Goal: Information Seeking & Learning: Learn about a topic

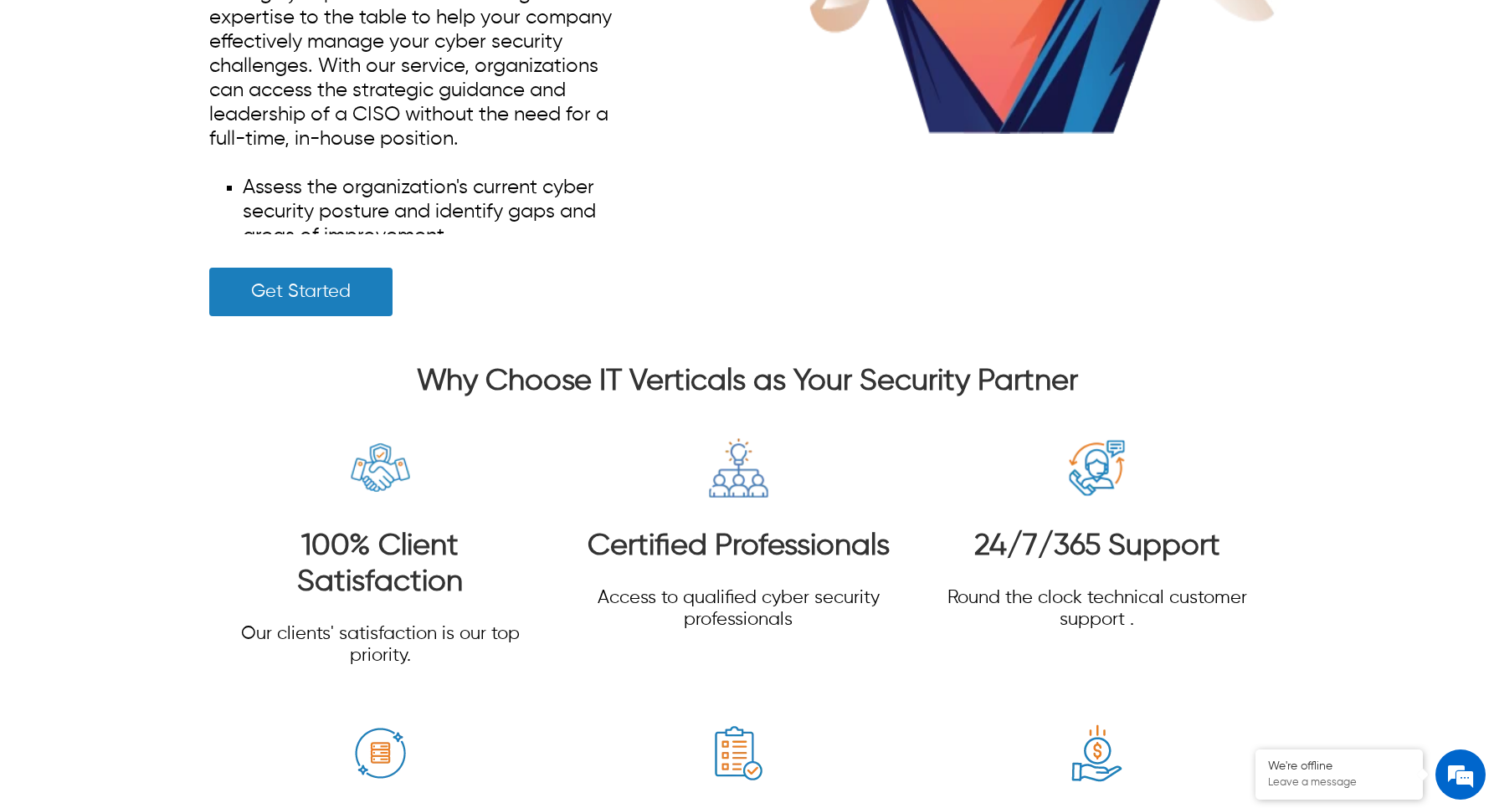
scroll to position [9932, 0]
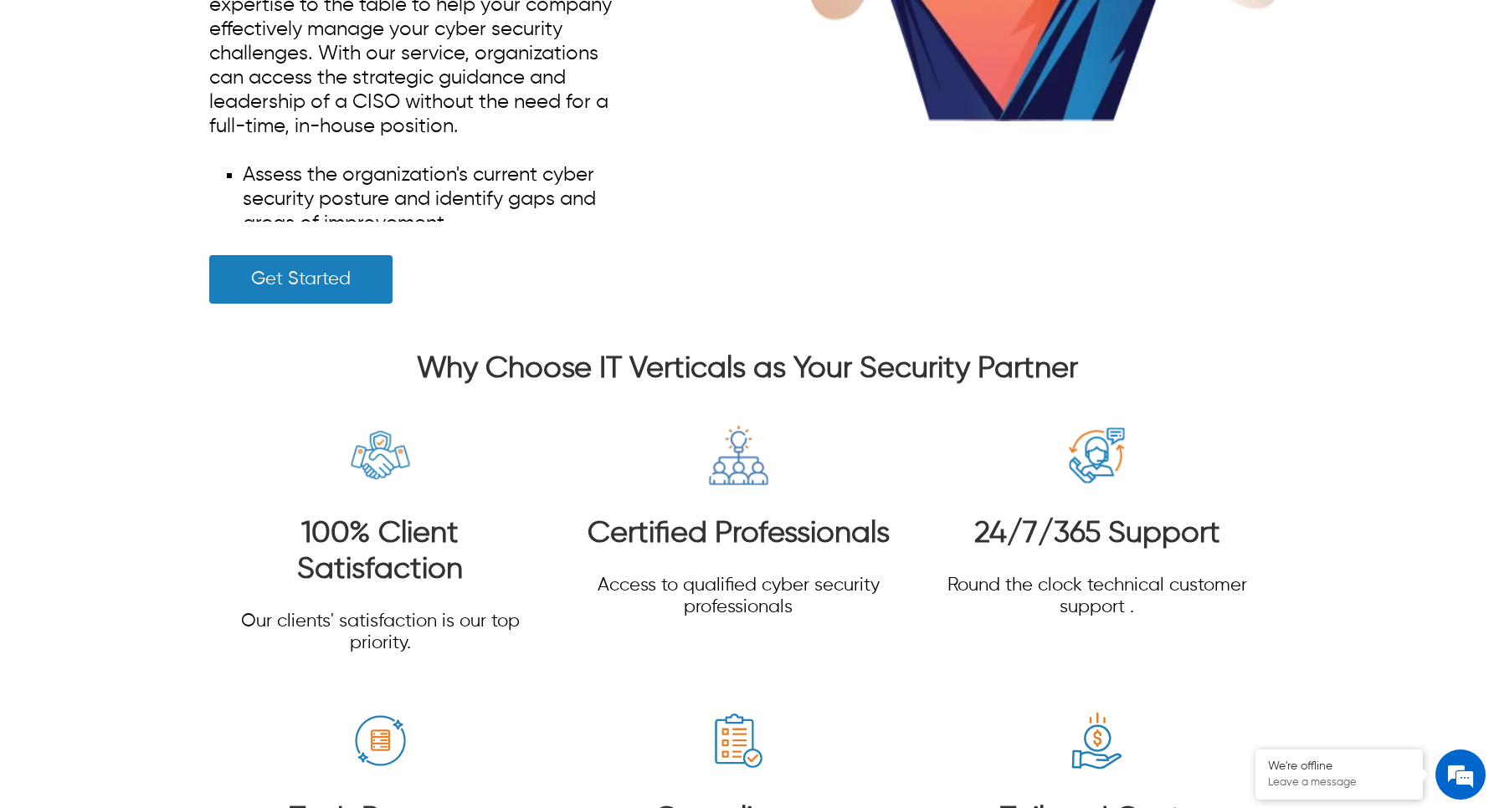
click at [872, 388] on h3 "Why Choose IT Verticals as Your Security Partner" at bounding box center [746, 370] width 1075 height 36
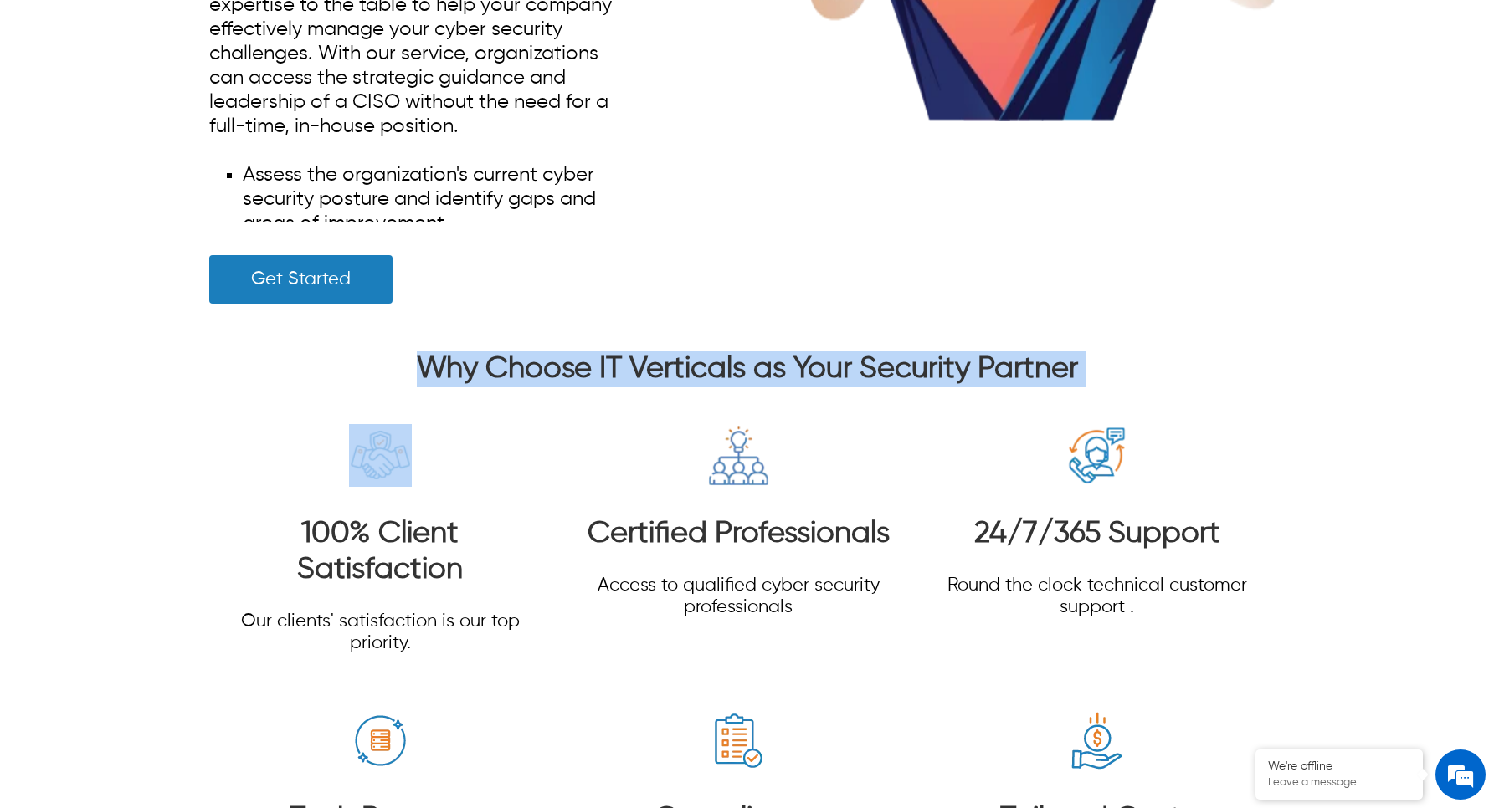
click at [872, 388] on h3 "Why Choose IT Verticals as Your Security Partner" at bounding box center [746, 370] width 1075 height 36
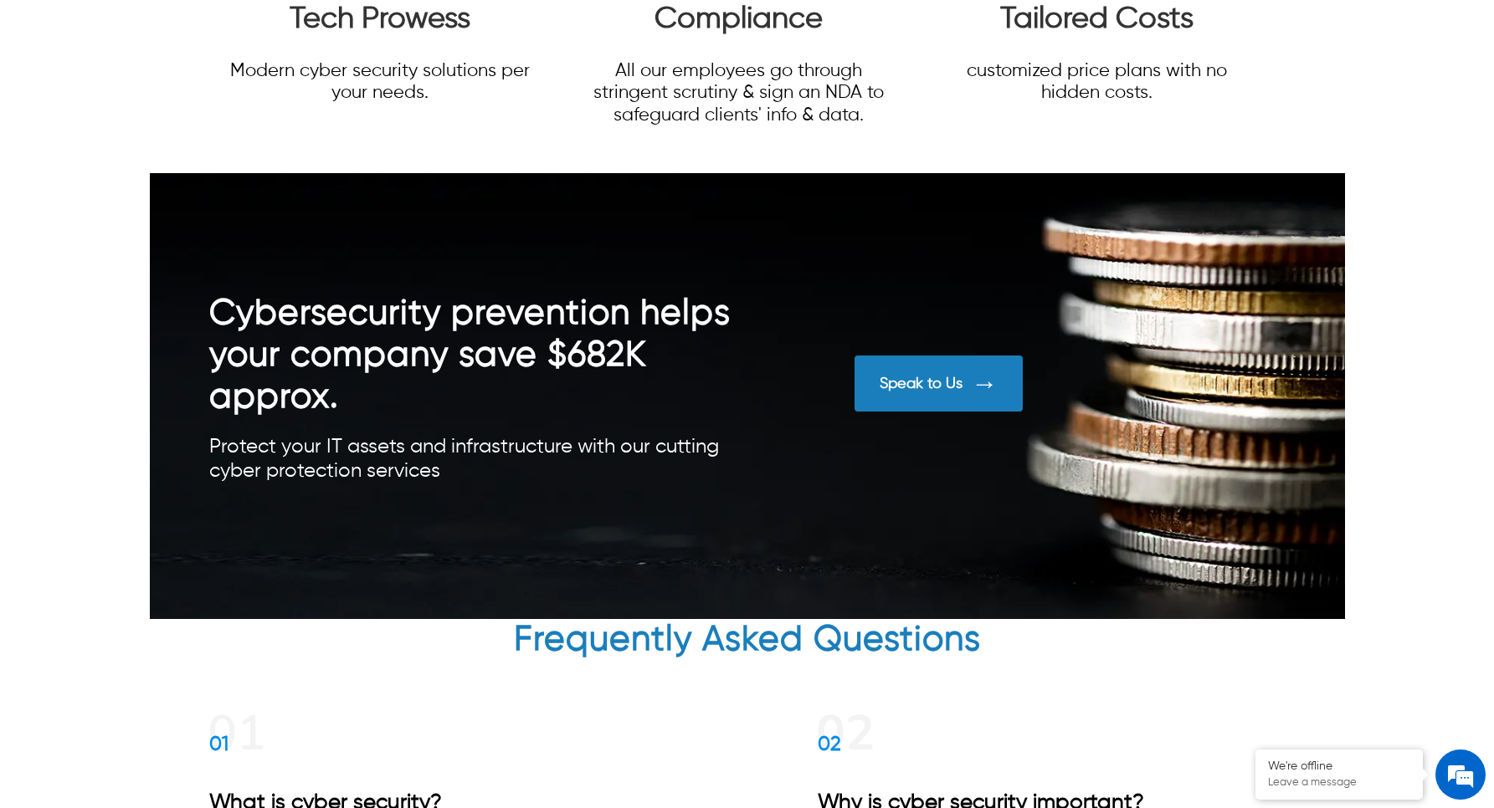
scroll to position [10769, 0]
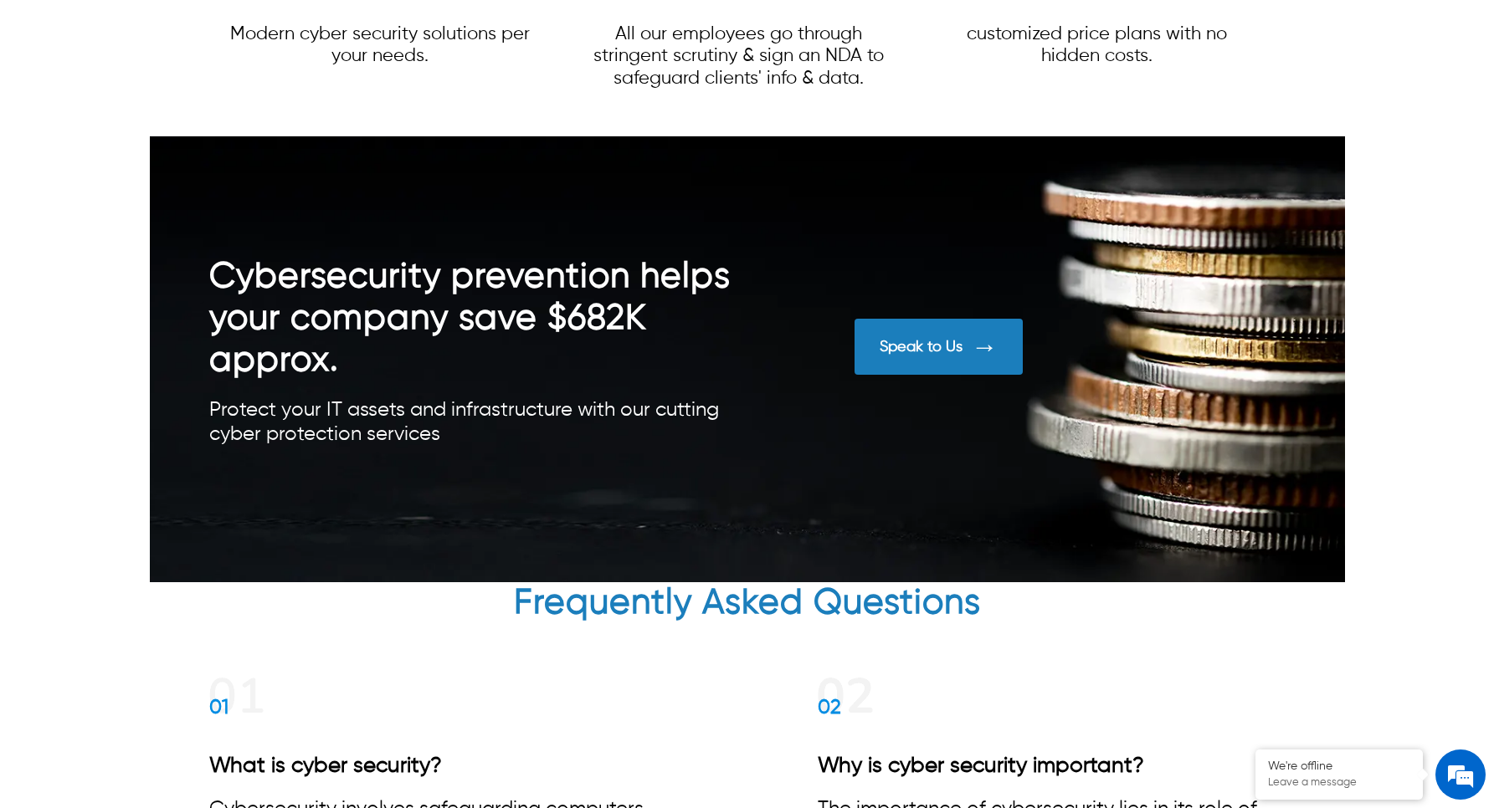
click at [911, 375] on div "Speak to Us" at bounding box center [939, 347] width 168 height 56
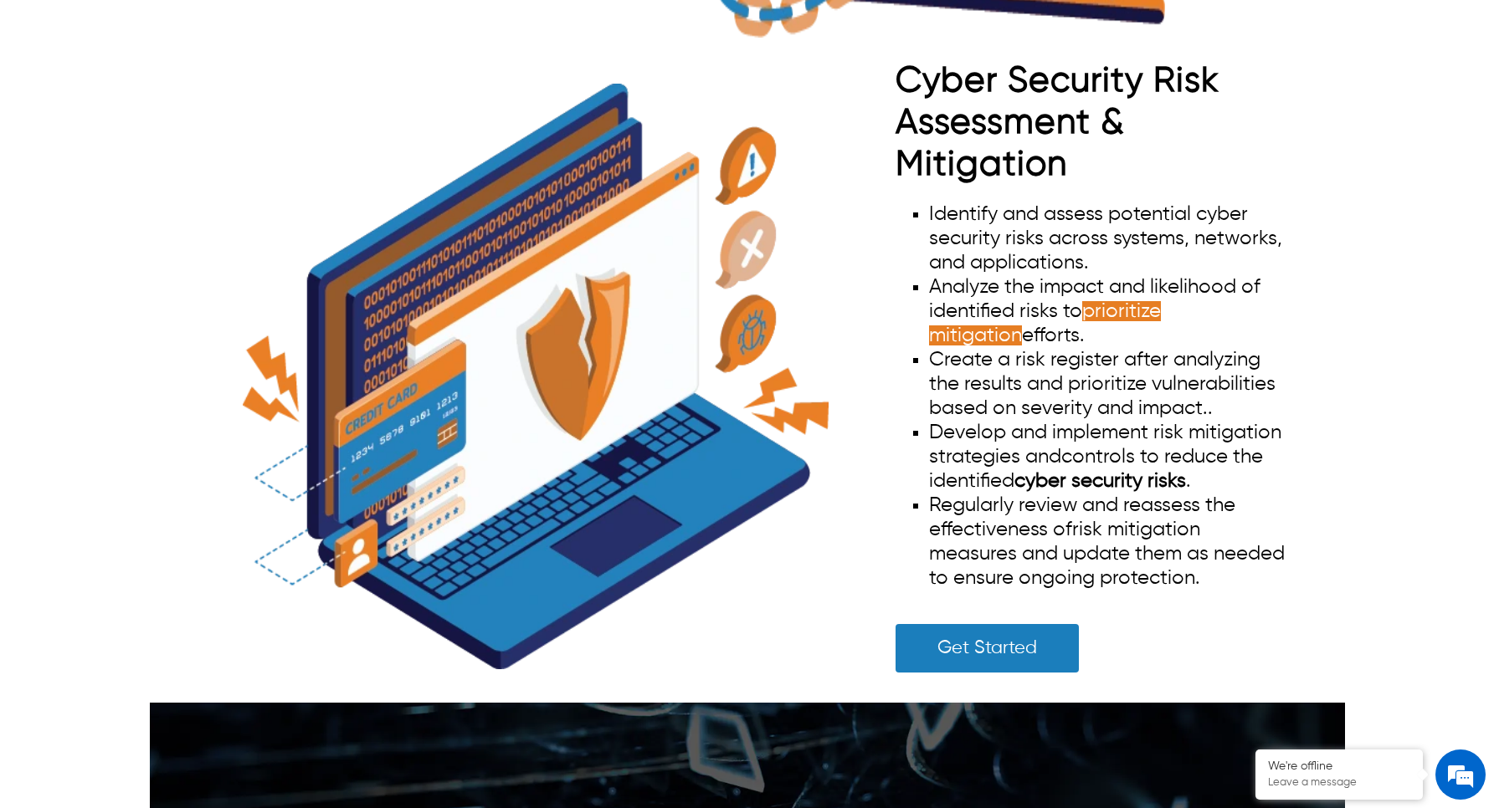
scroll to position [3655, 0]
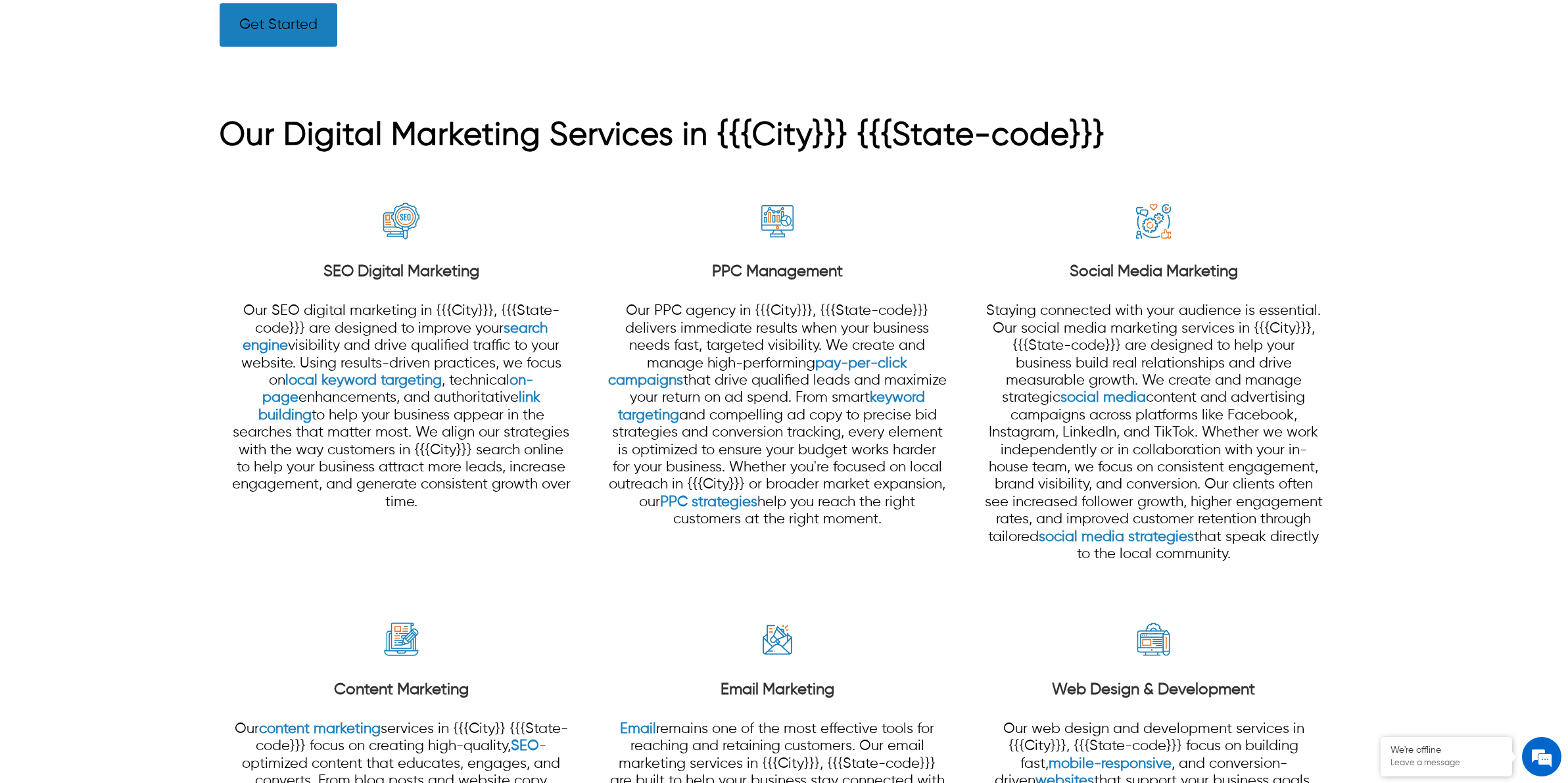
scroll to position [1151, 0]
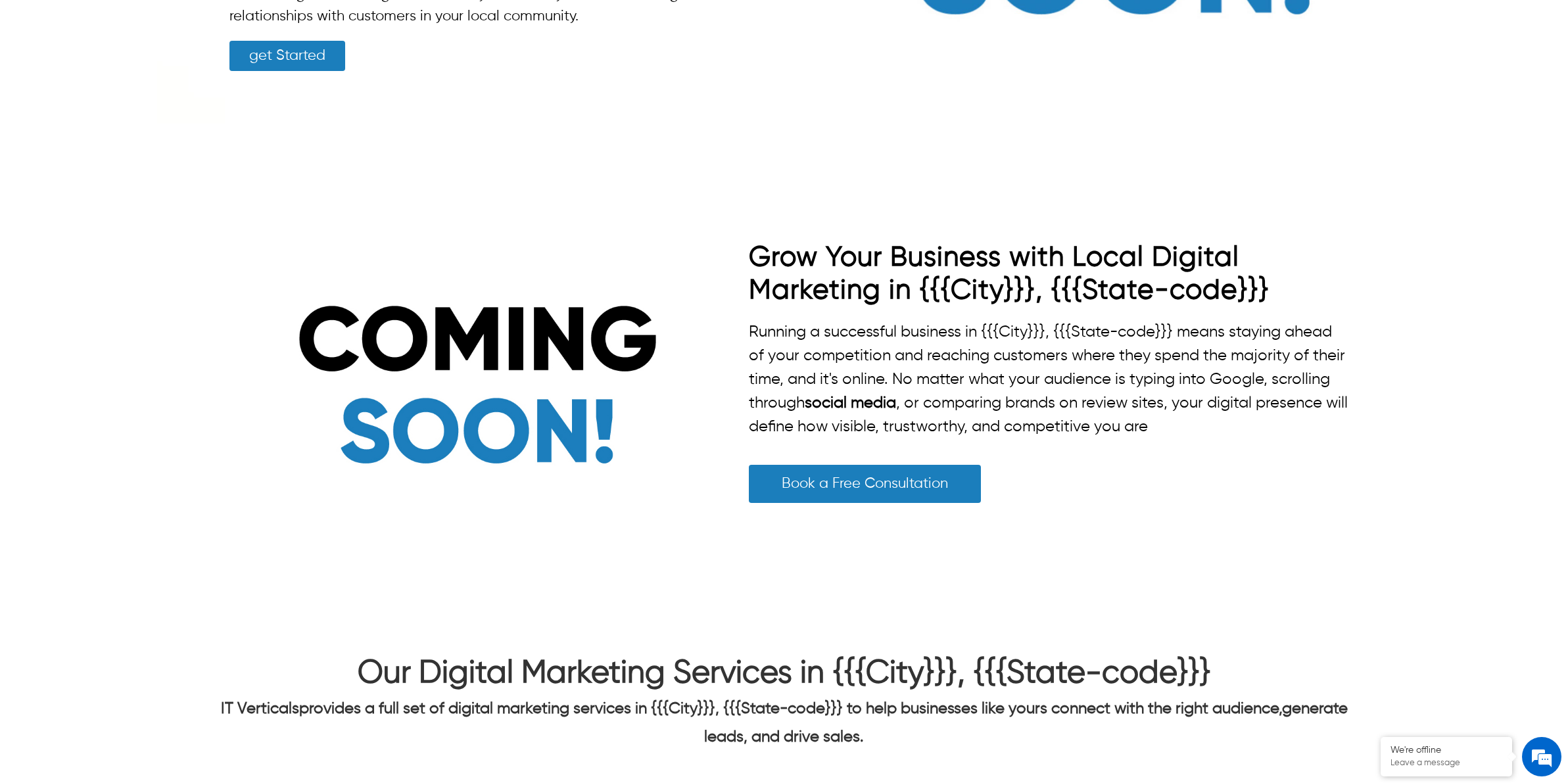
scroll to position [411, 0]
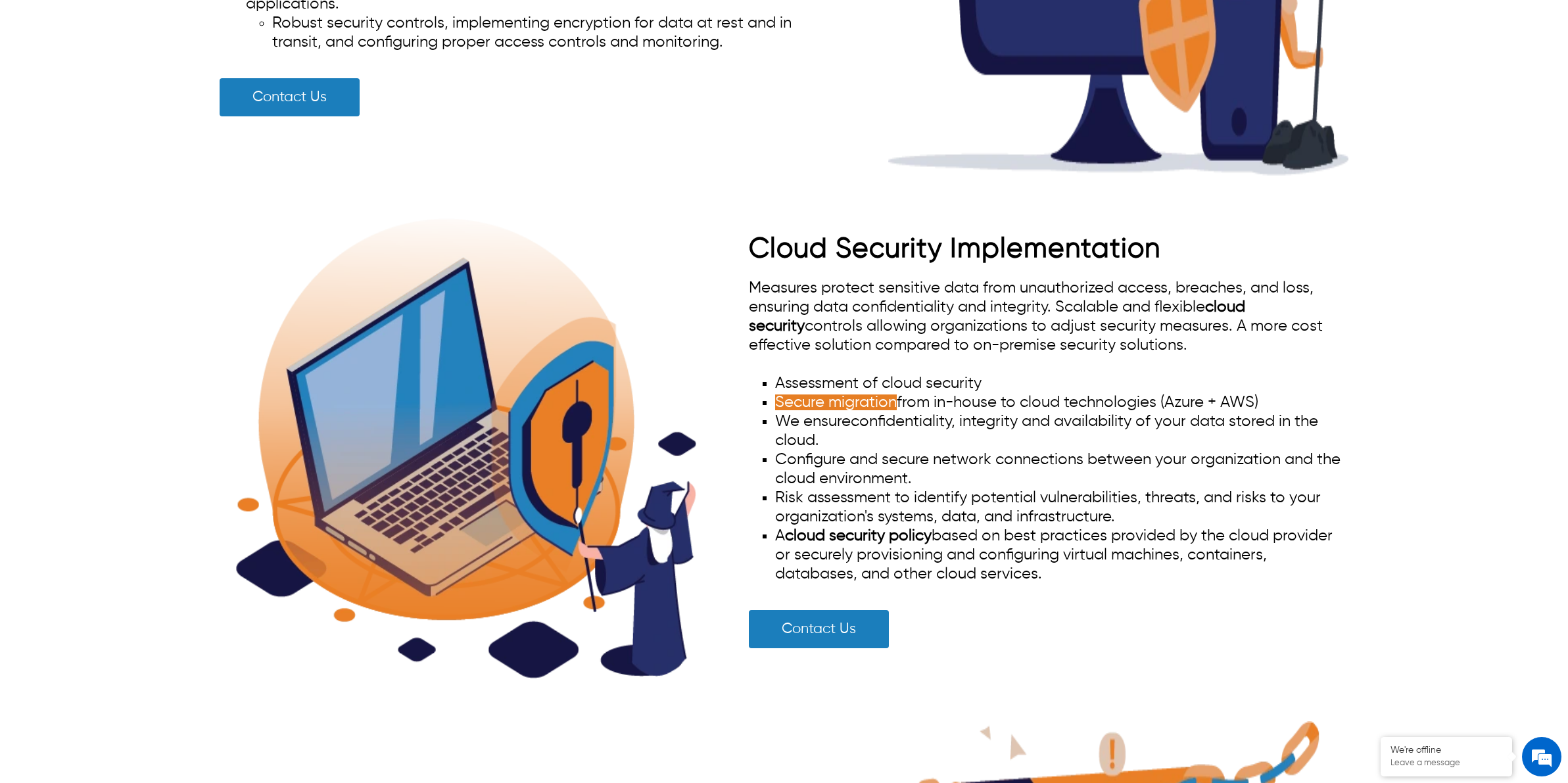
scroll to position [1733, 0]
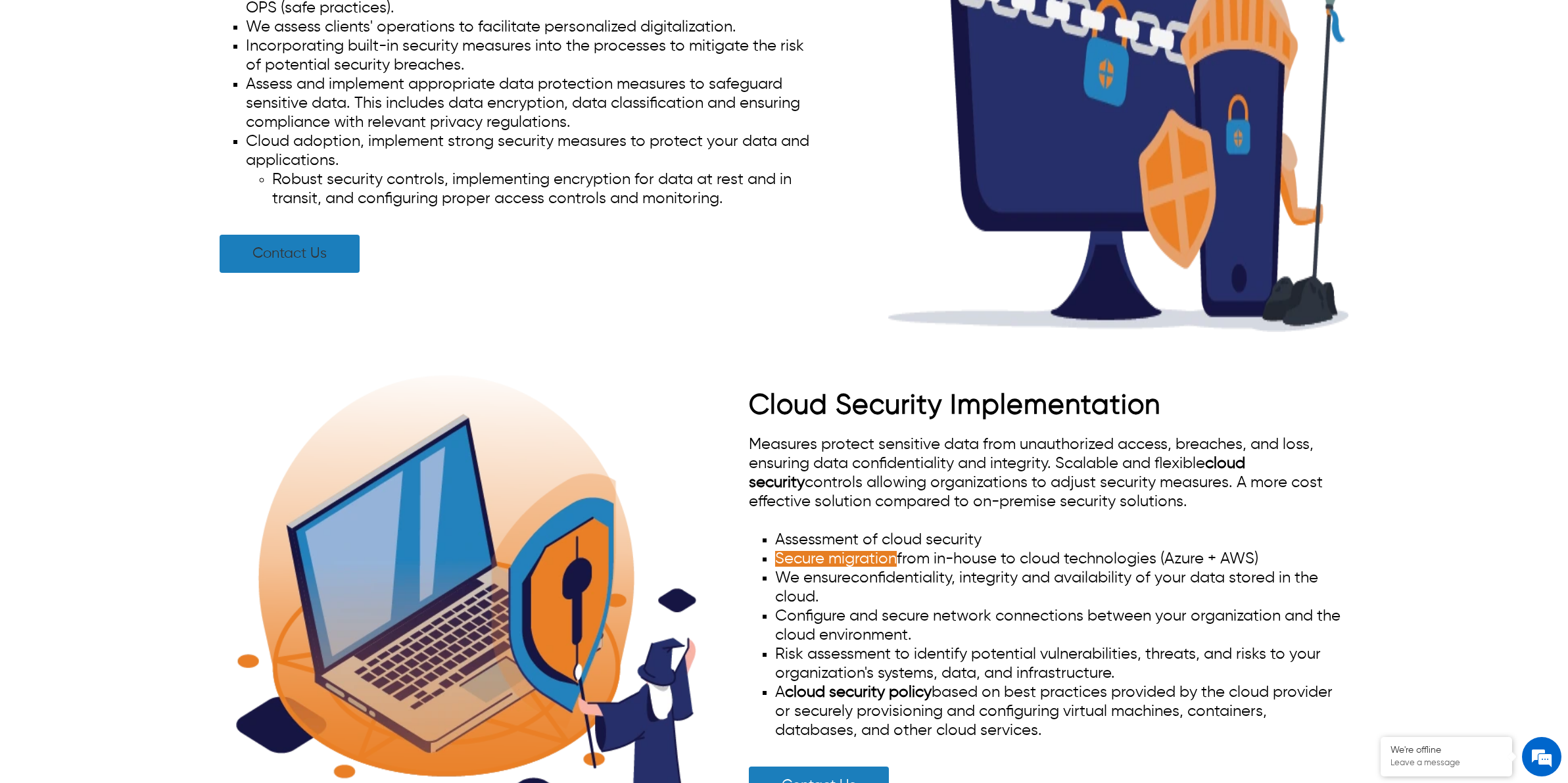
click at [331, 273] on link "Contact Us" at bounding box center [290, 254] width 140 height 38
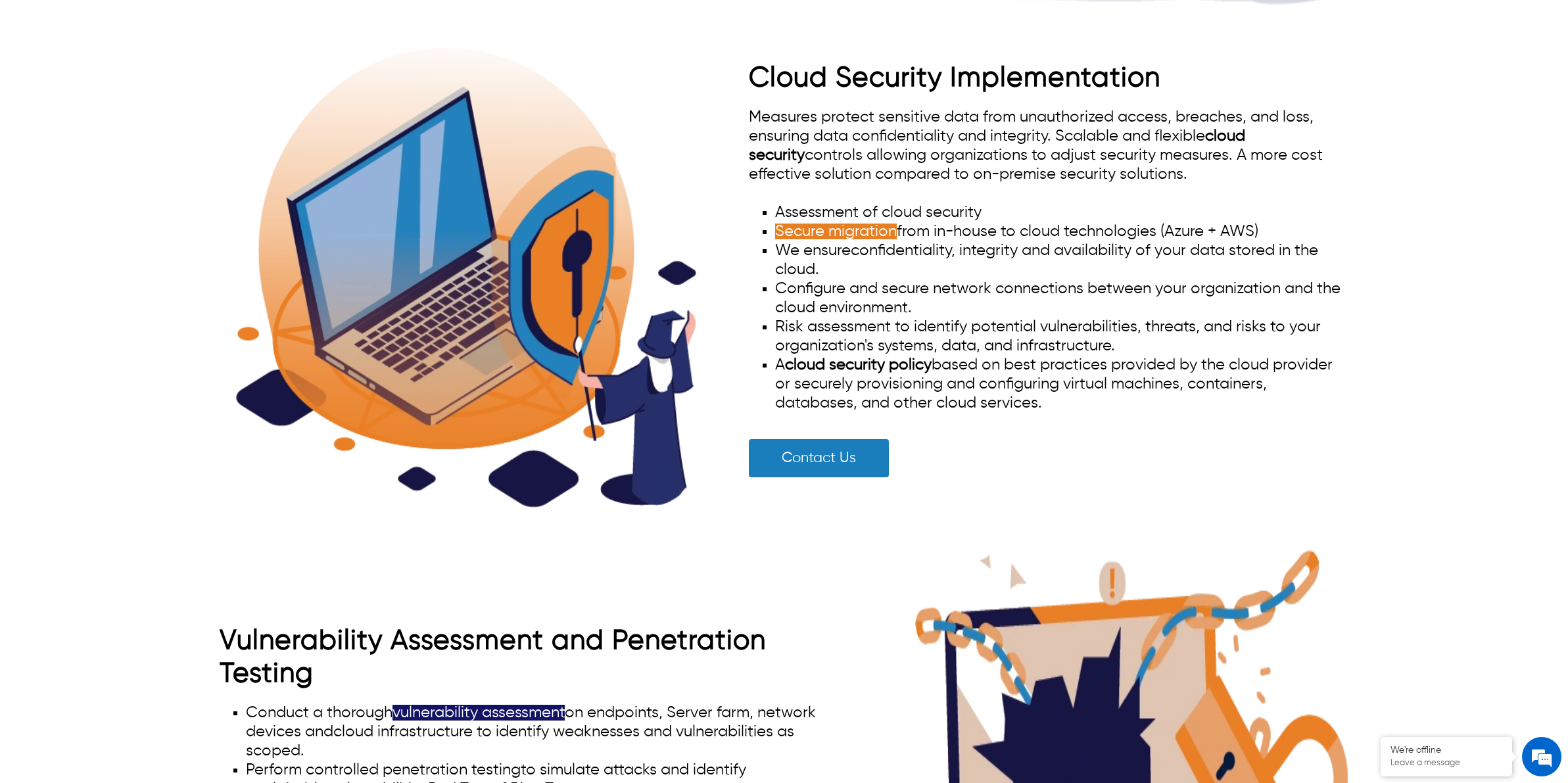
scroll to position [2062, 0]
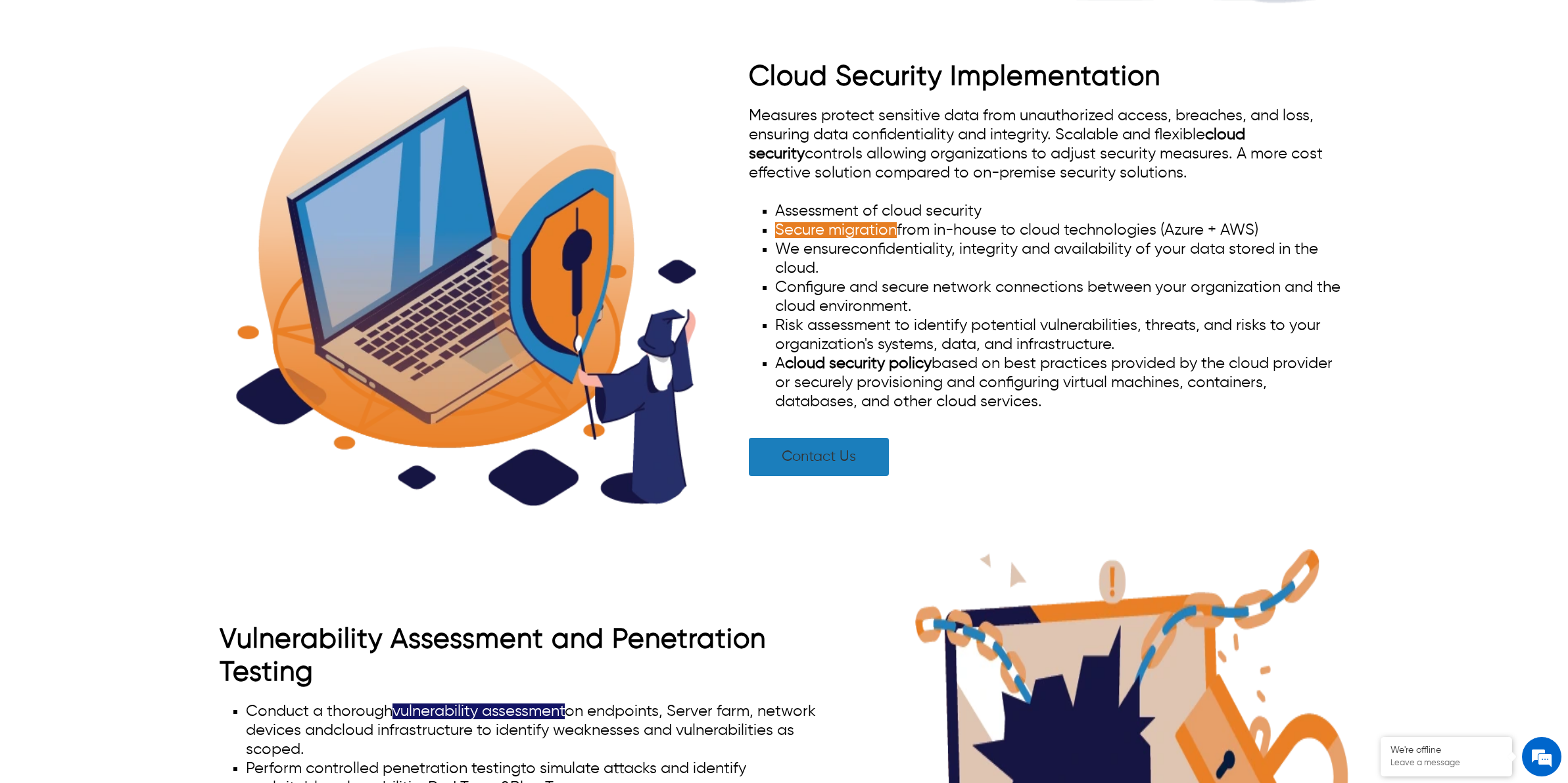
click at [871, 468] on link "Contact Us" at bounding box center [819, 456] width 140 height 38
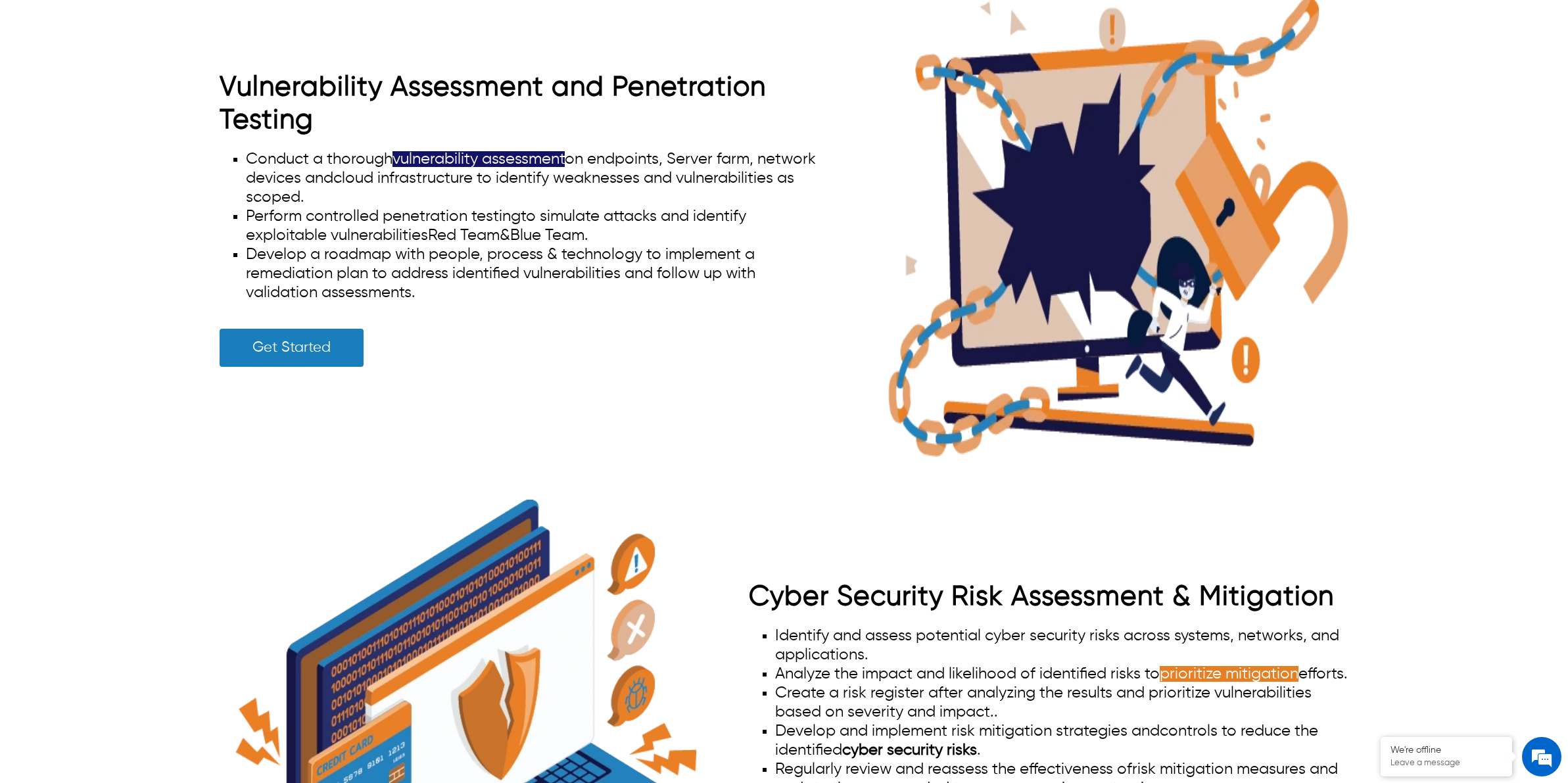
scroll to position [2637, 0]
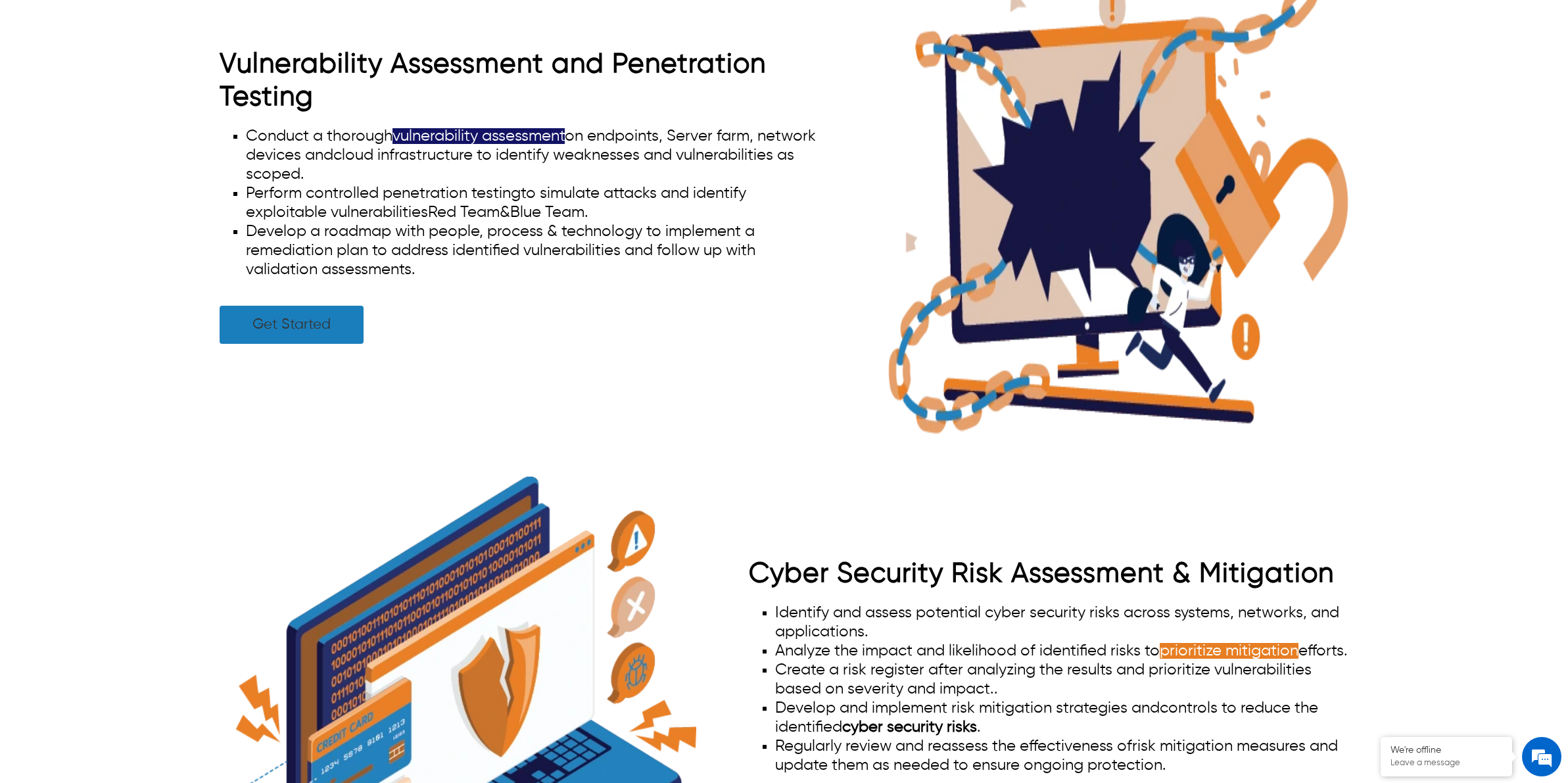
click at [324, 342] on link "Get Started" at bounding box center [291, 324] width 144 height 38
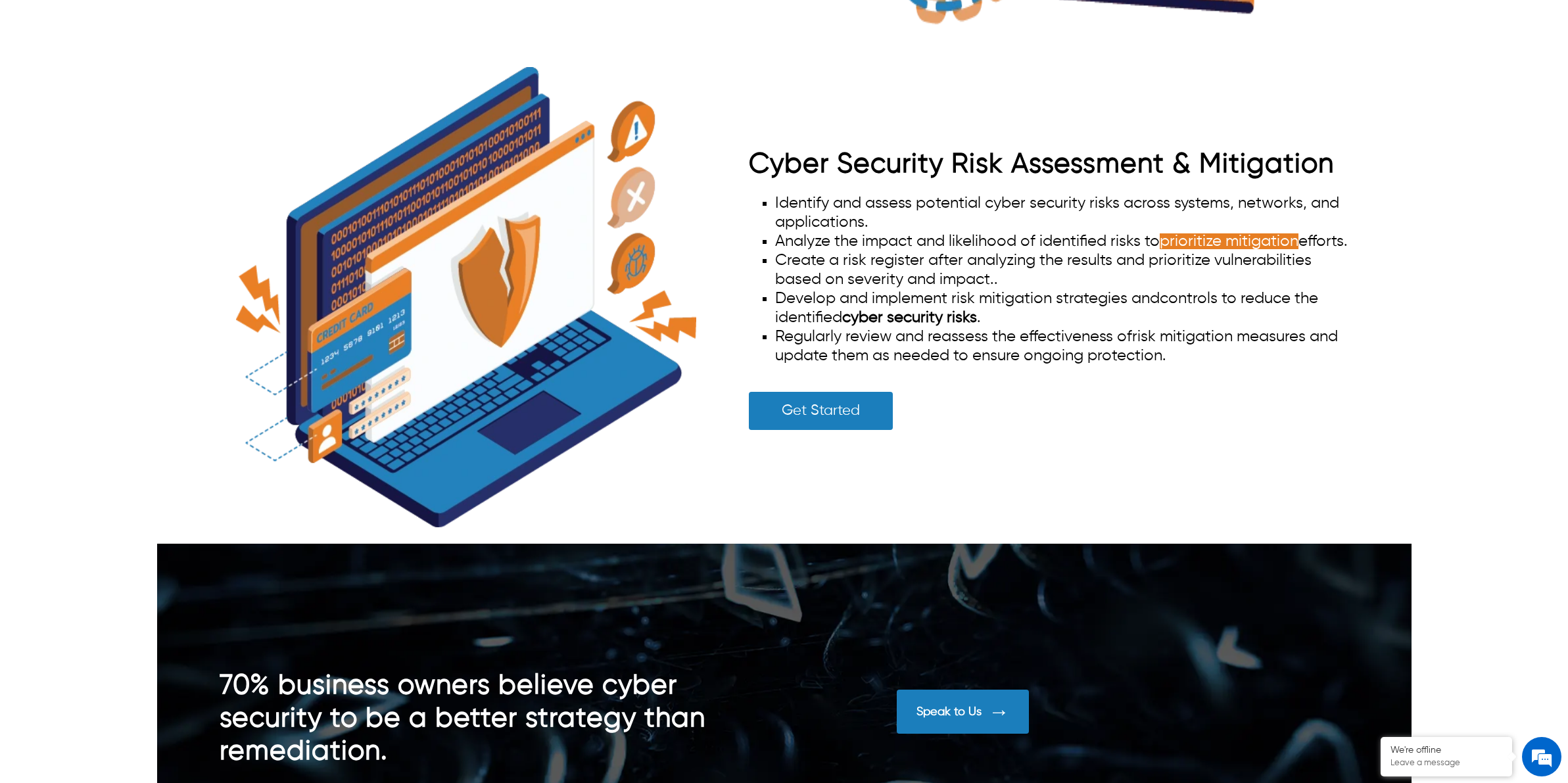
scroll to position [3057, 0]
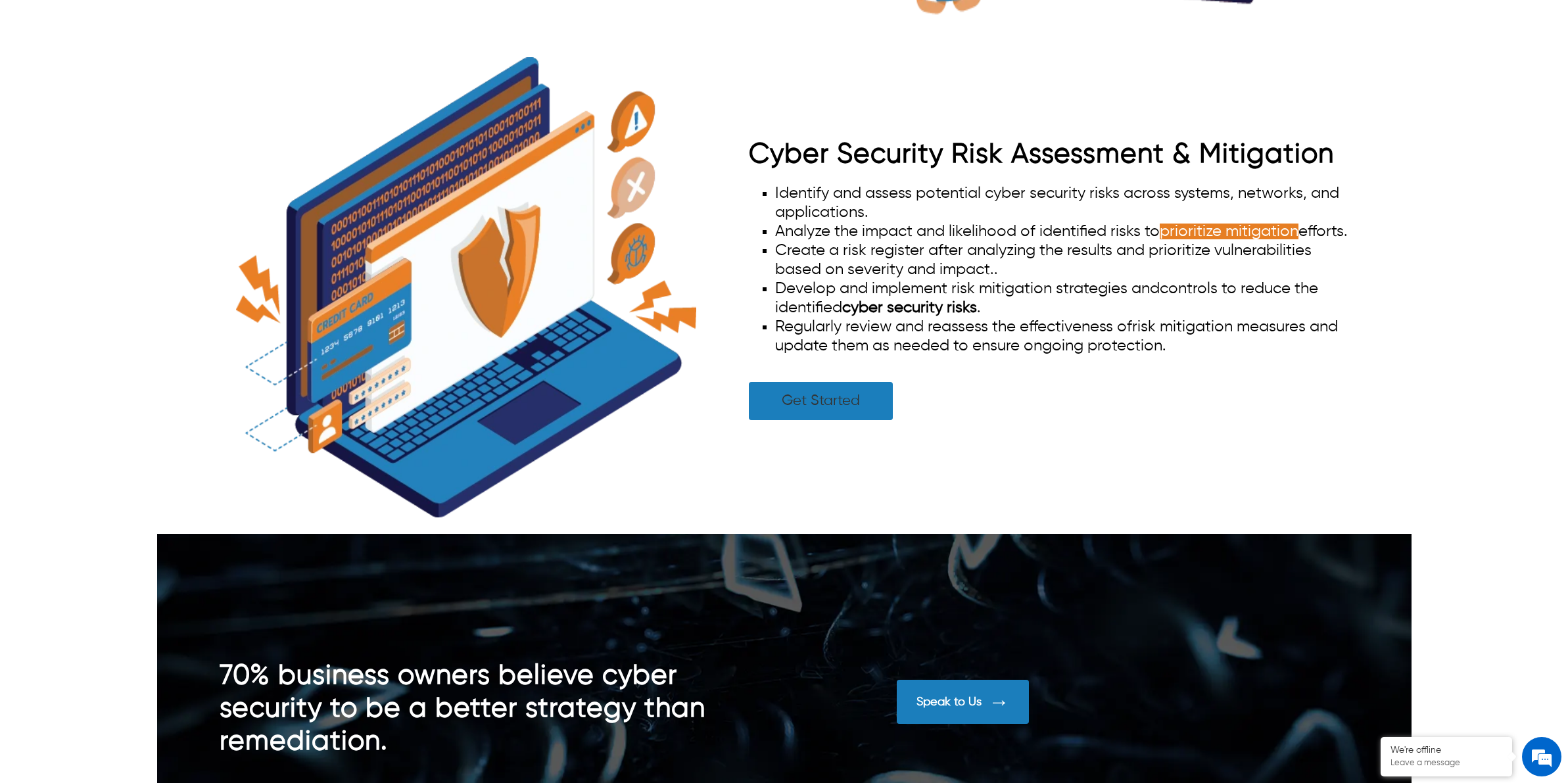
click at [847, 412] on link "Get Started" at bounding box center [820, 401] width 144 height 38
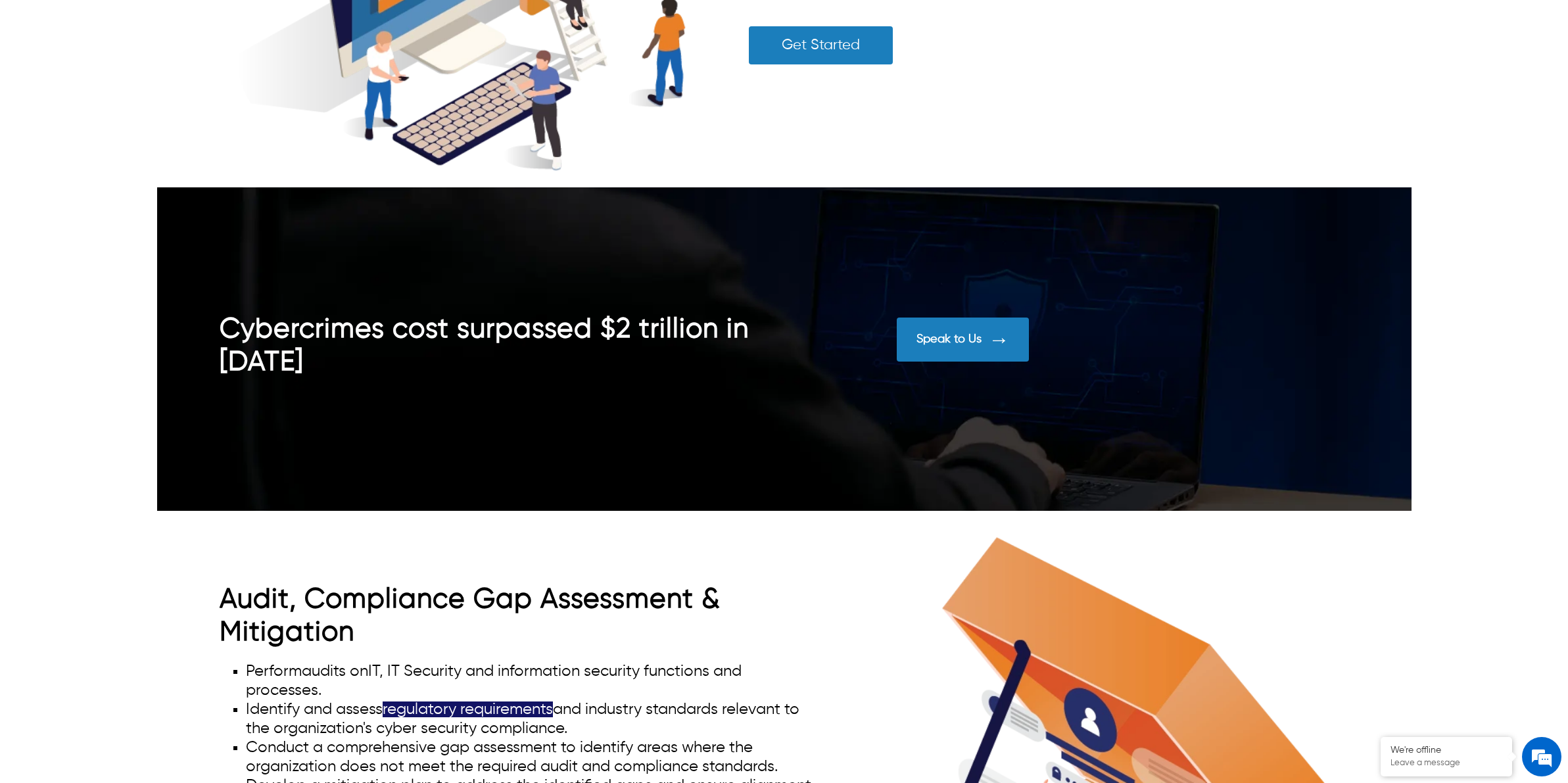
click at [971, 346] on div "Speak to Us" at bounding box center [963, 339] width 132 height 44
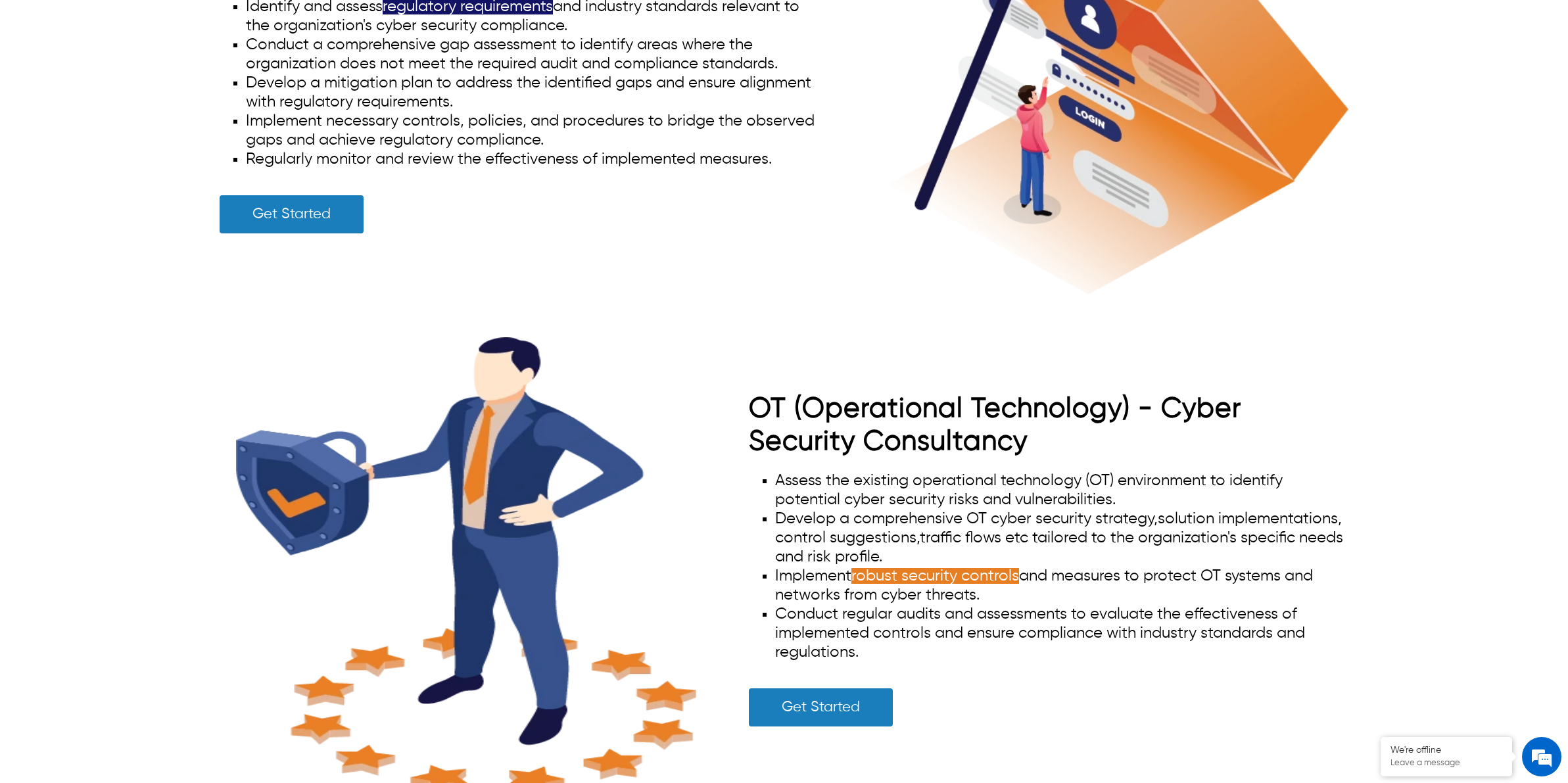
scroll to position [6468, 0]
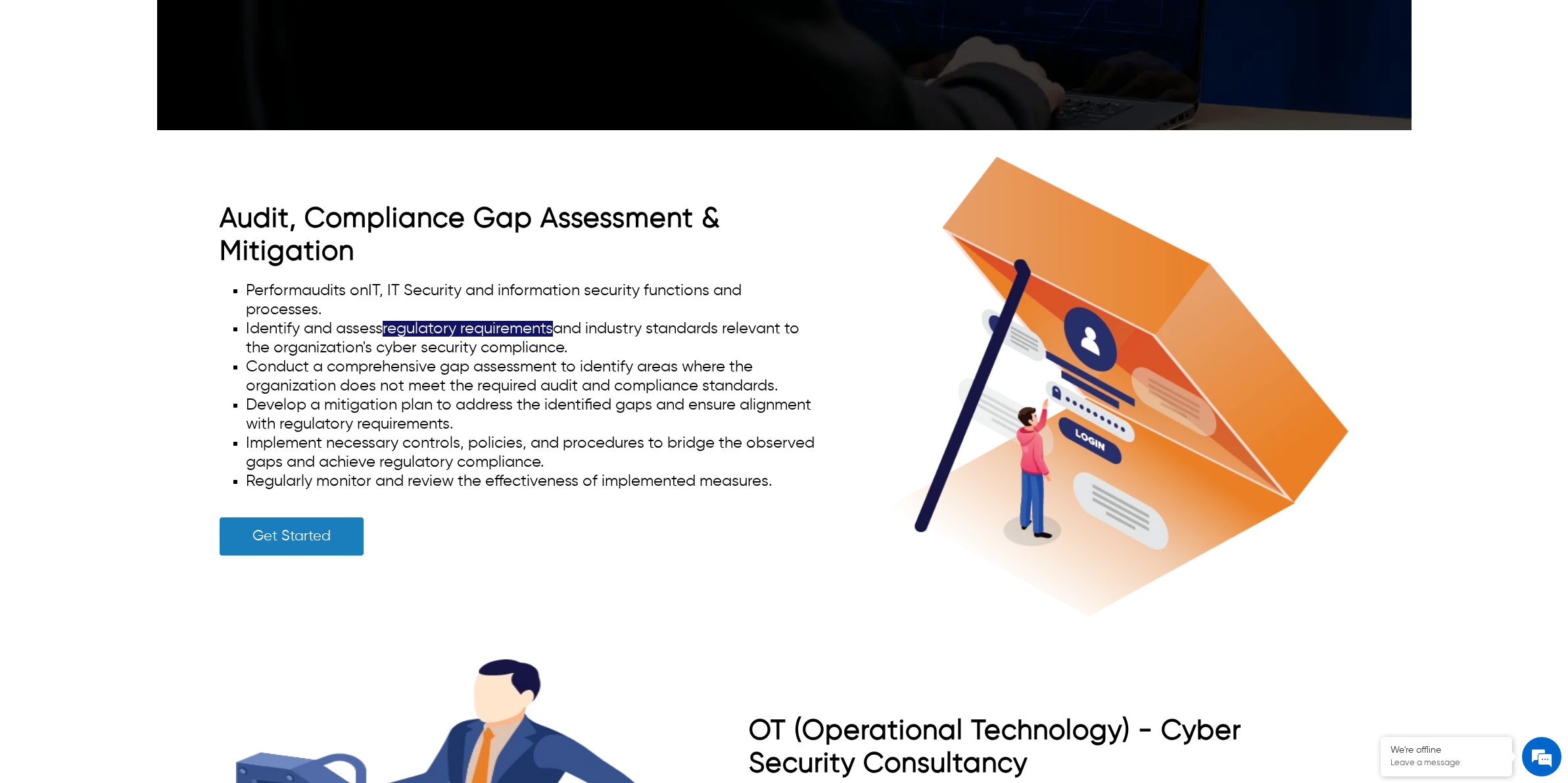
scroll to position [6162, 0]
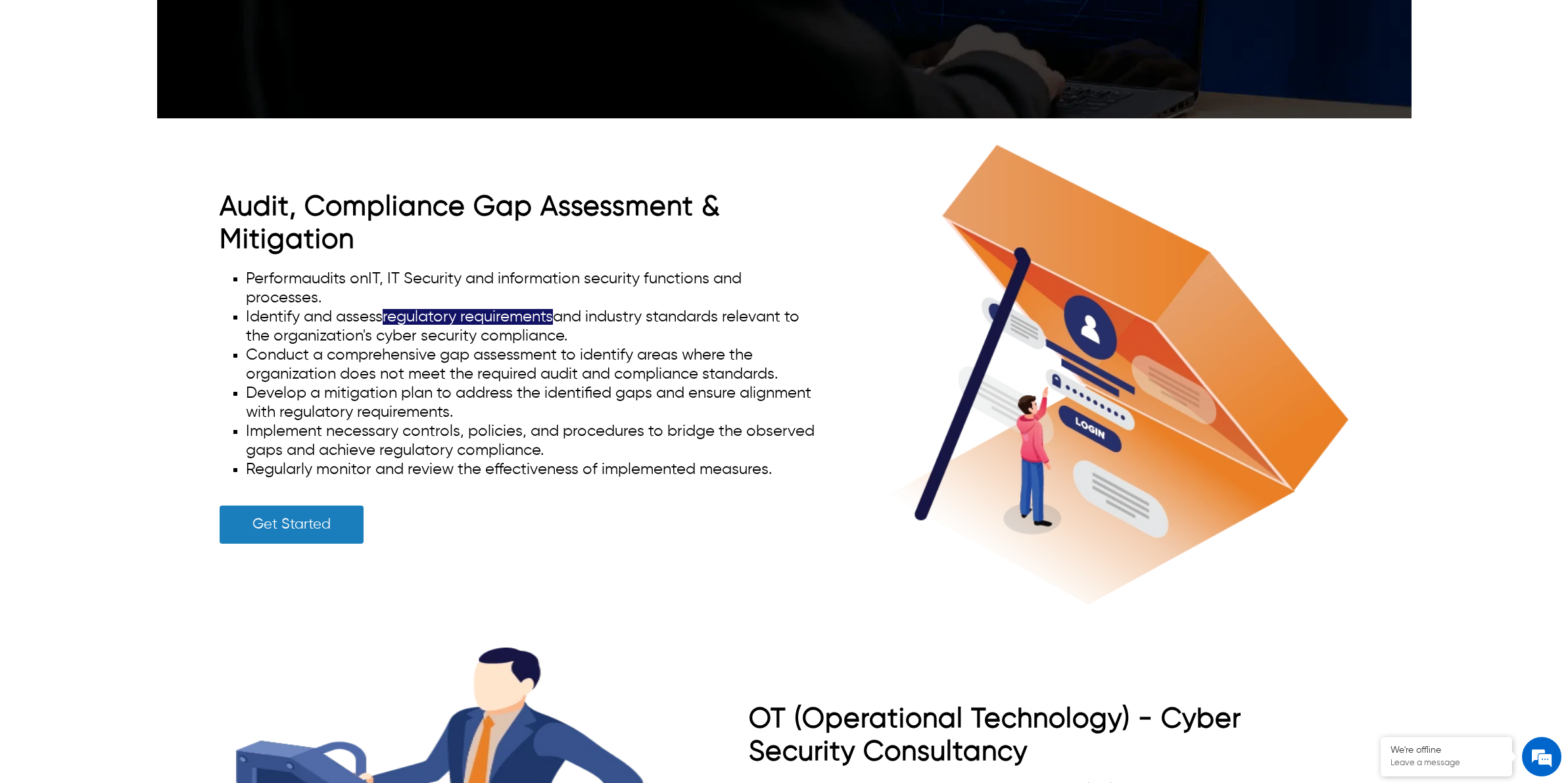
click at [438, 370] on li "Conduct a comprehensive gap assessment to identify areas where the organization…" at bounding box center [533, 364] width 573 height 38
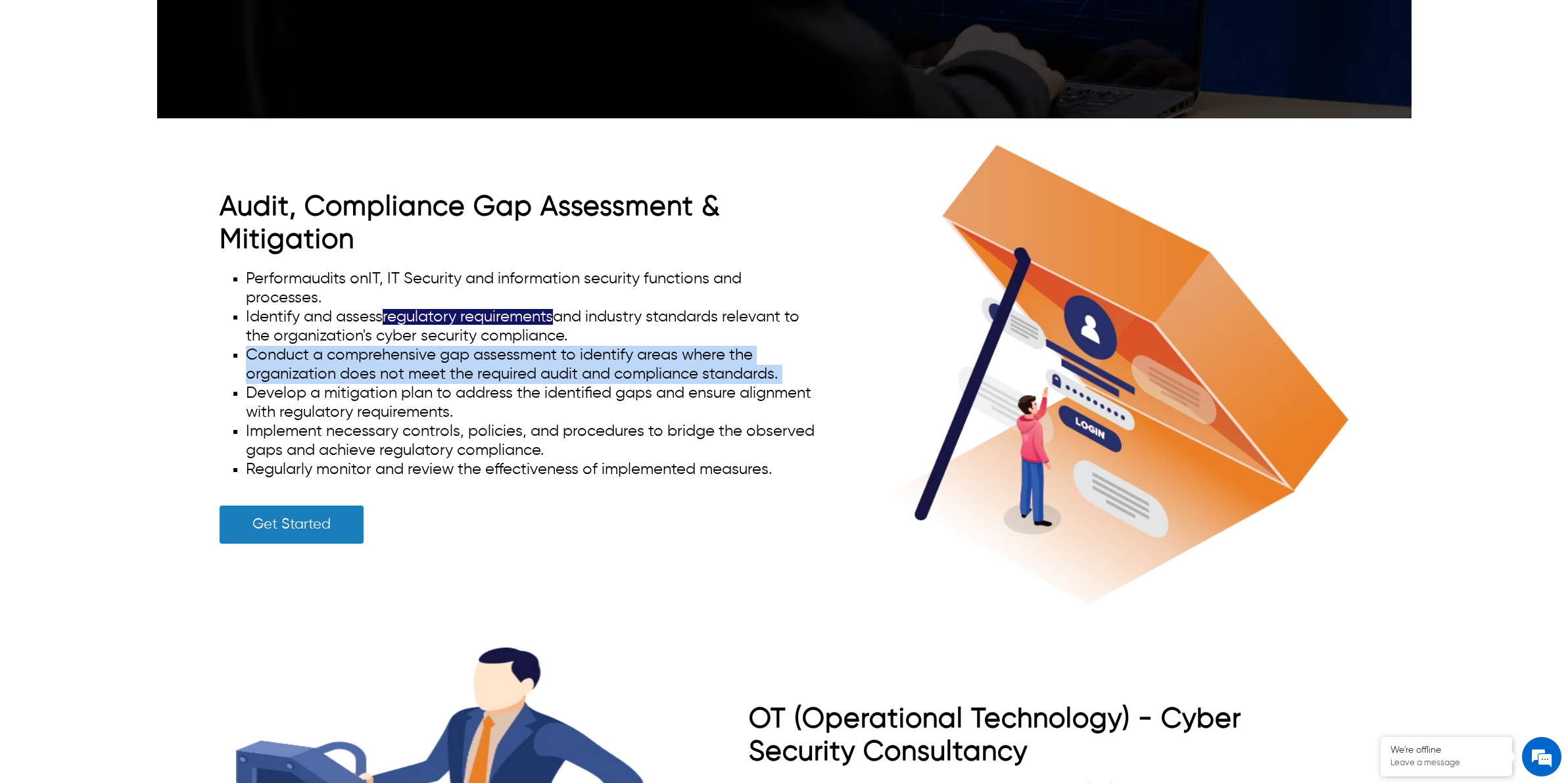
click at [438, 370] on li "Conduct a comprehensive gap assessment to identify areas where the organization…" at bounding box center [533, 364] width 573 height 38
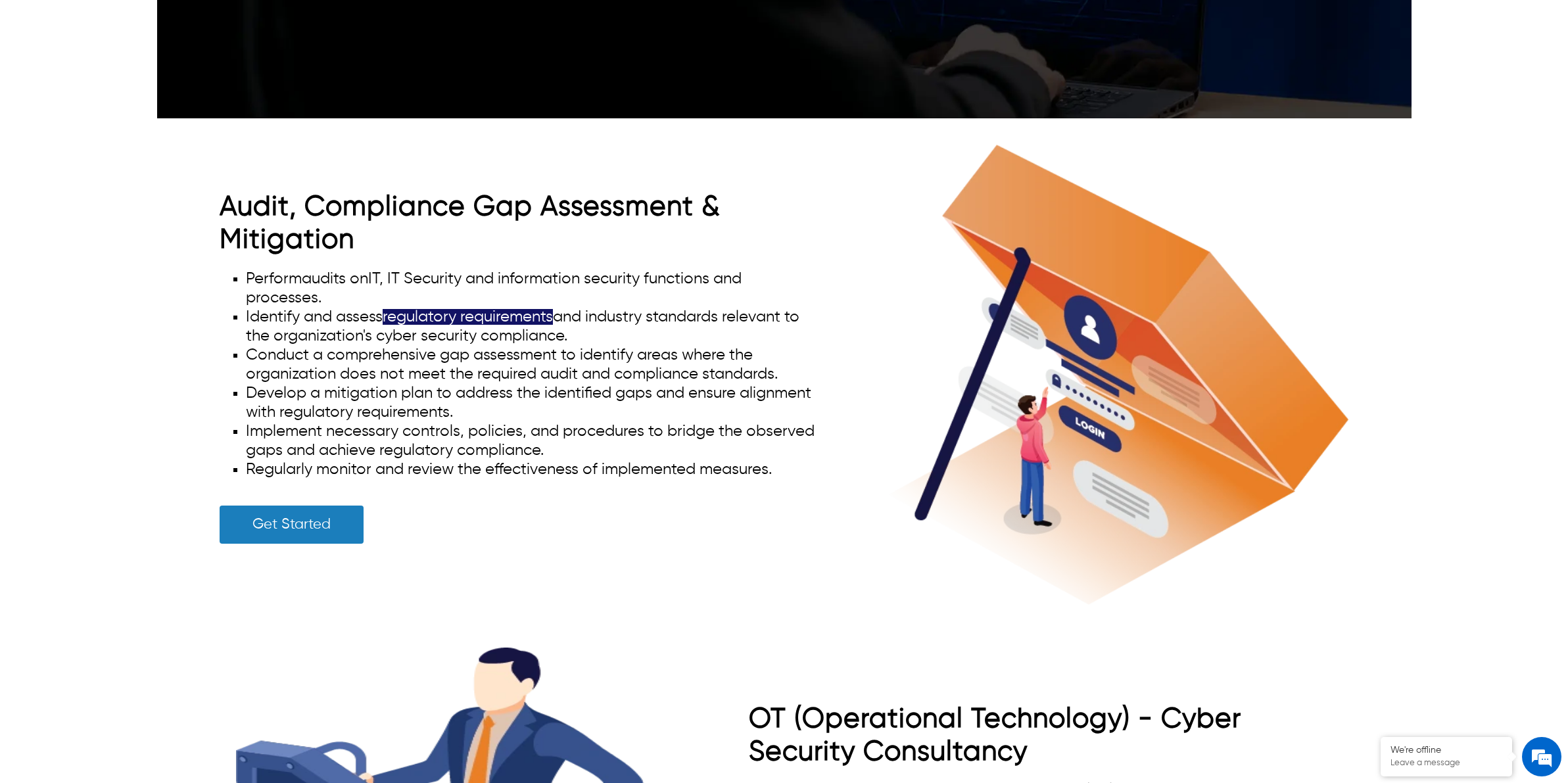
click at [445, 404] on li "Develop a mitigation plan to address the identified gaps and ensure alignment w…" at bounding box center [533, 403] width 573 height 38
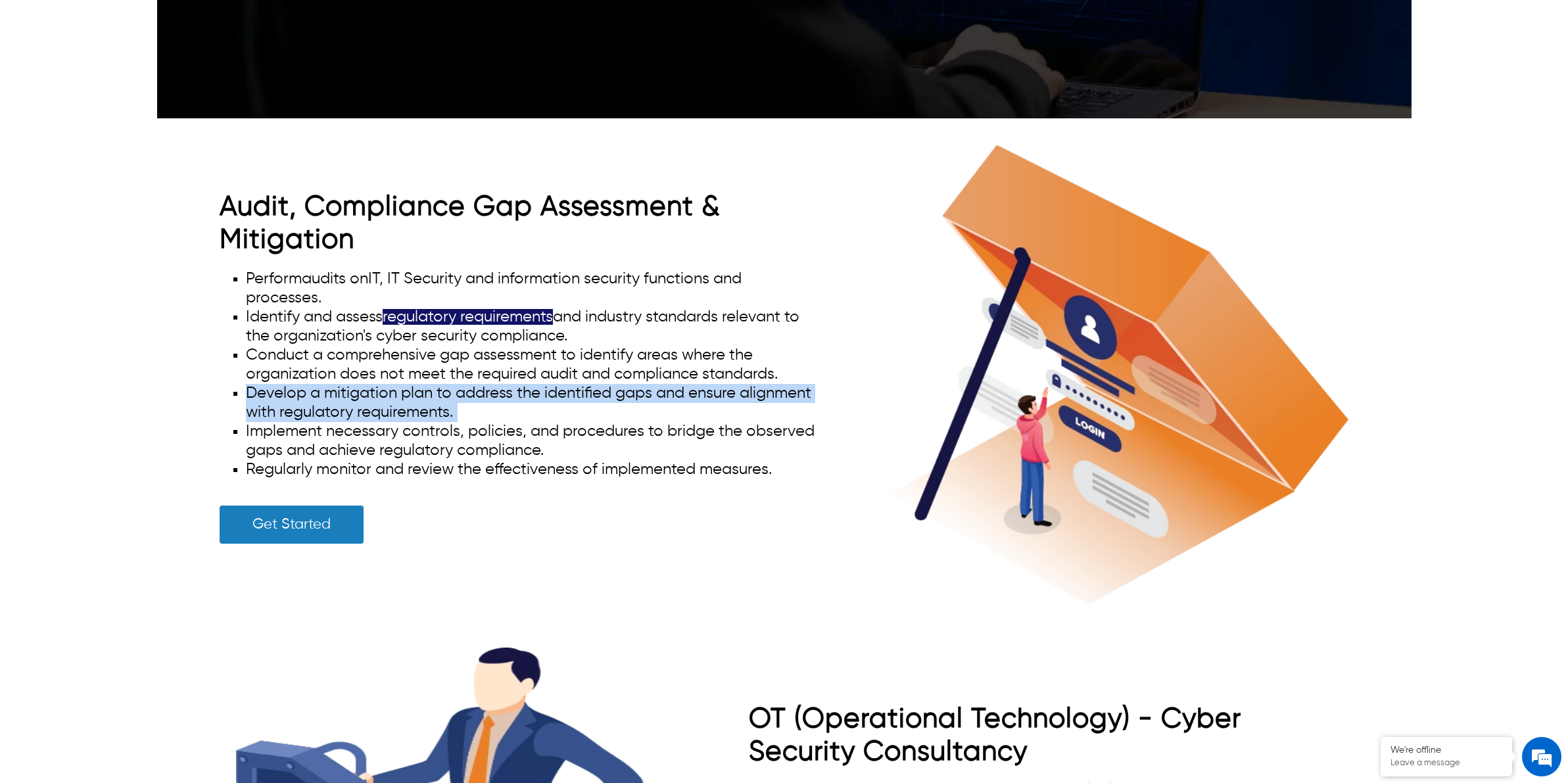
click at [445, 404] on li "Develop a mitigation plan to address the identified gaps and ensure alignment w…" at bounding box center [533, 403] width 573 height 38
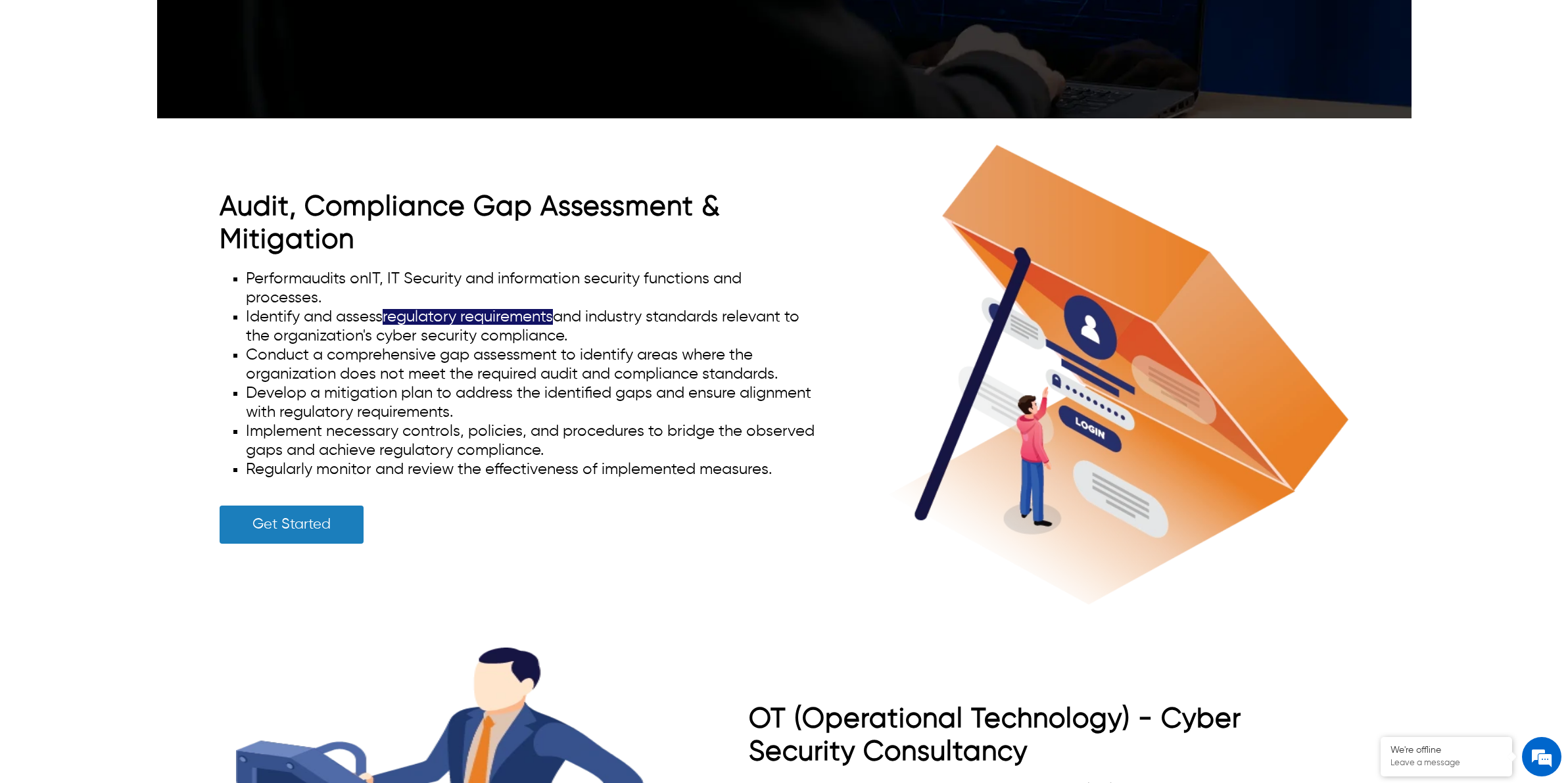
click at [457, 432] on li "Implement necessary controls, policies, and procedures to bridge the observed g…" at bounding box center [533, 441] width 573 height 38
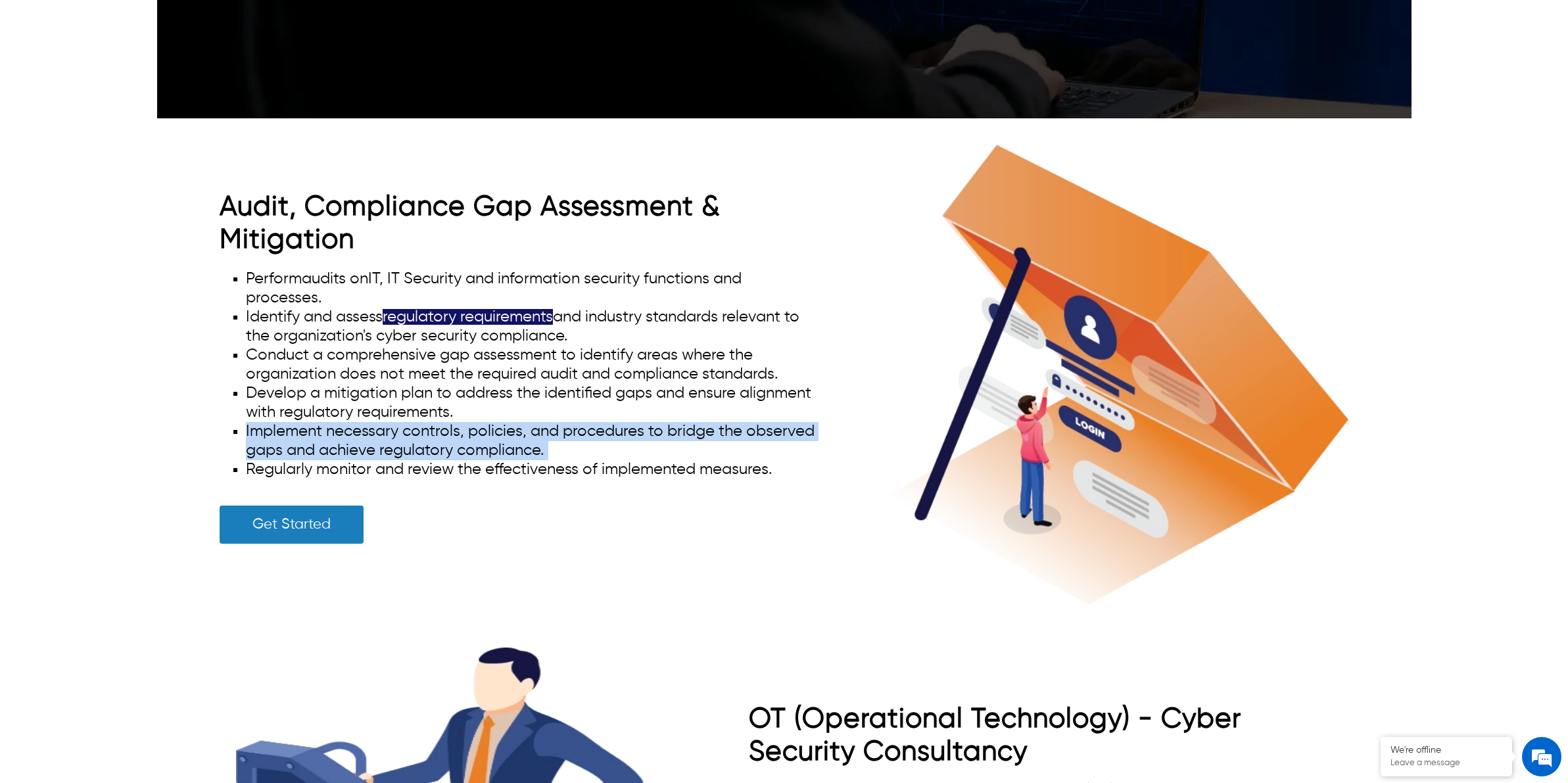
click at [457, 432] on li "Implement necessary controls, policies, and procedures to bridge the observed g…" at bounding box center [533, 441] width 573 height 38
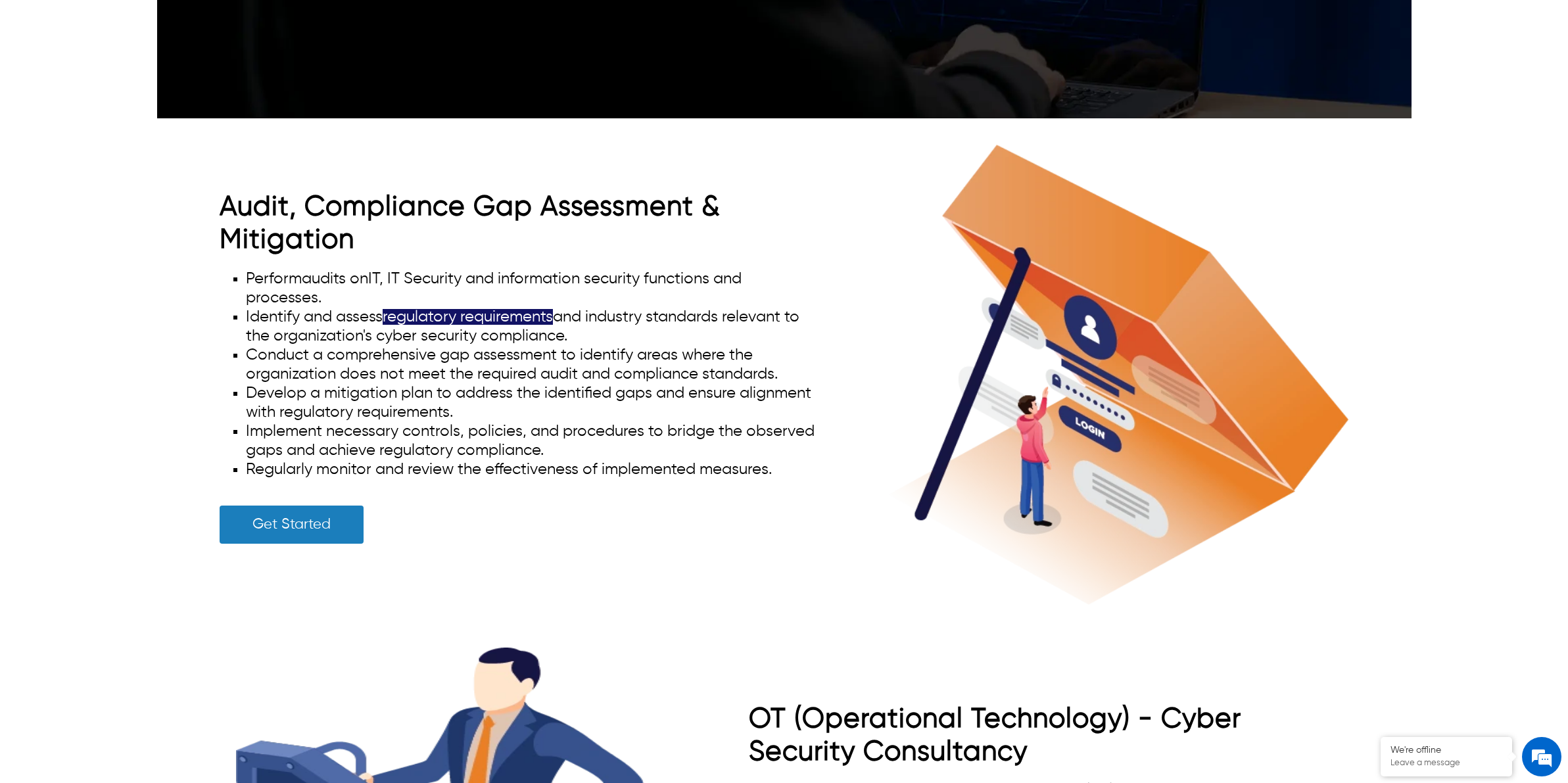
click at [550, 469] on li "Regularly monitor and review the effectiveness of implemented measures." at bounding box center [533, 470] width 573 height 19
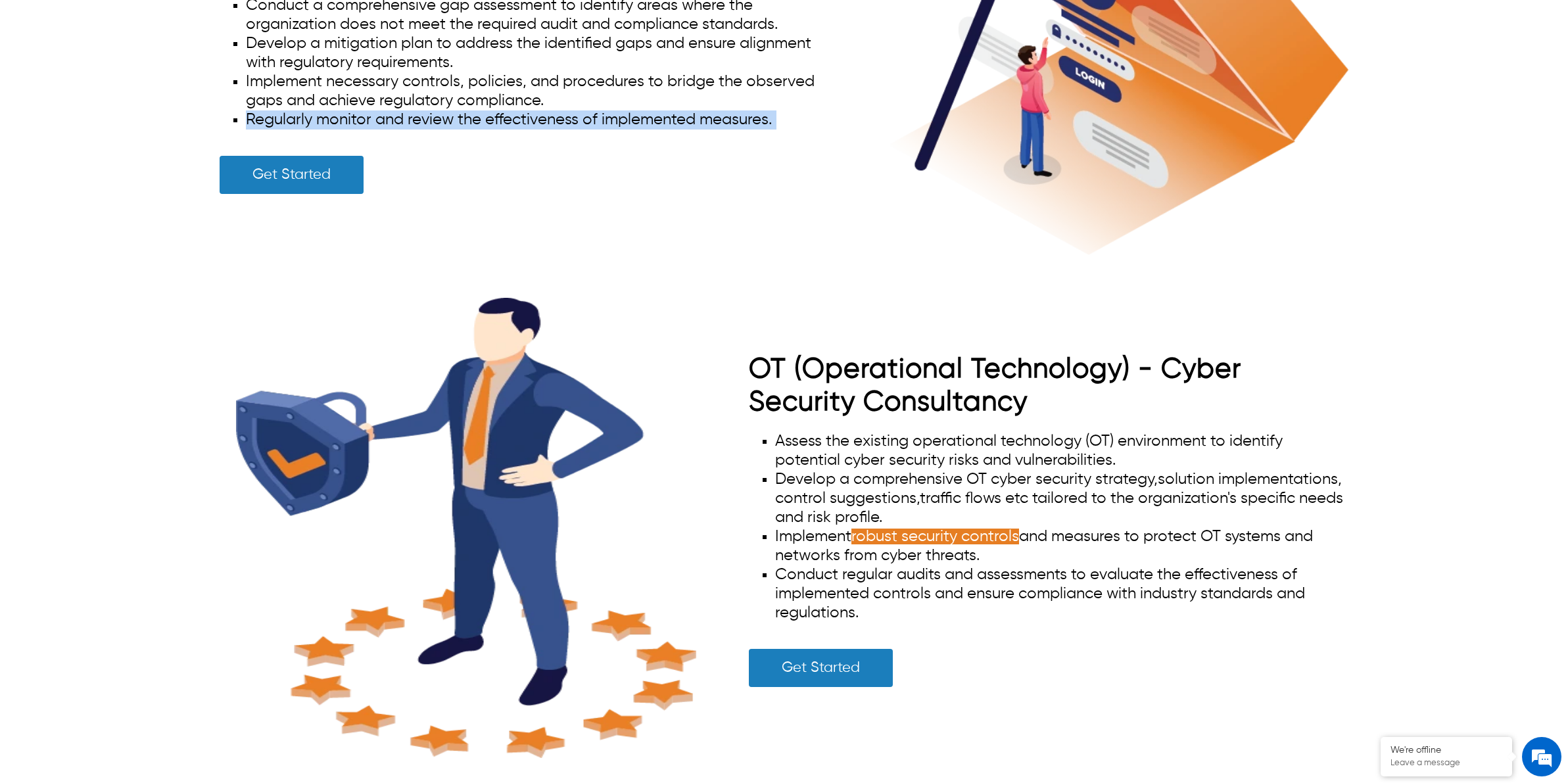
scroll to position [6738, 0]
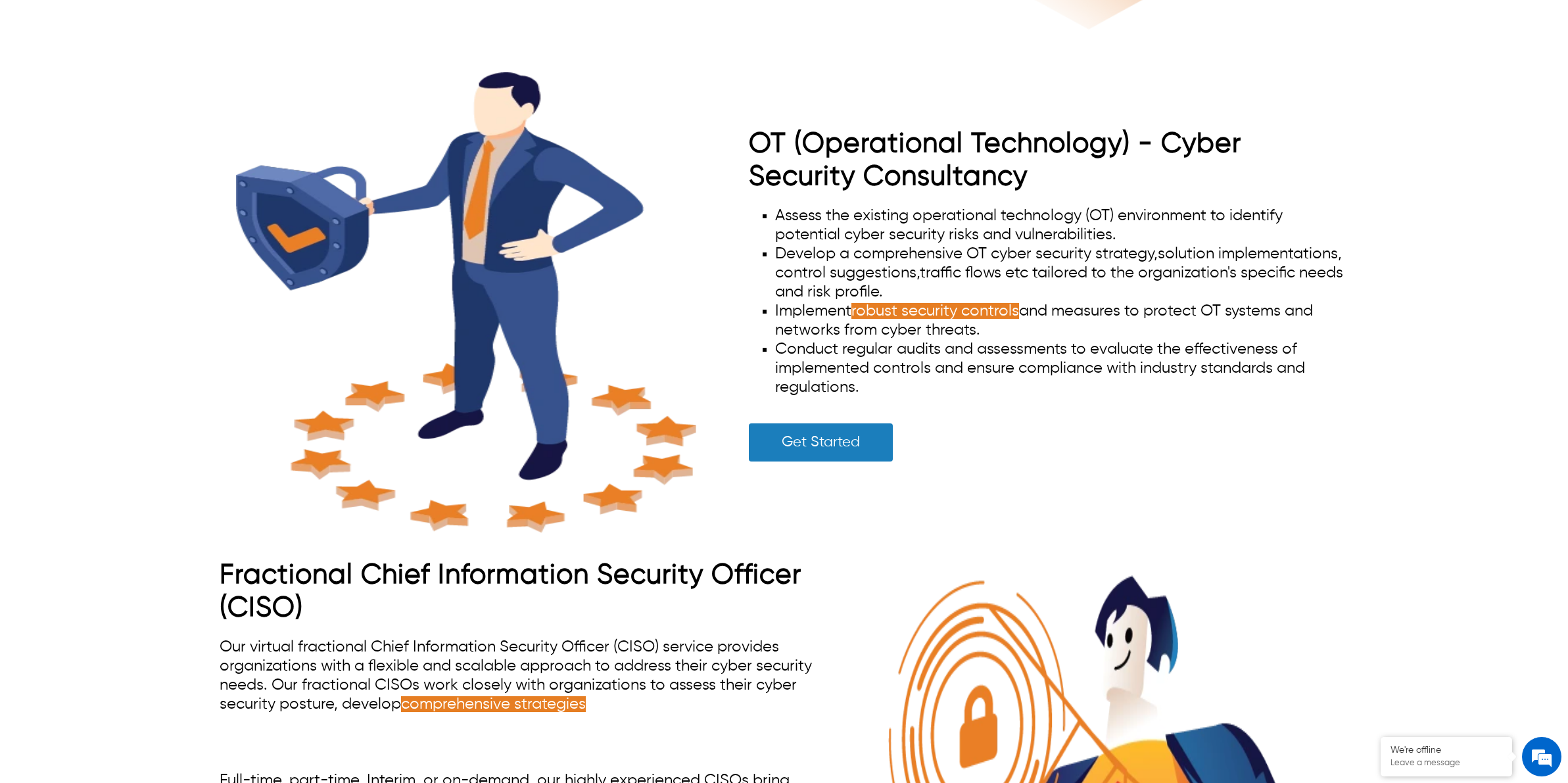
click at [837, 219] on li "Assess the existing operational technology (OT) environment to identify potenti…" at bounding box center [1062, 225] width 573 height 38
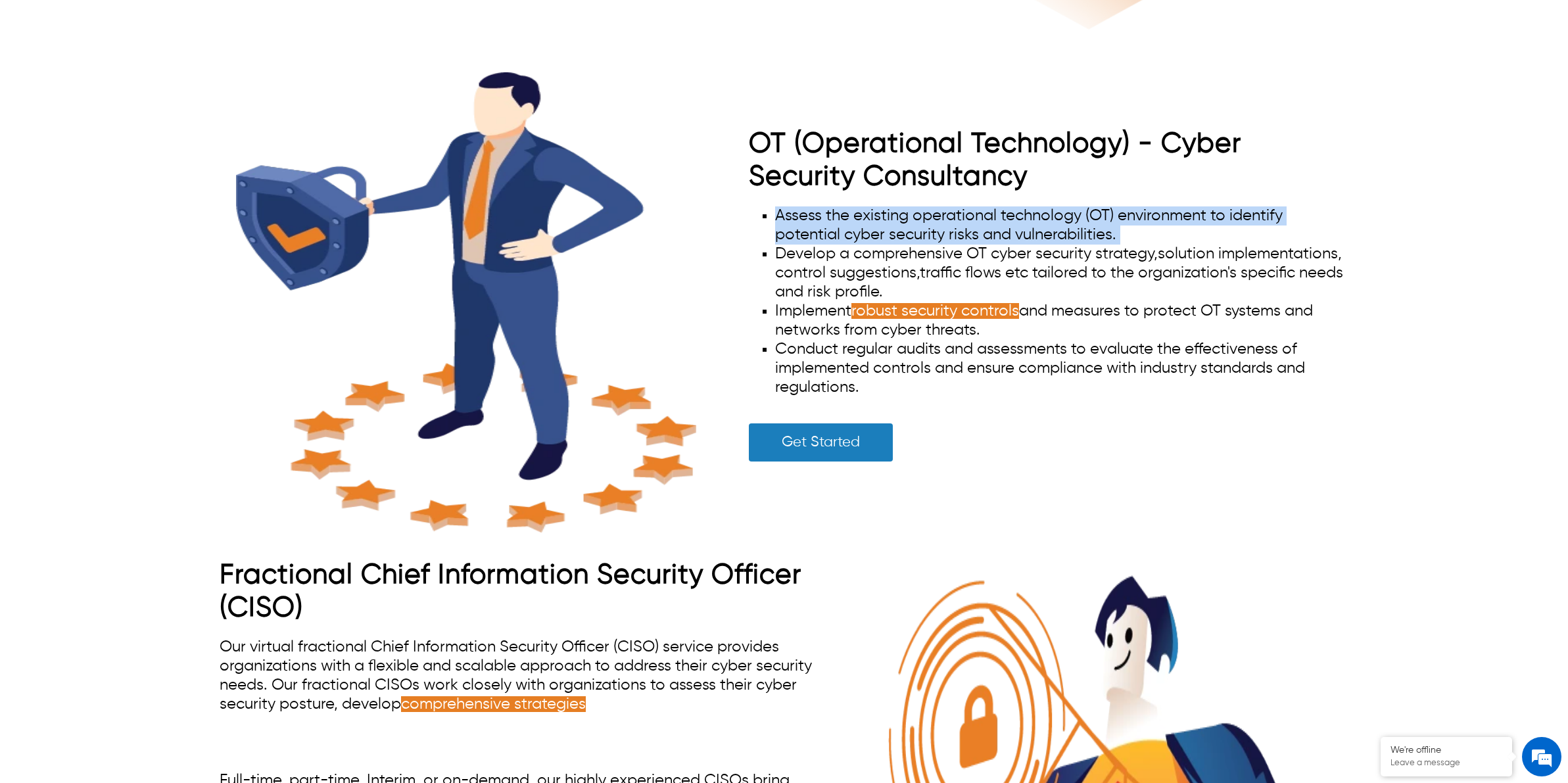
click at [837, 219] on li "Assess the existing operational technology (OT) environment to identify potenti…" at bounding box center [1062, 225] width 573 height 38
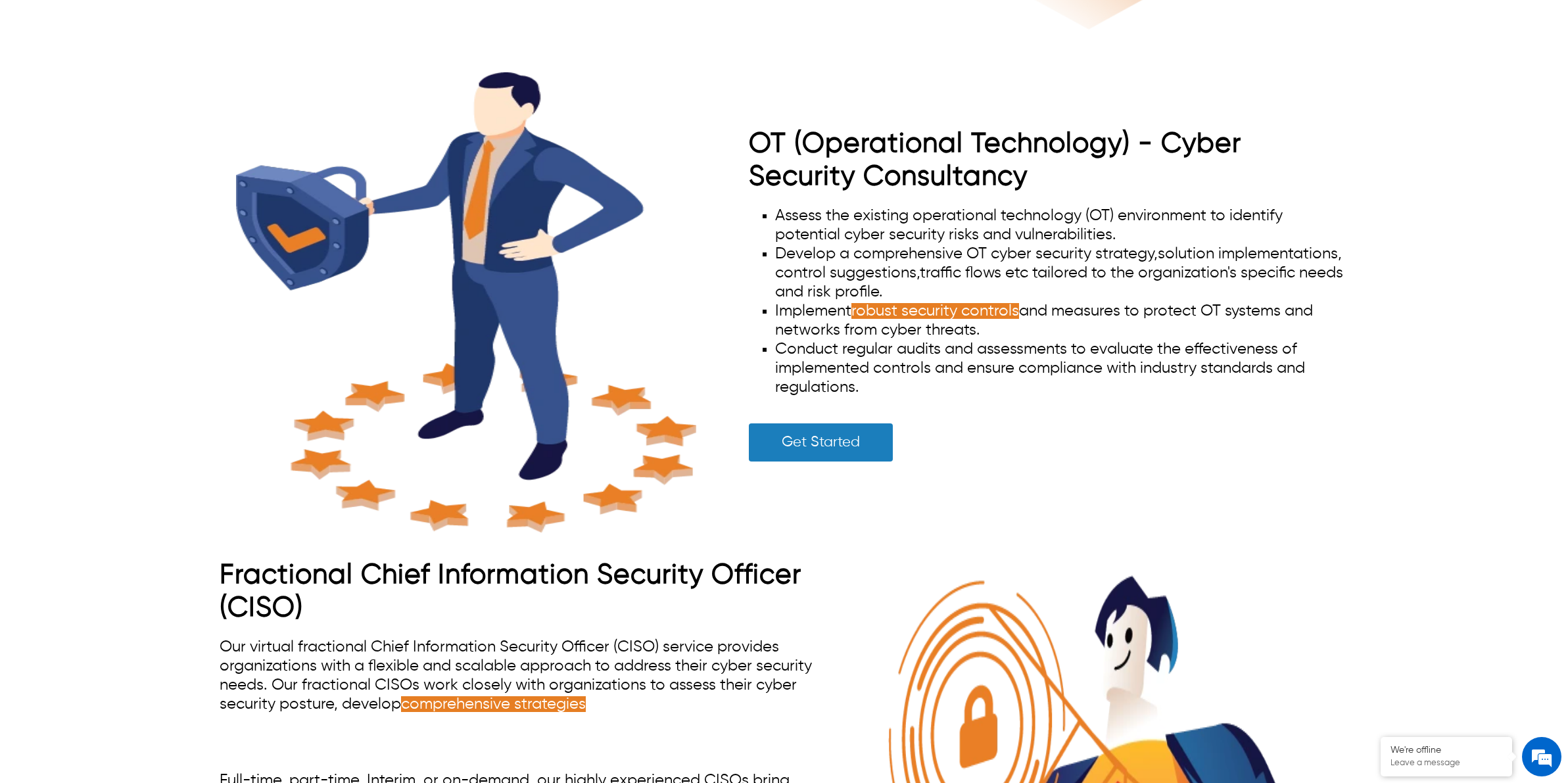
click at [852, 254] on li "Develop a comprehensive OT cyber security strategy, solution implementations, c…" at bounding box center [1062, 273] width 573 height 57
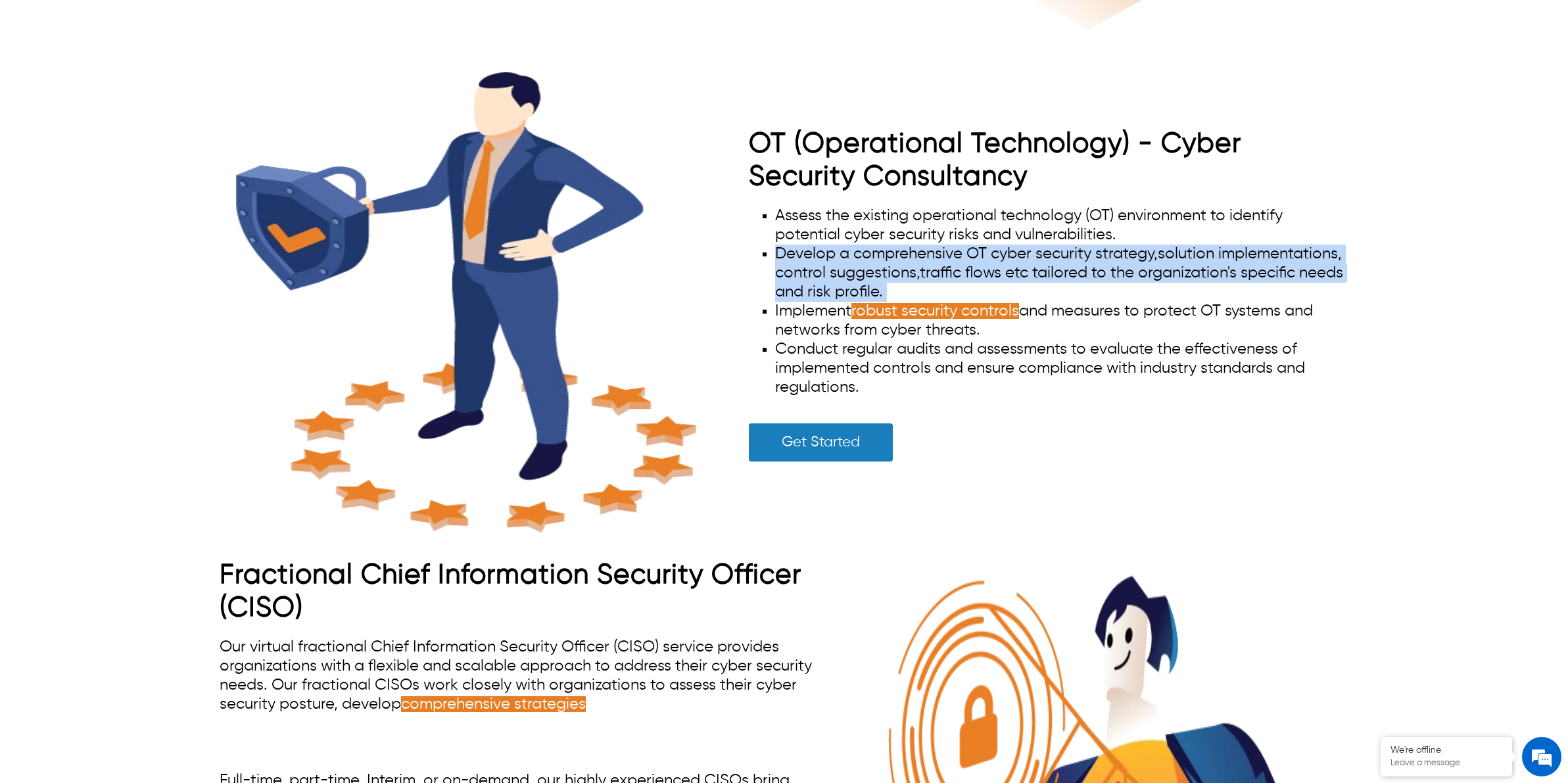
click at [852, 254] on li "Develop a comprehensive OT cyber security strategy, solution implementations, c…" at bounding box center [1062, 273] width 573 height 57
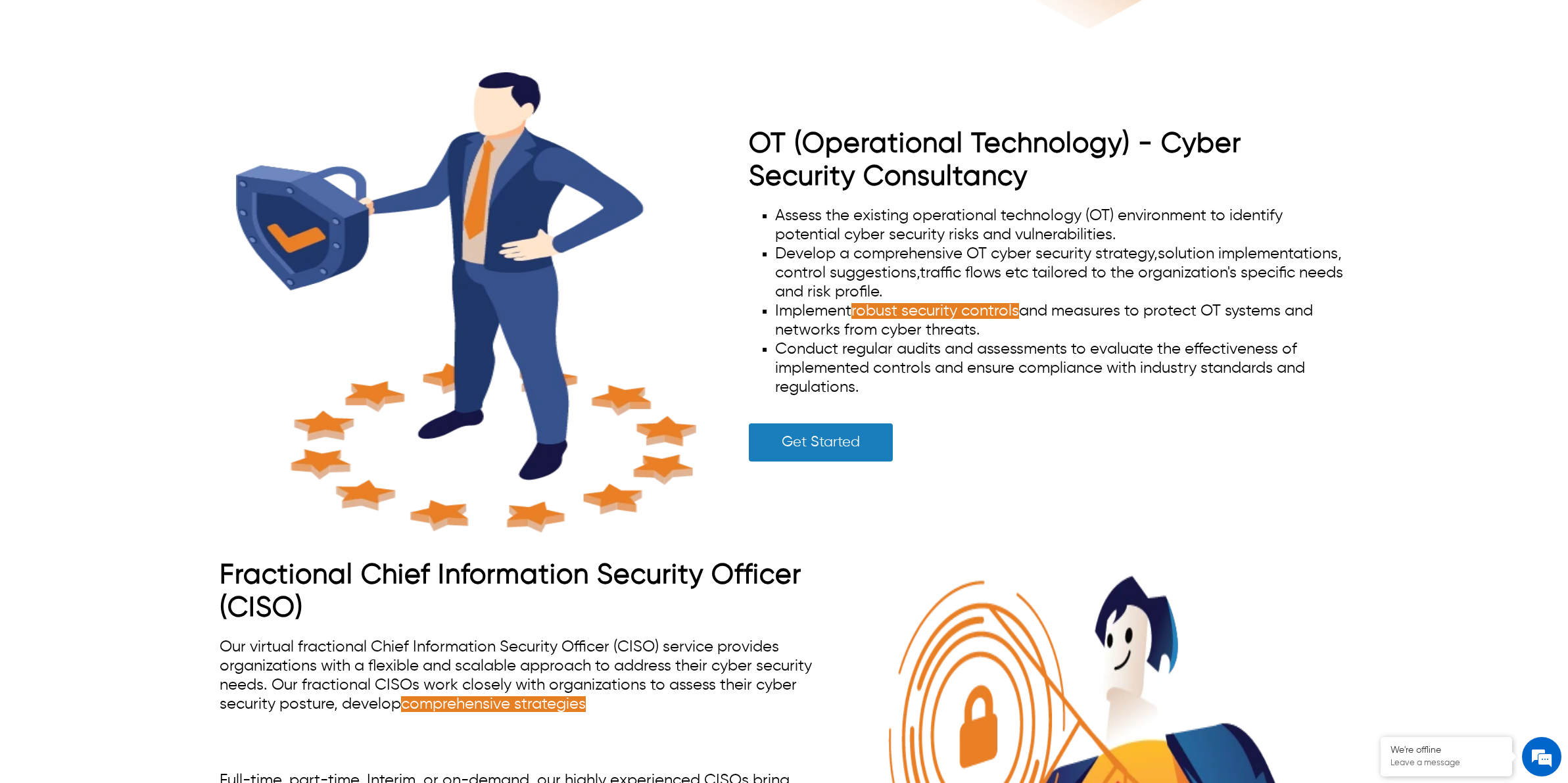
click at [816, 311] on li "Implement robust security controls and measures to protect OT systems and netwo…" at bounding box center [1062, 320] width 573 height 38
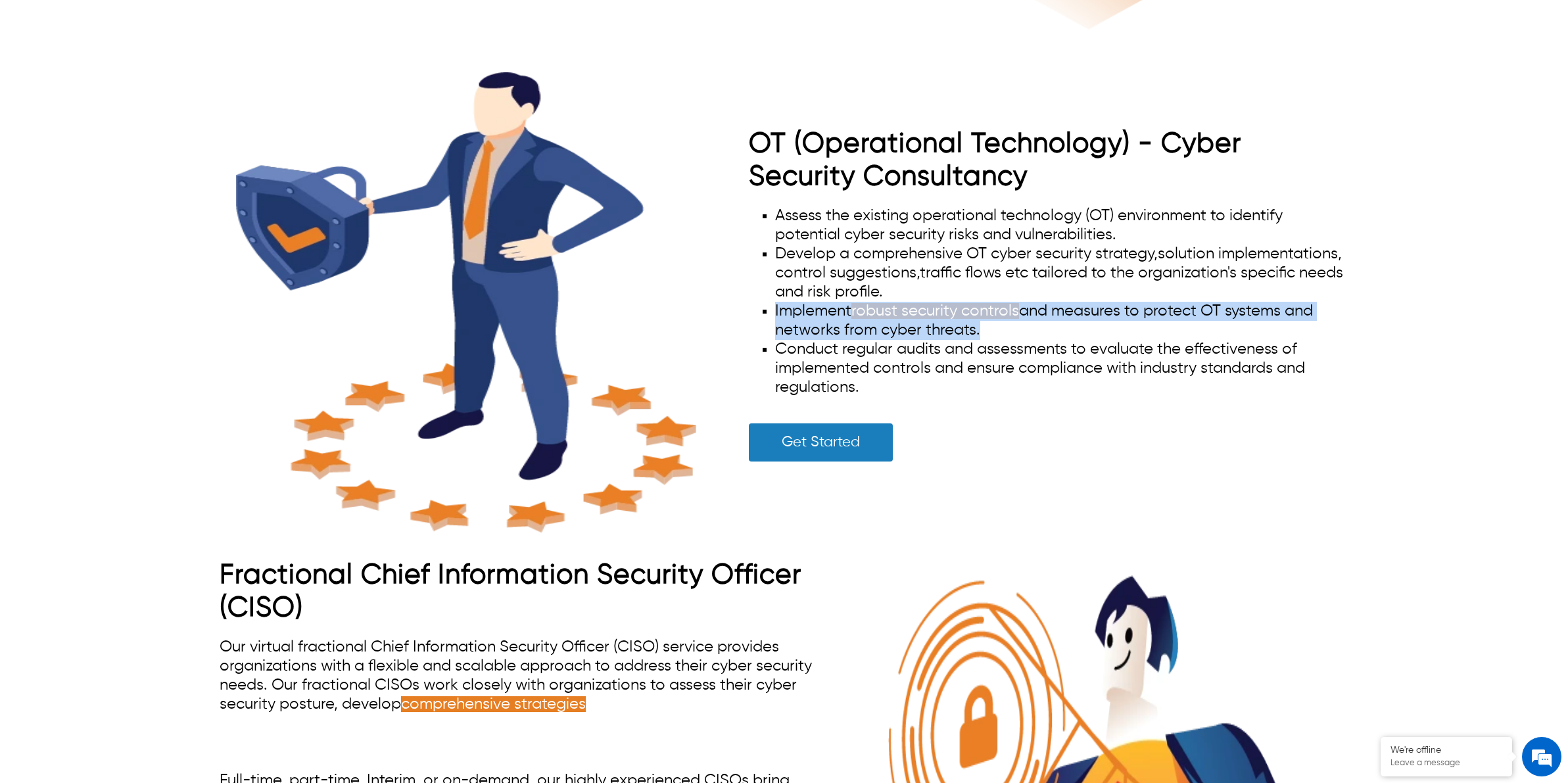
click at [816, 311] on li "Implement robust security controls and measures to protect OT systems and netwo…" at bounding box center [1062, 320] width 573 height 38
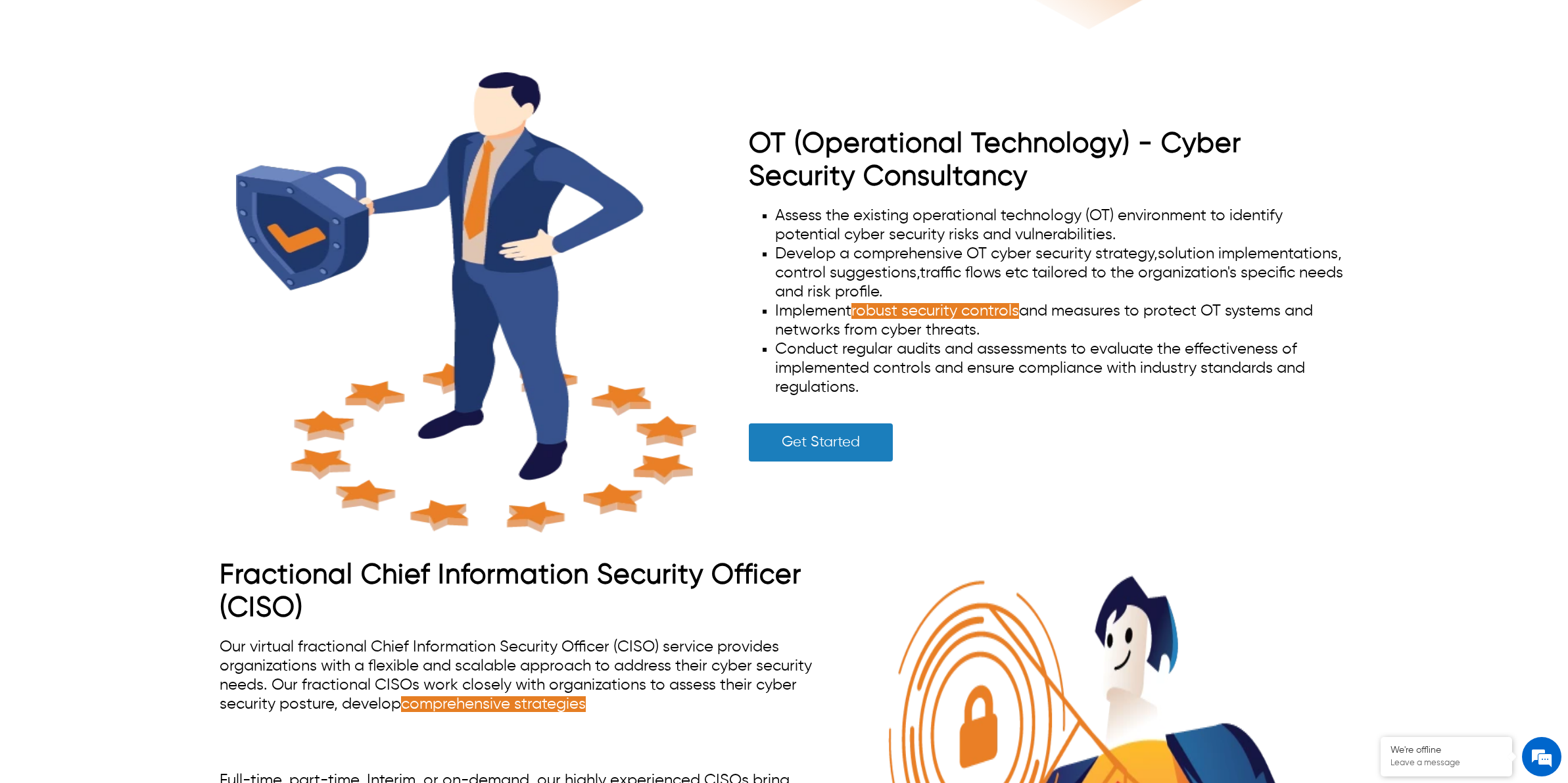
click at [811, 342] on span "Conduct regular audits and assessments to evaluate the effectiveness of impleme…" at bounding box center [1040, 368] width 530 height 54
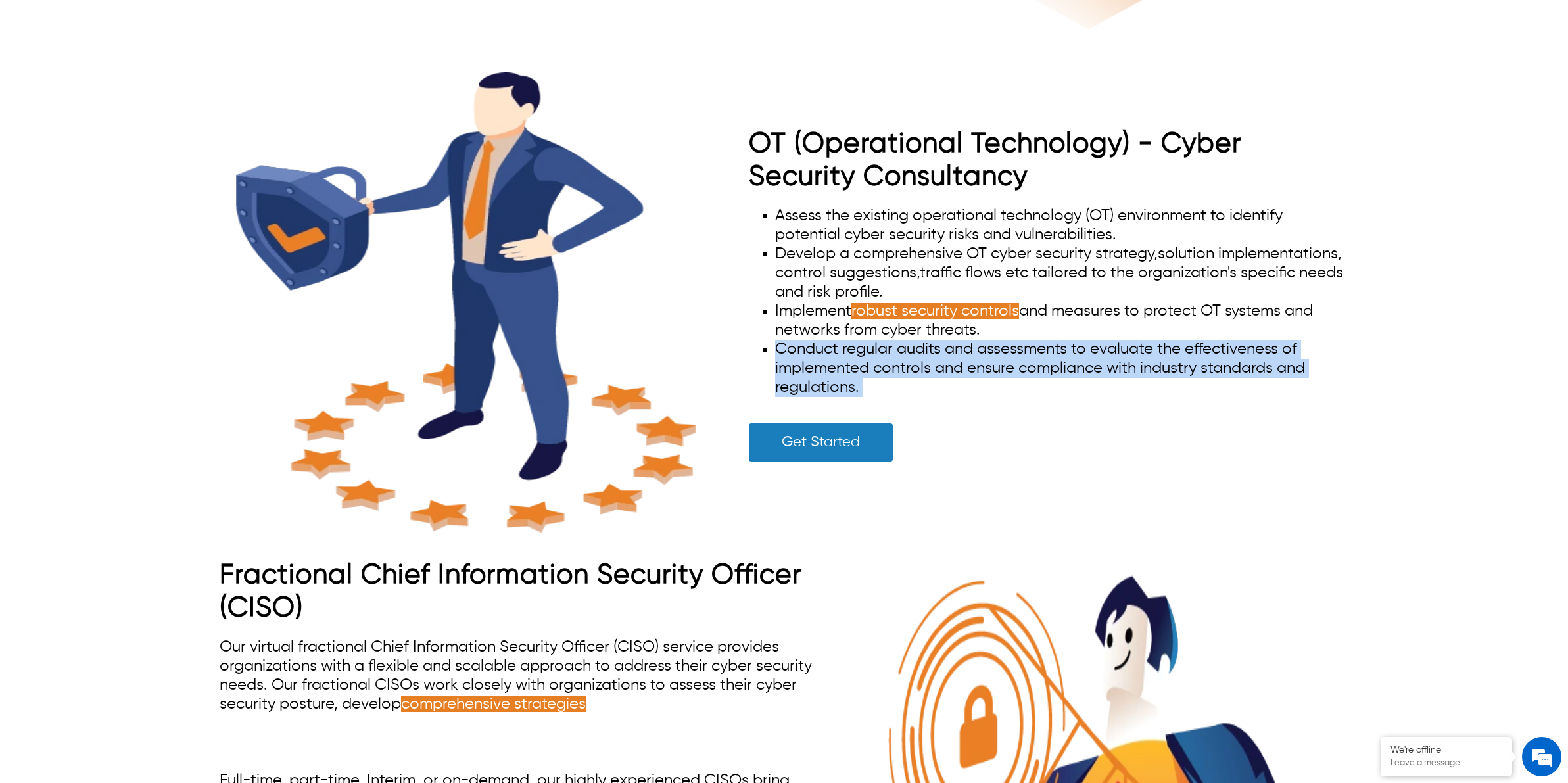
click at [811, 342] on span "Conduct regular audits and assessments to evaluate the effectiveness of impleme…" at bounding box center [1040, 368] width 530 height 54
click at [902, 375] on li "Conduct regular audits and assessments to evaluate the effectiveness of impleme…" at bounding box center [1062, 368] width 573 height 57
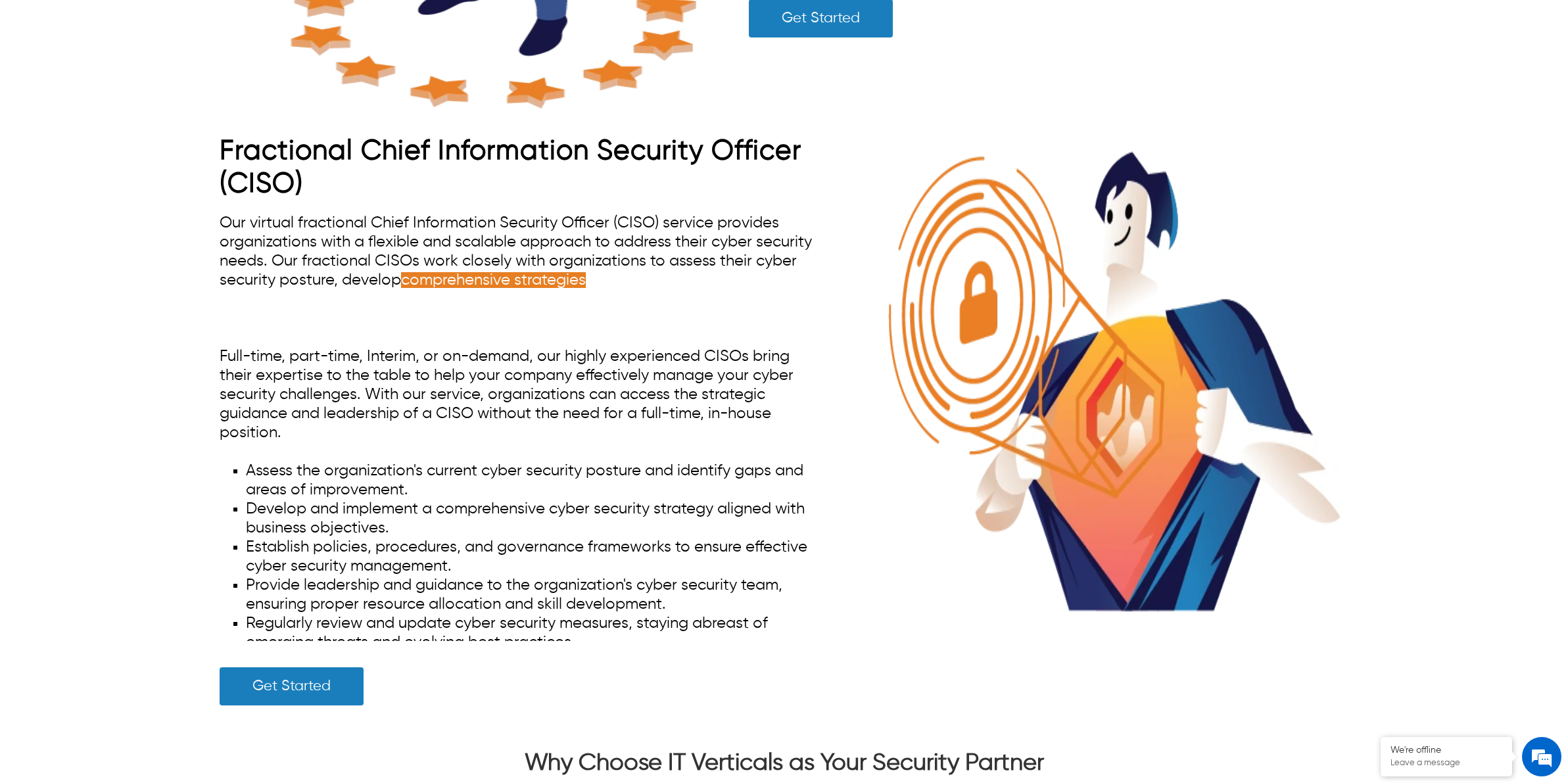
scroll to position [7148, 0]
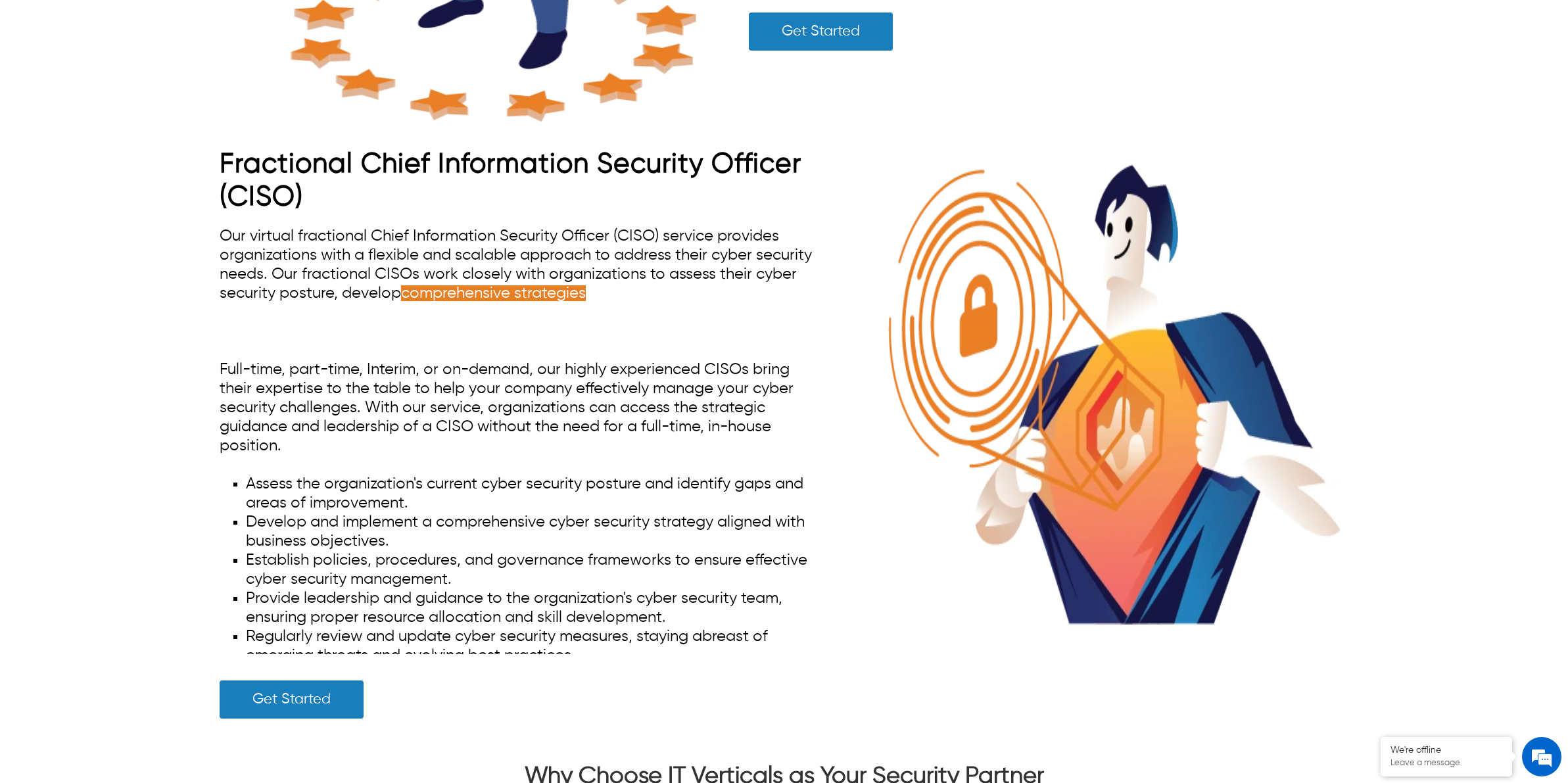
click at [1080, 368] on img at bounding box center [1119, 394] width 460 height 460
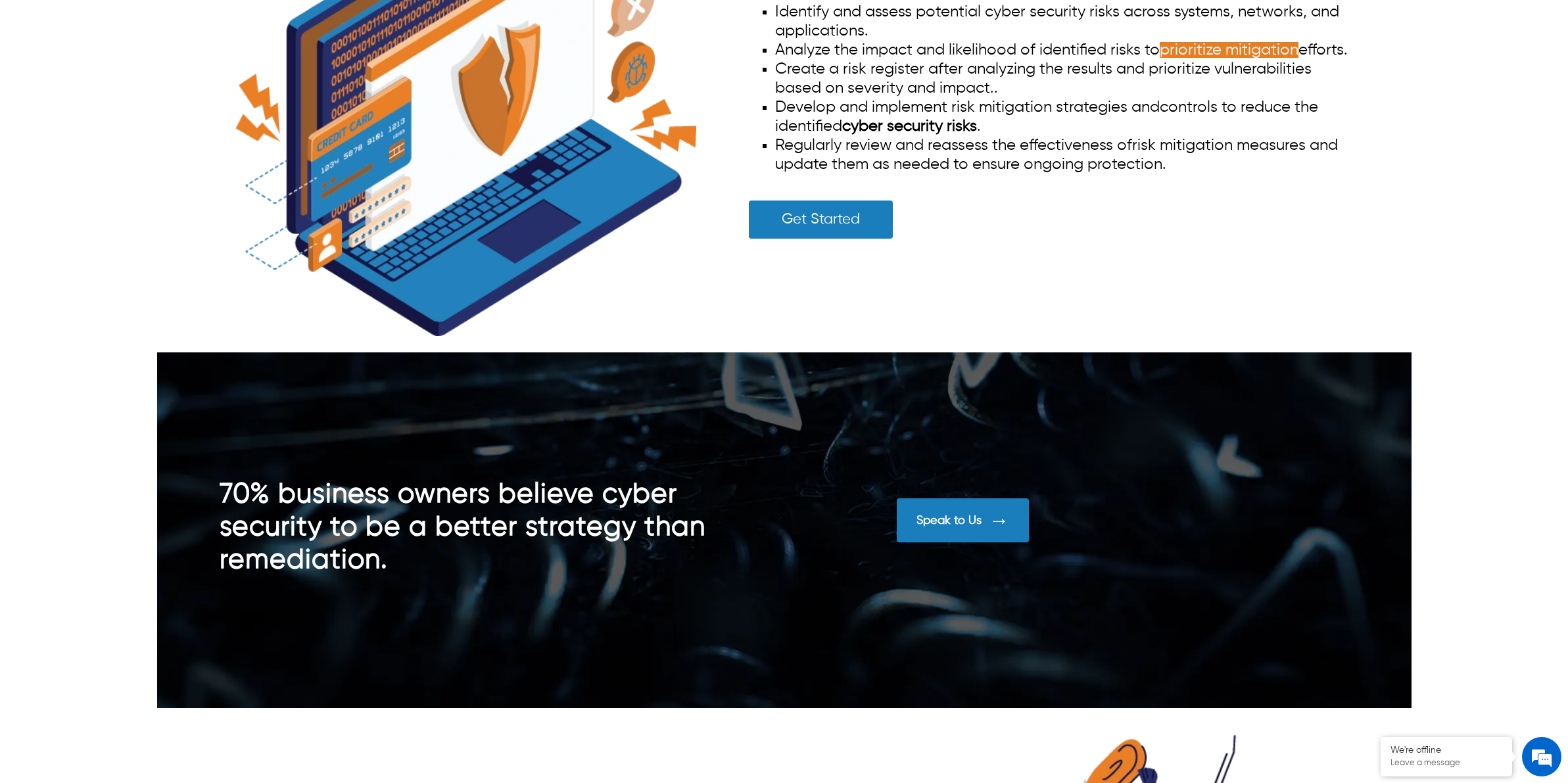
scroll to position [3013, 0]
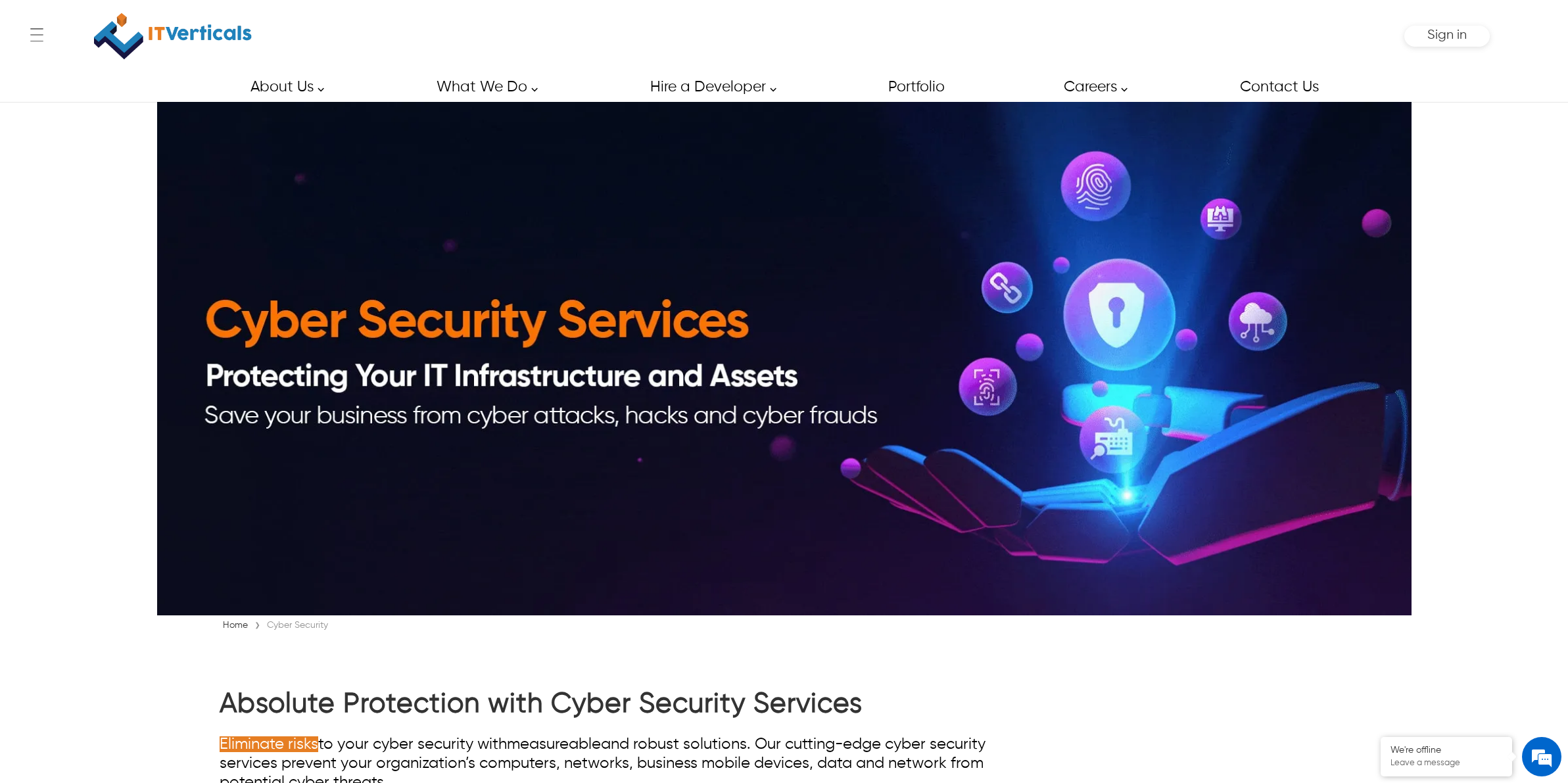
click at [168, 33] on img at bounding box center [173, 35] width 158 height 59
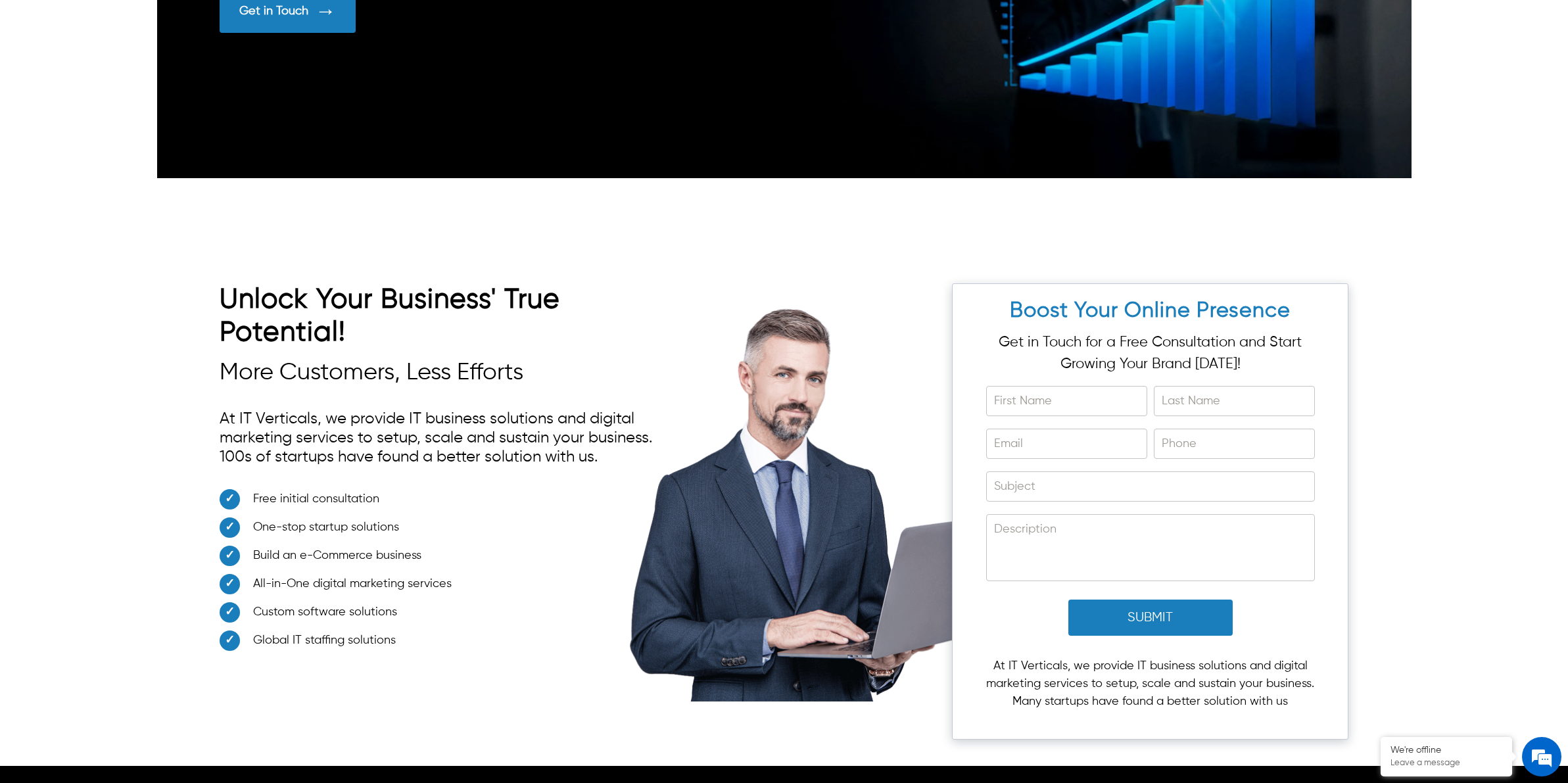
scroll to position [4601, 0]
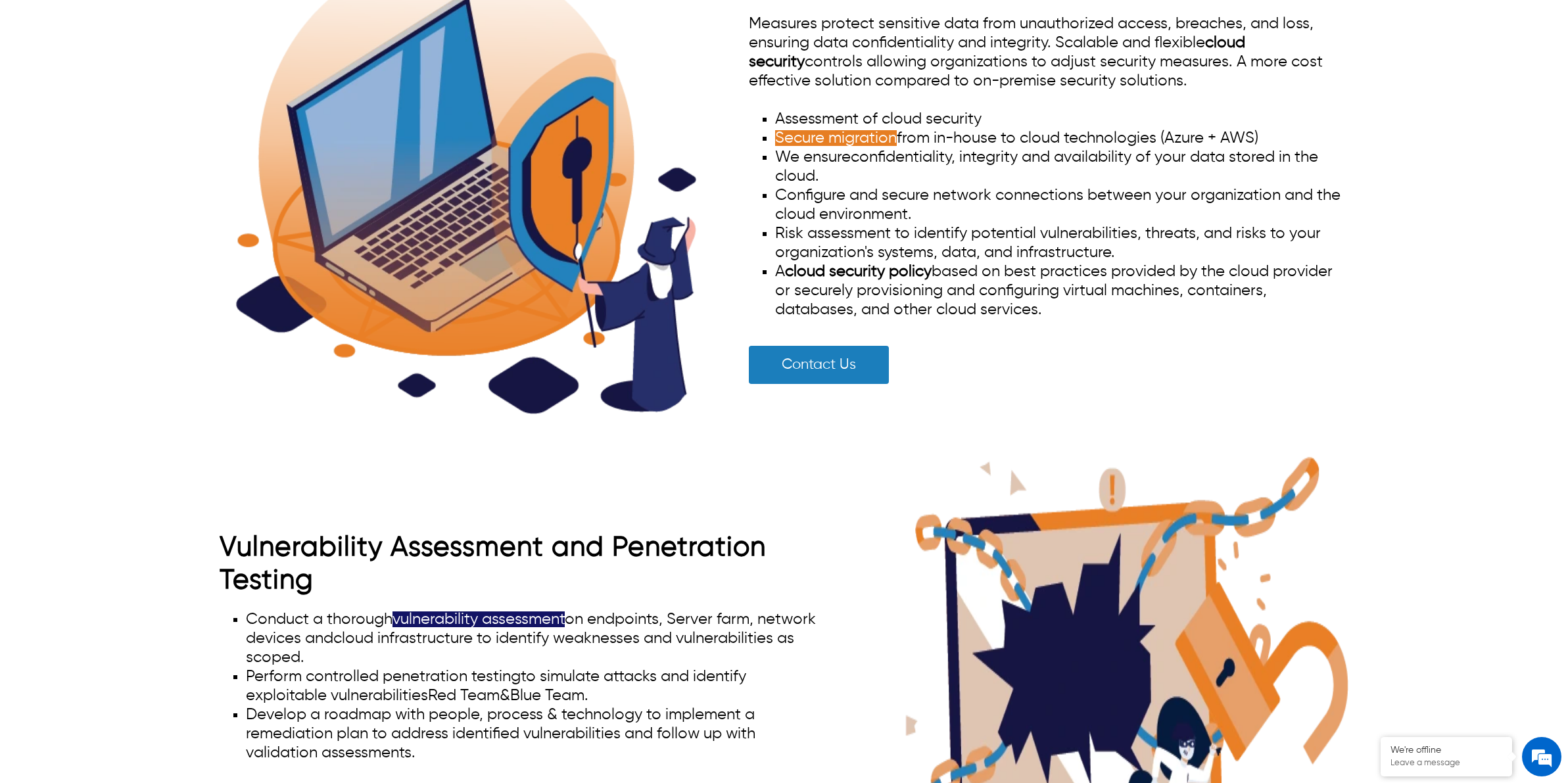
scroll to position [2136, 0]
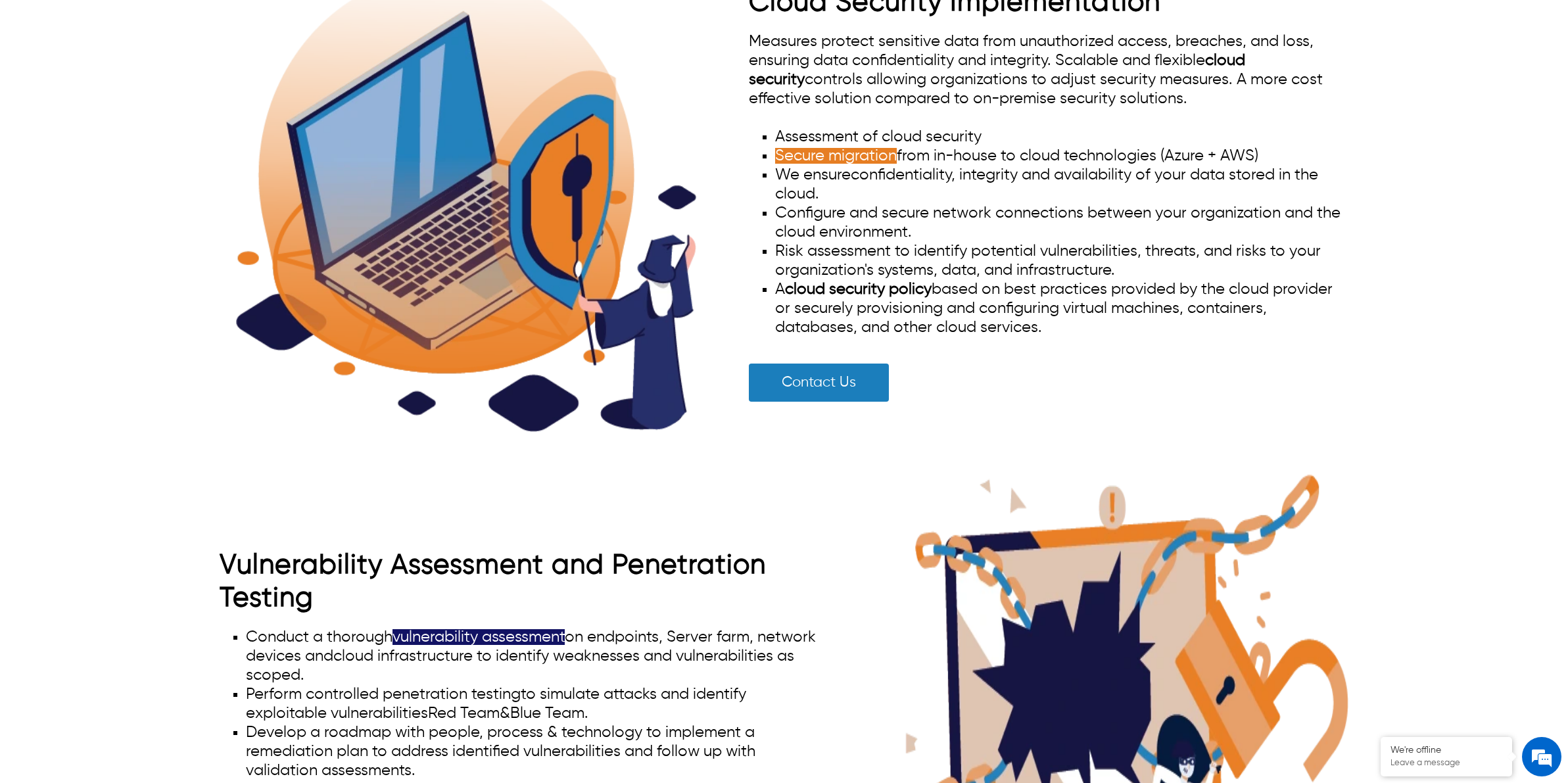
click at [511, 192] on img at bounding box center [466, 202] width 460 height 460
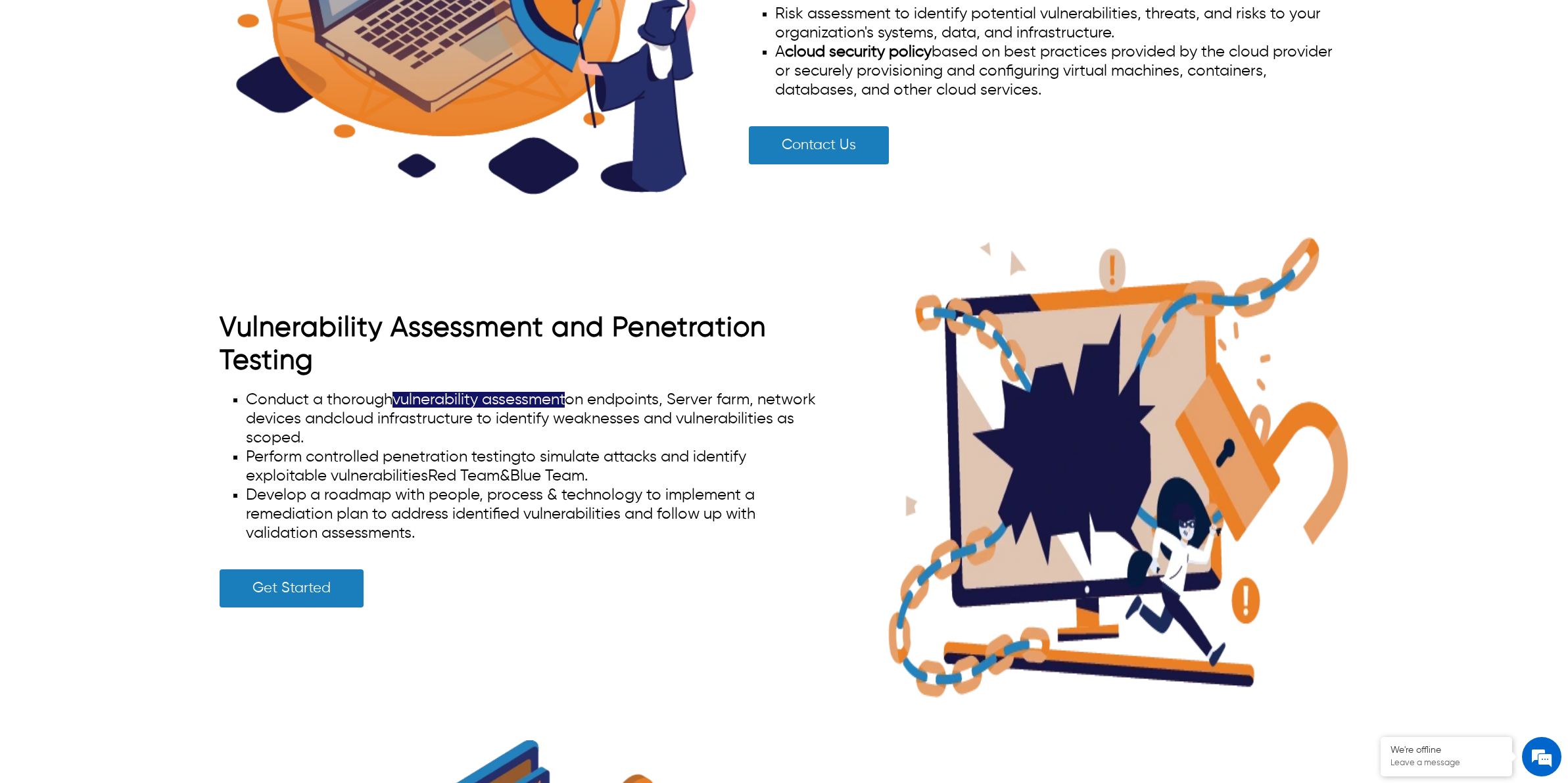
scroll to position [2784, 0]
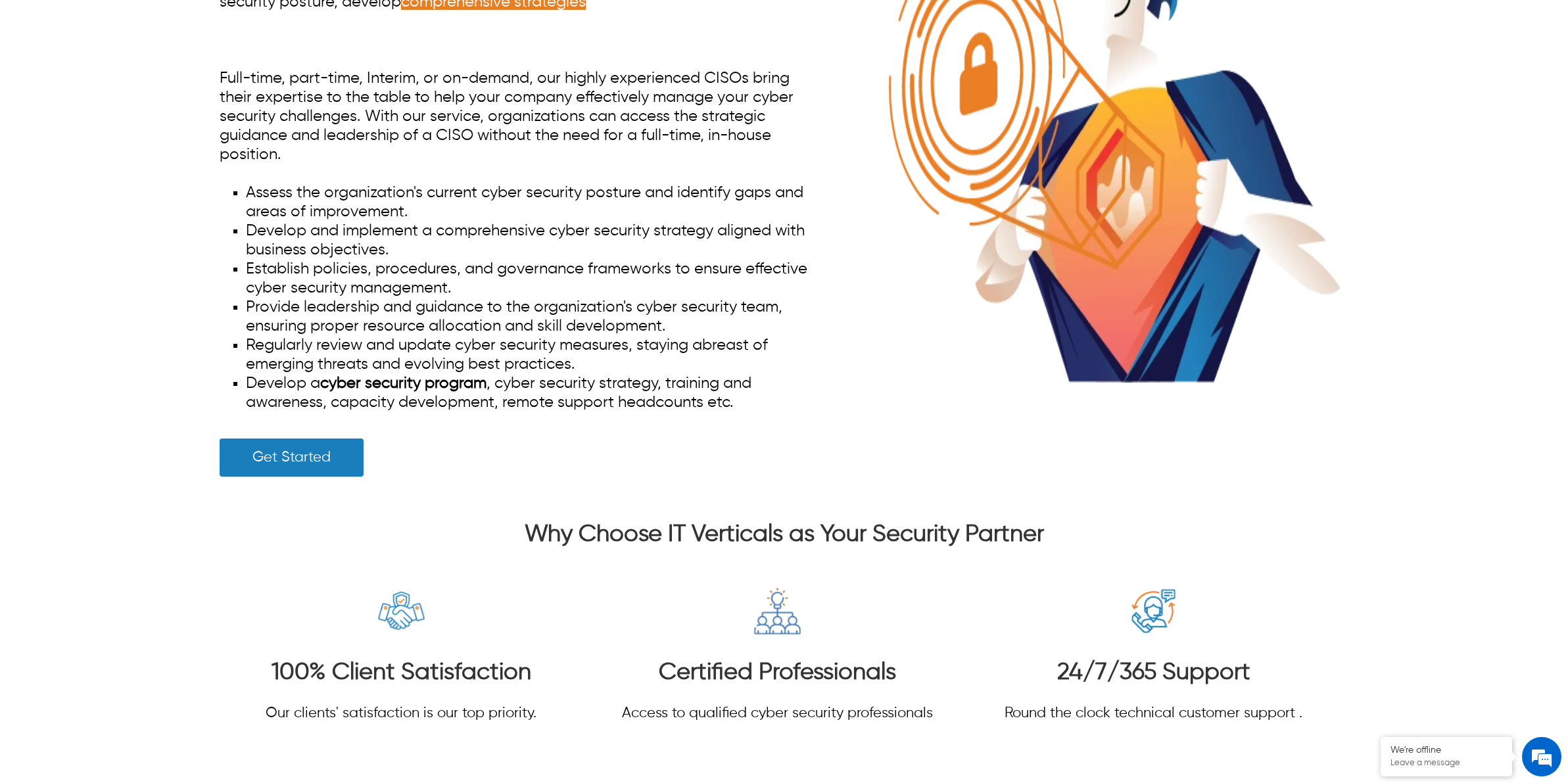
scroll to position [7718, 0]
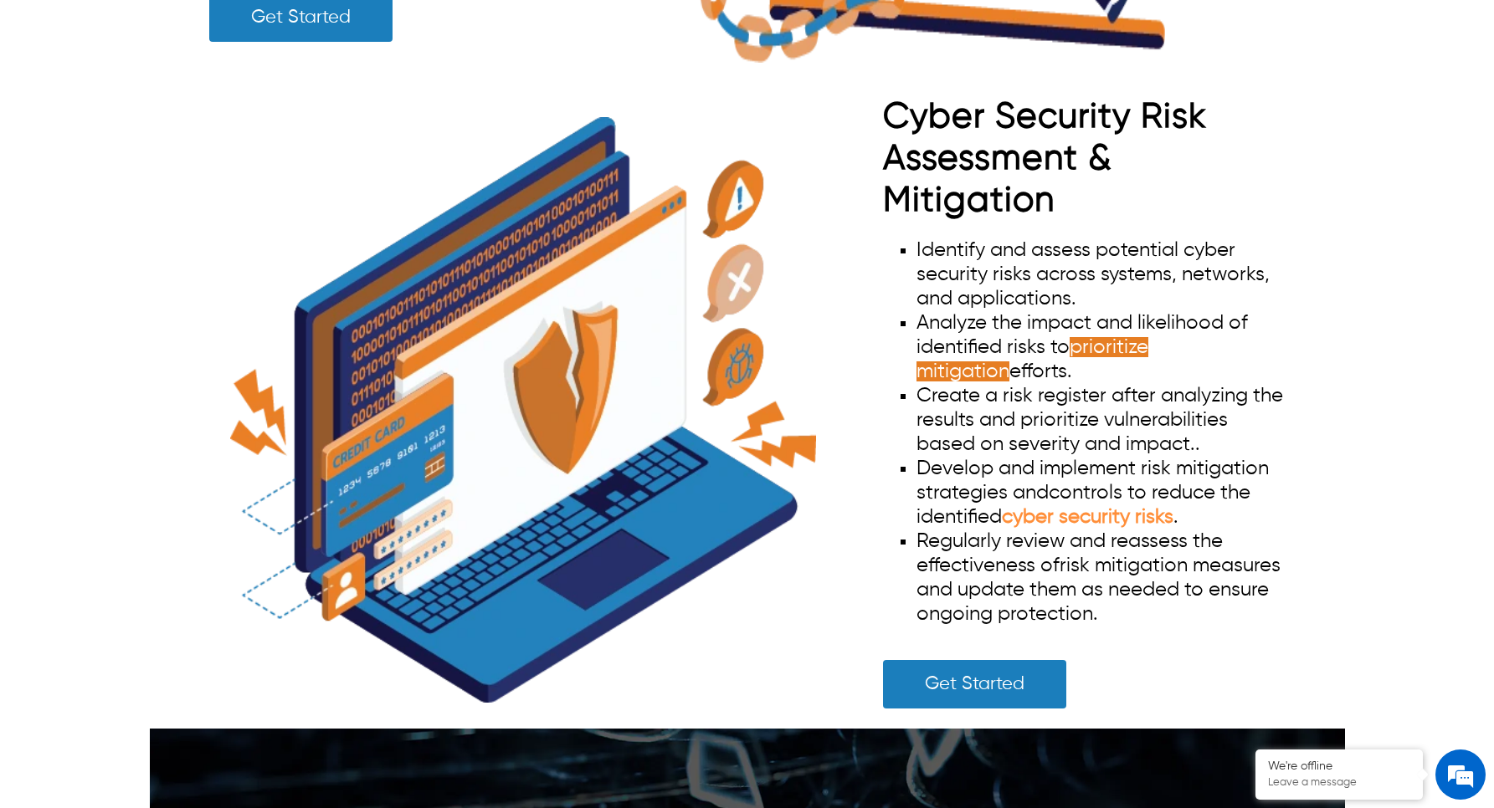
scroll to position [4289, 0]
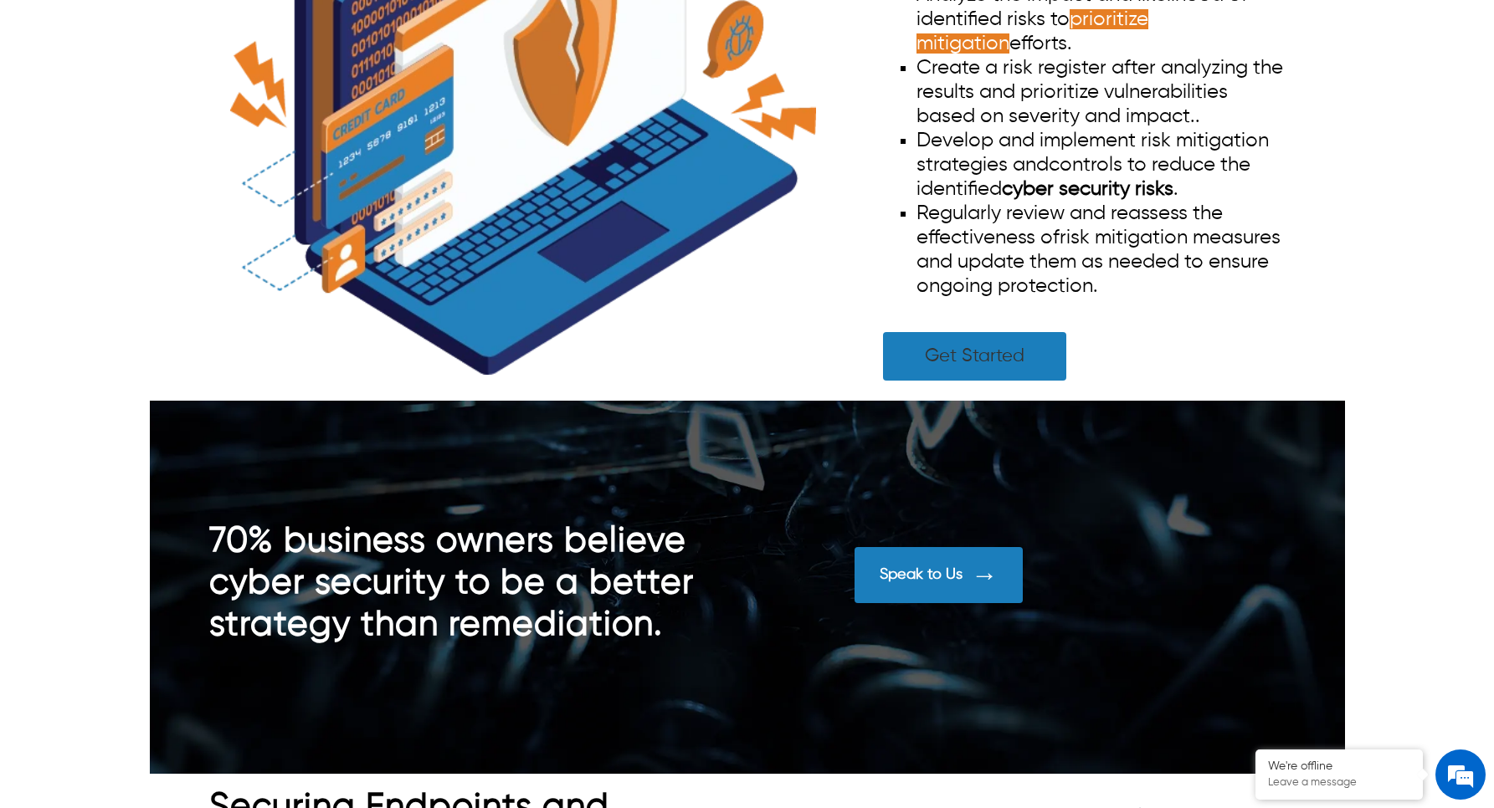
click at [1019, 362] on link "Get Started" at bounding box center [974, 356] width 183 height 49
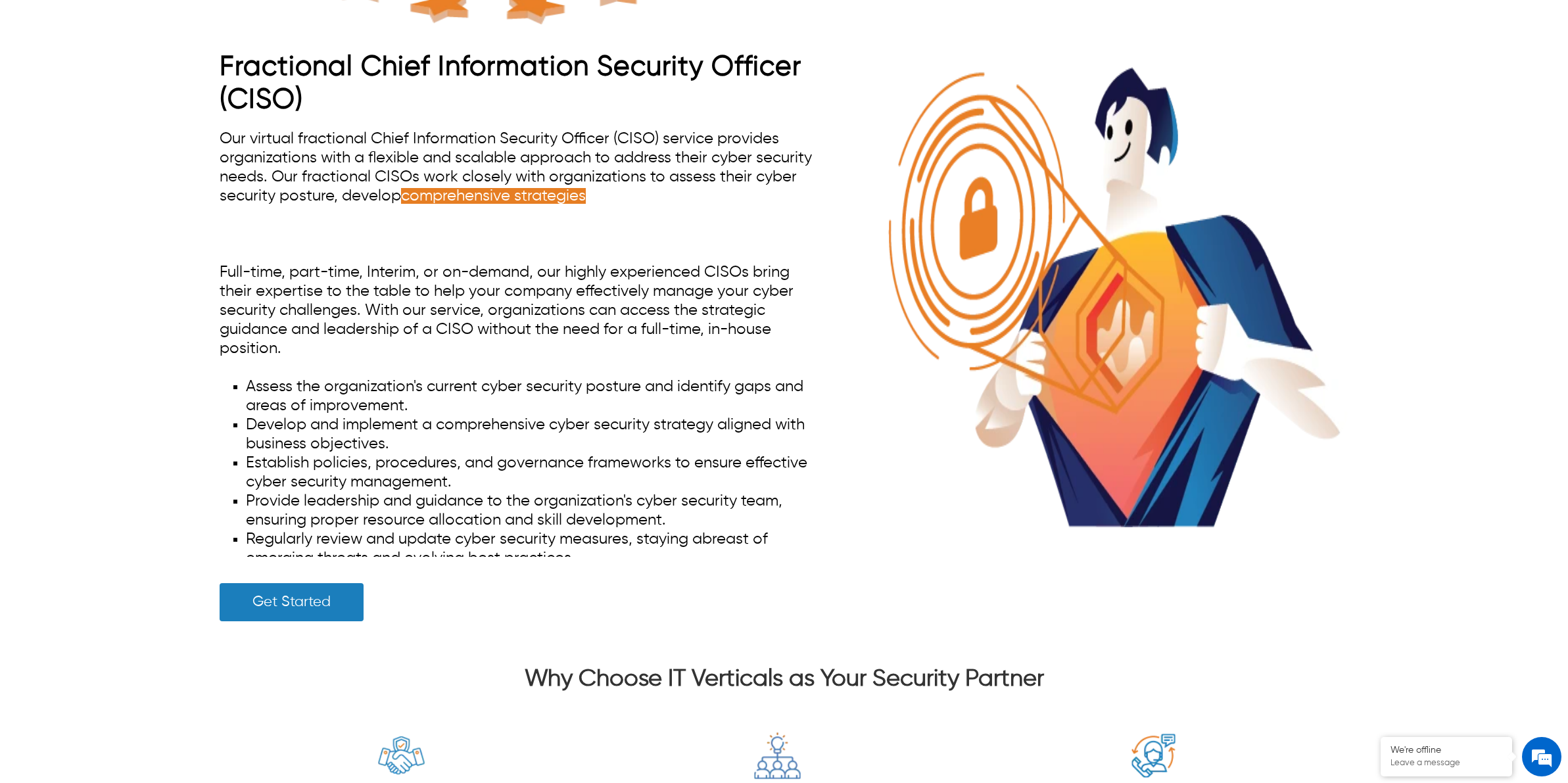
scroll to position [7232, 0]
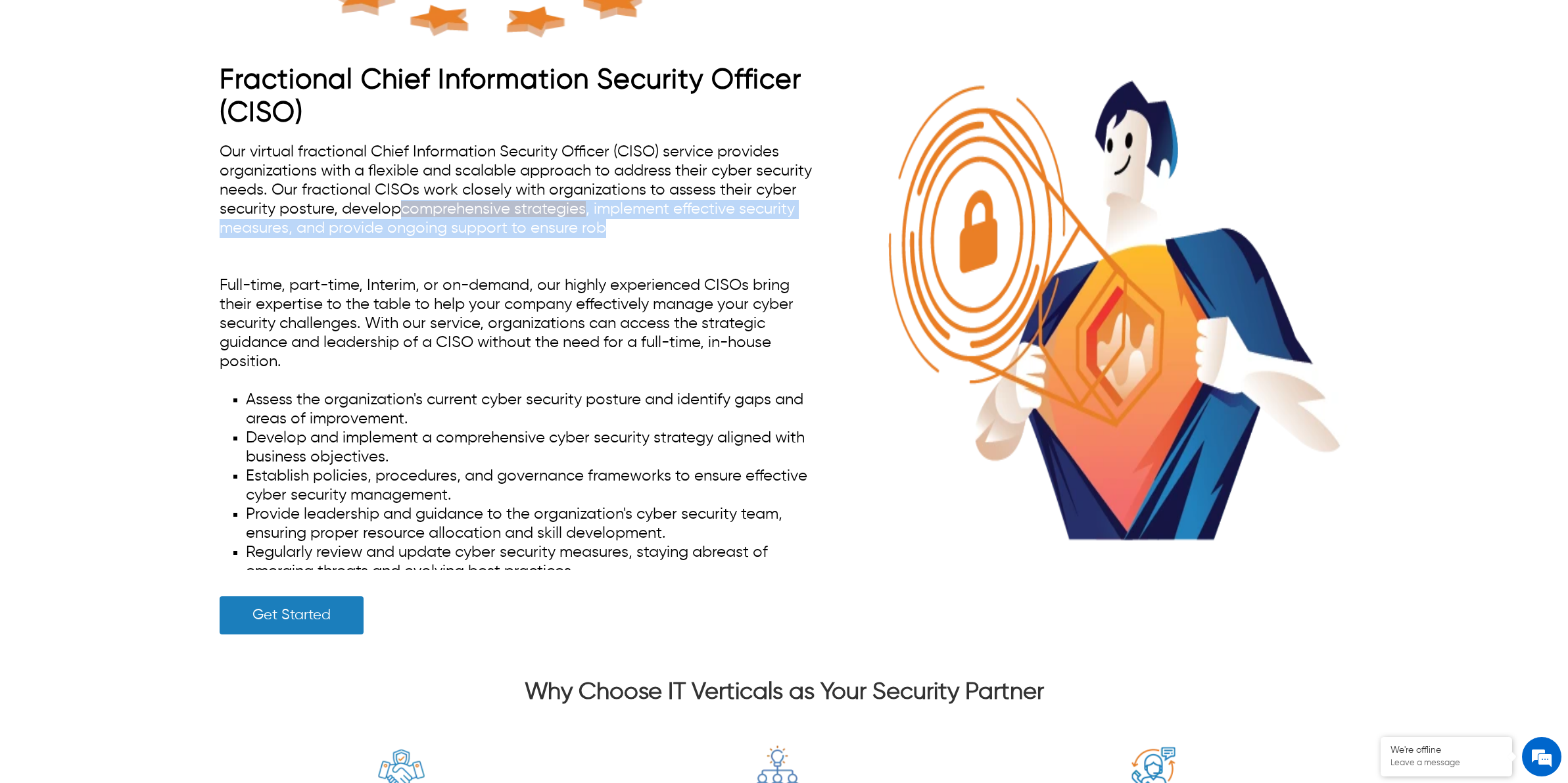
drag, startPoint x: 405, startPoint y: 207, endPoint x: 606, endPoint y: 217, distance: 201.2
click at [606, 217] on span "comprehensive strategies , implement effective security measures, and provide o…" at bounding box center [515, 228] width 591 height 54
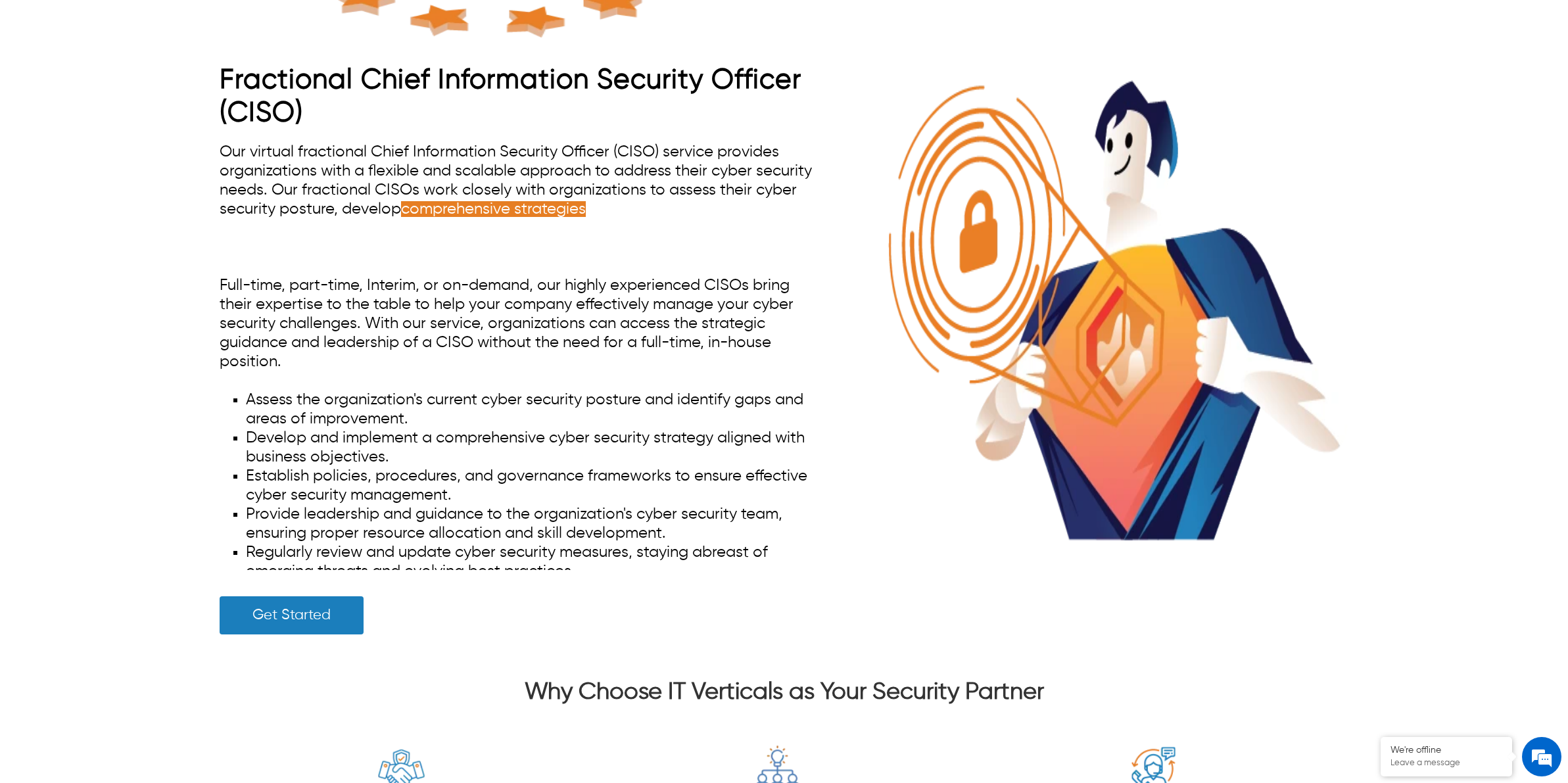
click at [615, 254] on div "Our virtual fractional Chief Information Security Officer (CISO) service provid…" at bounding box center [519, 357] width 599 height 427
click at [595, 232] on span "comprehensive strategies , implement effective security measures, and provide o…" at bounding box center [515, 228] width 591 height 54
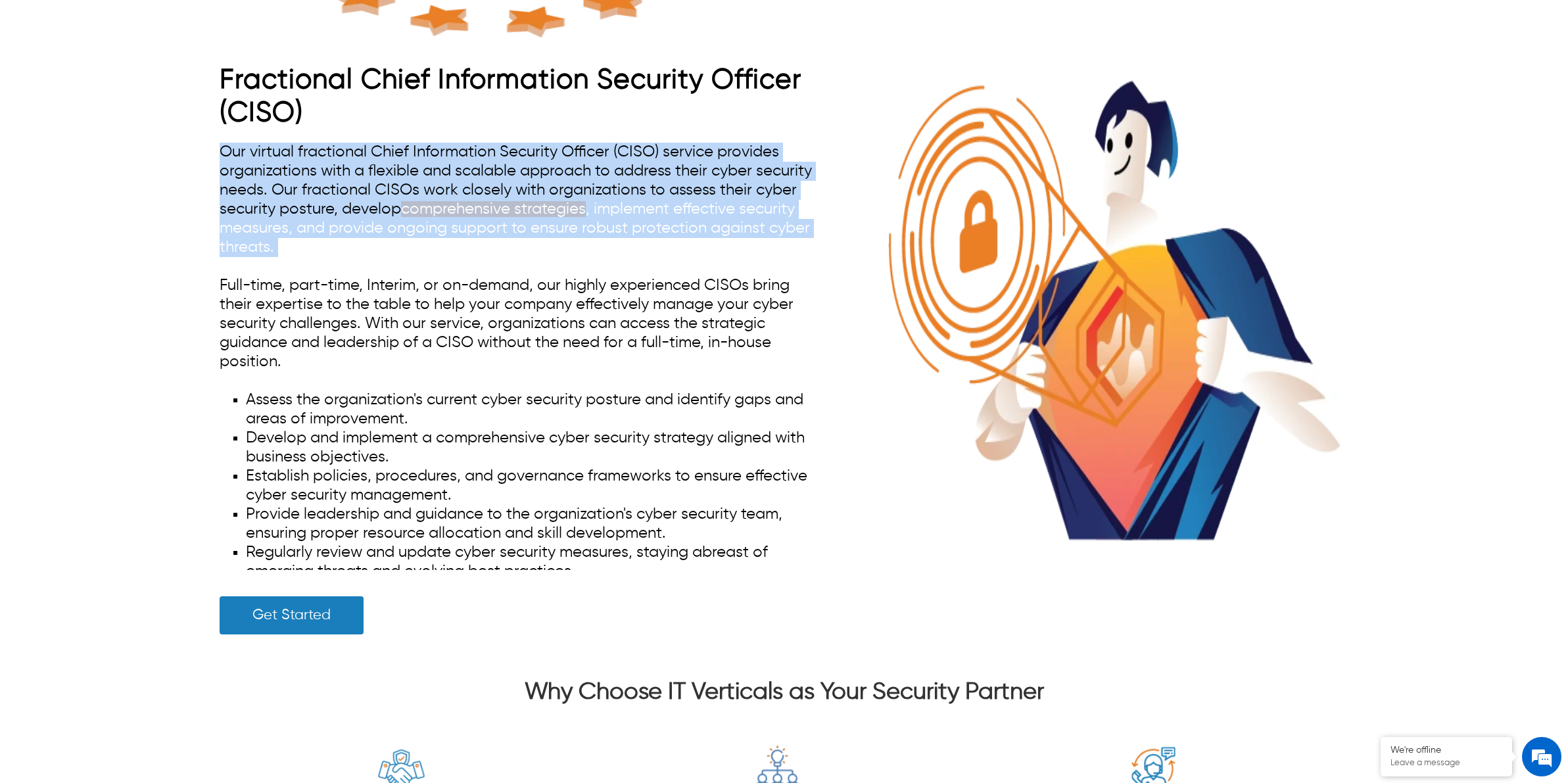
click at [595, 232] on span "comprehensive strategies , implement effective security measures, and provide o…" at bounding box center [515, 228] width 591 height 54
click at [629, 260] on div "Our virtual fractional Chief Information Security Officer (CISO) service provid…" at bounding box center [519, 357] width 599 height 427
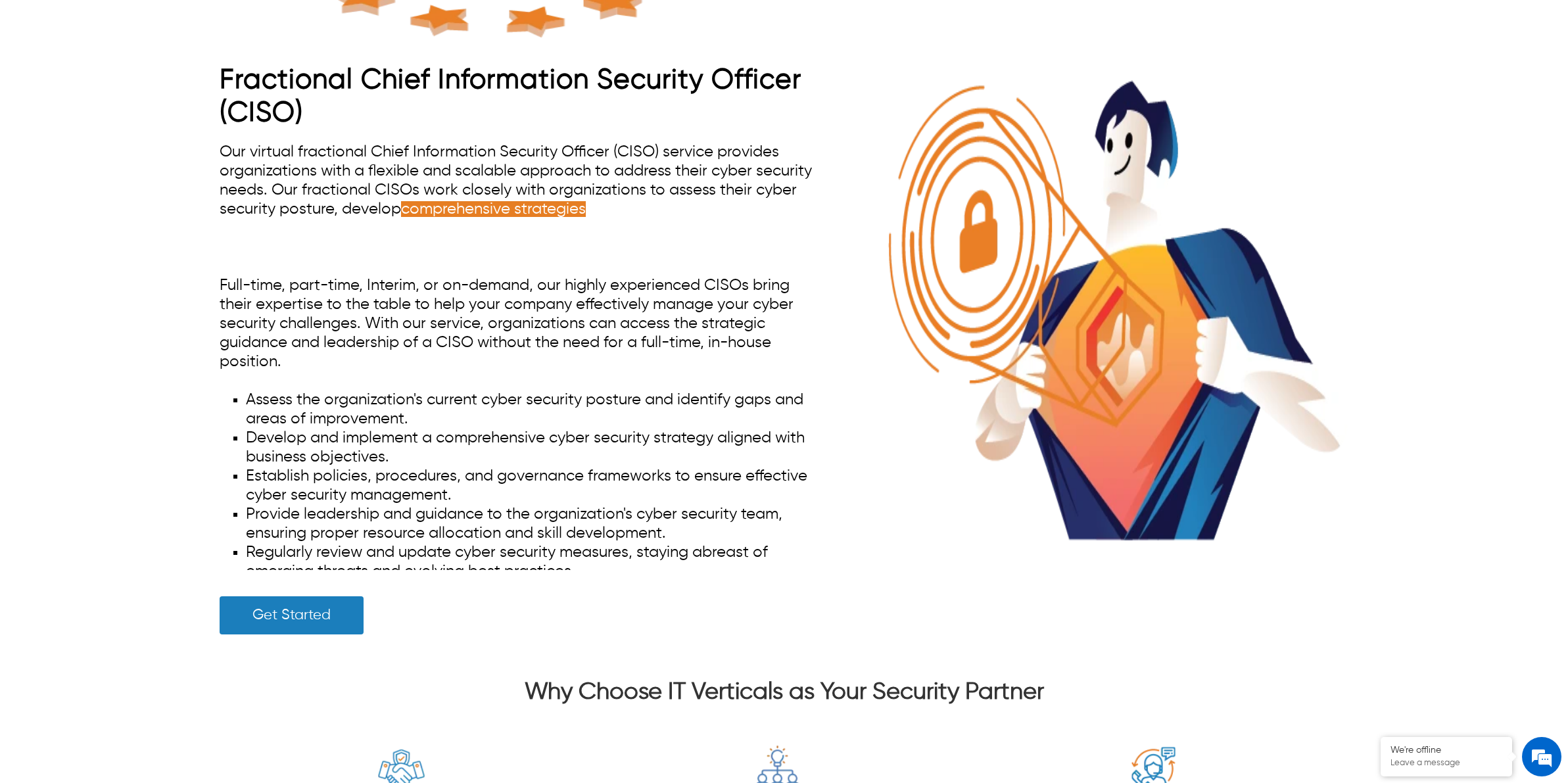
click at [603, 254] on div "Our virtual fractional Chief Information Security Officer (CISO) service provid…" at bounding box center [519, 357] width 599 height 427
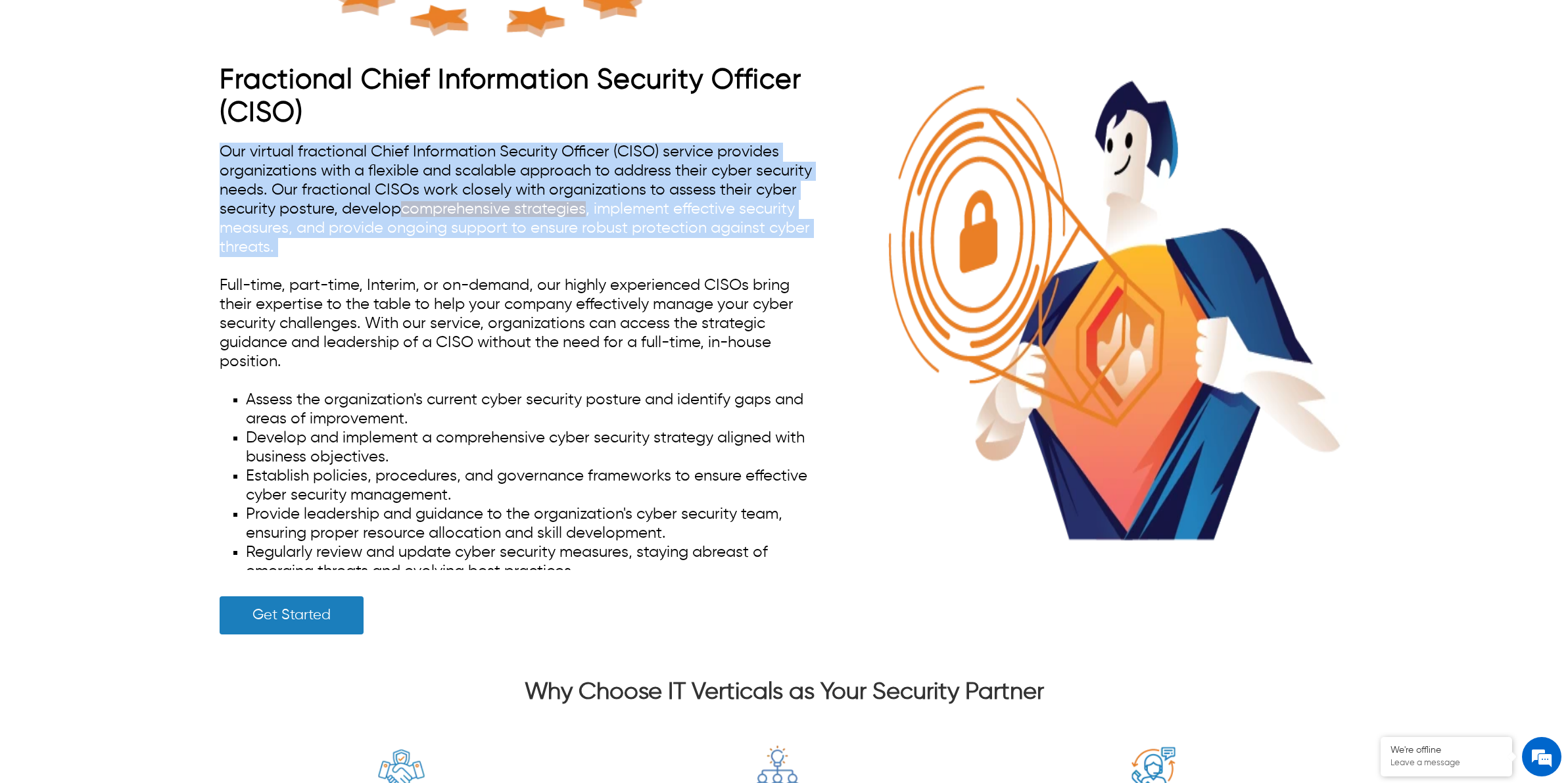
click at [602, 253] on div "Our virtual fractional Chief Information Security Officer (CISO) service provid…" at bounding box center [519, 357] width 599 height 427
click at [596, 239] on div "Our virtual fractional Chief Information Security Officer (CISO) service provid…" at bounding box center [519, 357] width 599 height 427
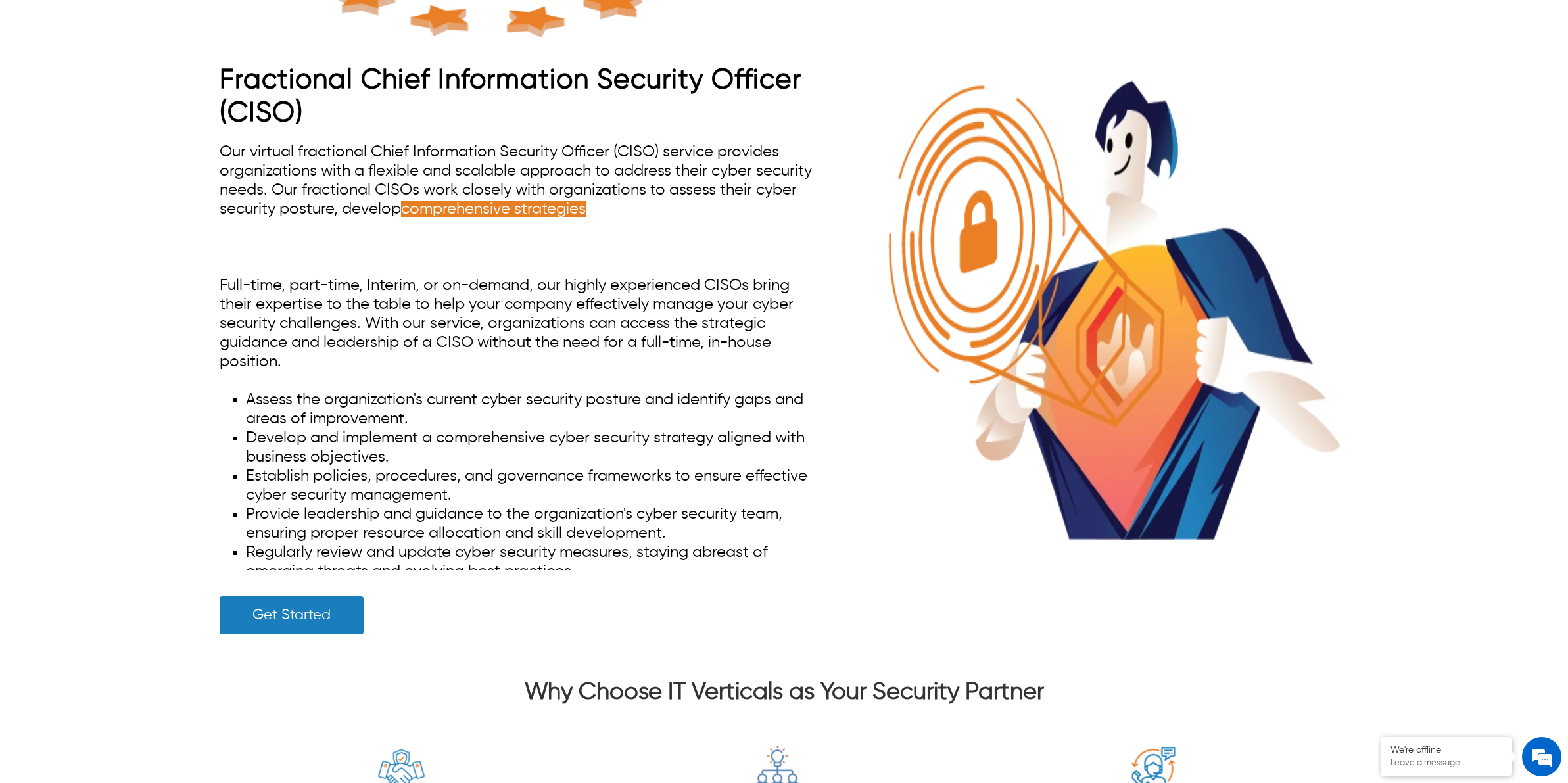
click at [595, 224] on span "comprehensive strategies , implement effective security measures, and provide o…" at bounding box center [515, 228] width 591 height 54
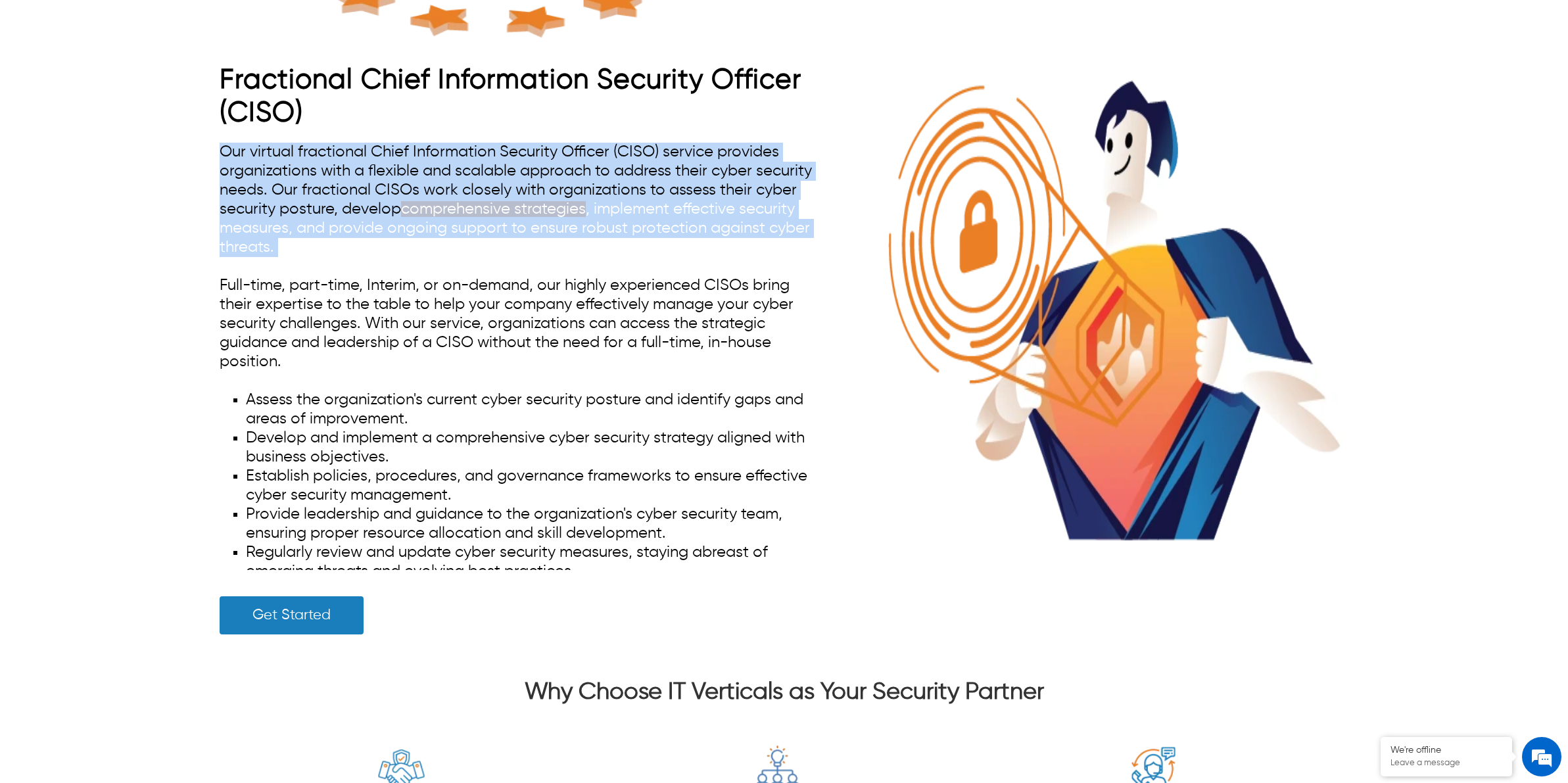
click at [595, 224] on span "comprehensive strategies , implement effective security measures, and provide o…" at bounding box center [515, 228] width 591 height 54
click at [618, 254] on div "Our virtual fractional Chief Information Security Officer (CISO) service provid…" at bounding box center [519, 357] width 599 height 427
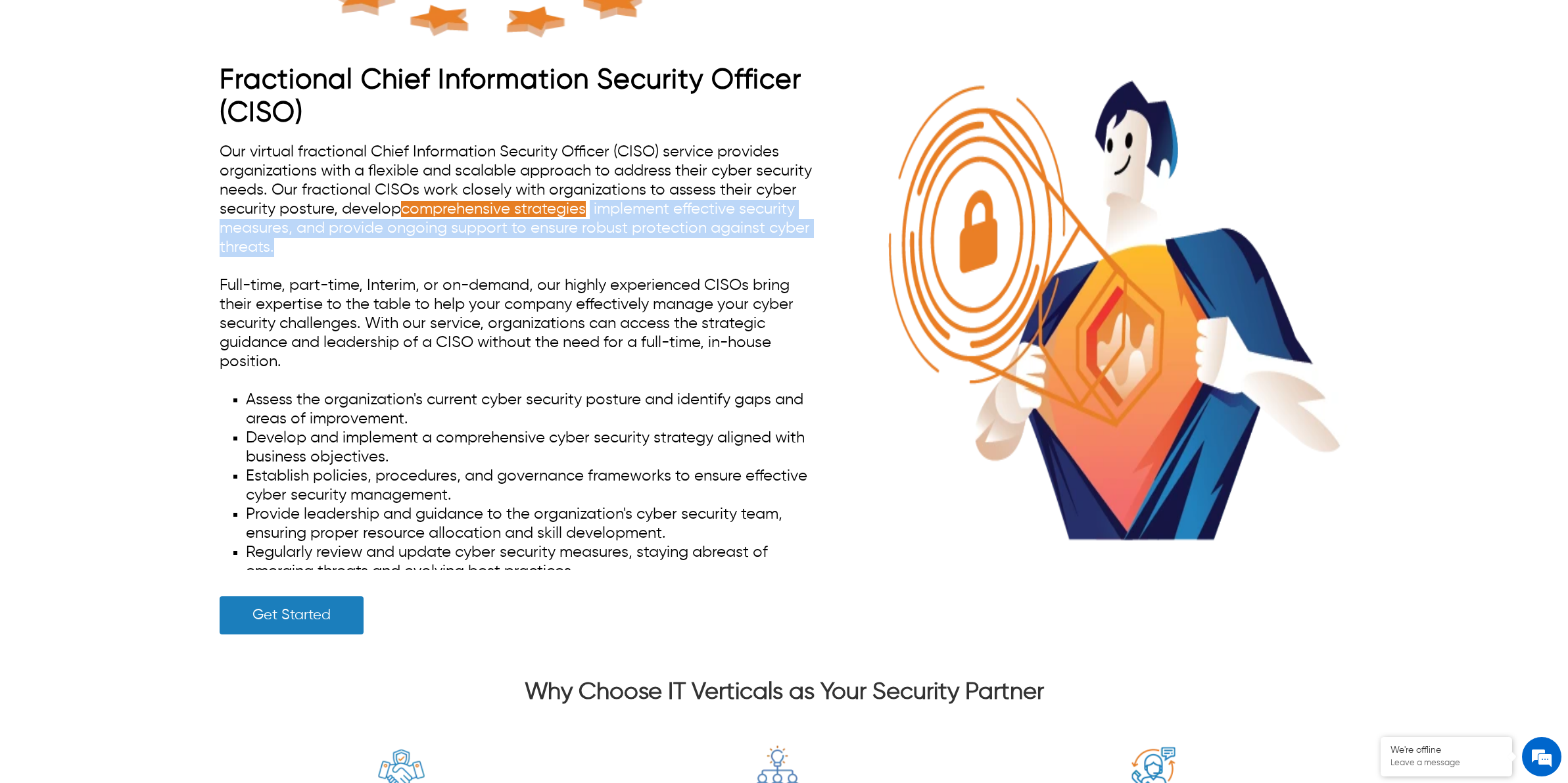
drag, startPoint x: 592, startPoint y: 210, endPoint x: 610, endPoint y: 251, distance: 44.8
click at [610, 251] on div "Our virtual fractional Chief Information Security Officer (CISO) service provid…" at bounding box center [519, 357] width 599 height 427
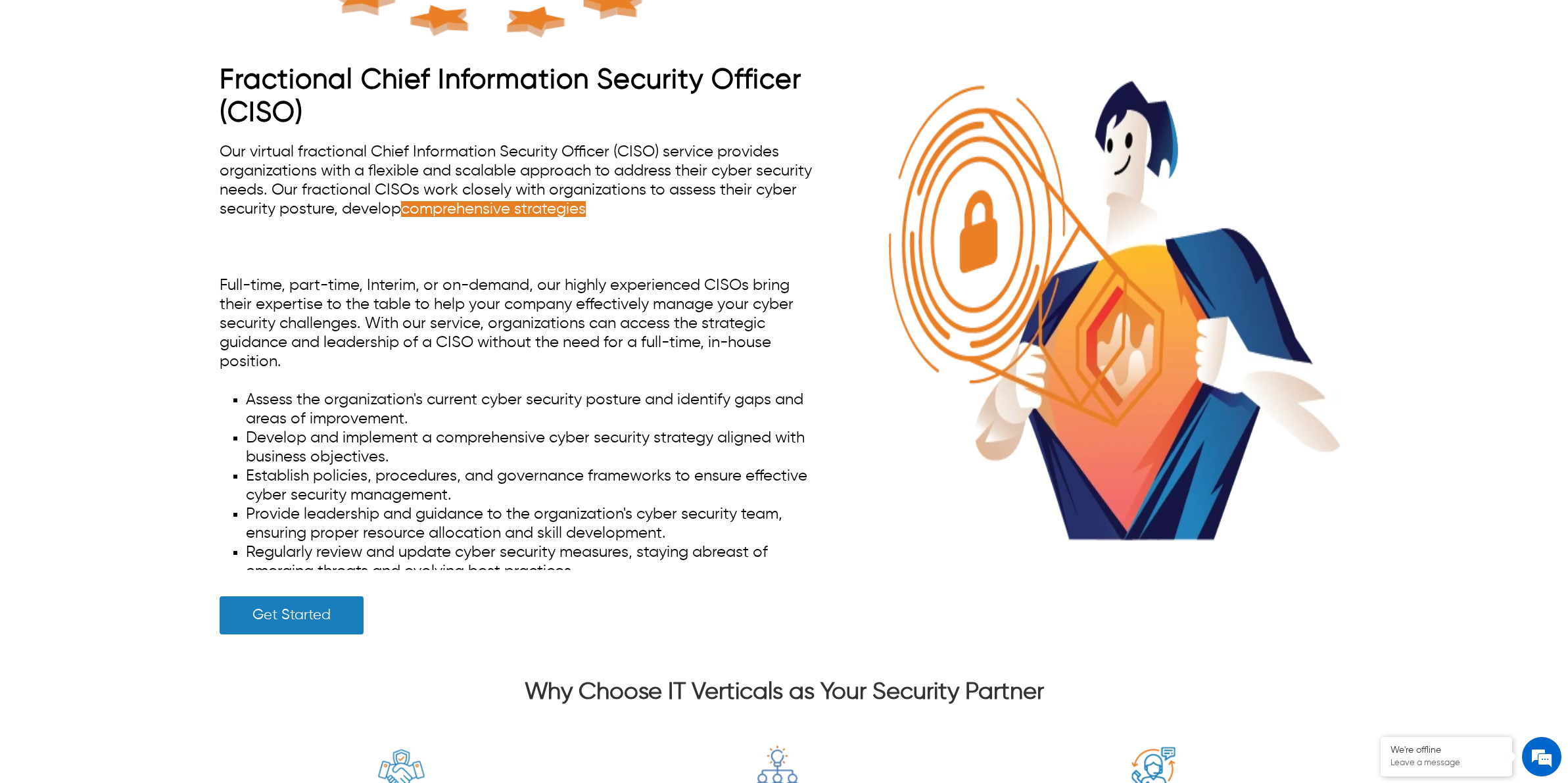
click at [708, 331] on span "Full-time, part-time, Interim, or on-demand, our highly experienced CISOs bring…" at bounding box center [507, 323] width 574 height 92
click at [620, 283] on span "Full-time, part-time, Interim, or on-demand, our highly experienced CISOs bring…" at bounding box center [507, 323] width 574 height 92
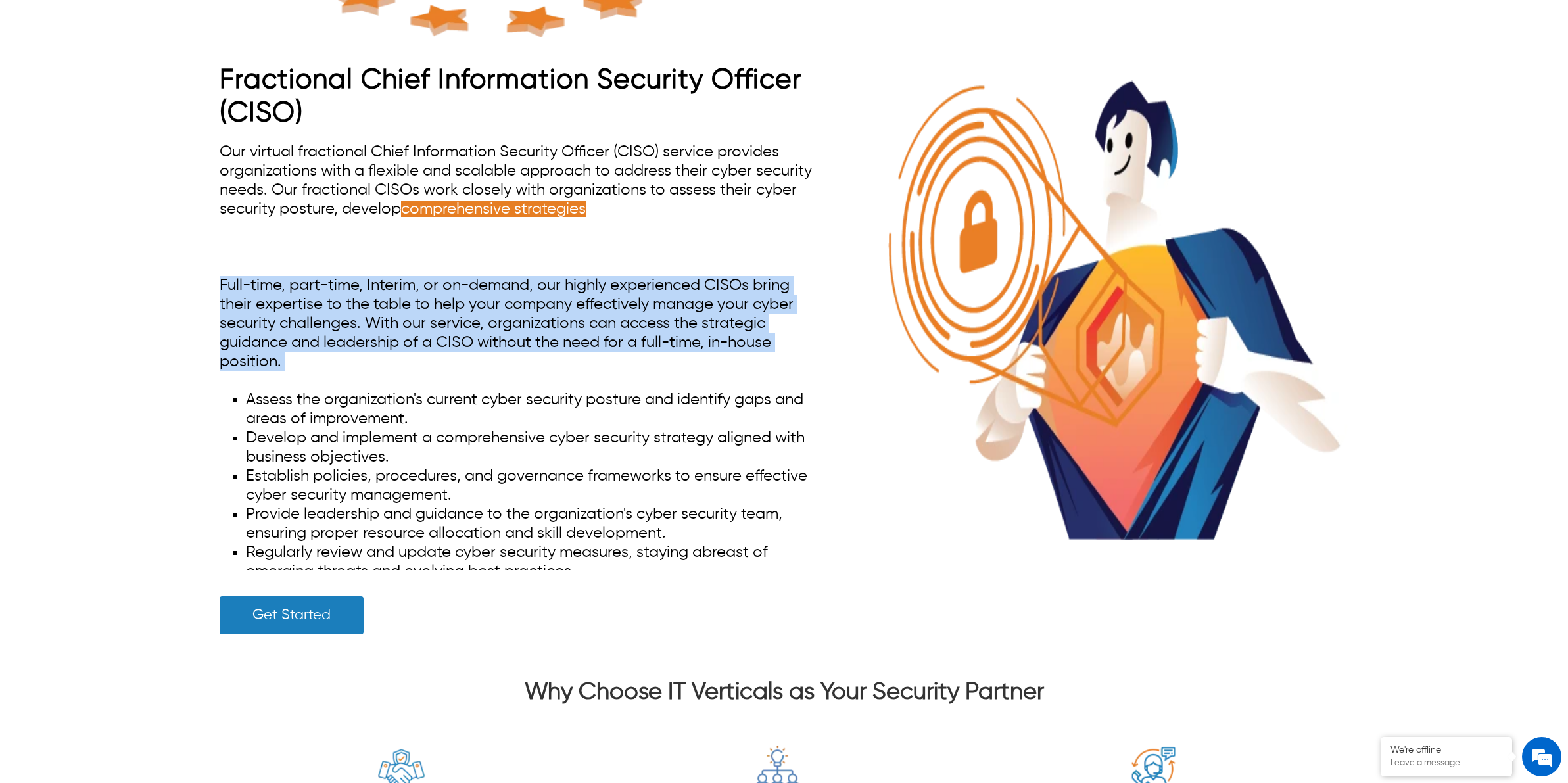
click at [620, 283] on span "Full-time, part-time, Interim, or on-demand, our highly experienced CISOs bring…" at bounding box center [507, 323] width 574 height 92
click at [597, 367] on div "Our virtual fractional Chief Information Security Officer (CISO) service provid…" at bounding box center [519, 357] width 599 height 427
click at [596, 367] on div "Our virtual fractional Chief Information Security Officer (CISO) service provid…" at bounding box center [519, 357] width 599 height 427
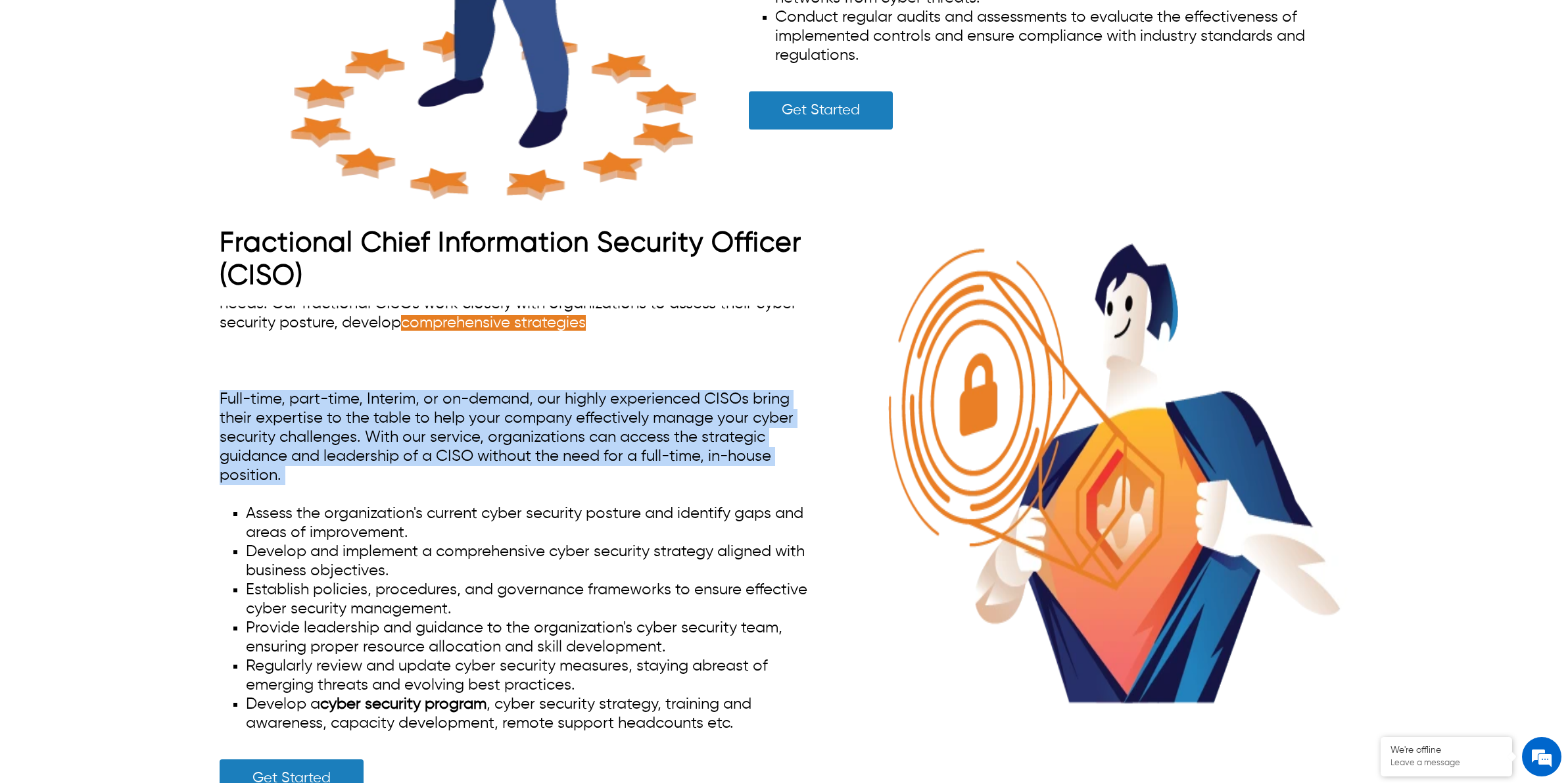
scroll to position [7068, 0]
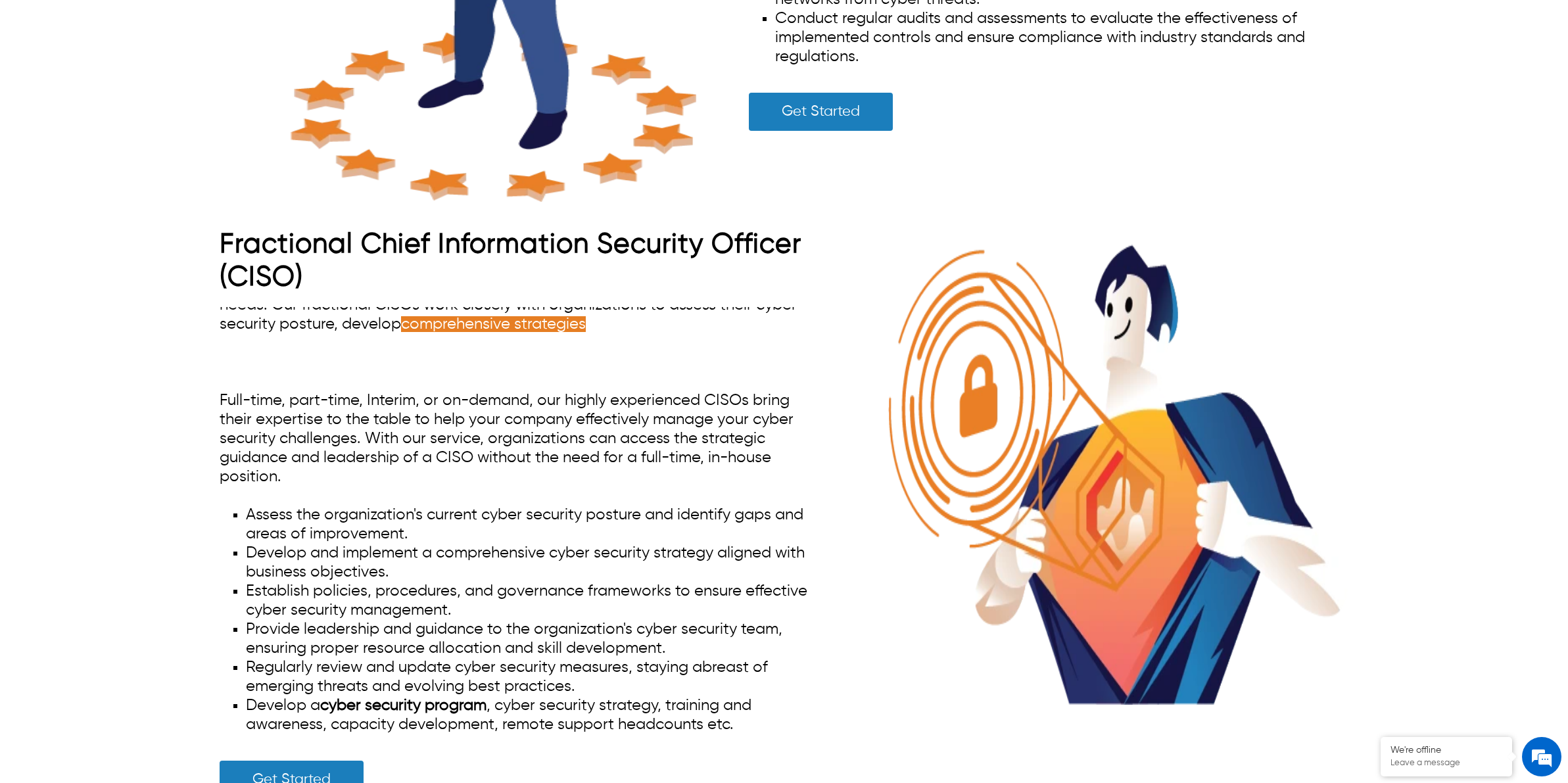
click at [627, 507] on span "Assess the organization's current cyber security posture and identify gaps and …" at bounding box center [525, 524] width 558 height 35
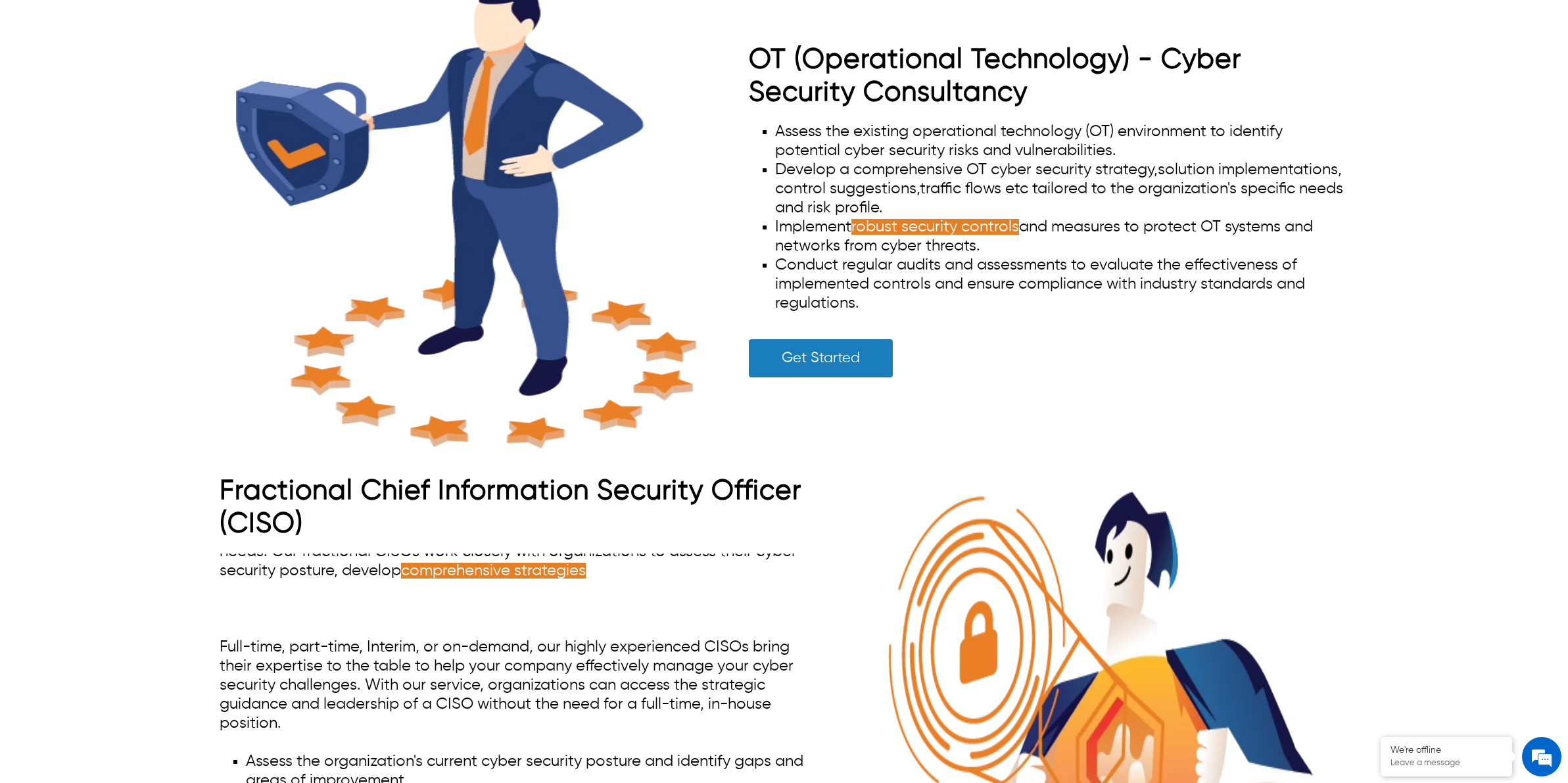
scroll to position [58, 0]
click at [546, 580] on span "comprehensive strategies , implement effective security measures, and provide o…" at bounding box center [515, 589] width 591 height 54
click at [546, 582] on span "comprehensive strategies , implement effective security measures, and provide o…" at bounding box center [515, 589] width 591 height 54
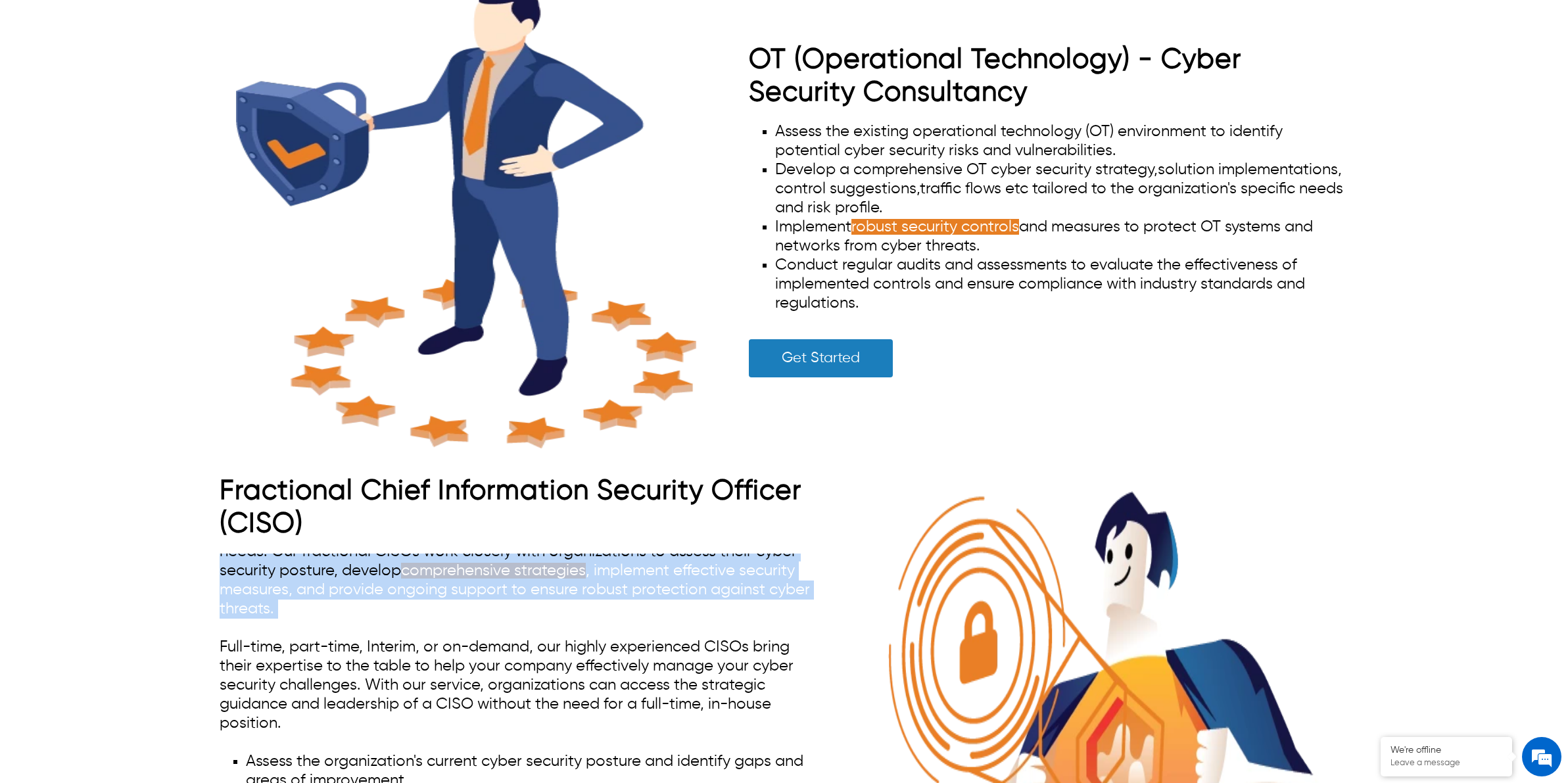
click at [546, 582] on span "comprehensive strategies , implement effective security measures, and provide o…" at bounding box center [515, 589] width 591 height 54
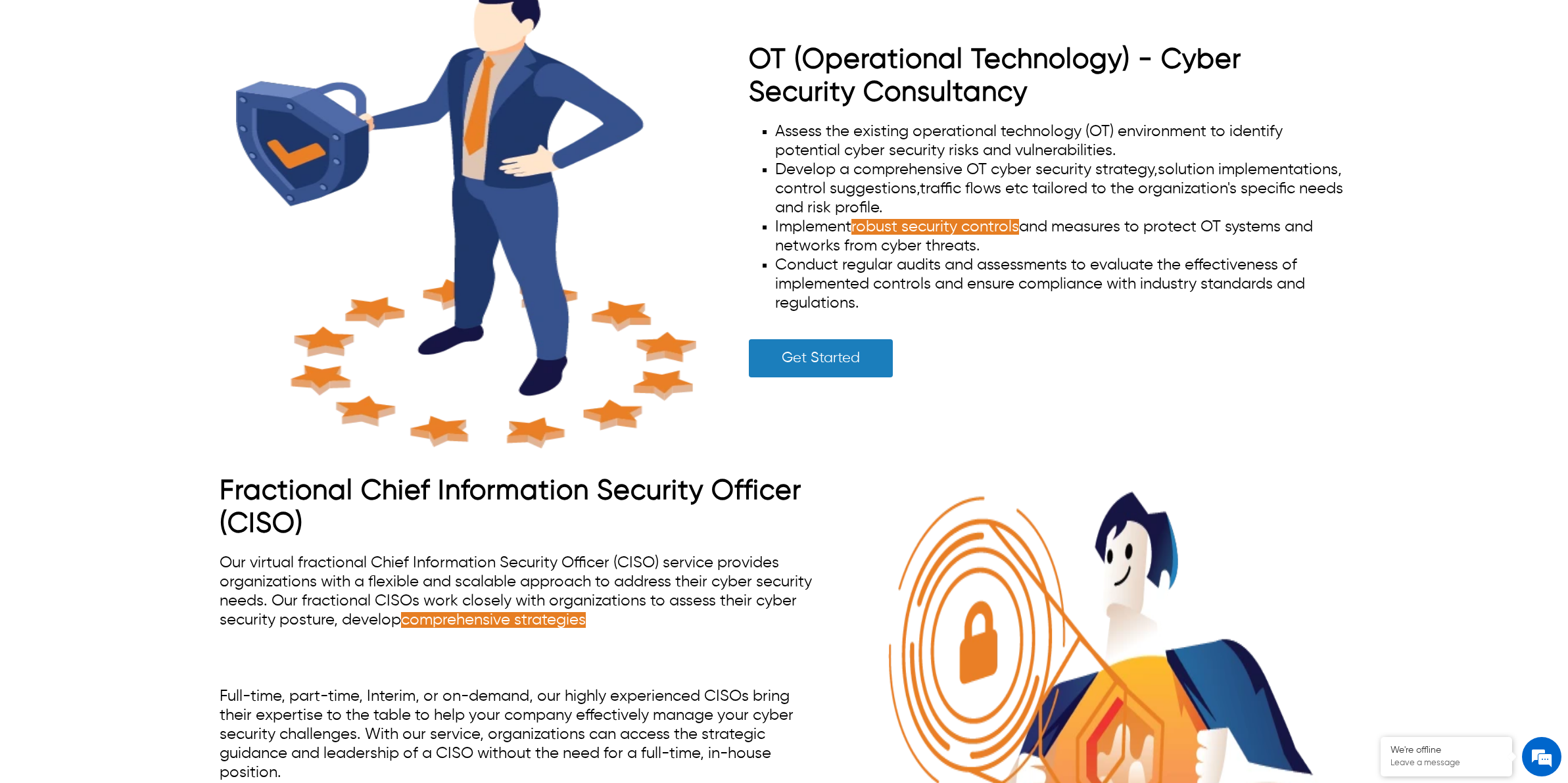
click at [621, 629] on span "comprehensive strategies , implement effective security measures, and provide o…" at bounding box center [515, 638] width 591 height 54
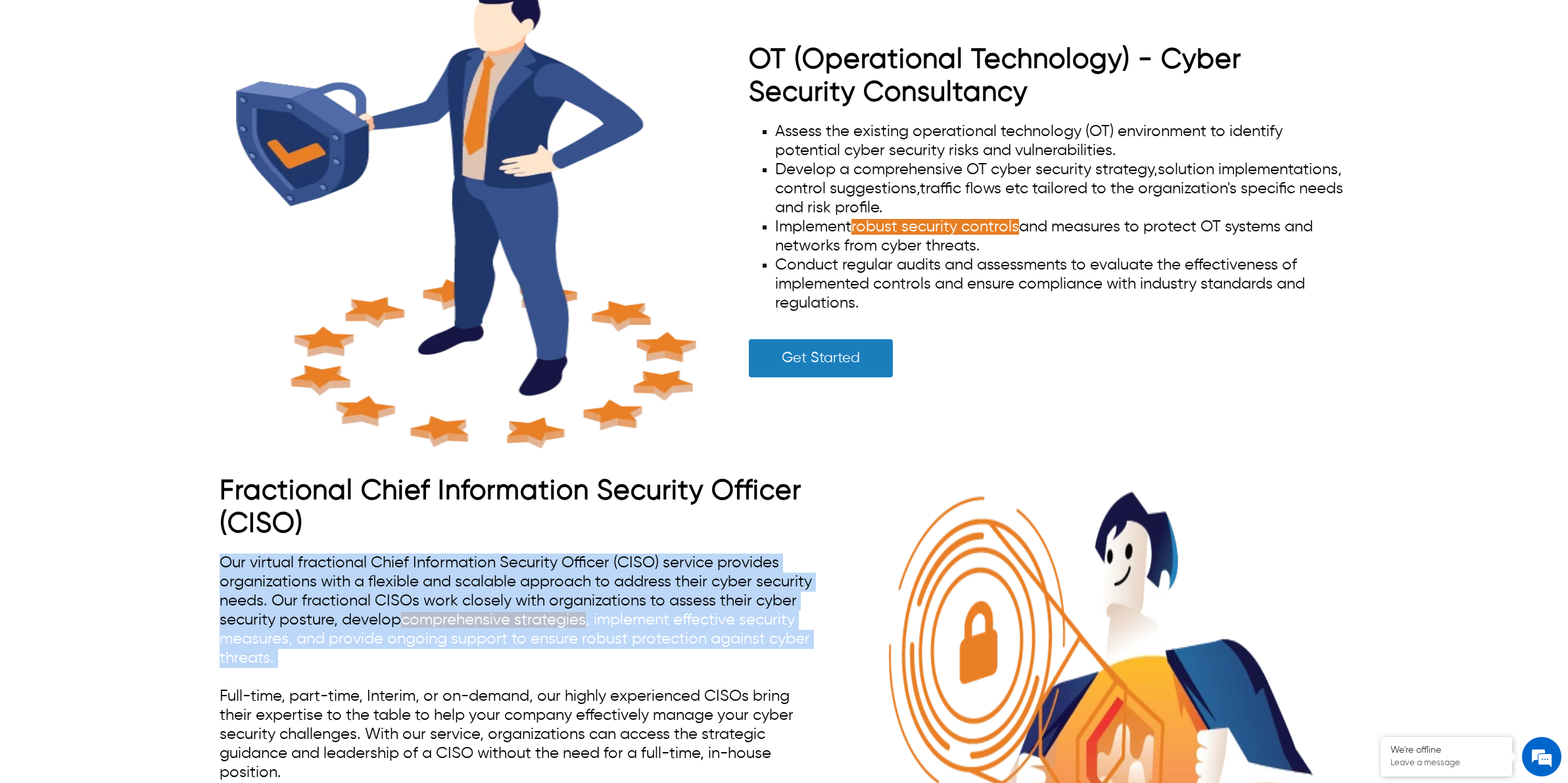
click at [621, 629] on span "comprehensive strategies , implement effective security measures, and provide o…" at bounding box center [515, 638] width 591 height 54
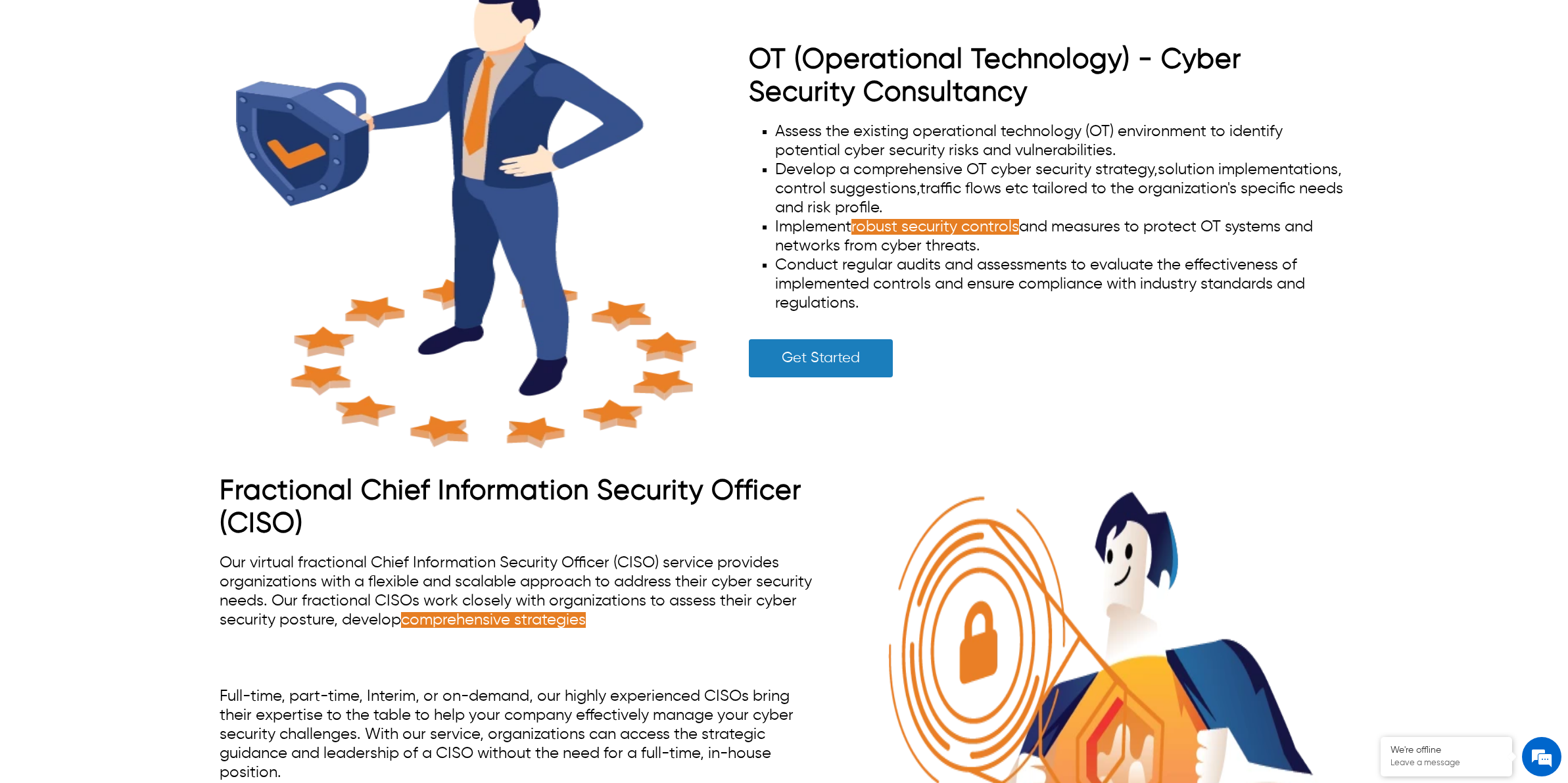
click at [621, 629] on span "comprehensive strategies , implement effective security measures, and provide o…" at bounding box center [515, 638] width 591 height 54
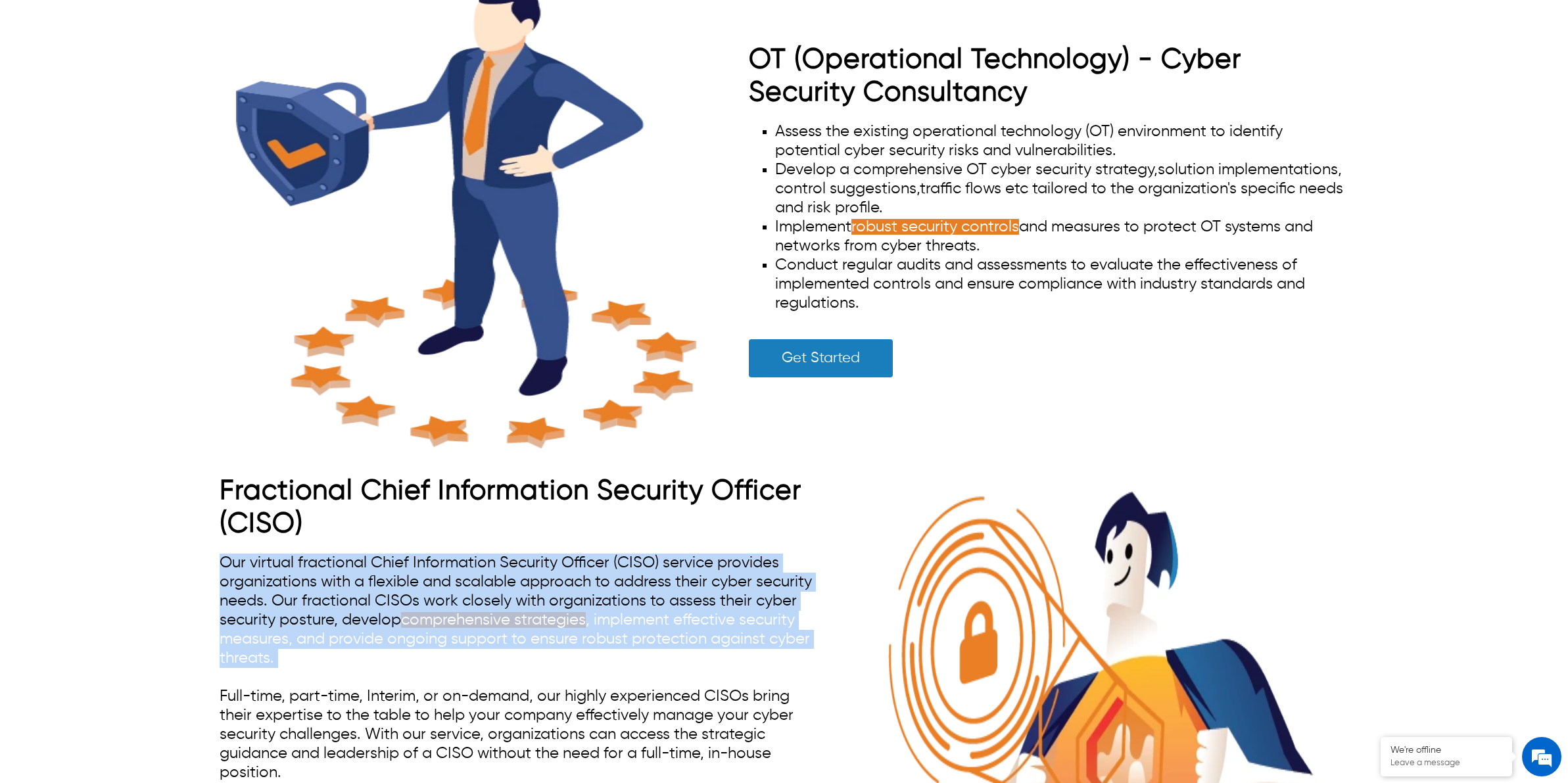
click at [621, 629] on span "comprehensive strategies , implement effective security measures, and provide o…" at bounding box center [515, 638] width 591 height 54
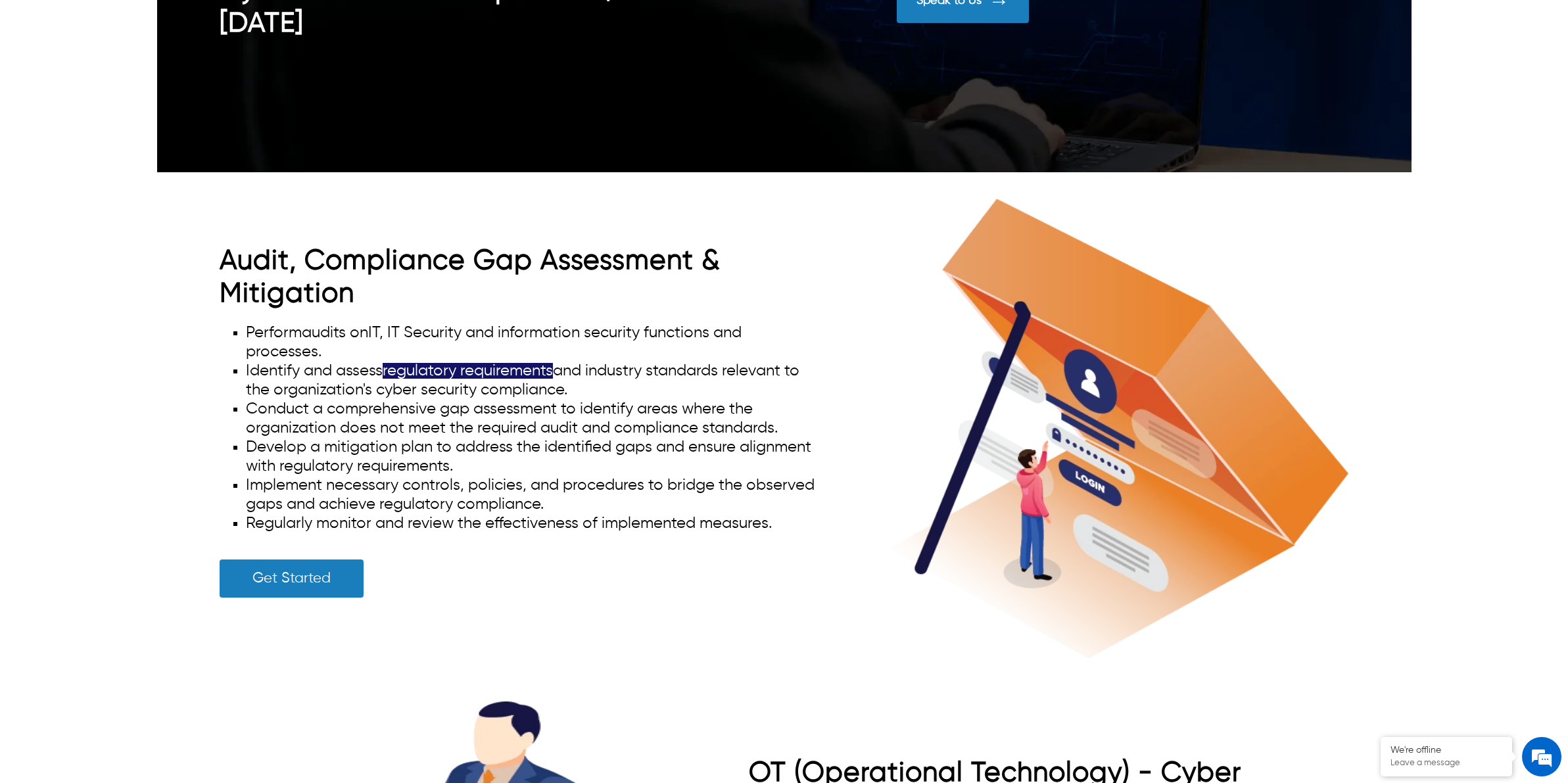
scroll to position [6082, 0]
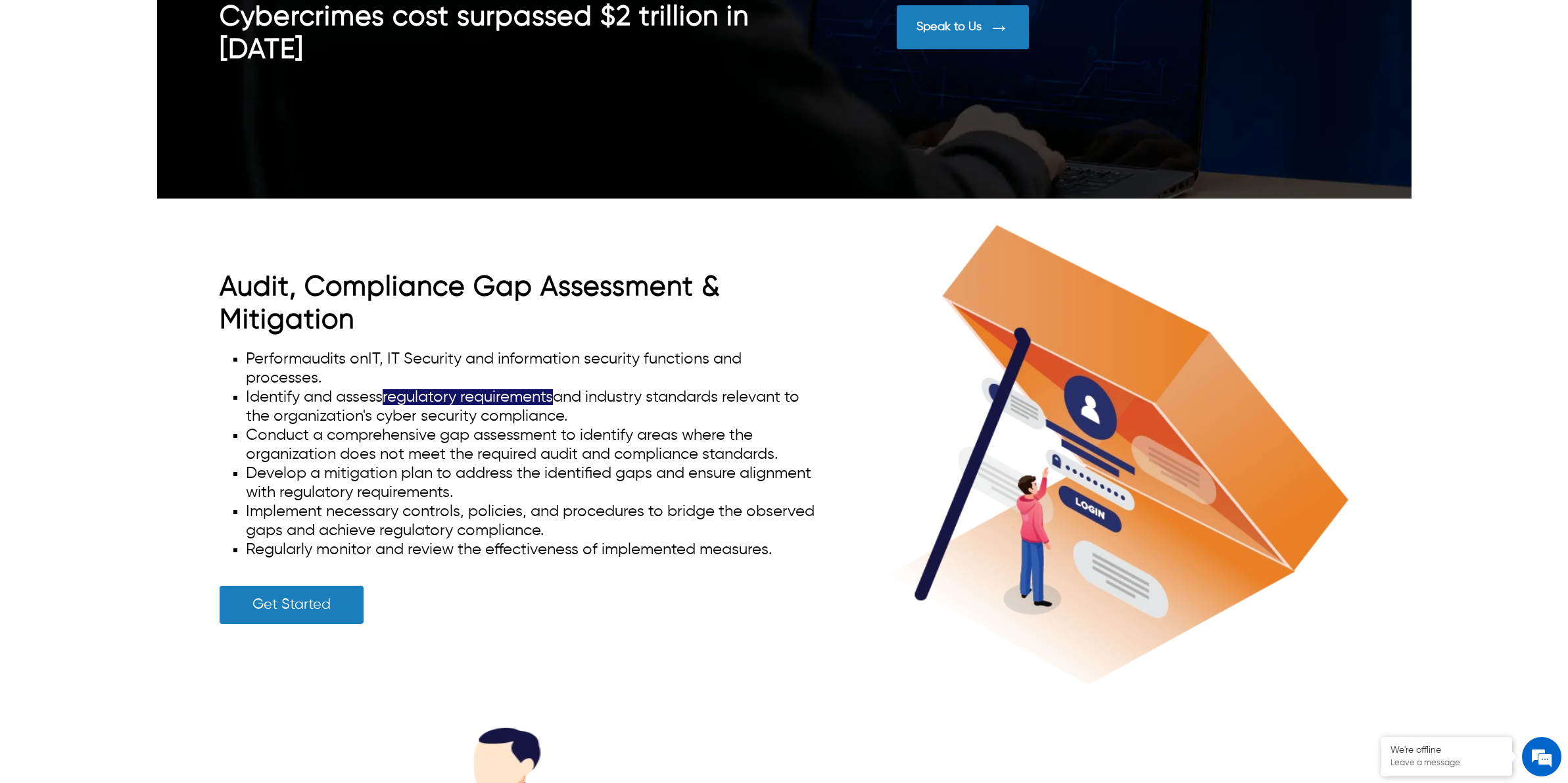
click at [405, 405] on li "Identify and assess regulatory requirements and industry standards relevant to …" at bounding box center [533, 407] width 573 height 38
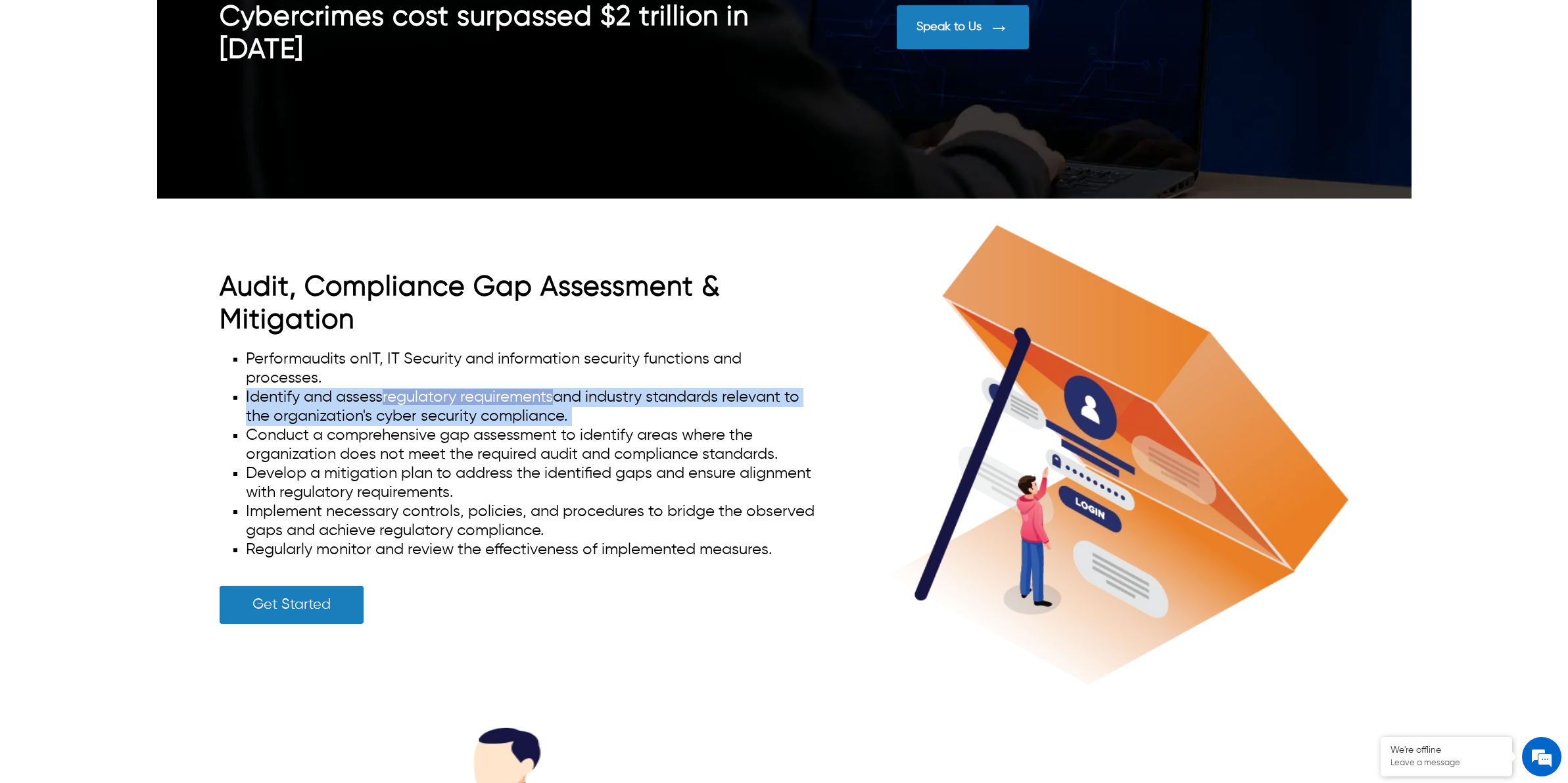
click at [405, 405] on li "Identify and assess regulatory requirements and industry standards relevant to …" at bounding box center [533, 407] width 573 height 38
click at [408, 404] on li "Identify and assess regulatory requirements and industry standards relevant to …" at bounding box center [533, 407] width 573 height 38
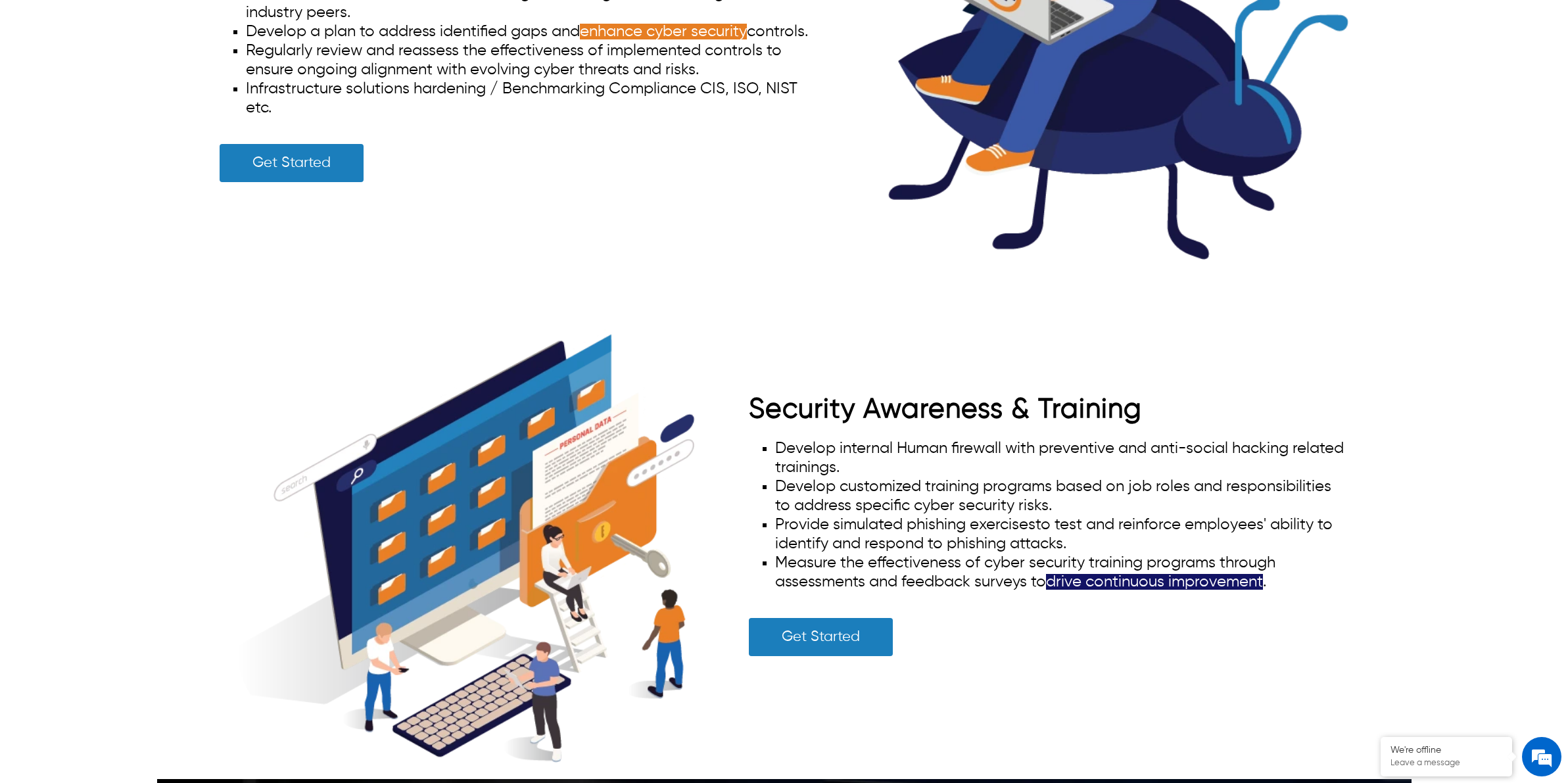
scroll to position [4767, 0]
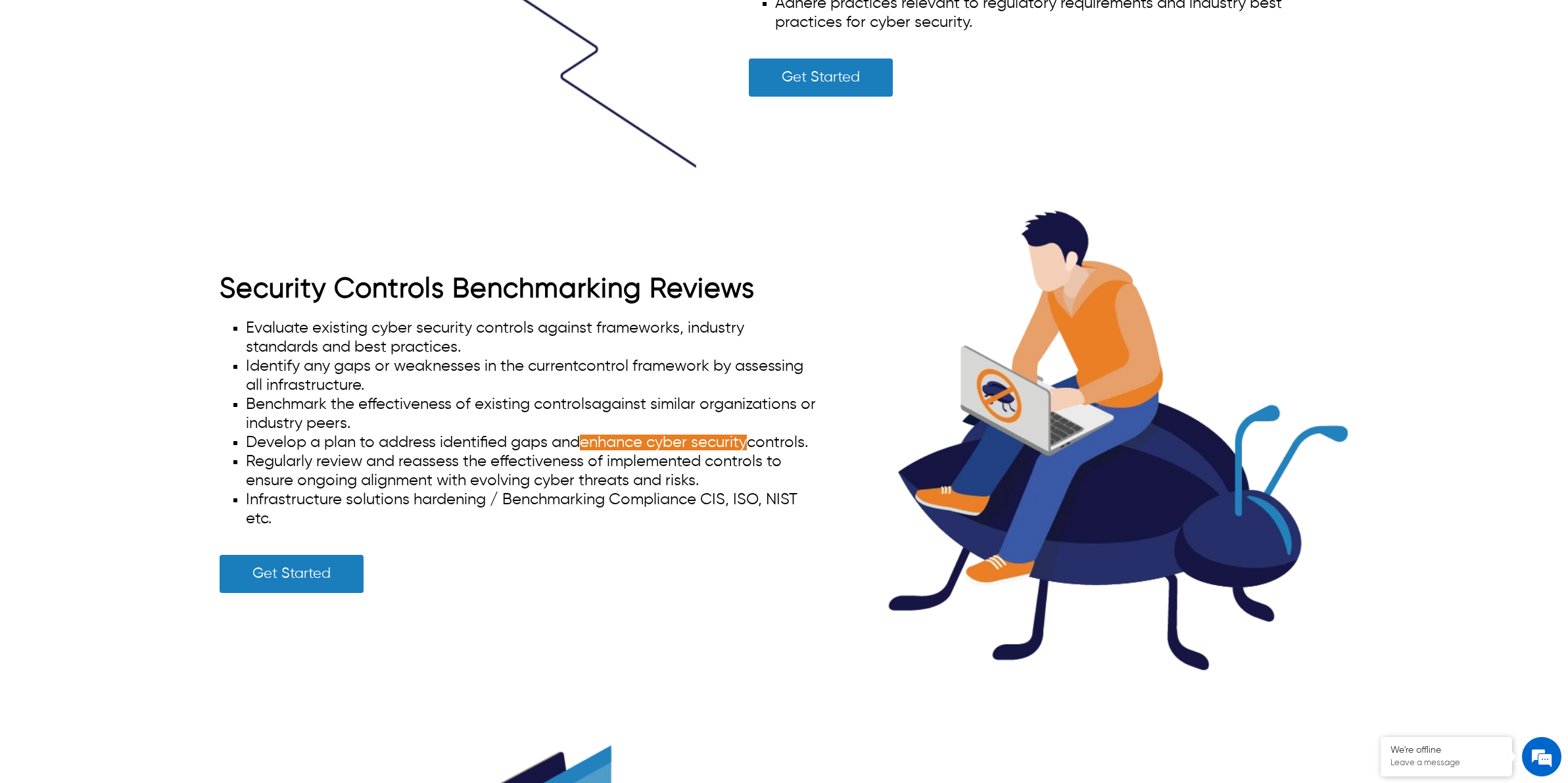
click at [510, 320] on li "Evaluate existing cyber security controls against framework s, industry standar…" at bounding box center [533, 338] width 573 height 38
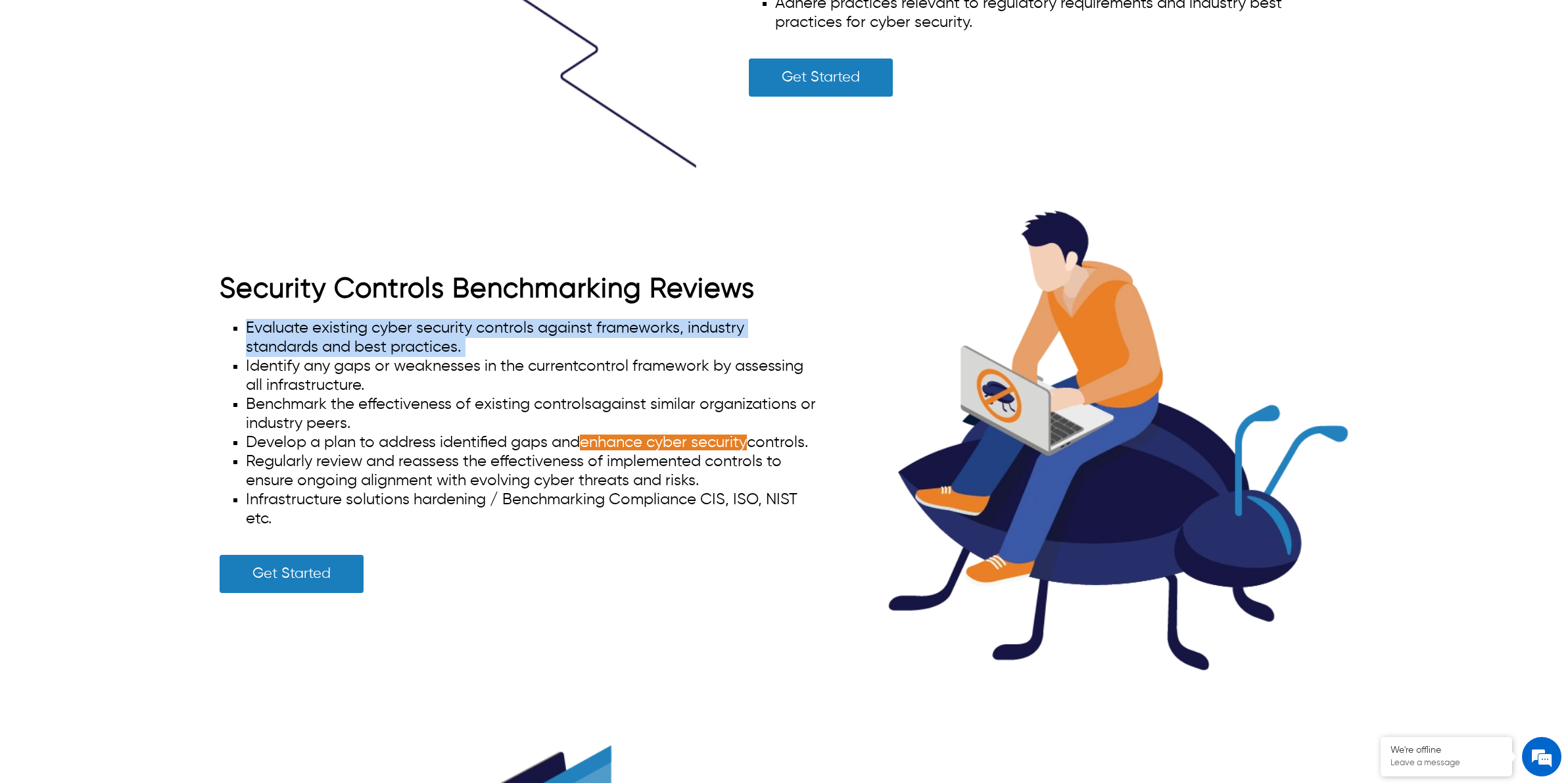
click at [510, 320] on li "Evaluate existing cyber security controls against framework s, industry standar…" at bounding box center [533, 338] width 573 height 38
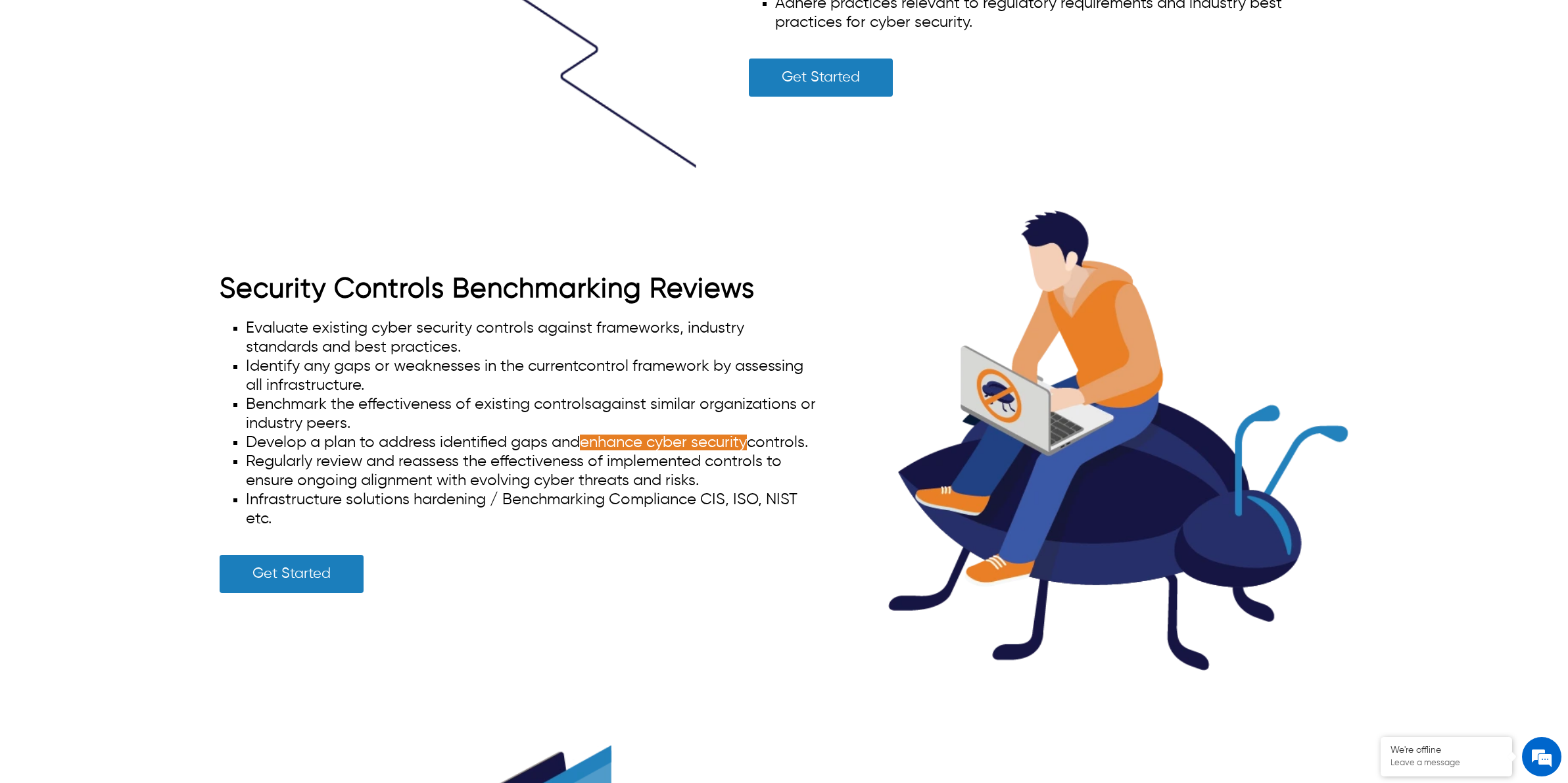
click at [513, 357] on li "Identify any gaps or weaknesses in the current control framework by assessing a…" at bounding box center [533, 375] width 573 height 38
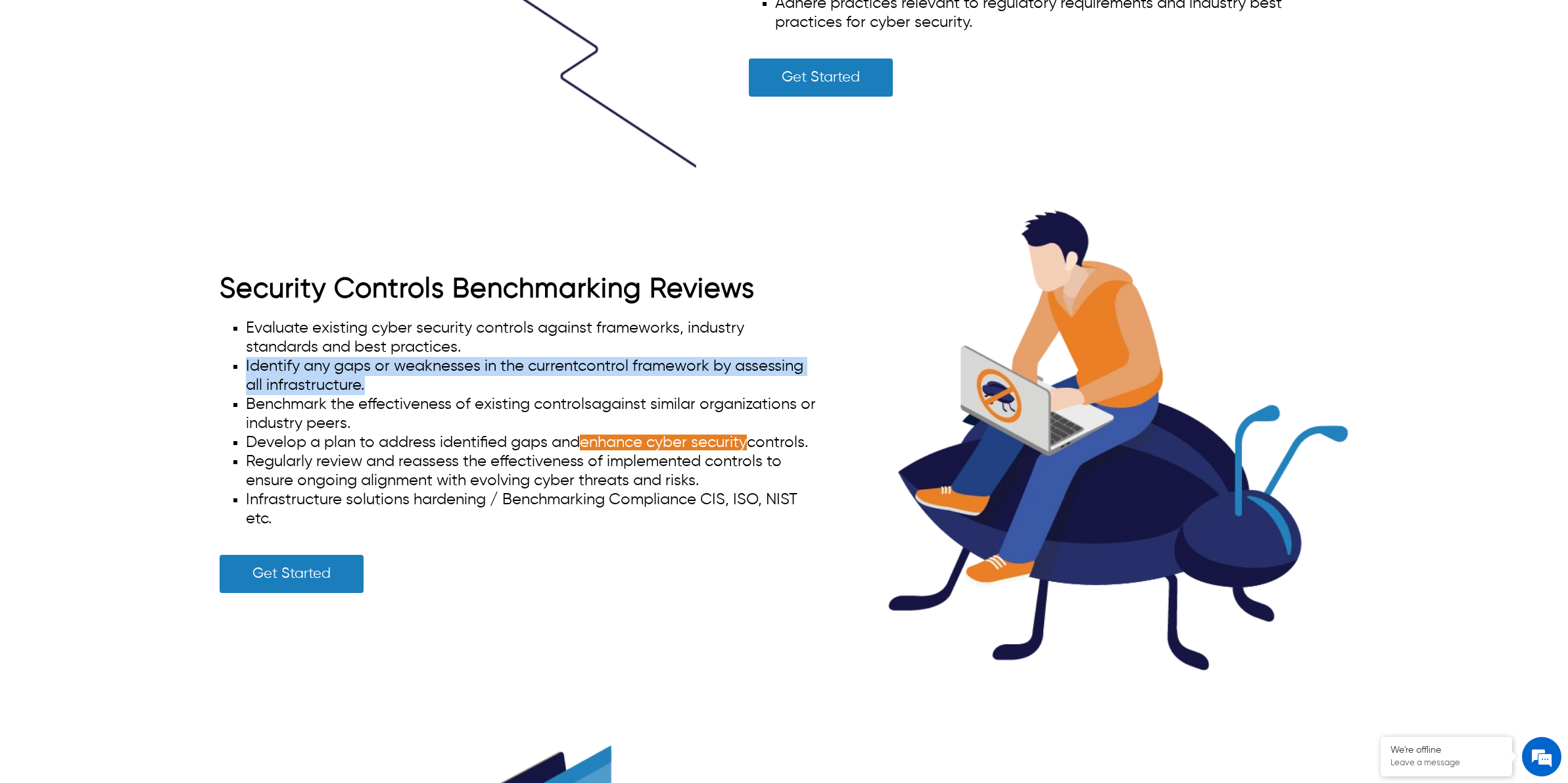
click at [513, 357] on li "Identify any gaps or weaknesses in the current control framework by assessing a…" at bounding box center [533, 375] width 573 height 38
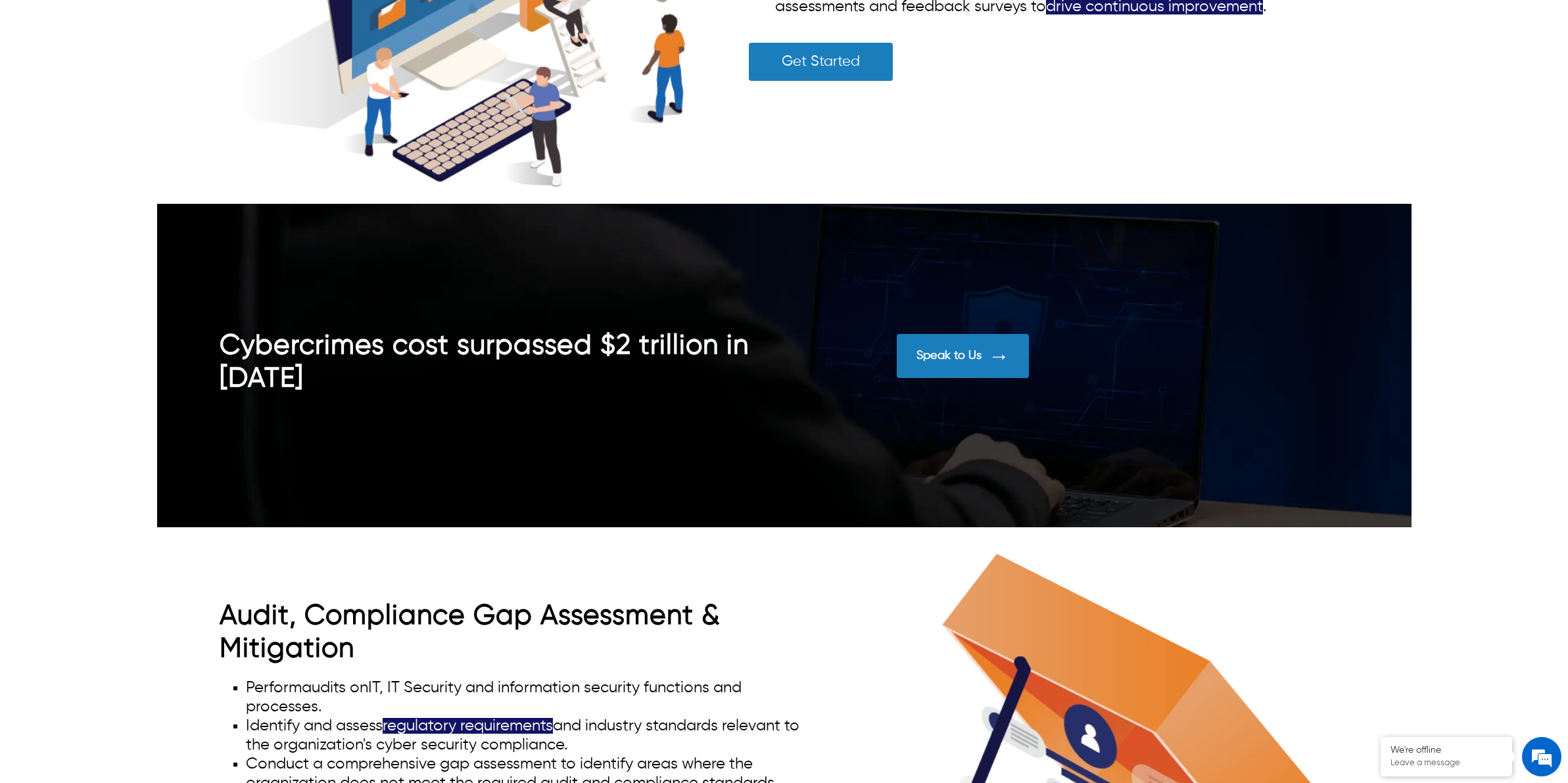
scroll to position [6000, 0]
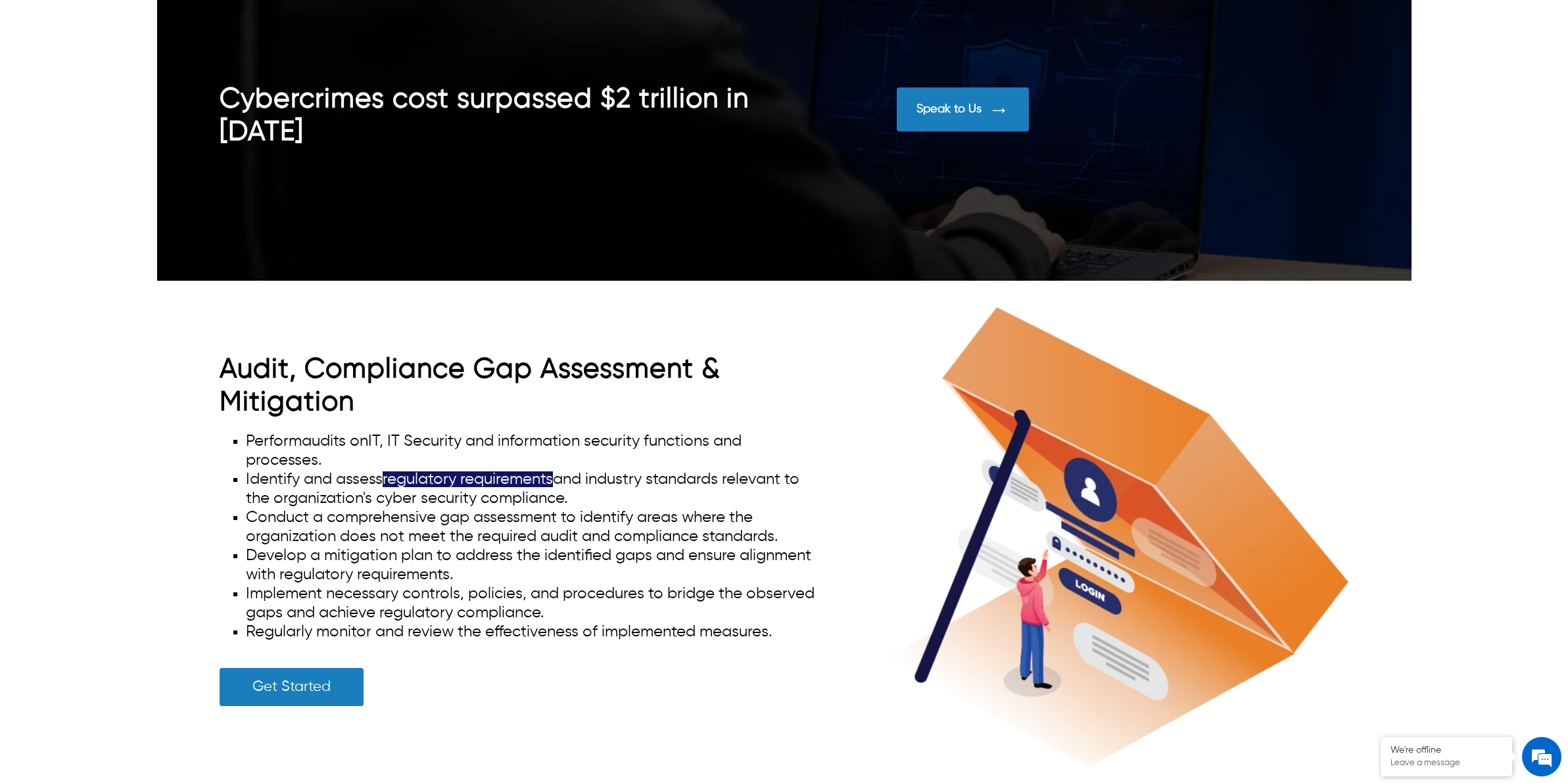
click at [617, 508] on li "Conduct a comprehensive gap assessment to identify areas where the organization…" at bounding box center [533, 527] width 573 height 38
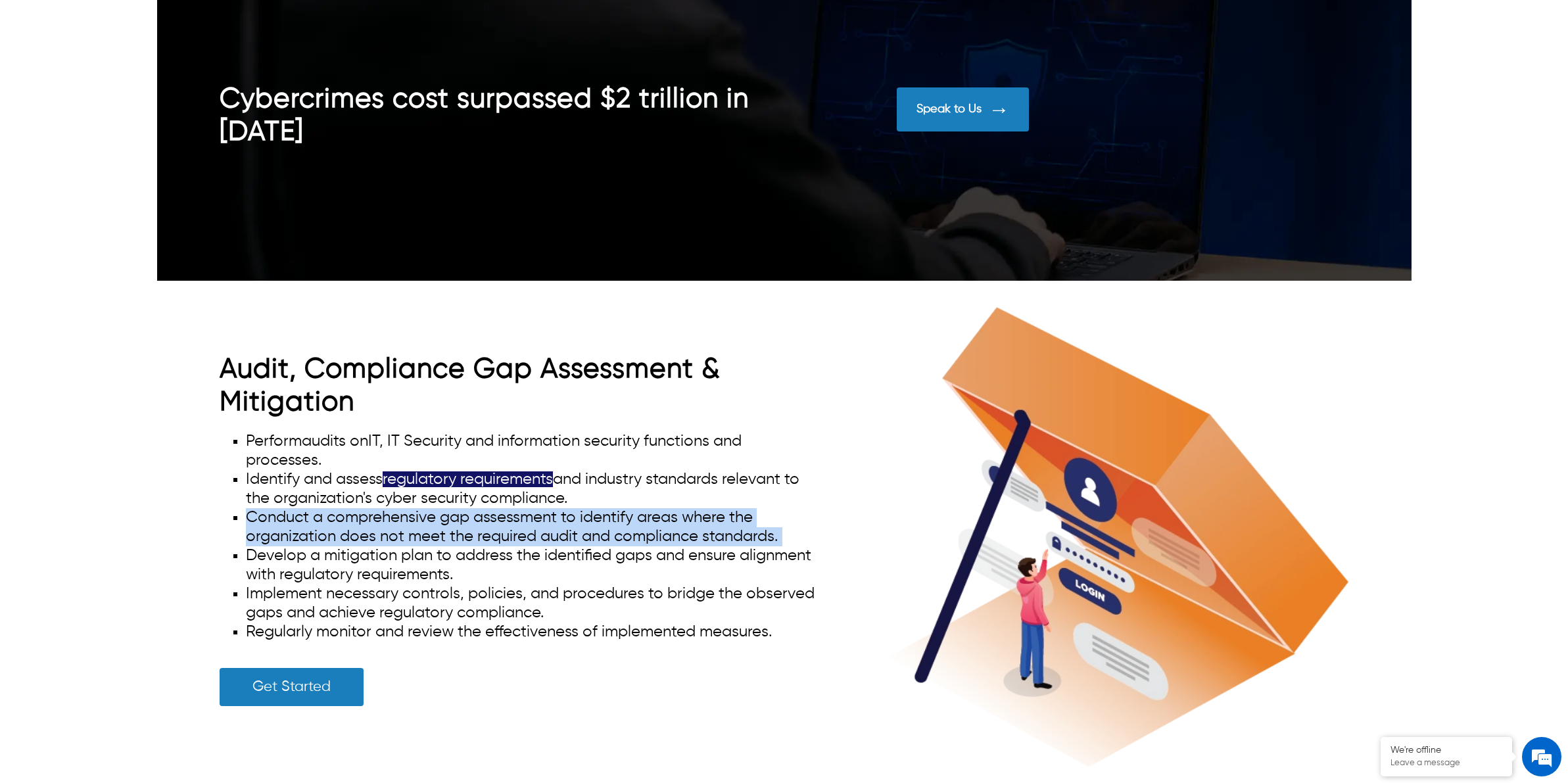
click at [617, 508] on li "Conduct a comprehensive gap assessment to identify areas where the organization…" at bounding box center [533, 527] width 573 height 38
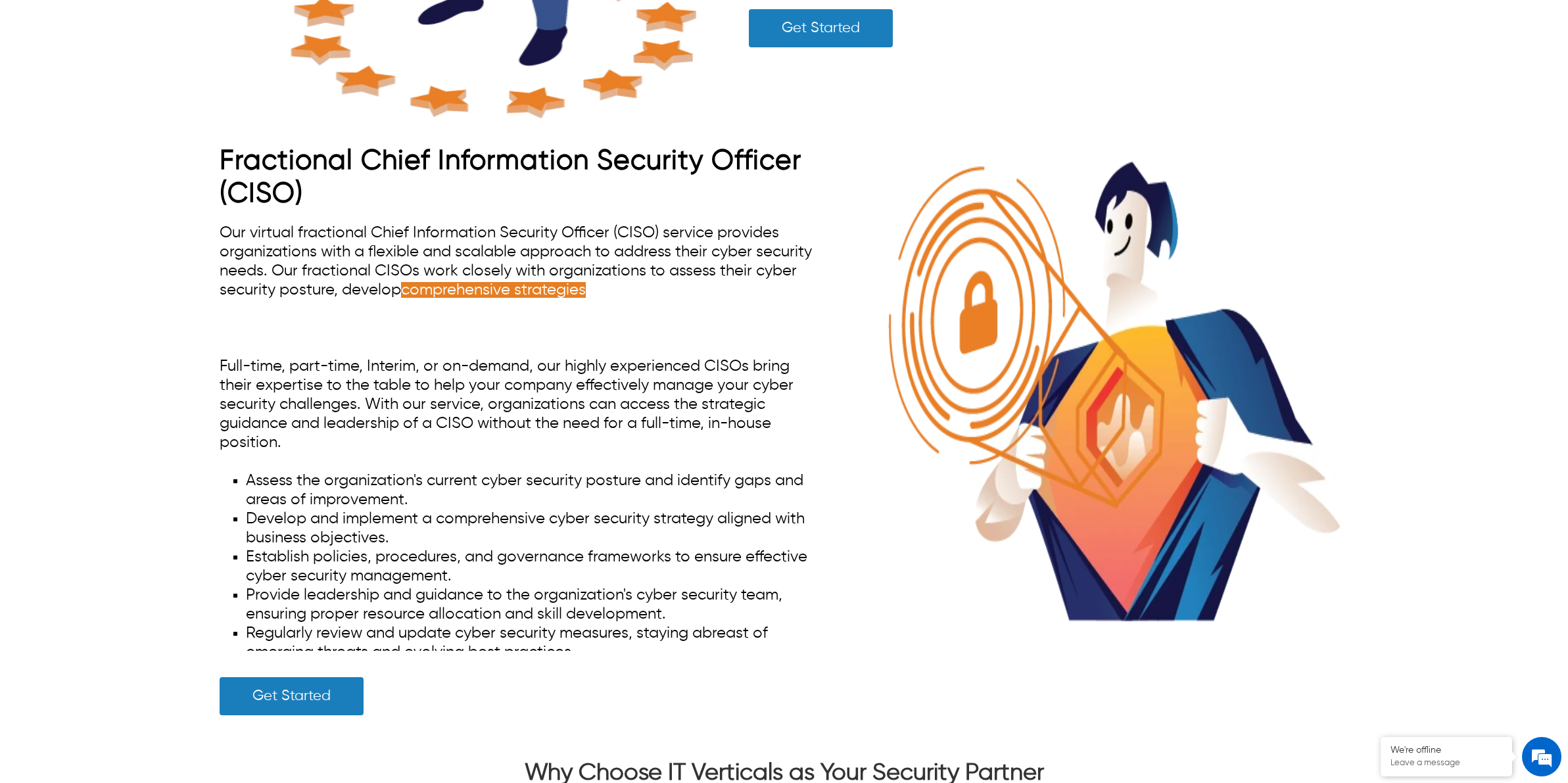
scroll to position [7150, 0]
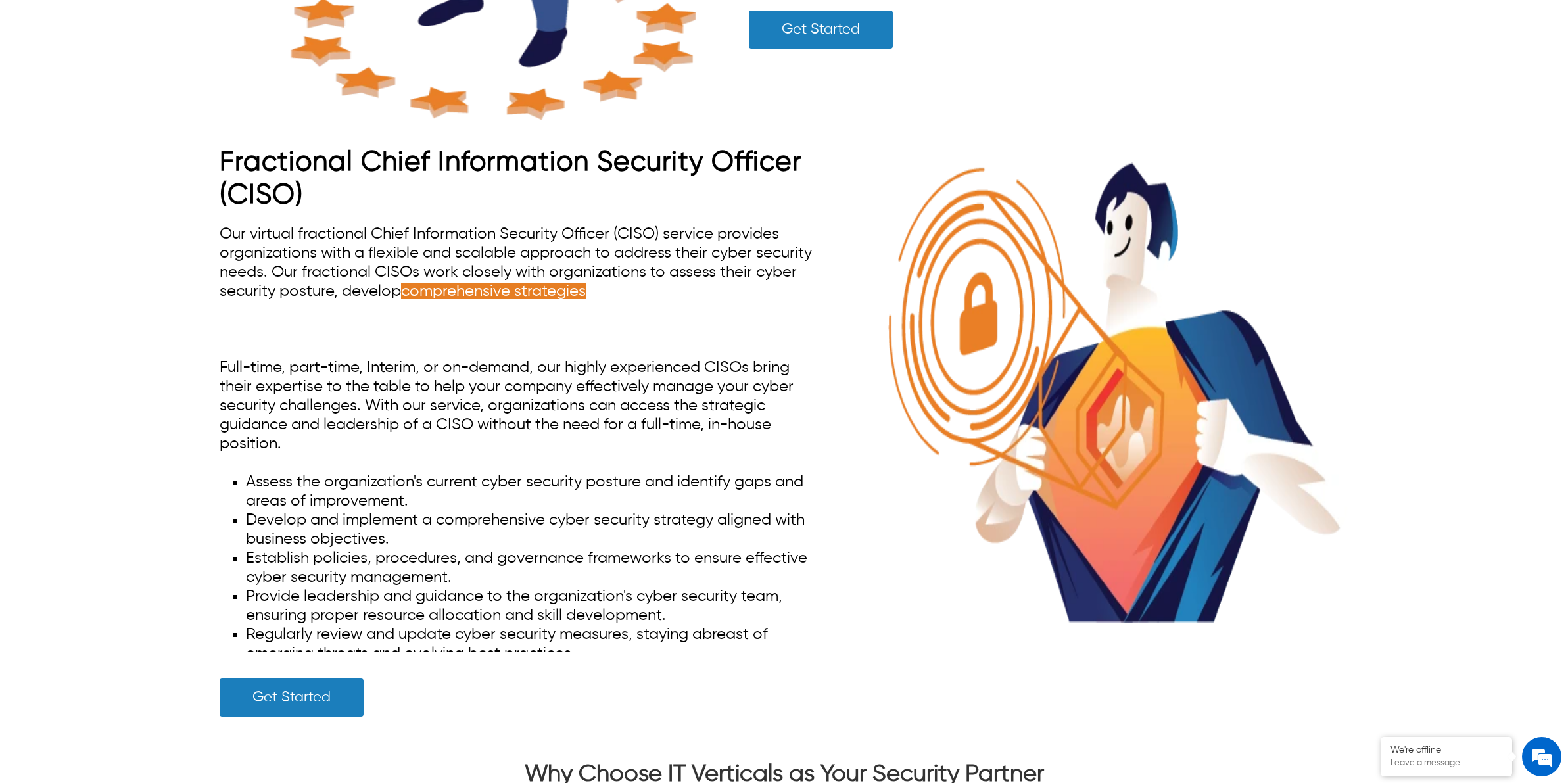
click at [548, 248] on span "Our virtual fractional Chief Information Security Officer (CISO) service provid…" at bounding box center [516, 281] width 592 height 111
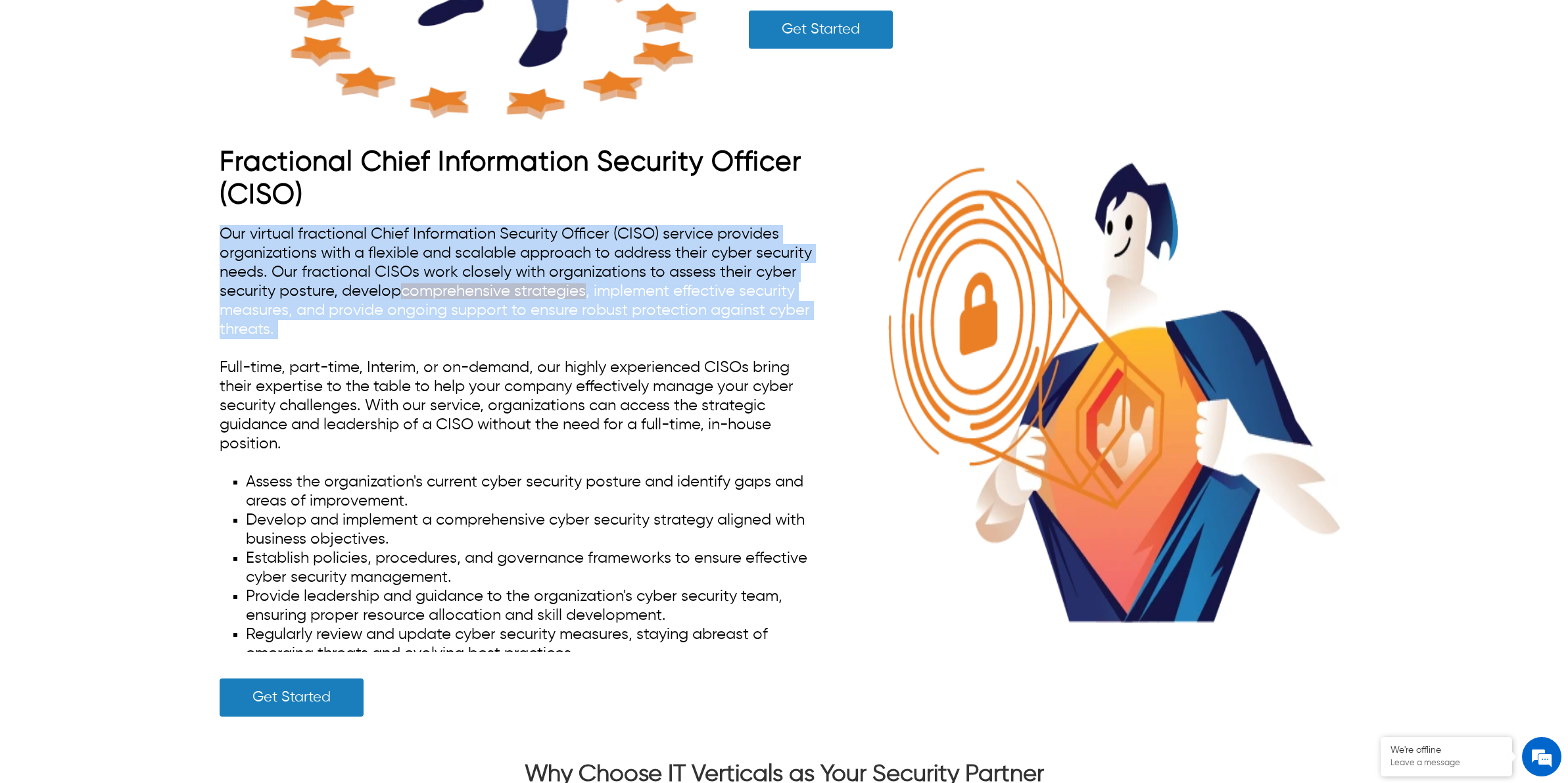
click at [548, 248] on span "Our virtual fractional Chief Information Security Officer (CISO) service provid…" at bounding box center [516, 281] width 592 height 111
click at [583, 341] on div "Our virtual fractional Chief Information Security Officer (CISO) service provid…" at bounding box center [519, 438] width 599 height 427
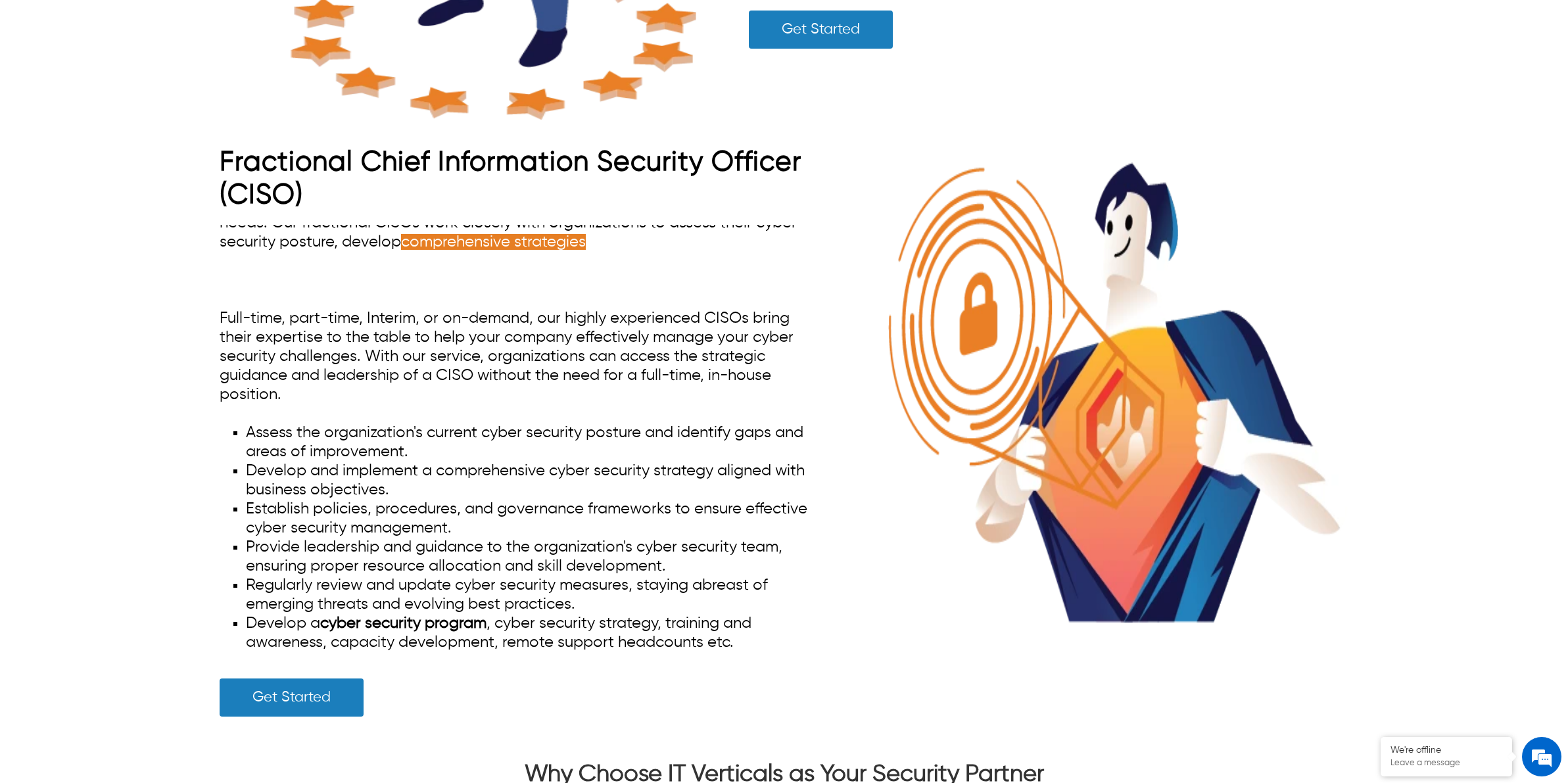
scroll to position [58, 0]
click at [619, 597] on li "Regularly review and update cyber security measures, staying abreast of emergin…" at bounding box center [533, 595] width 573 height 38
click at [620, 598] on li "Regularly review and update cyber security measures, staying abreast of emergin…" at bounding box center [533, 595] width 573 height 38
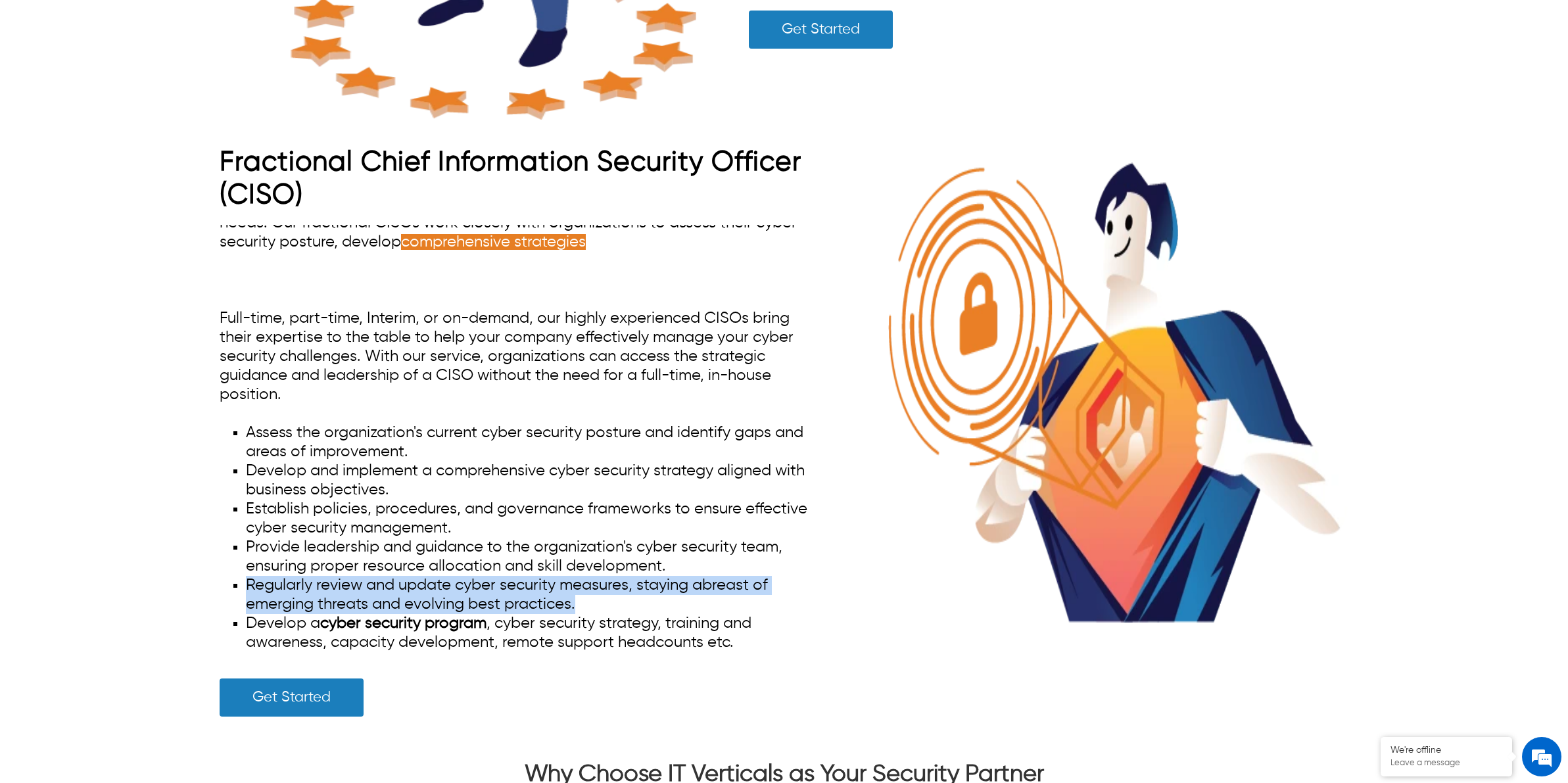
click at [620, 598] on li "Regularly review and update cyber security measures, staying abreast of emergin…" at bounding box center [533, 595] width 573 height 38
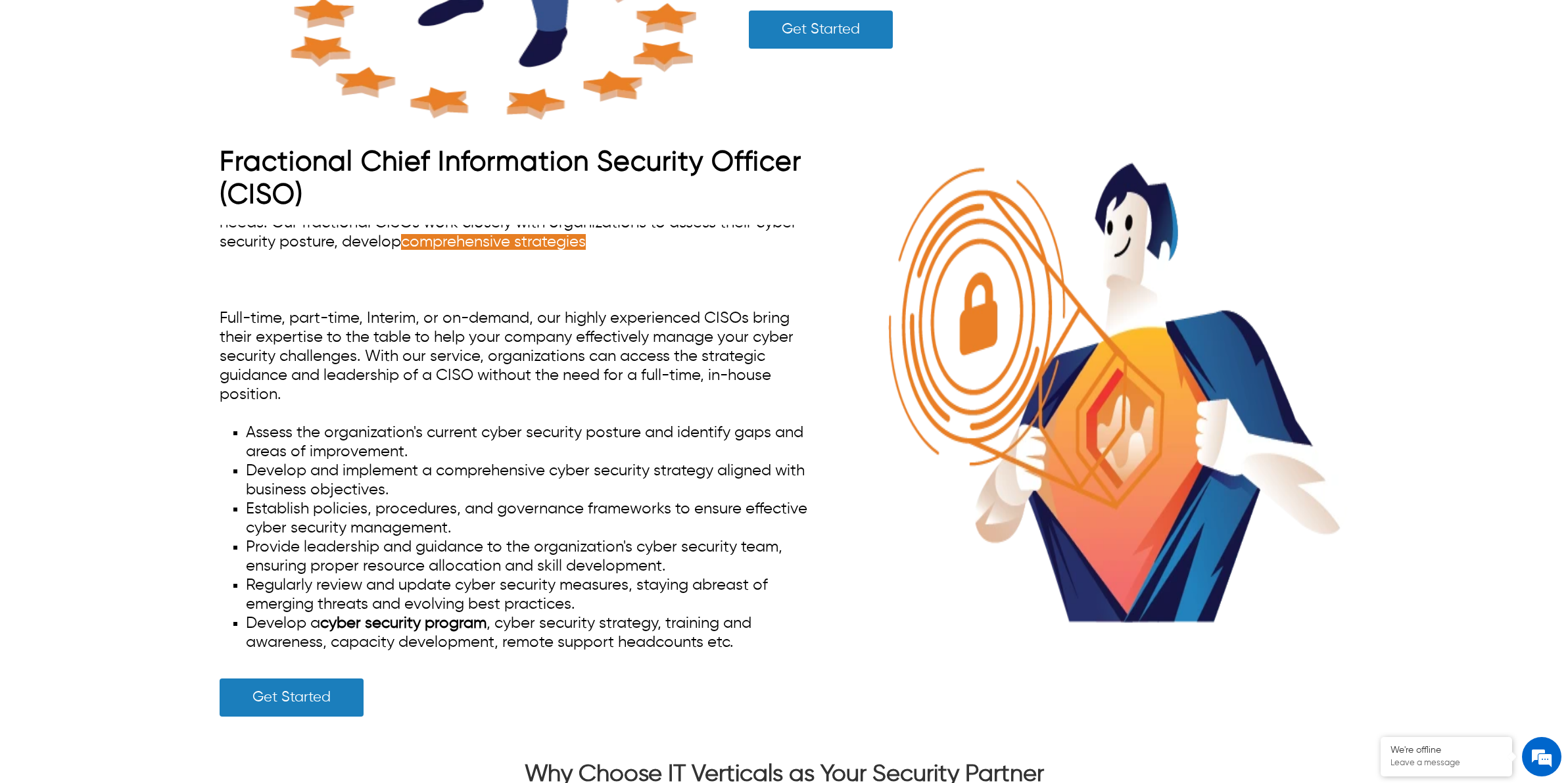
click at [623, 550] on span "Provide leadership and guidance to the organization's cyber security team, ensu…" at bounding box center [514, 556] width 537 height 35
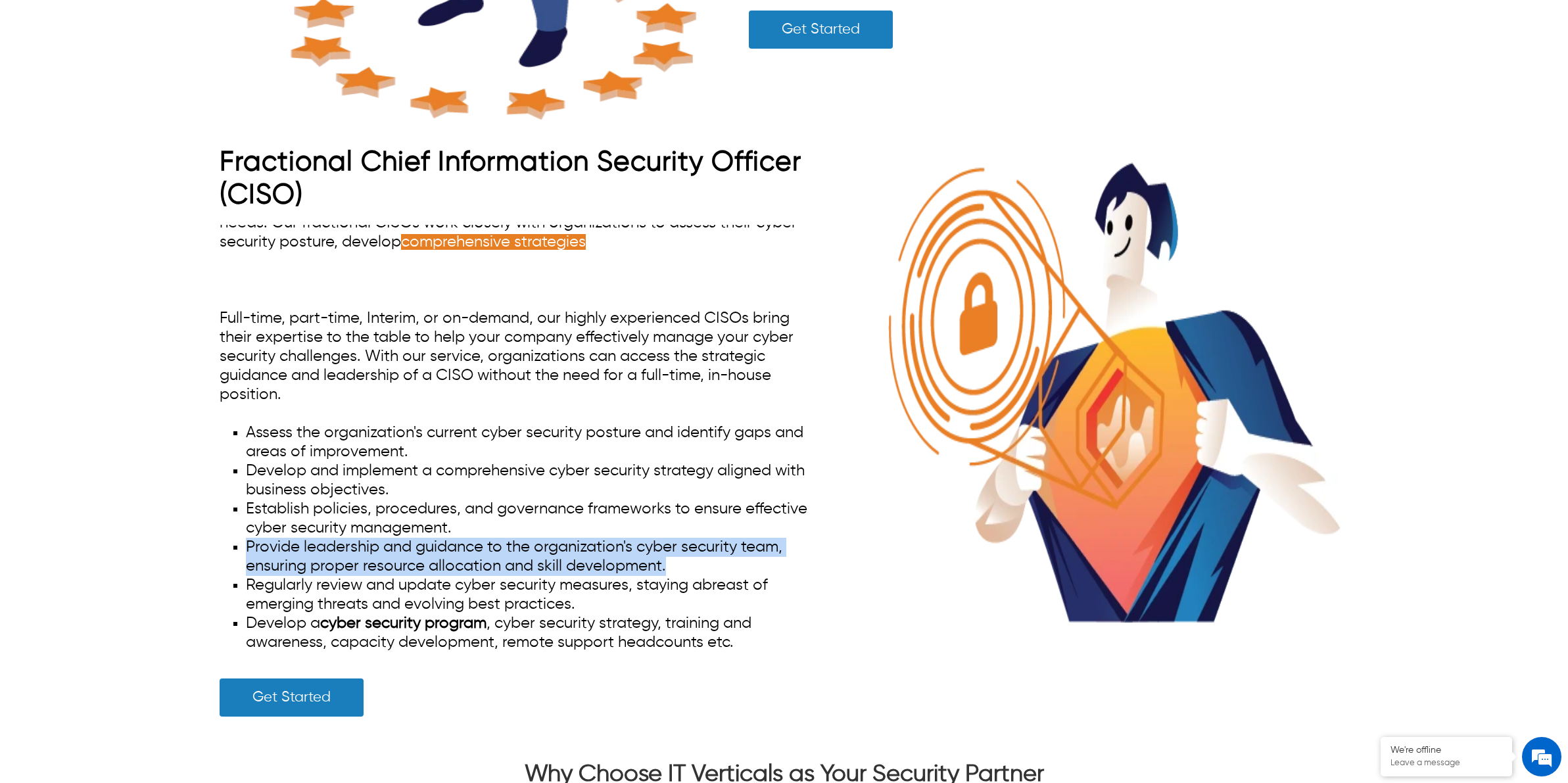
click at [623, 550] on span "Provide leadership and guidance to the organization's cyber security team, ensu…" at bounding box center [514, 556] width 537 height 35
click at [630, 243] on span "comprehensive strategies , implement effective security measures, and provide o…" at bounding box center [515, 261] width 591 height 54
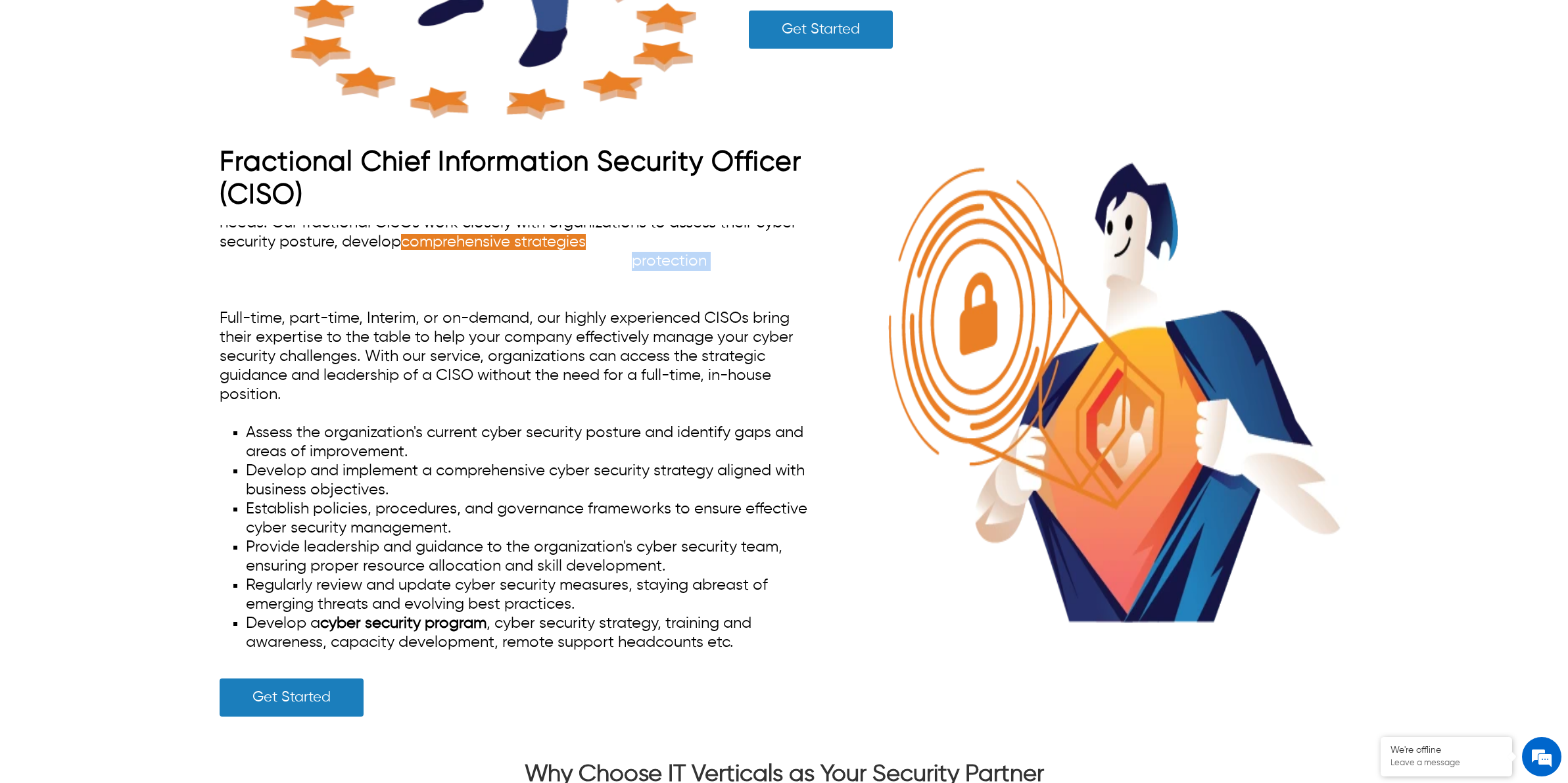
click at [630, 243] on span "comprehensive strategies , implement effective security measures, and provide o…" at bounding box center [515, 261] width 591 height 54
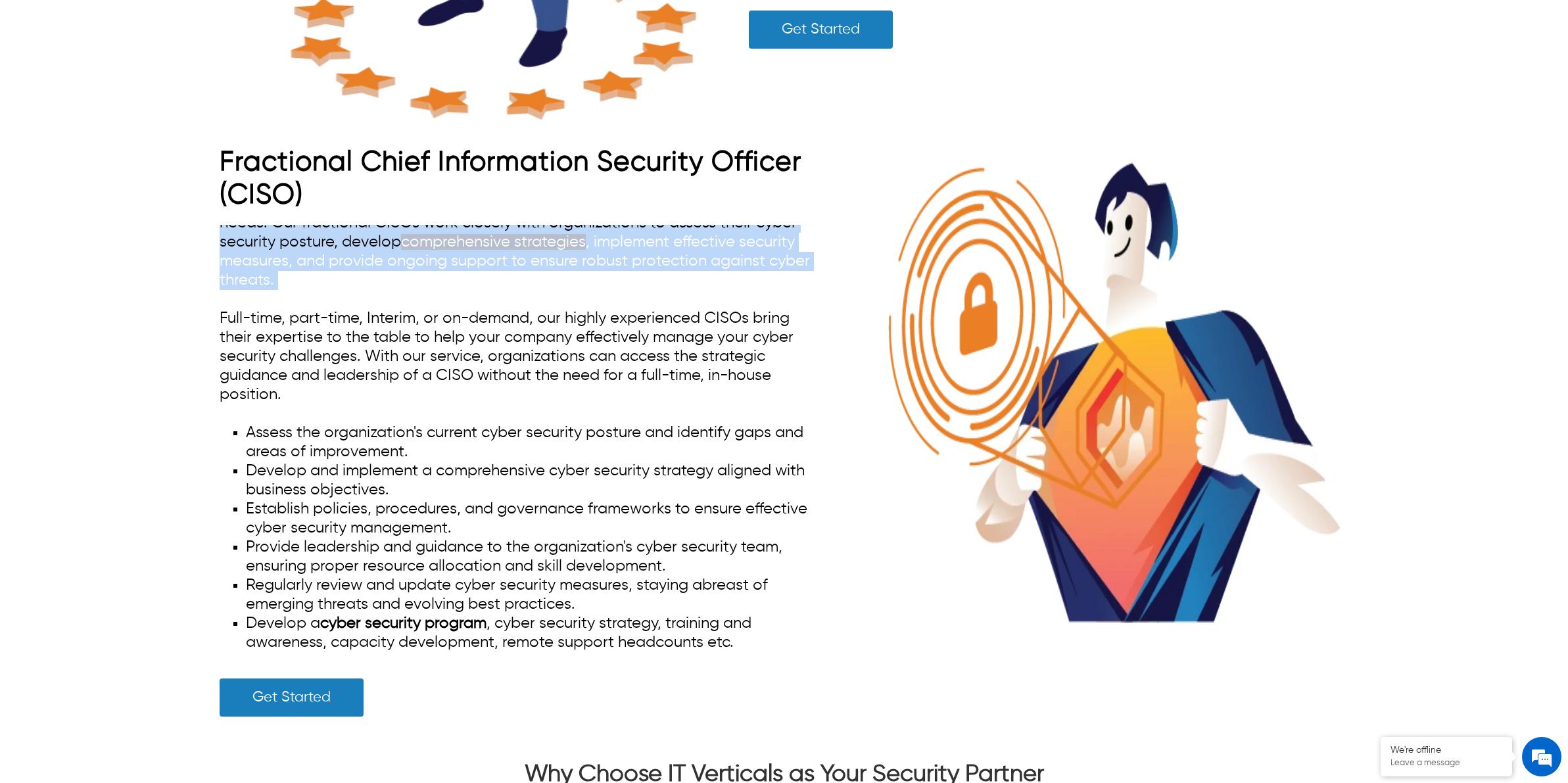
click at [631, 243] on span "comprehensive strategies , implement effective security measures, and provide o…" at bounding box center [515, 261] width 591 height 54
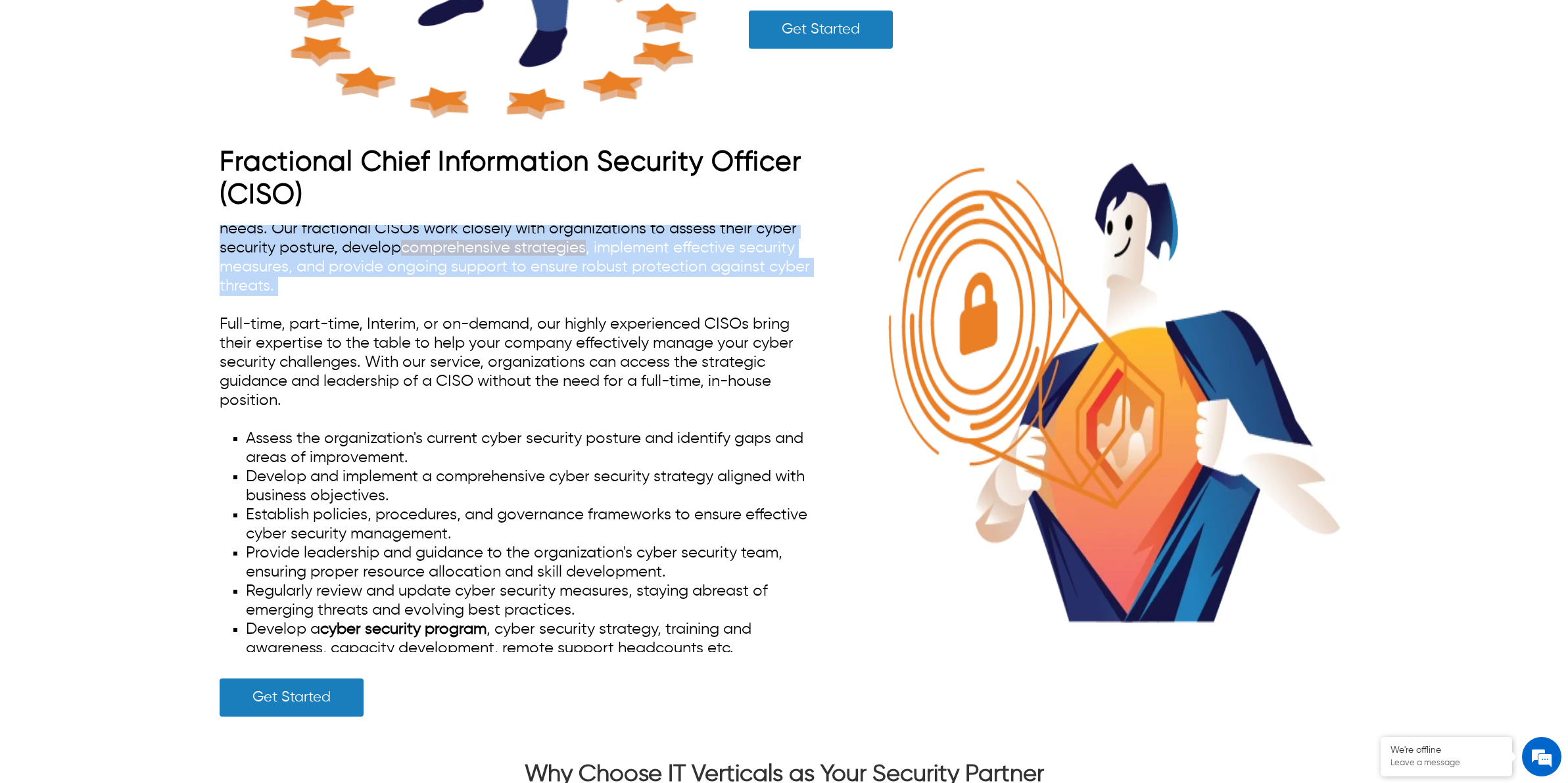
scroll to position [0, 0]
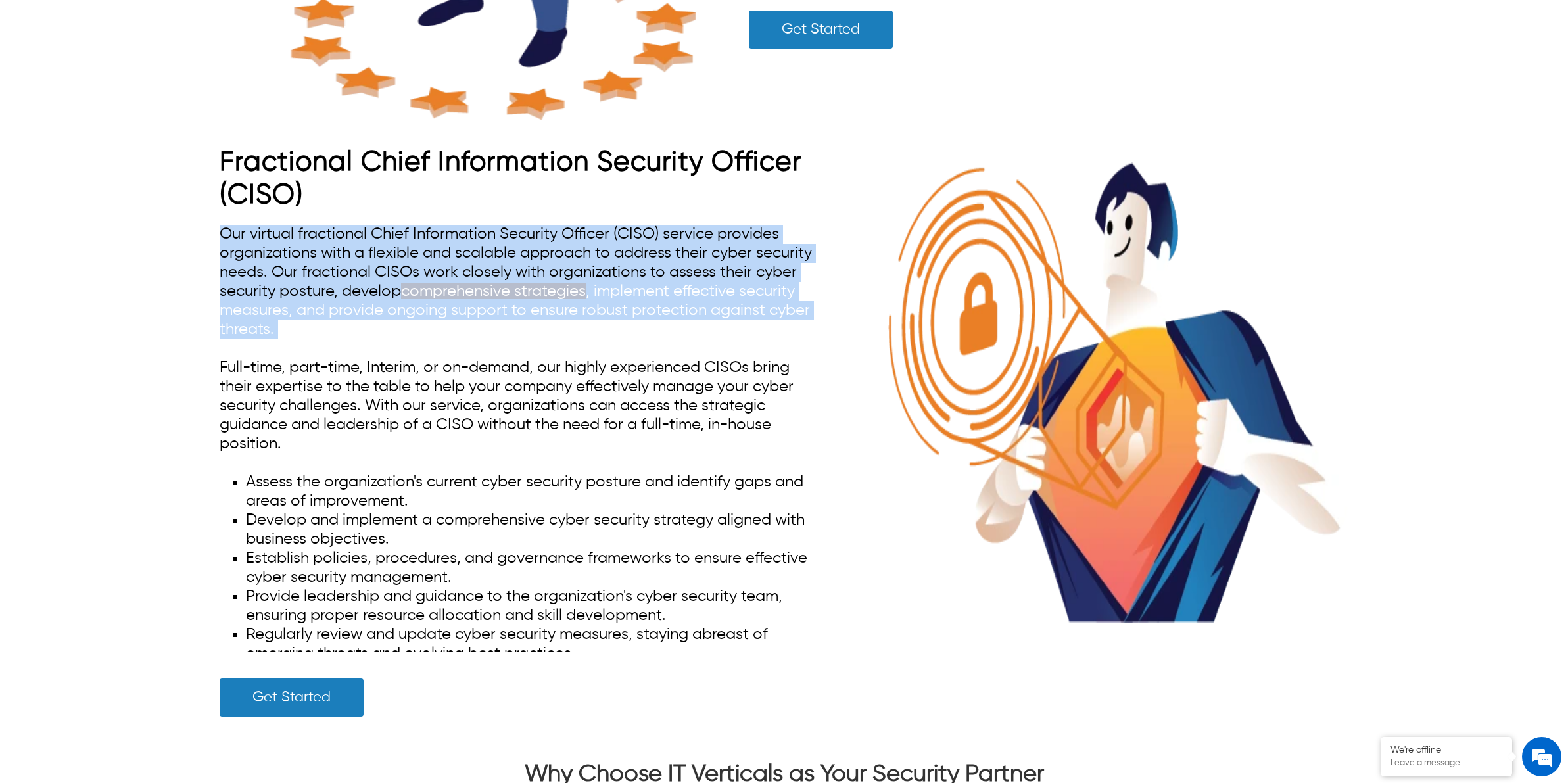
click at [659, 254] on span "Our virtual fractional Chief Information Security Officer (CISO) service provid…" at bounding box center [516, 281] width 592 height 111
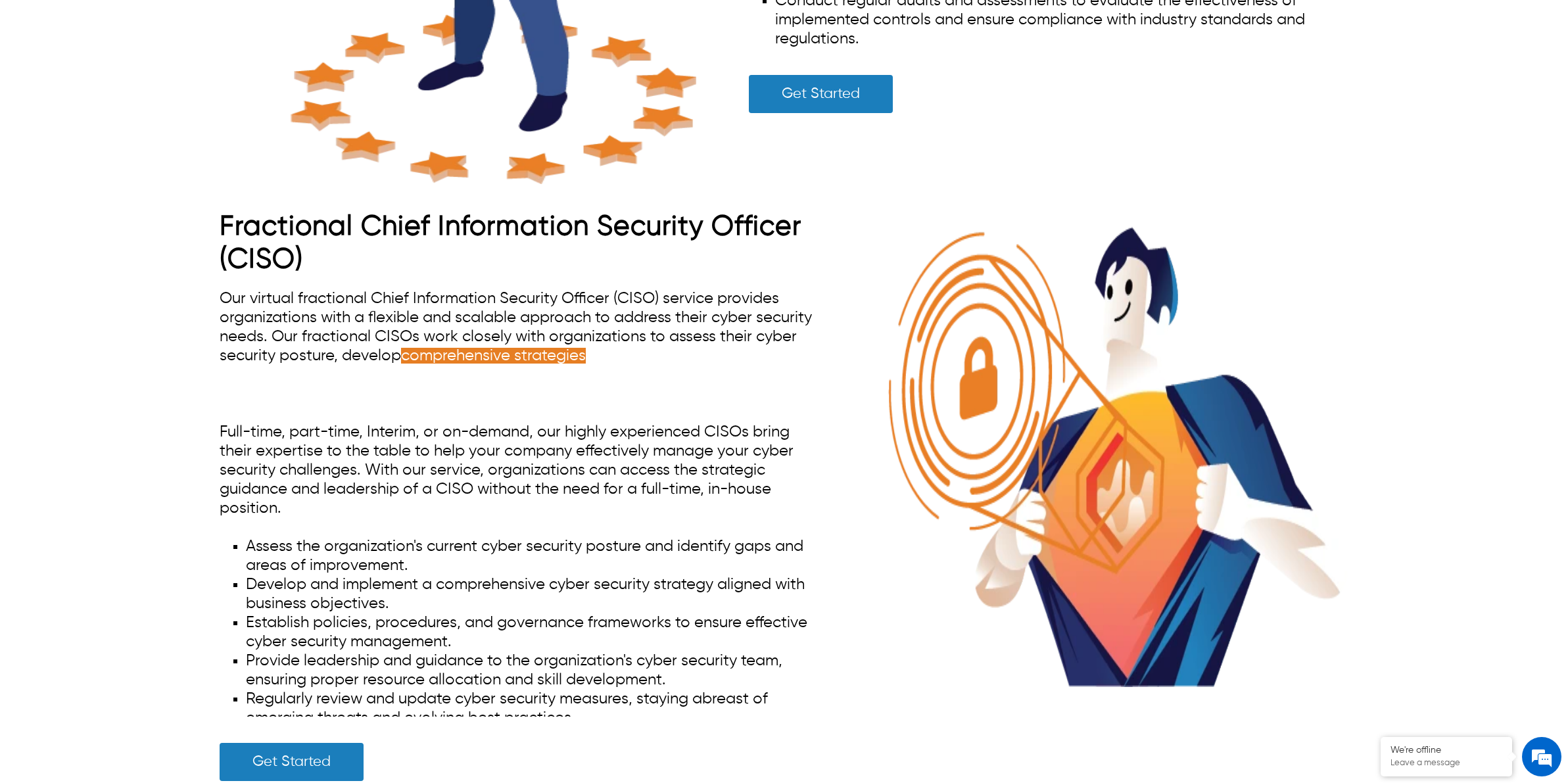
scroll to position [6986, 0]
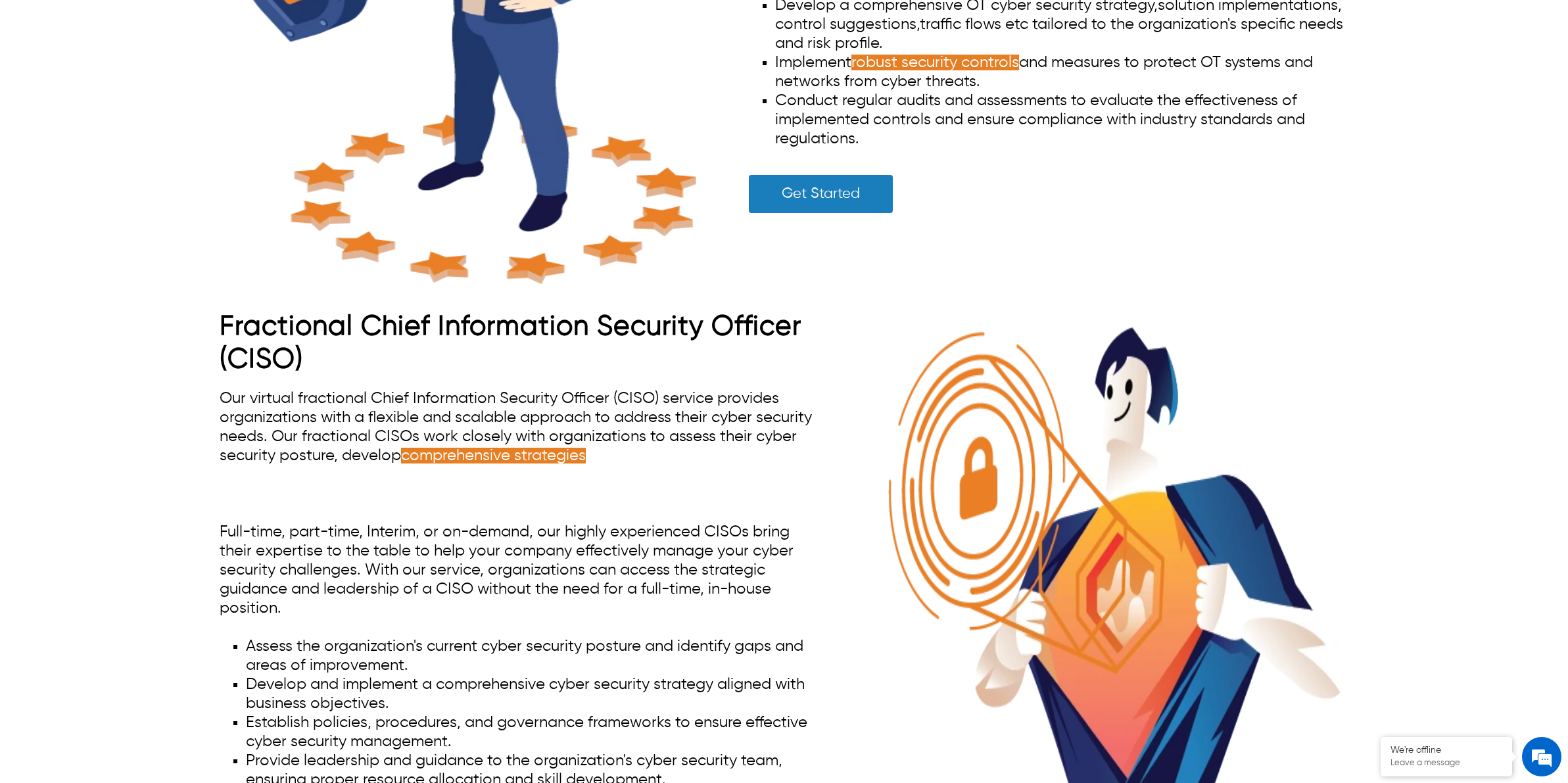
click at [627, 417] on span "Our virtual fractional Chief Information Security Officer (CISO) service provid…" at bounding box center [516, 445] width 592 height 111
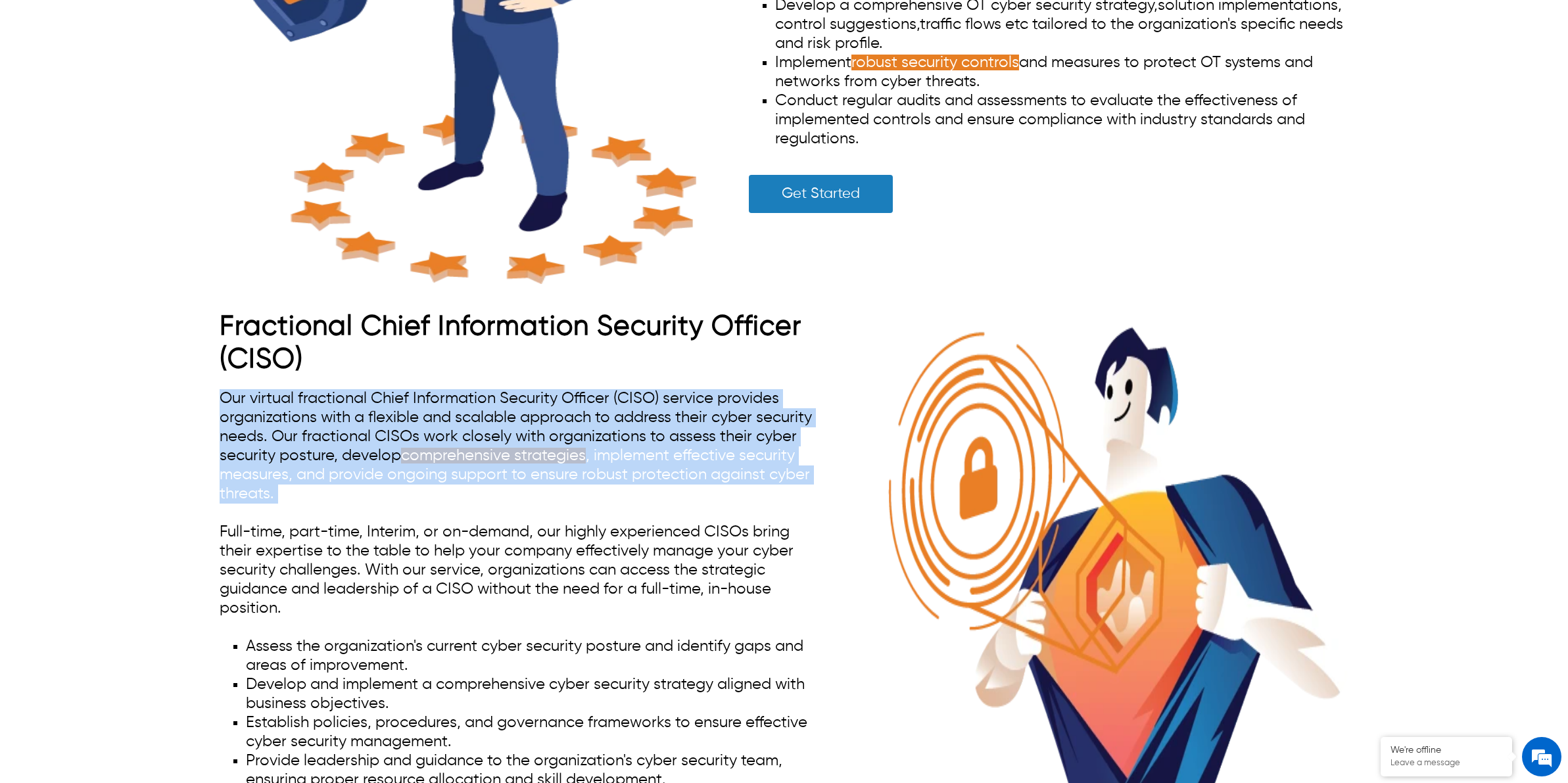
click at [627, 417] on span "Our virtual fractional Chief Information Security Officer (CISO) service provid…" at bounding box center [516, 445] width 592 height 111
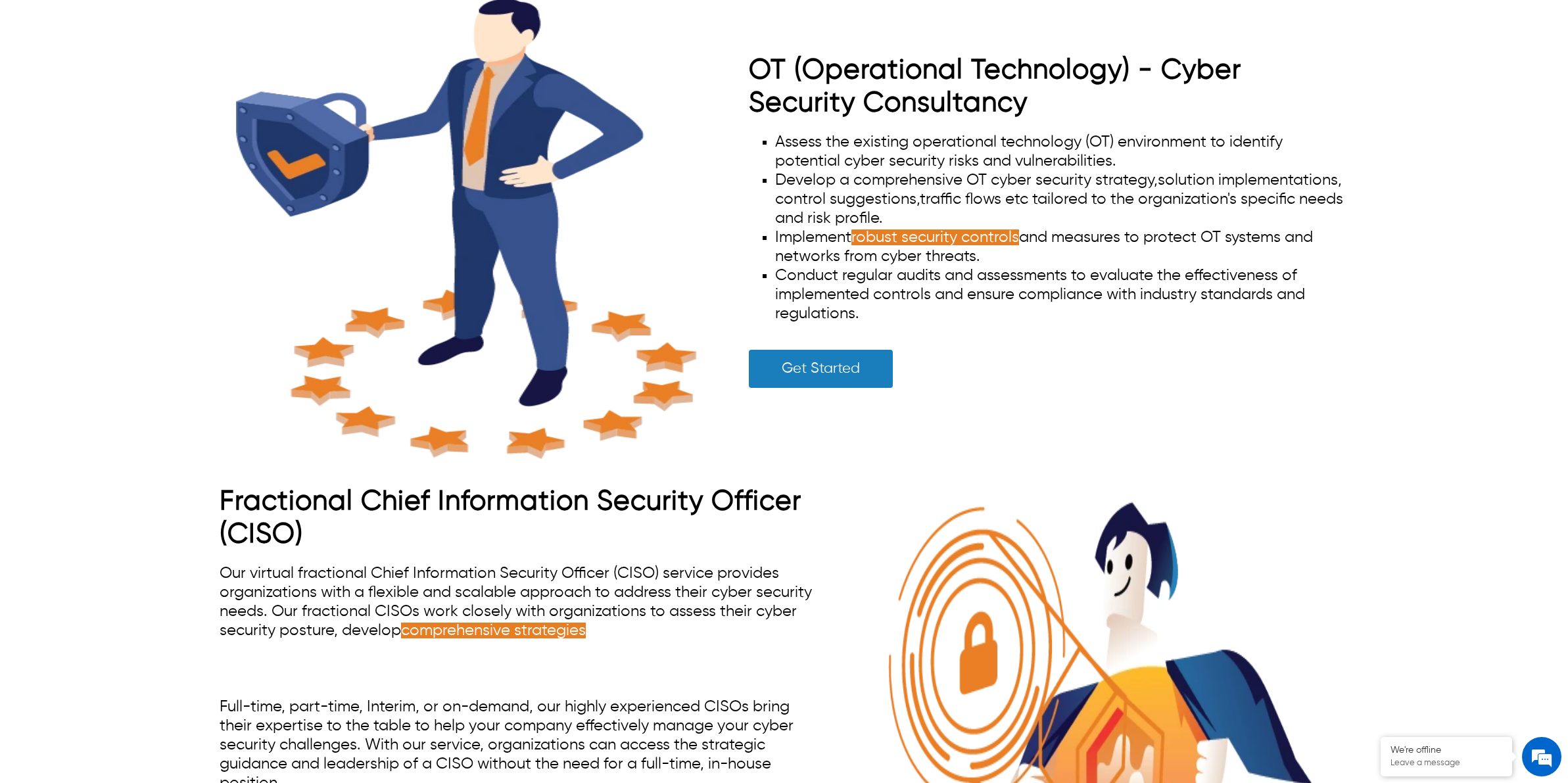
scroll to position [6657, 0]
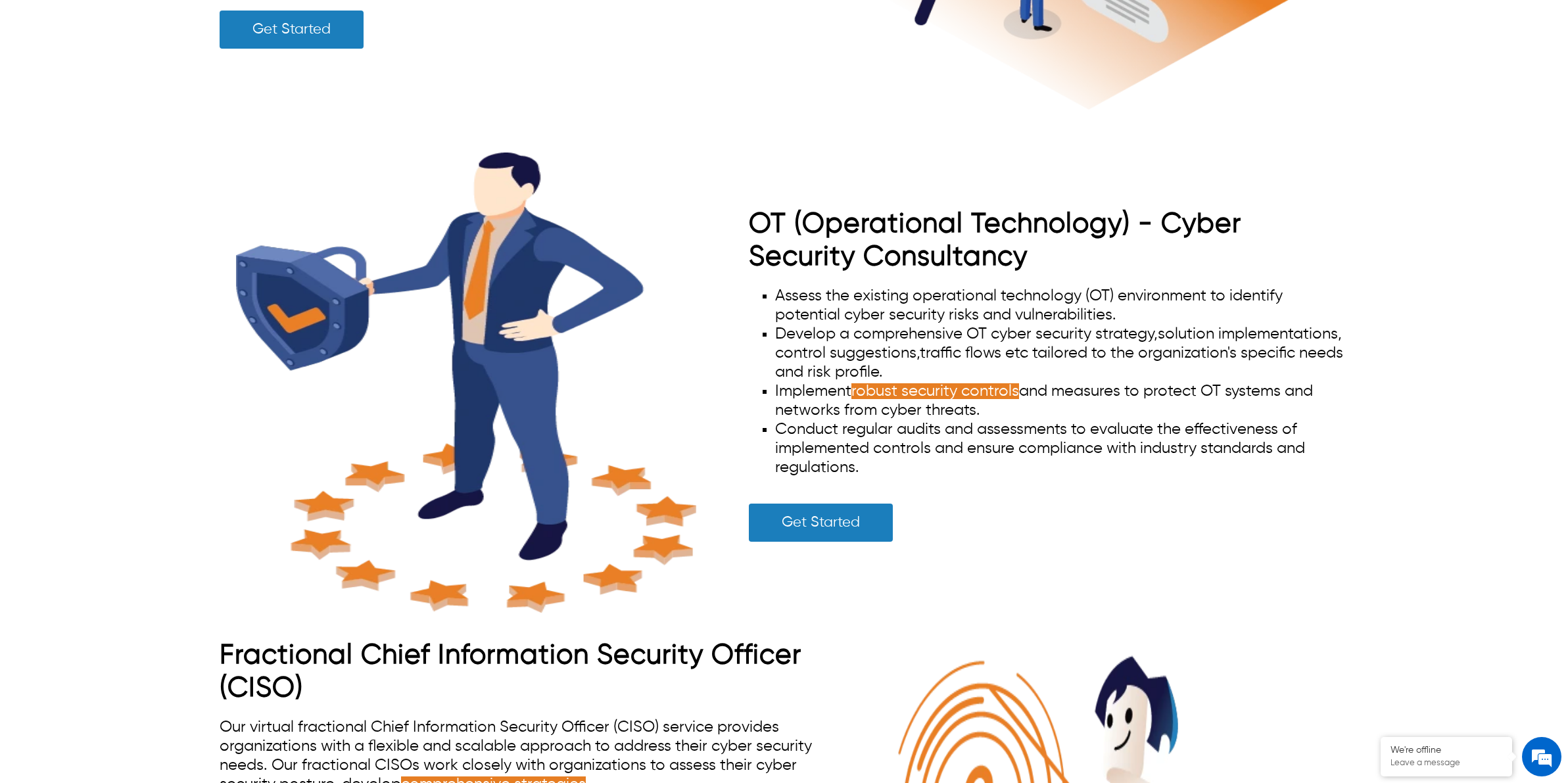
click at [937, 386] on span "robust security controls" at bounding box center [935, 391] width 167 height 16
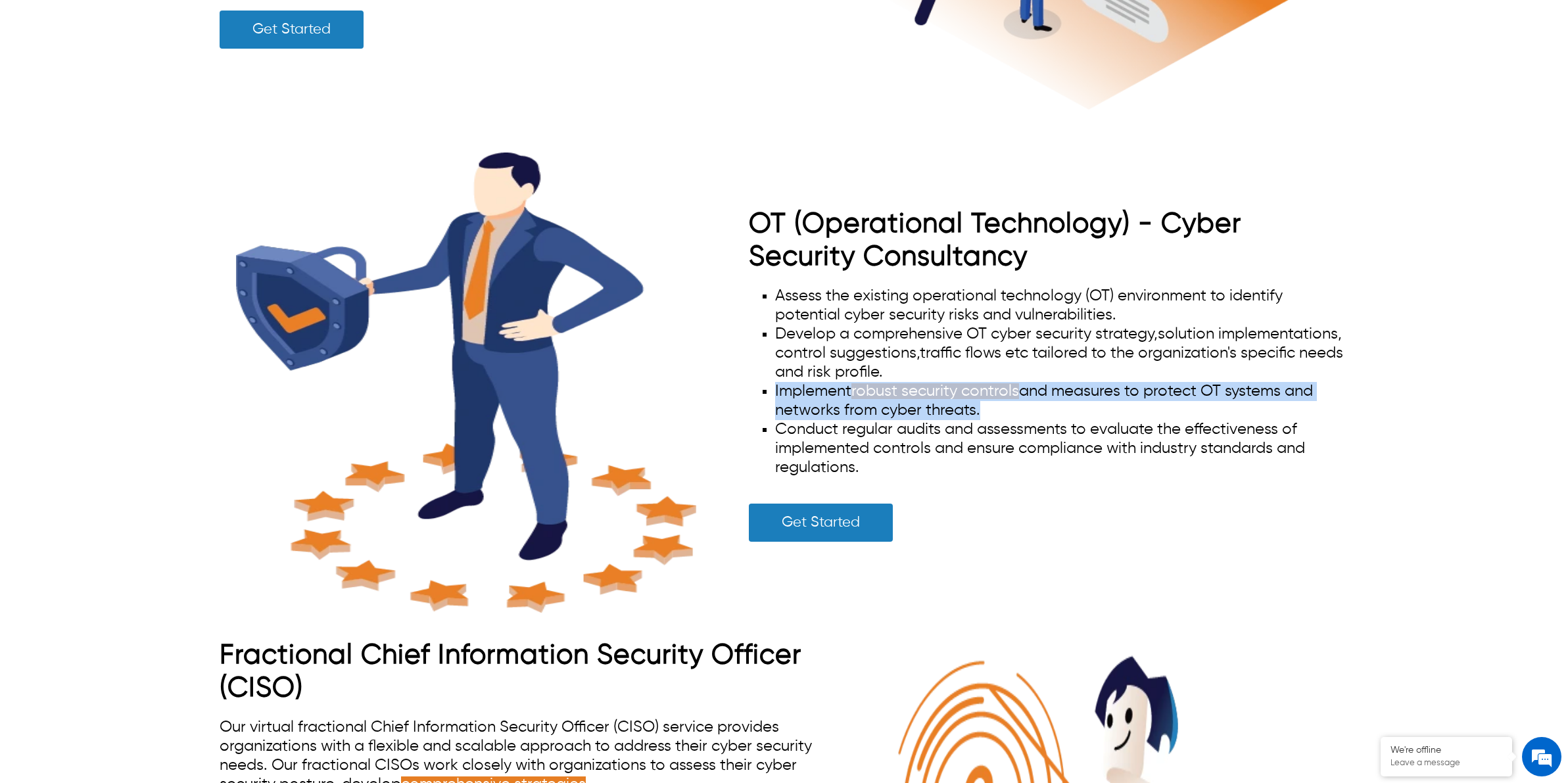
click at [937, 386] on span "robust security controls" at bounding box center [935, 391] width 167 height 16
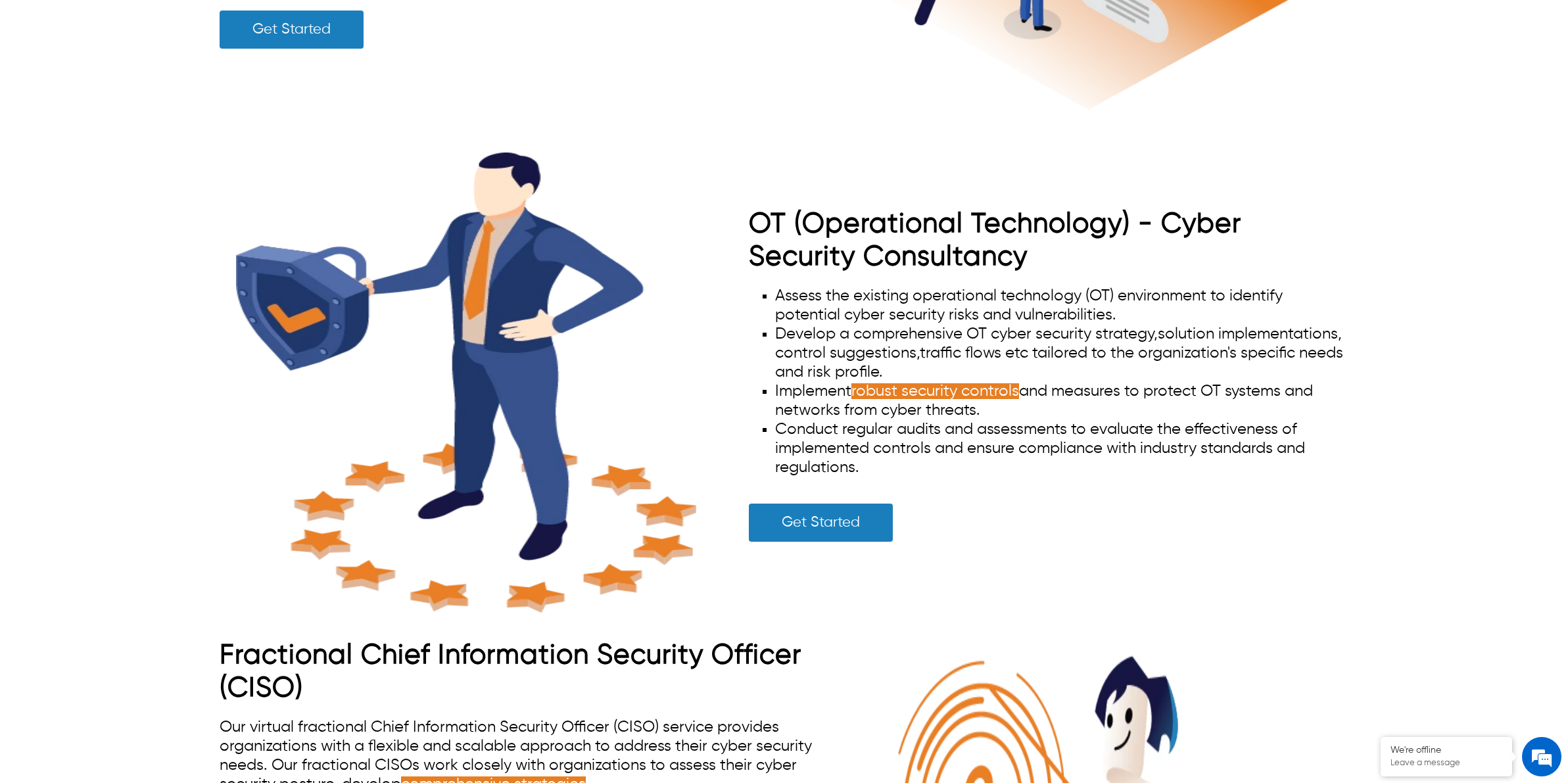
click at [941, 349] on span "solution implementations, control suggestions," at bounding box center [1058, 343] width 566 height 35
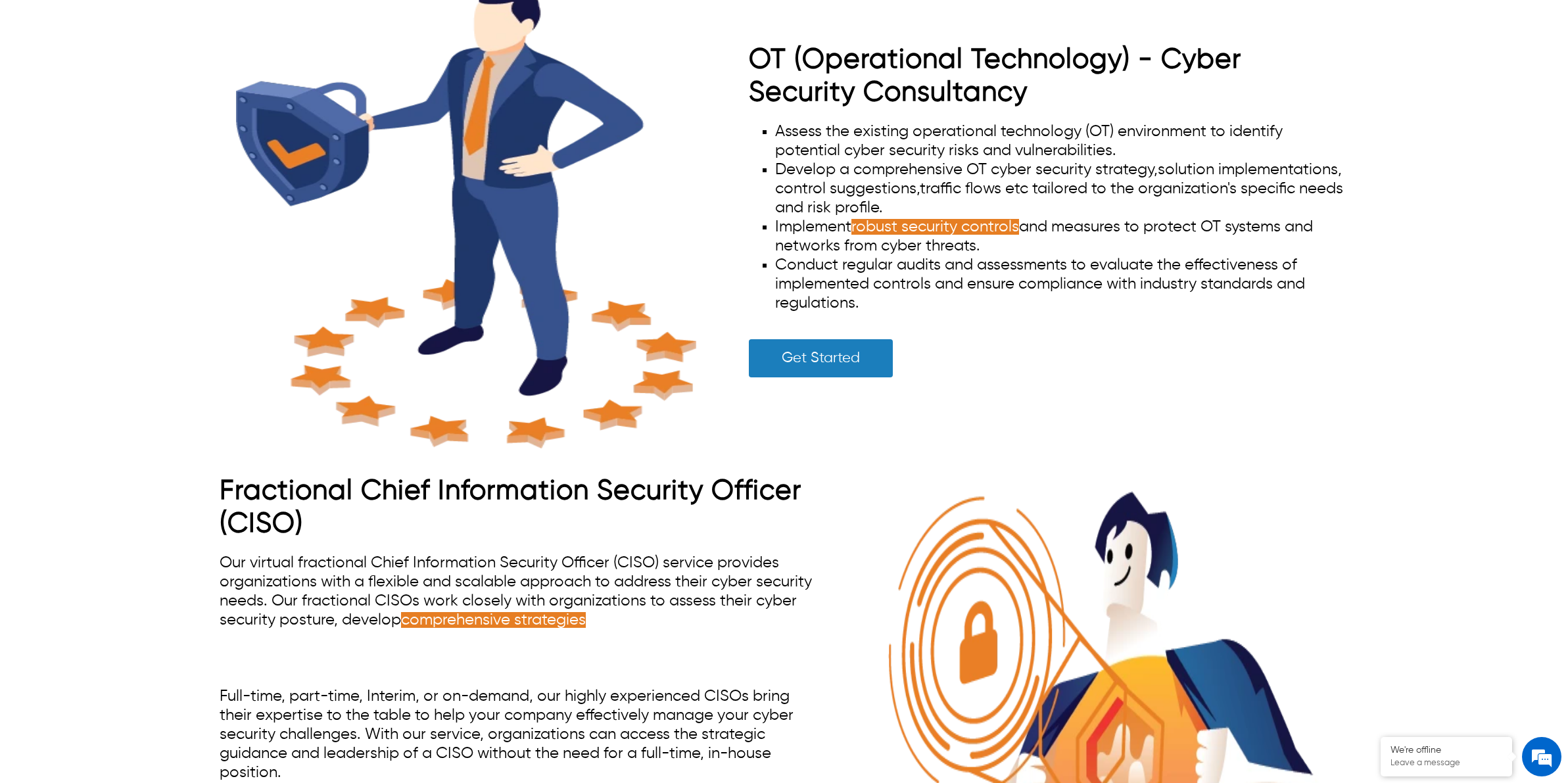
scroll to position [7150, 0]
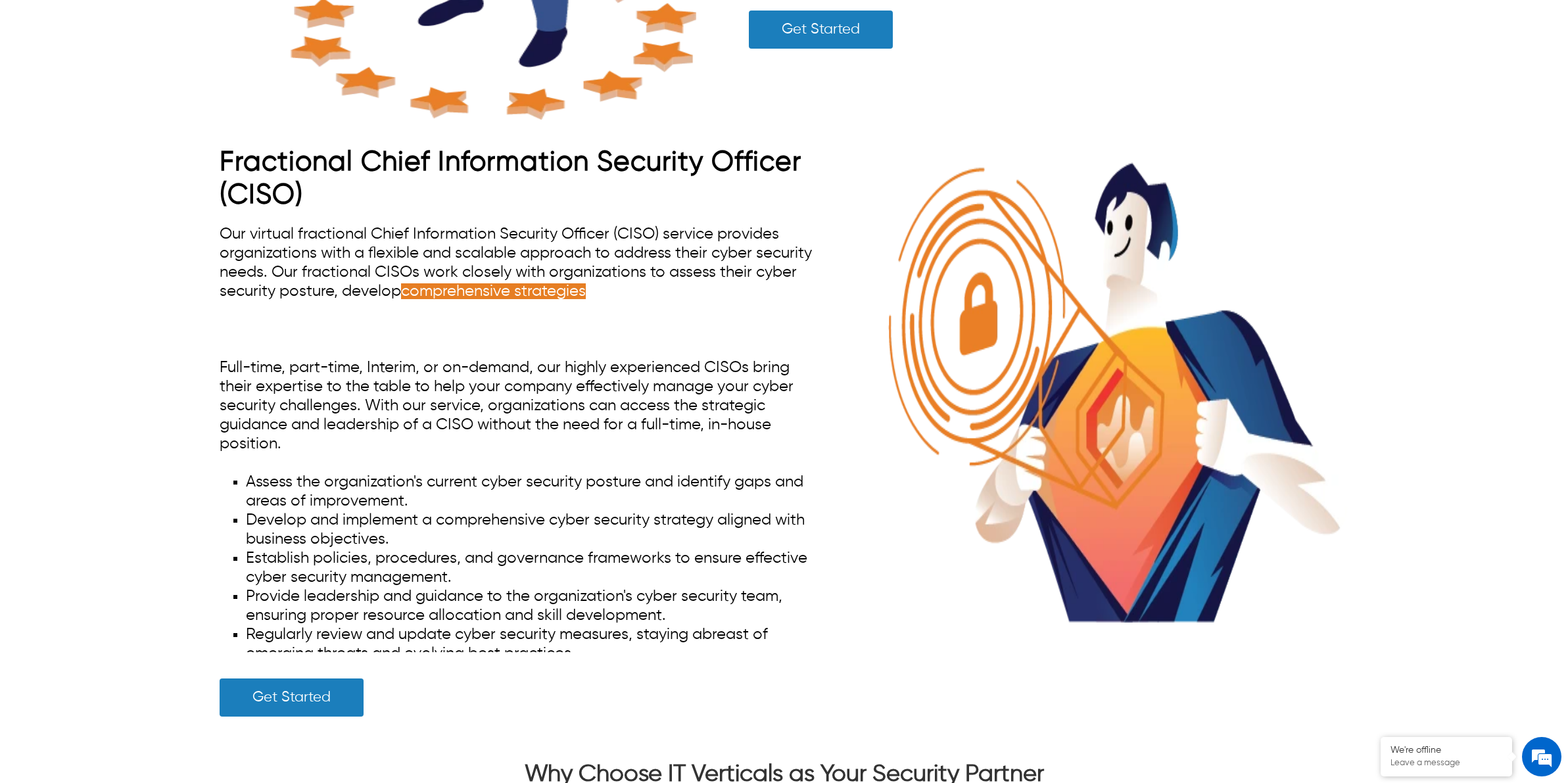
click at [606, 255] on span "Our virtual fractional Chief Information Security Officer (CISO) service provid…" at bounding box center [516, 281] width 592 height 111
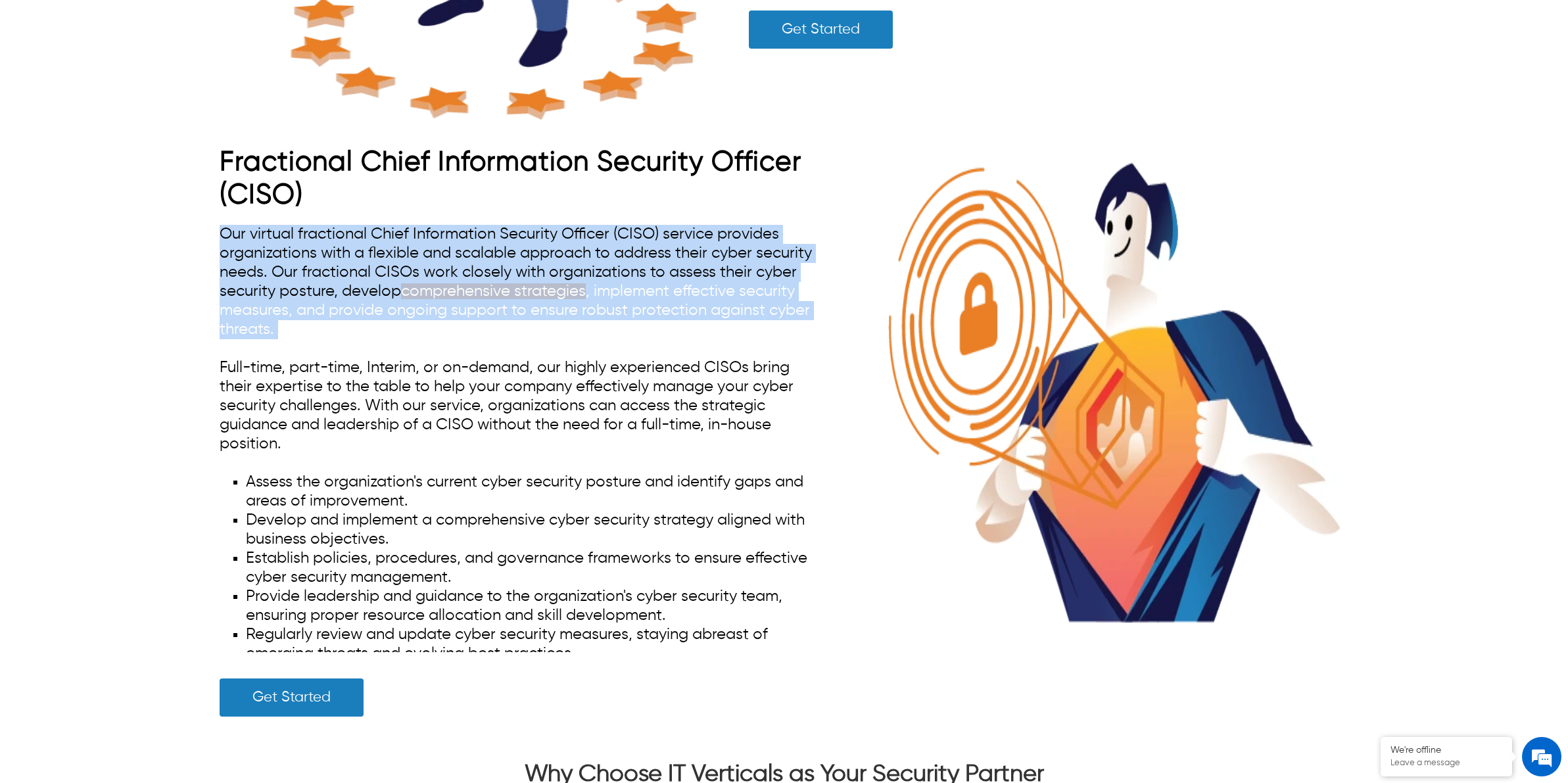
click at [606, 255] on span "Our virtual fractional Chief Information Security Officer (CISO) service provid…" at bounding box center [516, 281] width 592 height 111
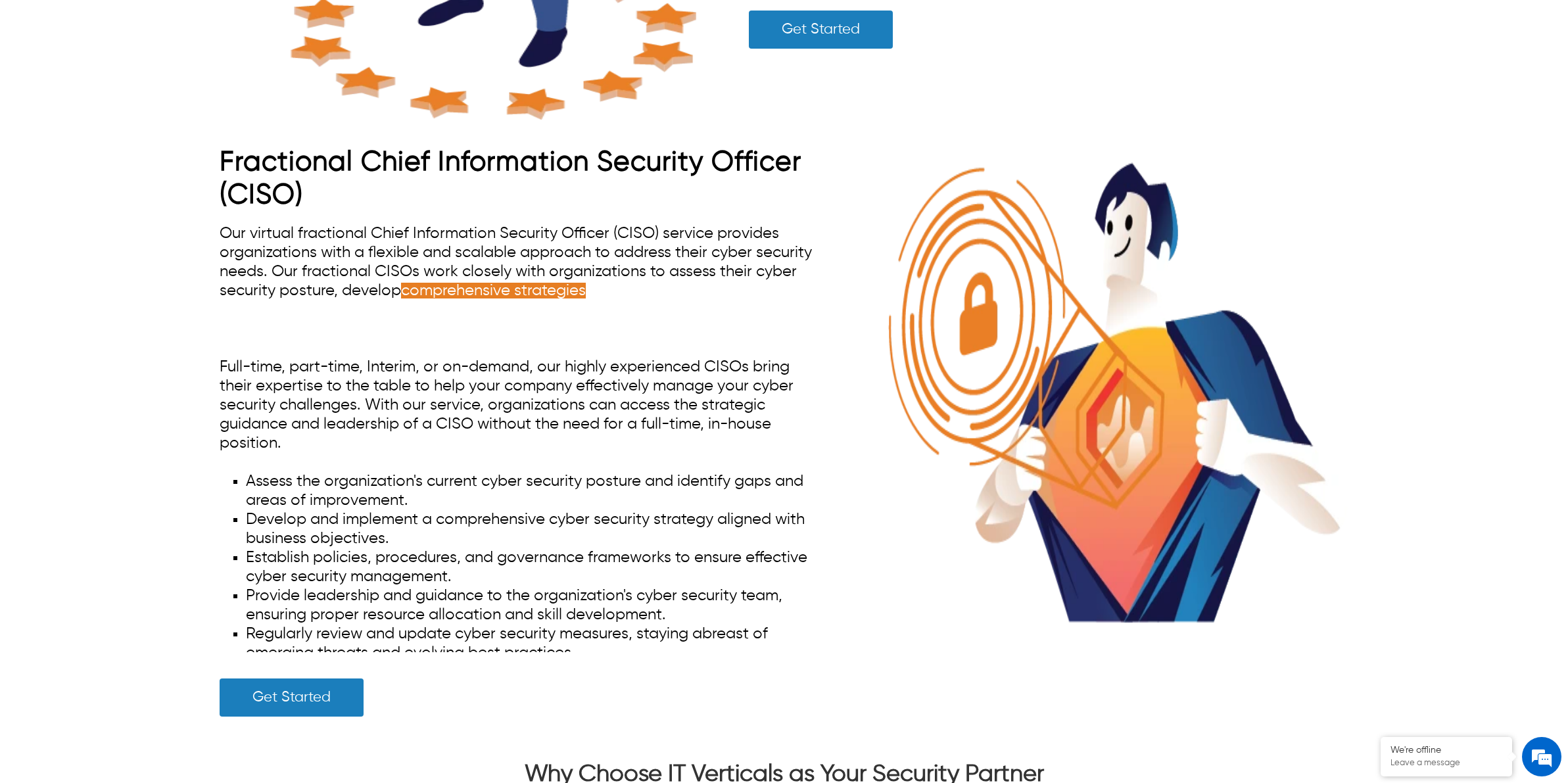
scroll to position [0, 0]
click at [684, 265] on span "Our virtual fractional Chief Information Security Officer (CISO) service provid…" at bounding box center [516, 281] width 592 height 111
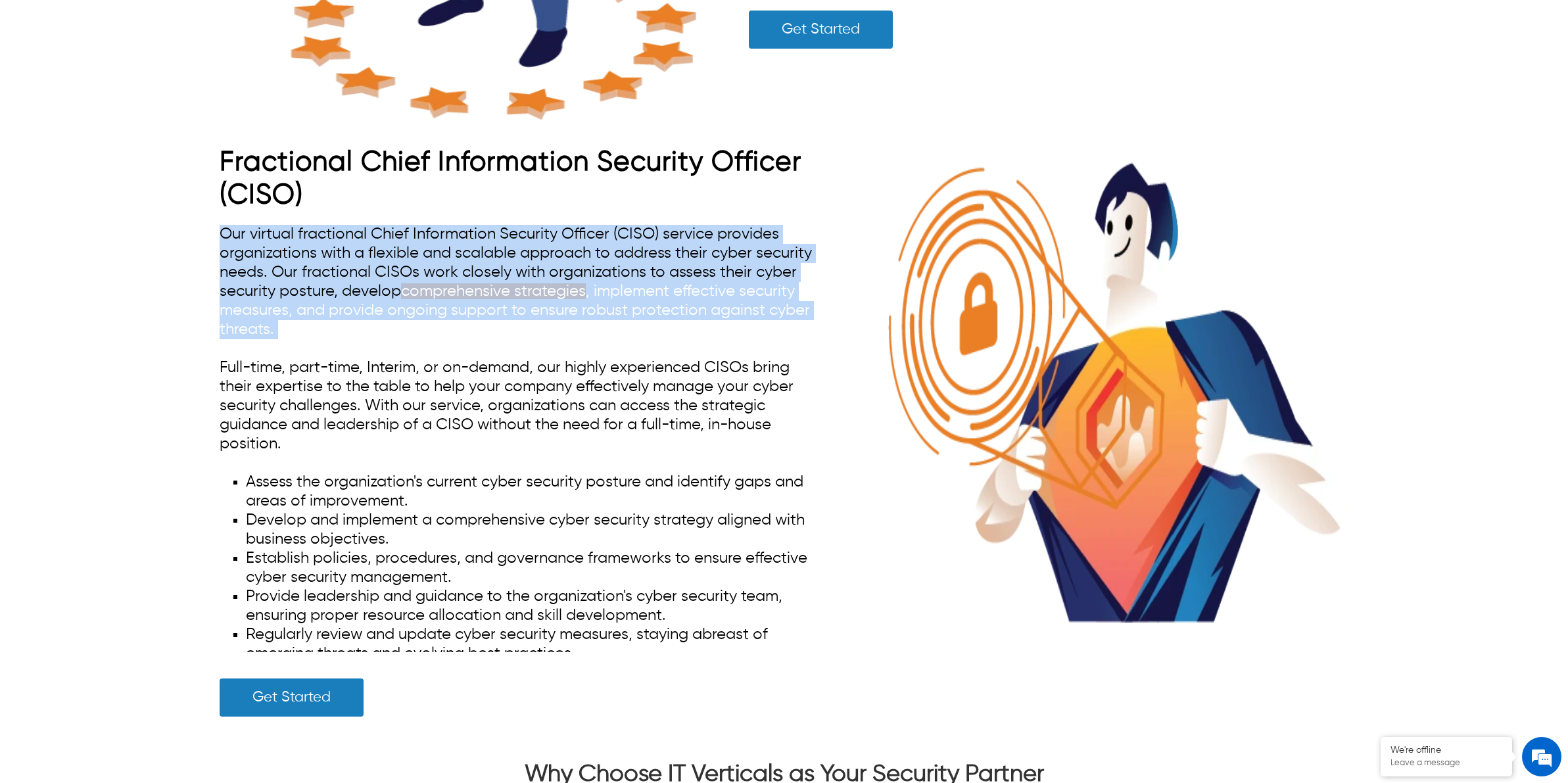
click at [684, 265] on span "Our virtual fractional Chief Information Security Officer (CISO) service provid…" at bounding box center [516, 281] width 592 height 111
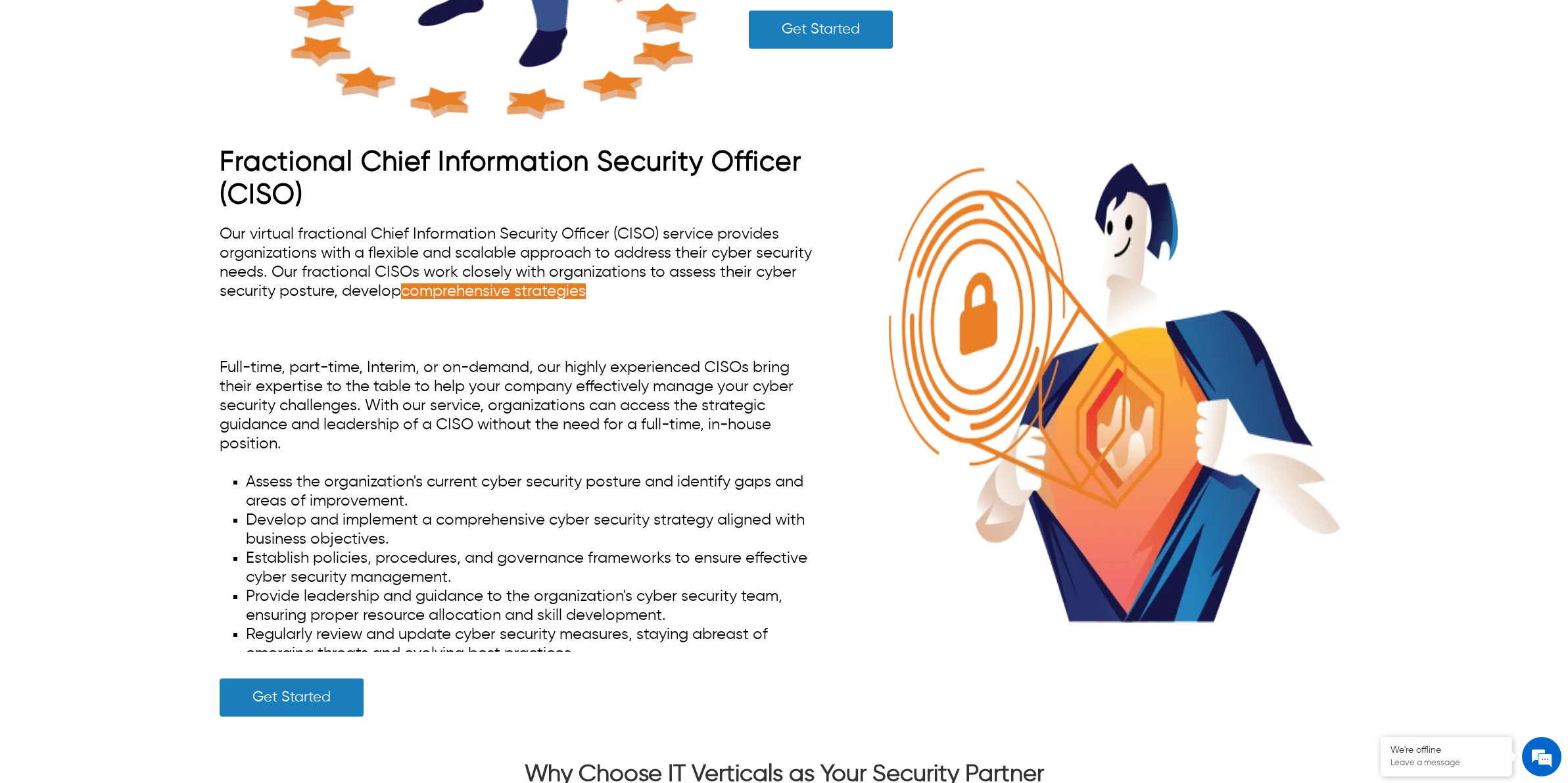
click at [630, 273] on span "Our virtual fractional Chief Information Security Officer (CISO) service provid…" at bounding box center [516, 281] width 592 height 111
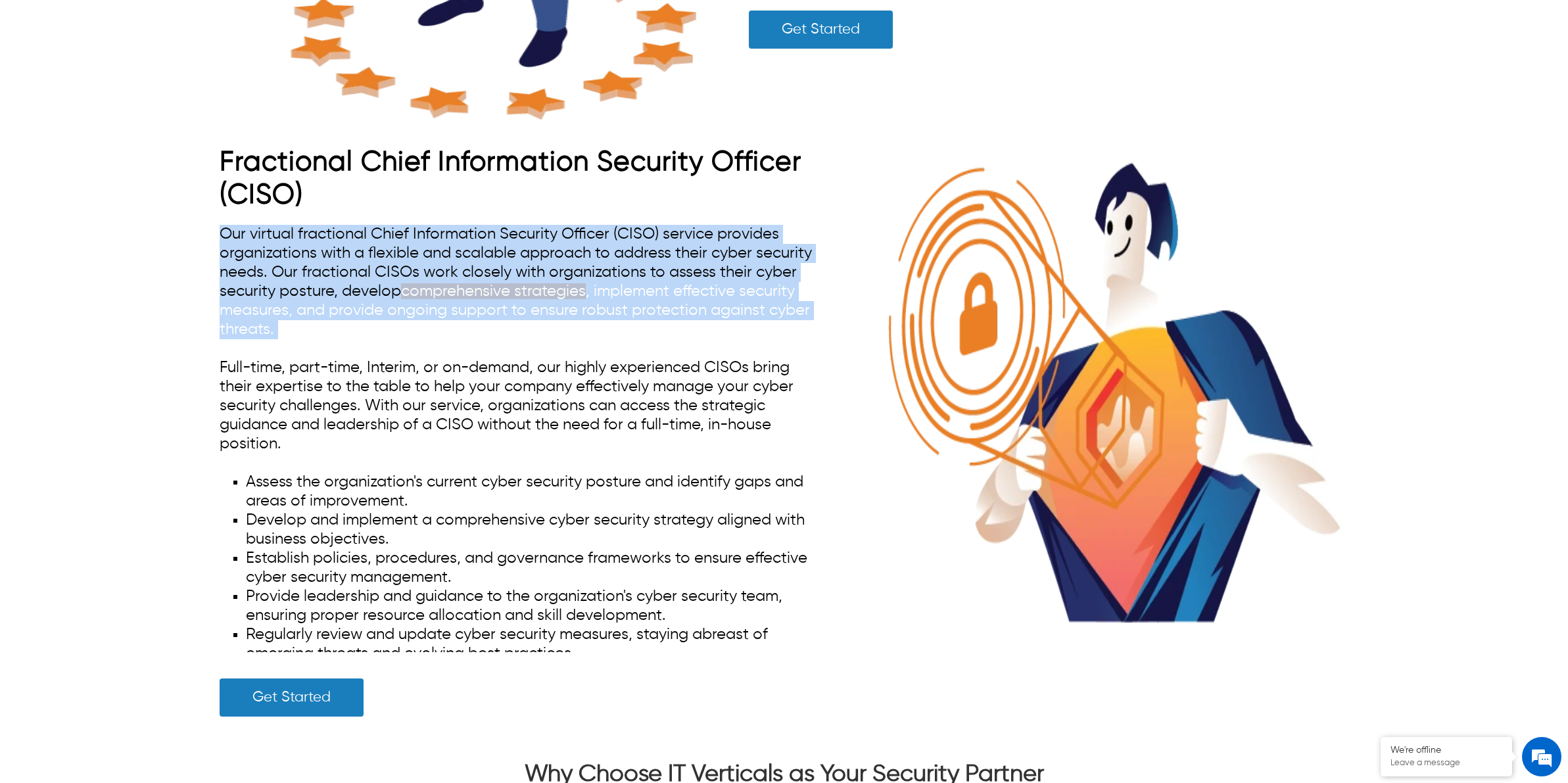
click at [630, 273] on span "Our virtual fractional Chief Information Security Officer (CISO) service provid…" at bounding box center [516, 281] width 592 height 111
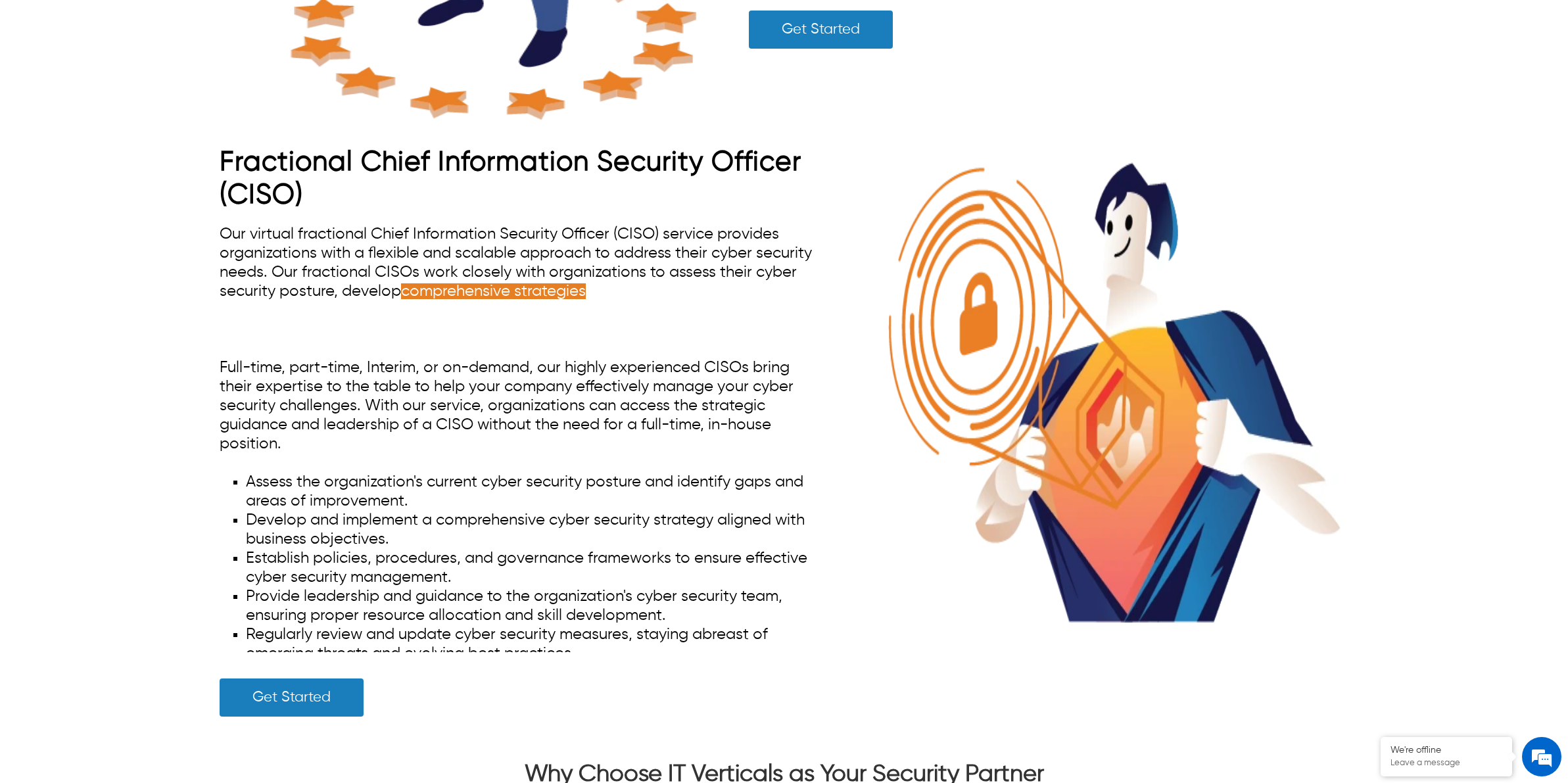
click at [630, 273] on span "Our virtual fractional Chief Information Security Officer (CISO) service provid…" at bounding box center [516, 281] width 592 height 111
click at [602, 290] on span "comprehensive strategies , implement effective security measures, and provide o…" at bounding box center [515, 310] width 591 height 54
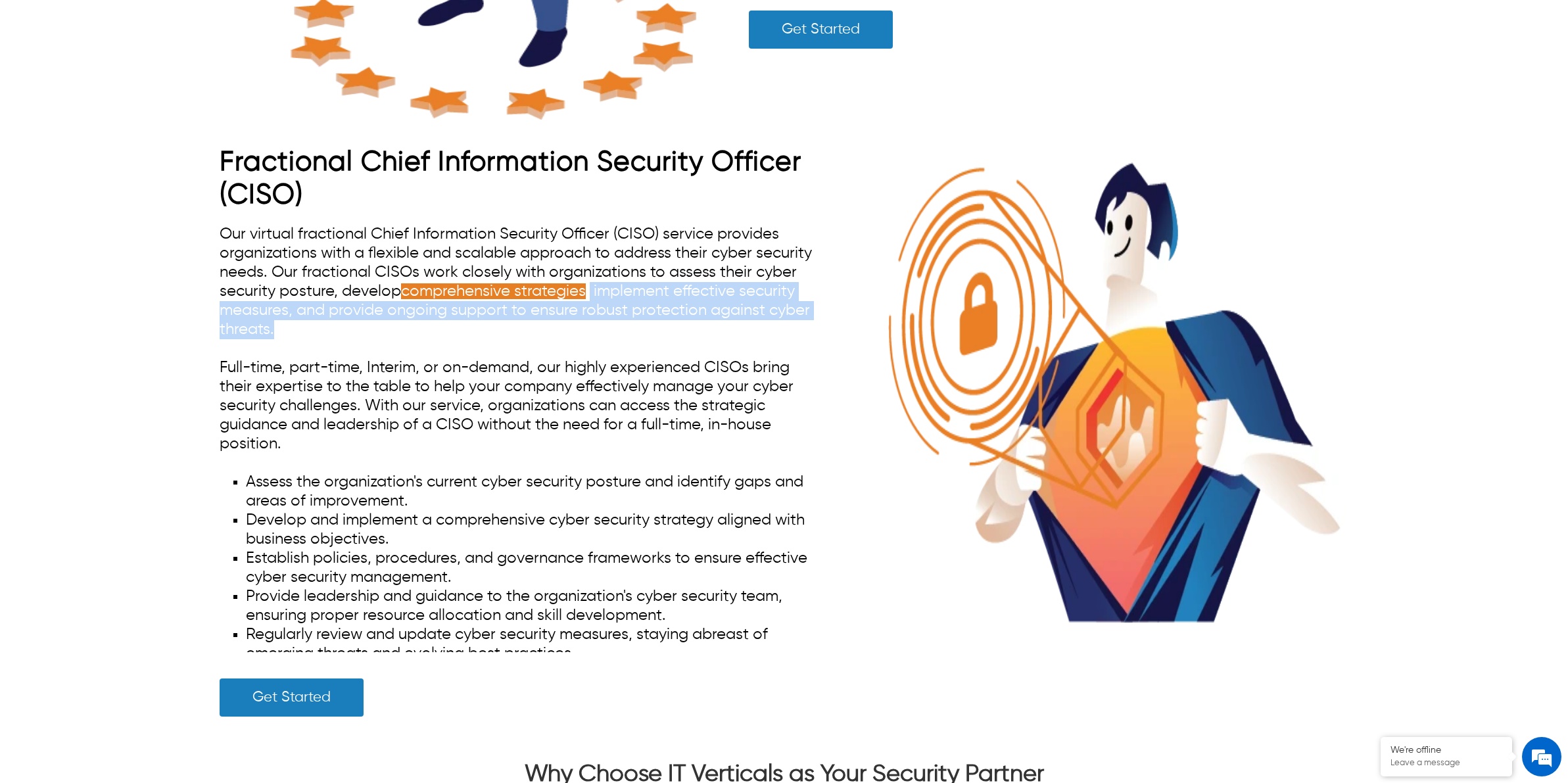
drag, startPoint x: 594, startPoint y: 293, endPoint x: 603, endPoint y: 317, distance: 25.6
click at [603, 317] on div "Our virtual fractional Chief Information Security Officer (CISO) service provid…" at bounding box center [519, 438] width 599 height 427
click at [605, 291] on span "comprehensive strategies , implement effective security measures, and provide o…" at bounding box center [515, 310] width 591 height 54
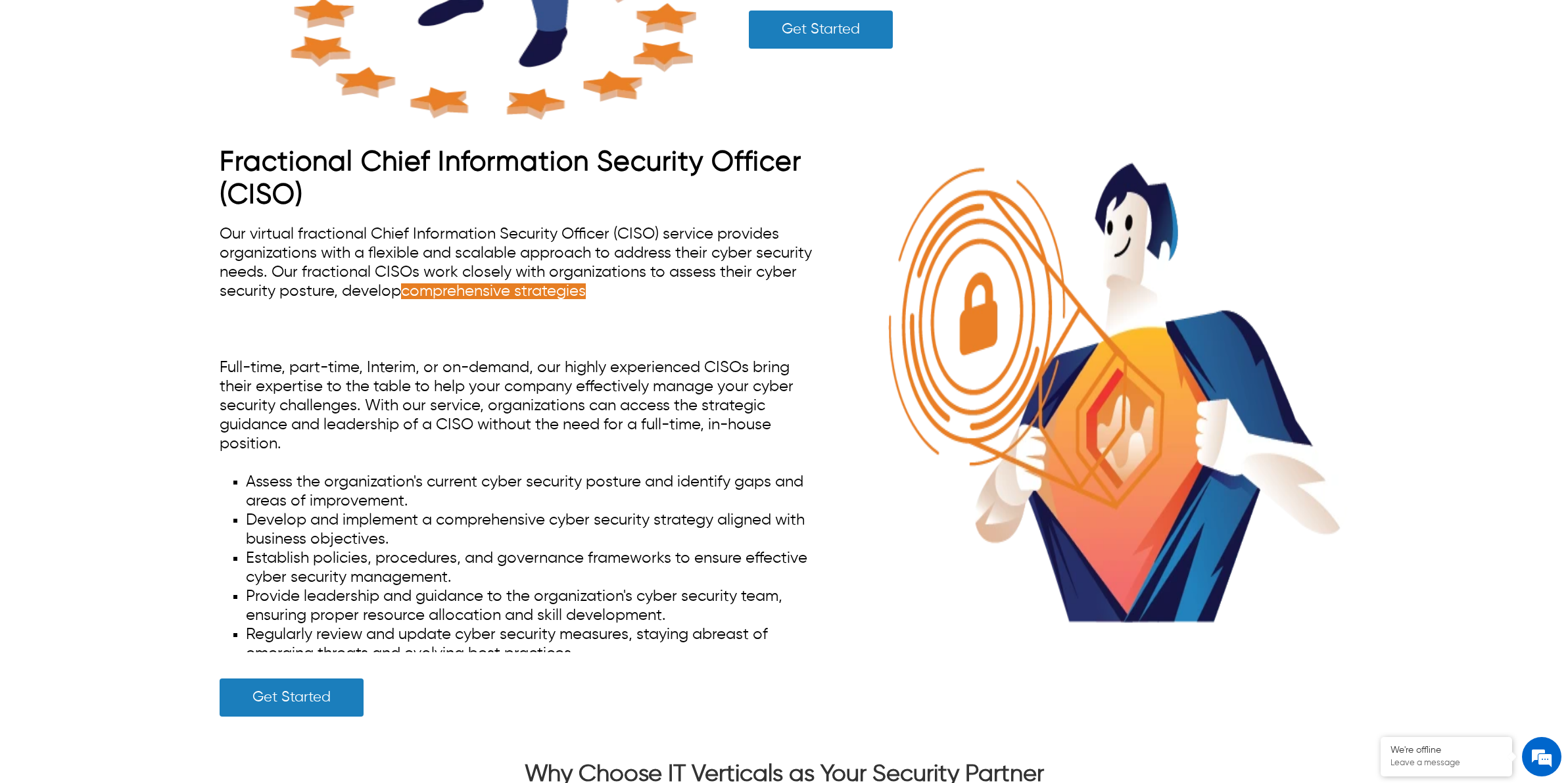
click at [603, 264] on span "Our virtual fractional Chief Information Security Officer (CISO) service provid…" at bounding box center [516, 281] width 592 height 111
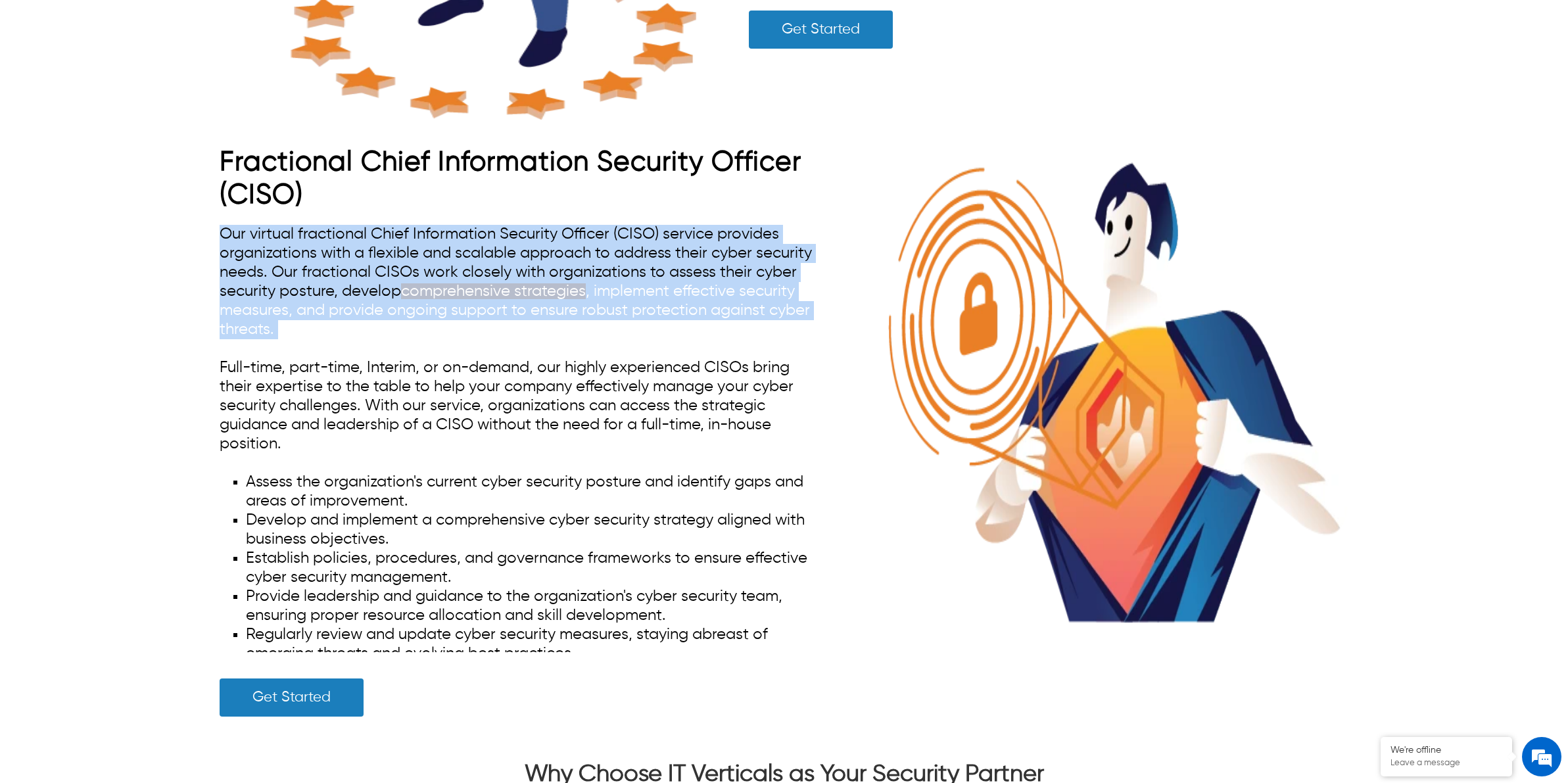
click at [603, 264] on span "Our virtual fractional Chief Information Security Officer (CISO) service provid…" at bounding box center [516, 281] width 592 height 111
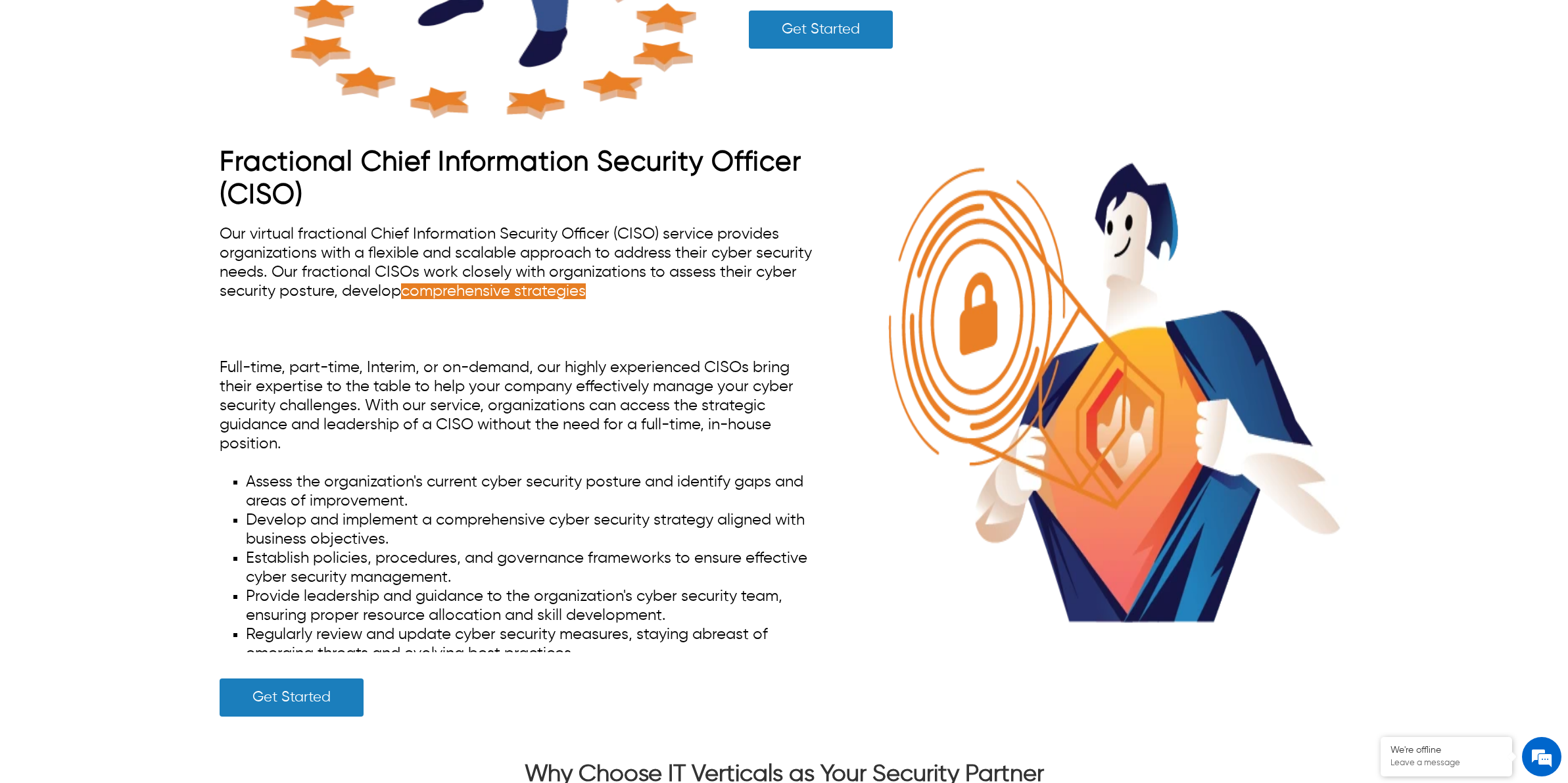
click at [540, 421] on span "Full-time, part-time, Interim, or on-demand, our highly experienced CISOs bring…" at bounding box center [507, 405] width 574 height 92
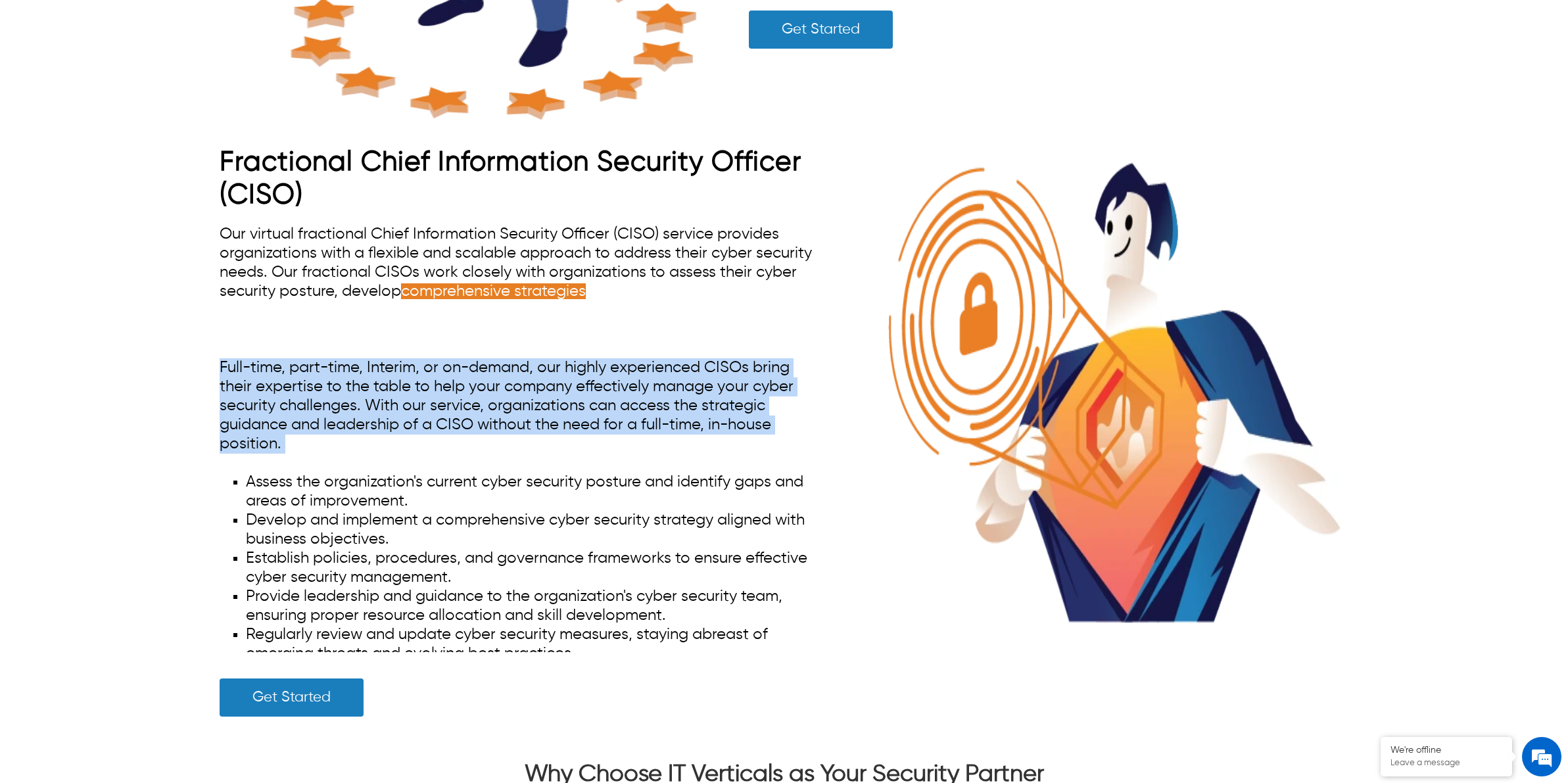
click at [540, 421] on span "Full-time, part-time, Interim, or on-demand, our highly experienced CISOs bring…" at bounding box center [507, 405] width 574 height 92
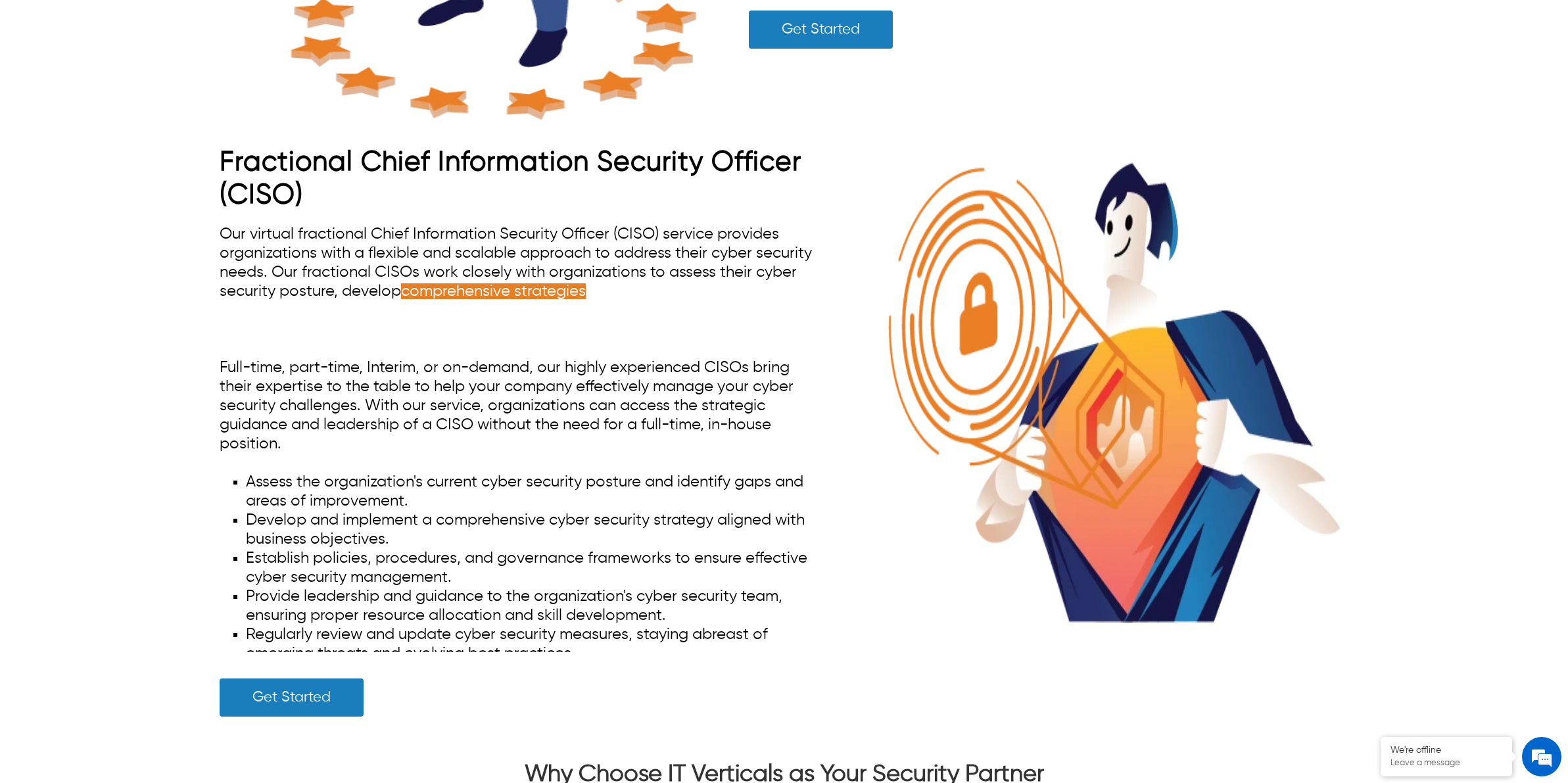
click at [575, 239] on span "Our virtual fractional Chief Information Security Officer (CISO) service provid…" at bounding box center [516, 281] width 592 height 111
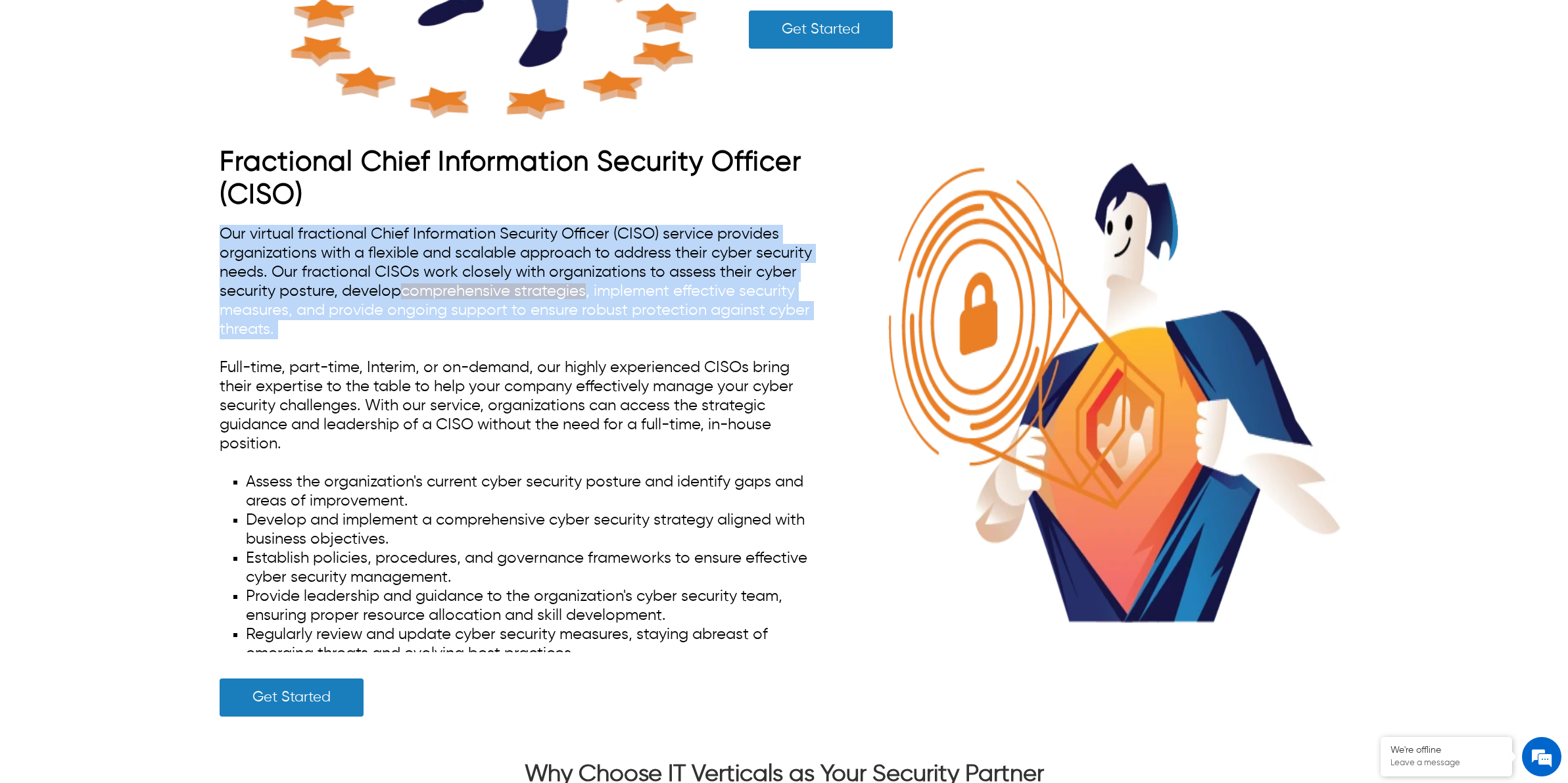
click at [575, 239] on span "Our virtual fractional Chief Information Security Officer (CISO) service provid…" at bounding box center [516, 281] width 592 height 111
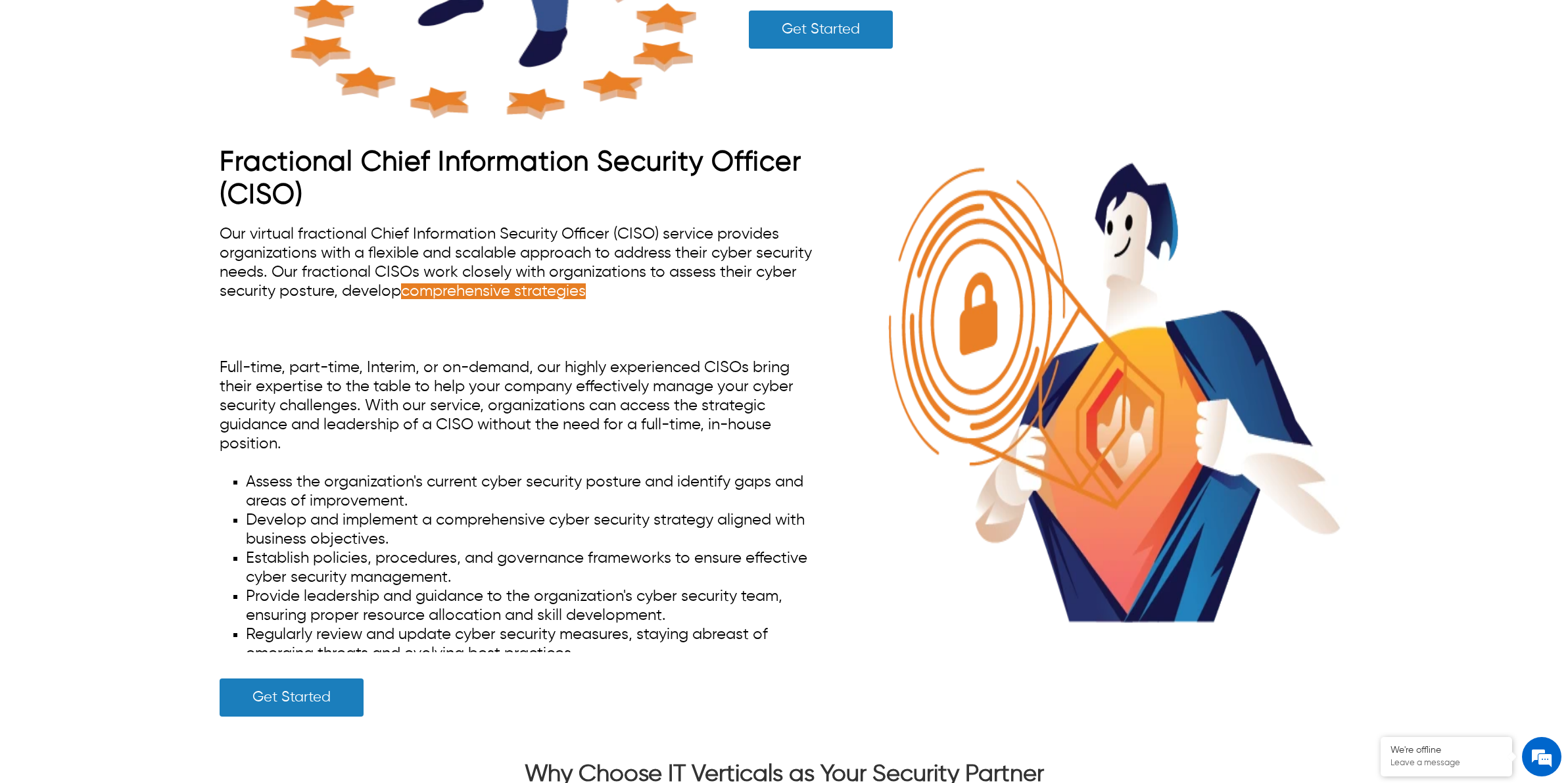
click at [605, 393] on span "Full-time, part-time, Interim, or on-demand, our highly experienced CISOs bring…" at bounding box center [507, 405] width 574 height 92
click at [603, 298] on span "comprehensive strategies , implement effective security measures, and provide o…" at bounding box center [515, 310] width 591 height 54
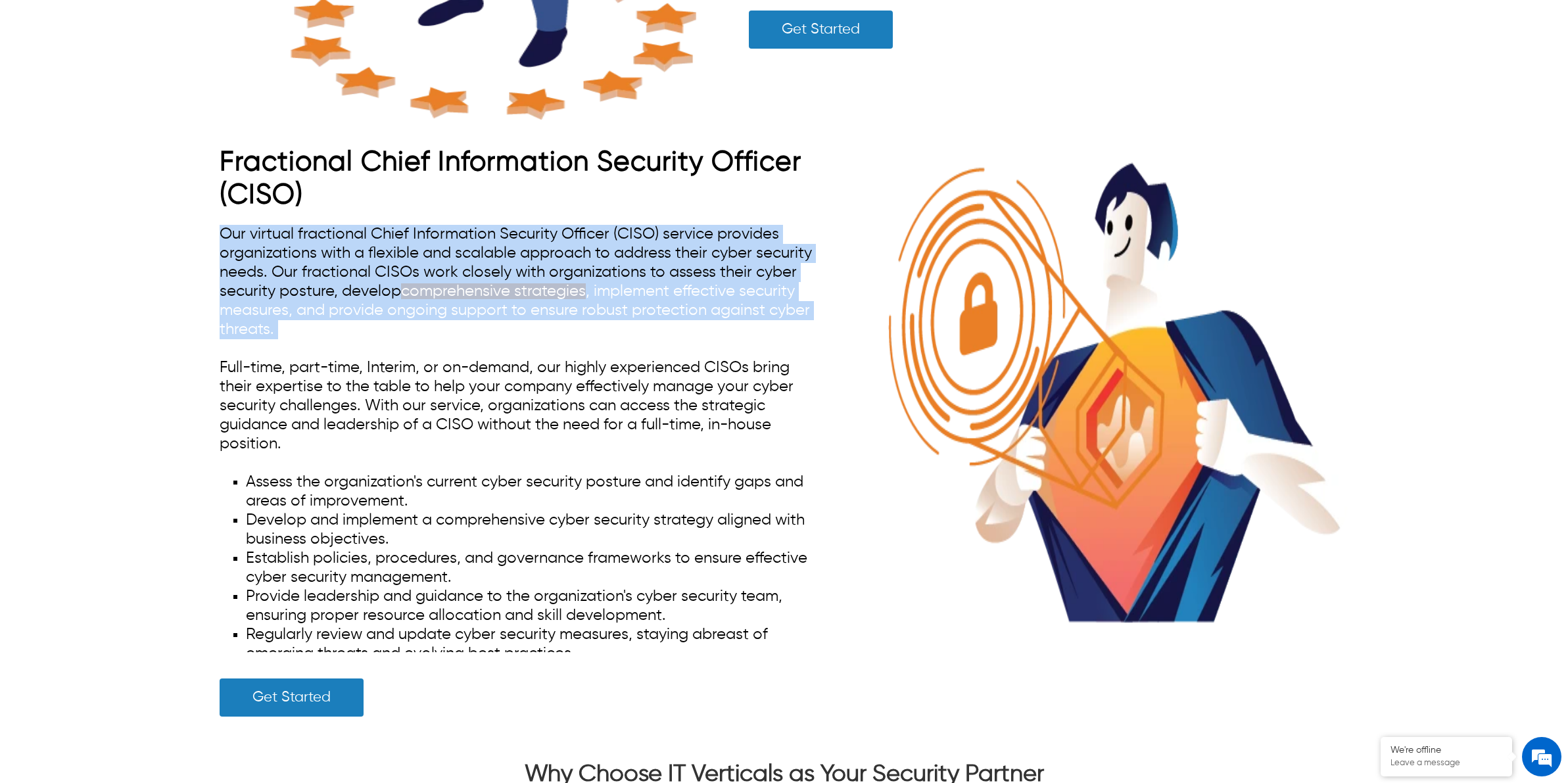
click at [603, 298] on span "comprehensive strategies , implement effective security measures, and provide o…" at bounding box center [515, 310] width 591 height 54
click at [612, 338] on div "Our virtual fractional Chief Information Security Officer (CISO) service provid…" at bounding box center [519, 438] width 599 height 427
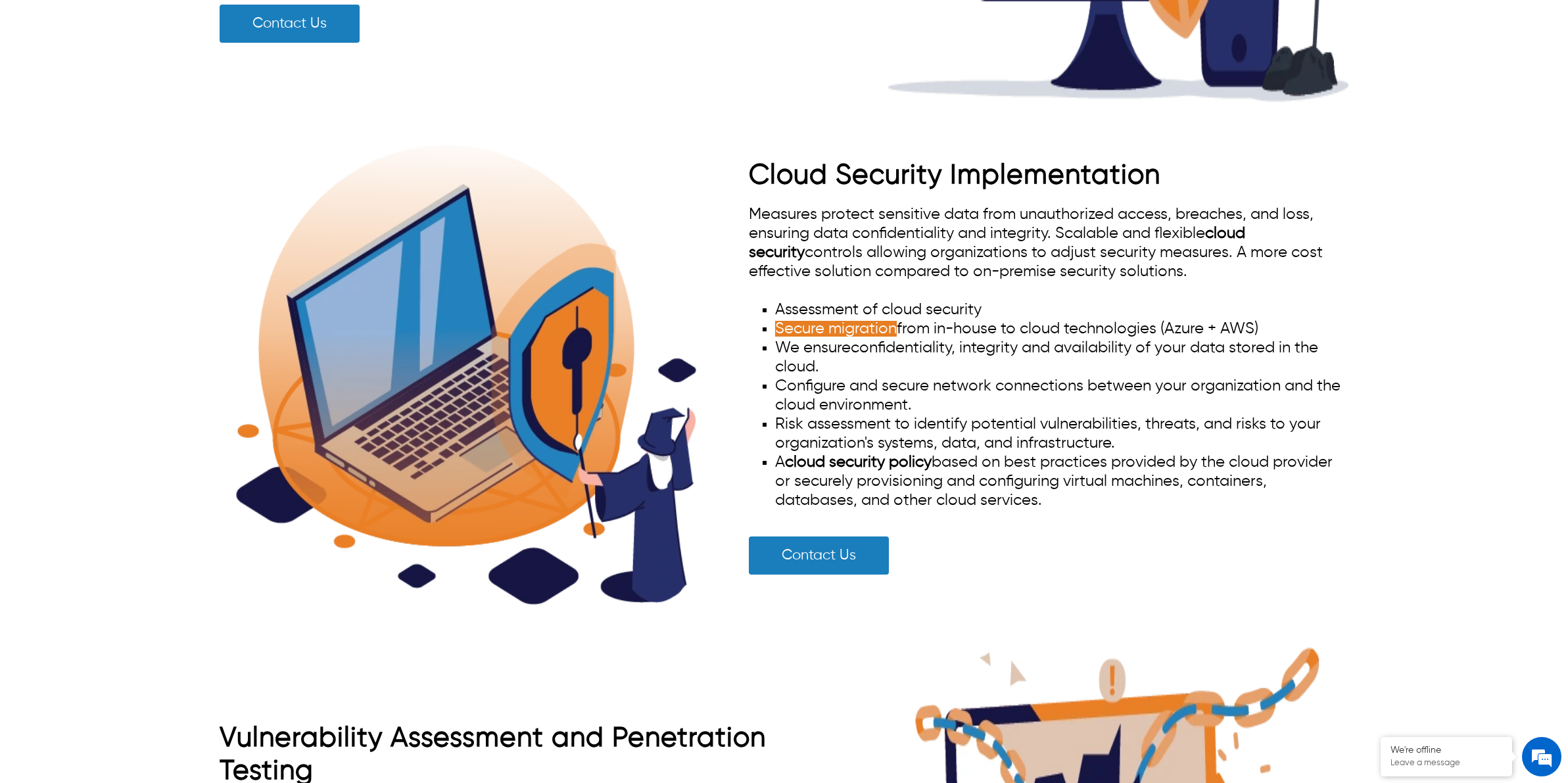
scroll to position [1727, 0]
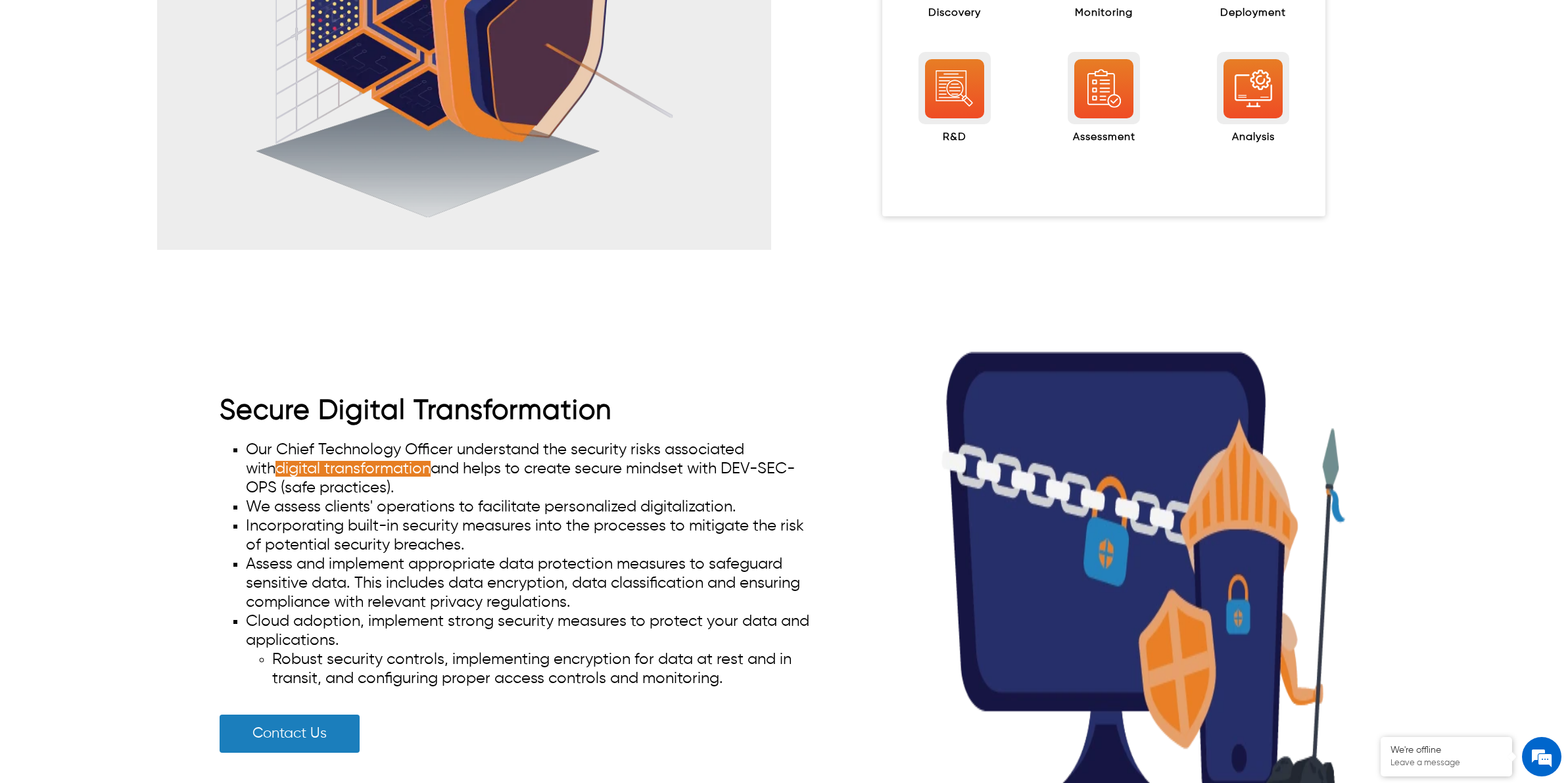
scroll to position [1396, 0]
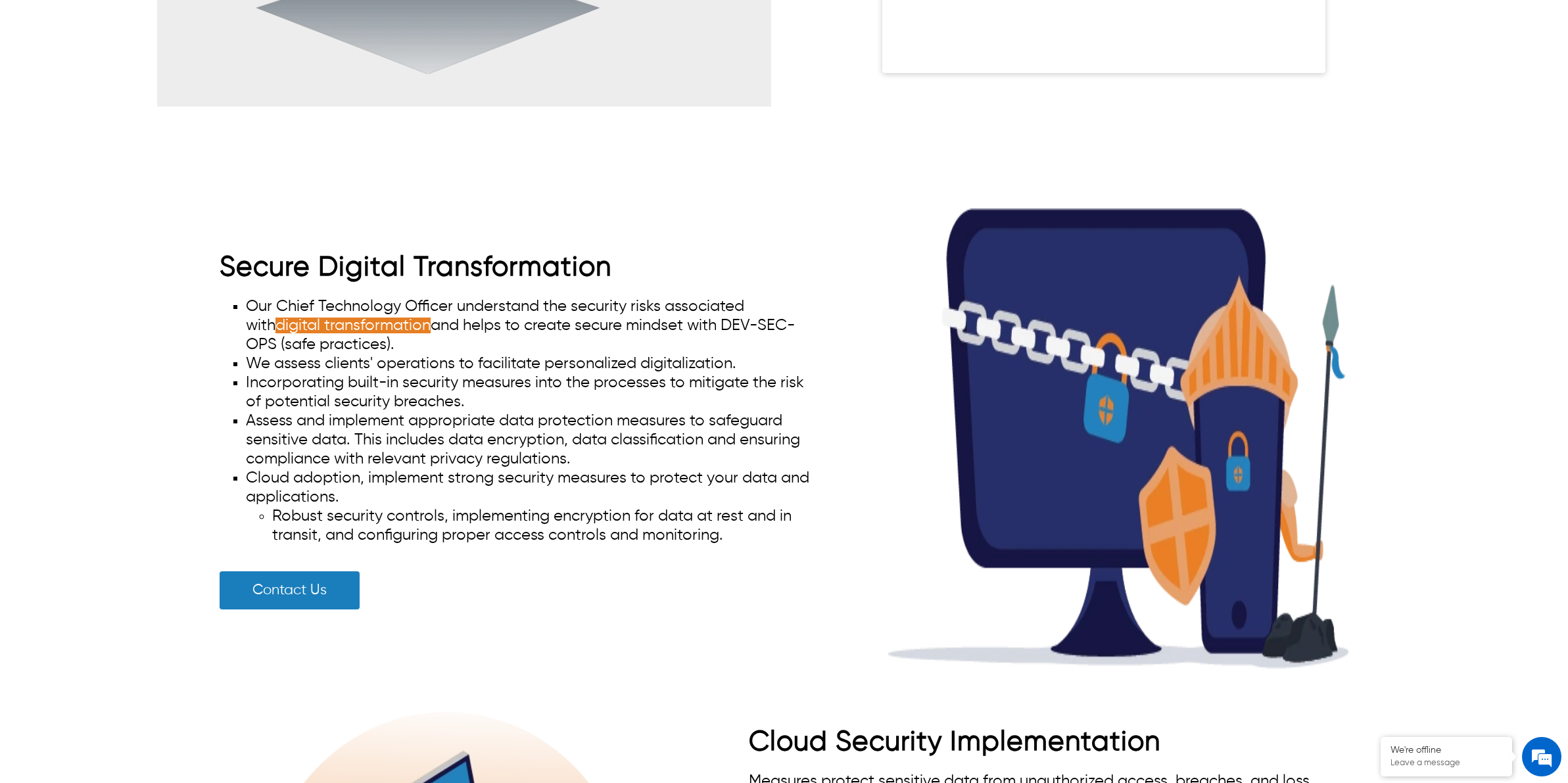
click at [469, 327] on li "Our Chief Technology Officer understand the security risks associated with digi…" at bounding box center [533, 325] width 573 height 57
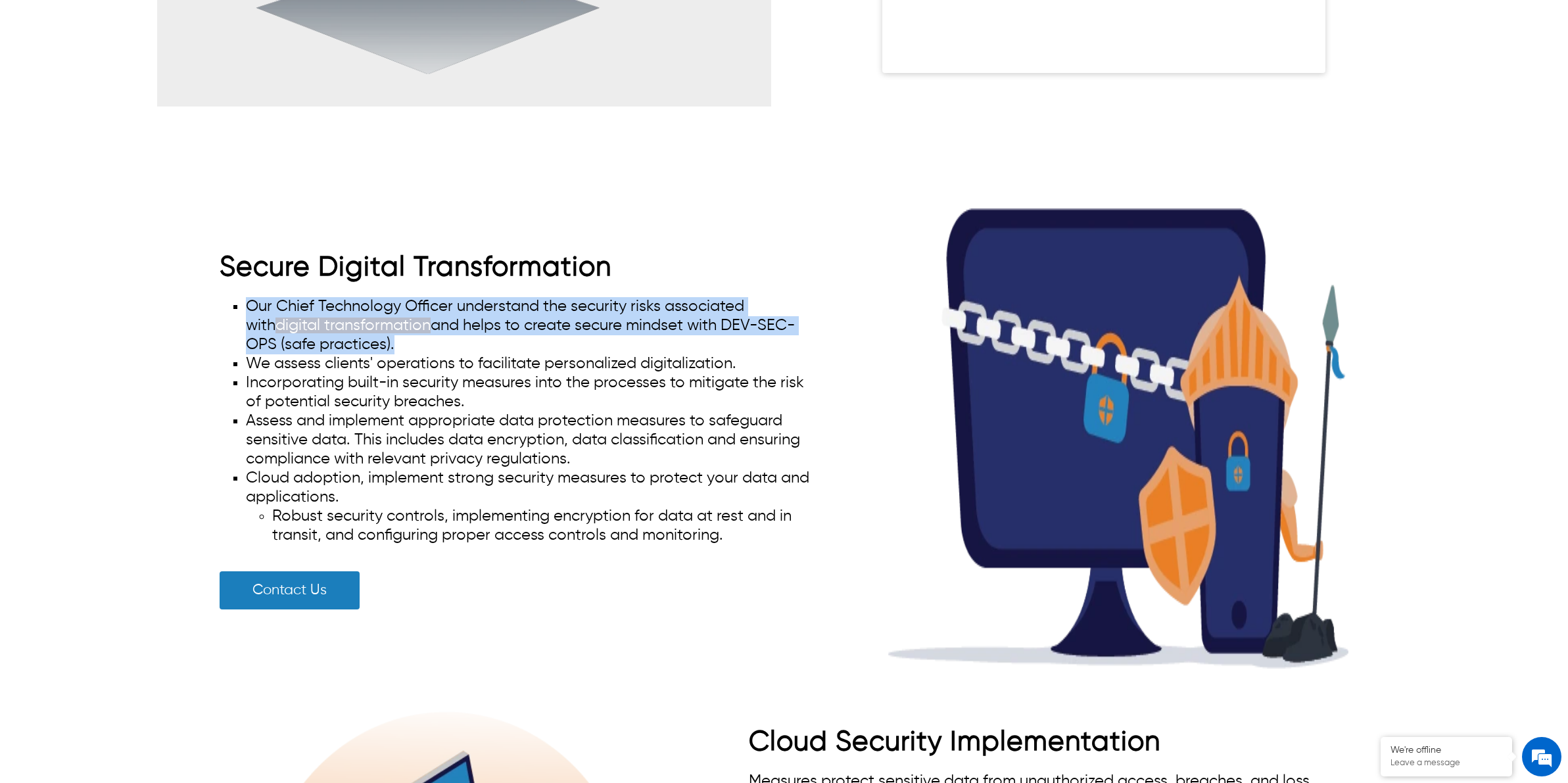
click at [469, 327] on li "Our Chief Technology Officer understand the security risks associated with digi…" at bounding box center [533, 325] width 573 height 57
click at [471, 327] on li "Our Chief Technology Officer understand the security risks associated with digi…" at bounding box center [533, 325] width 573 height 57
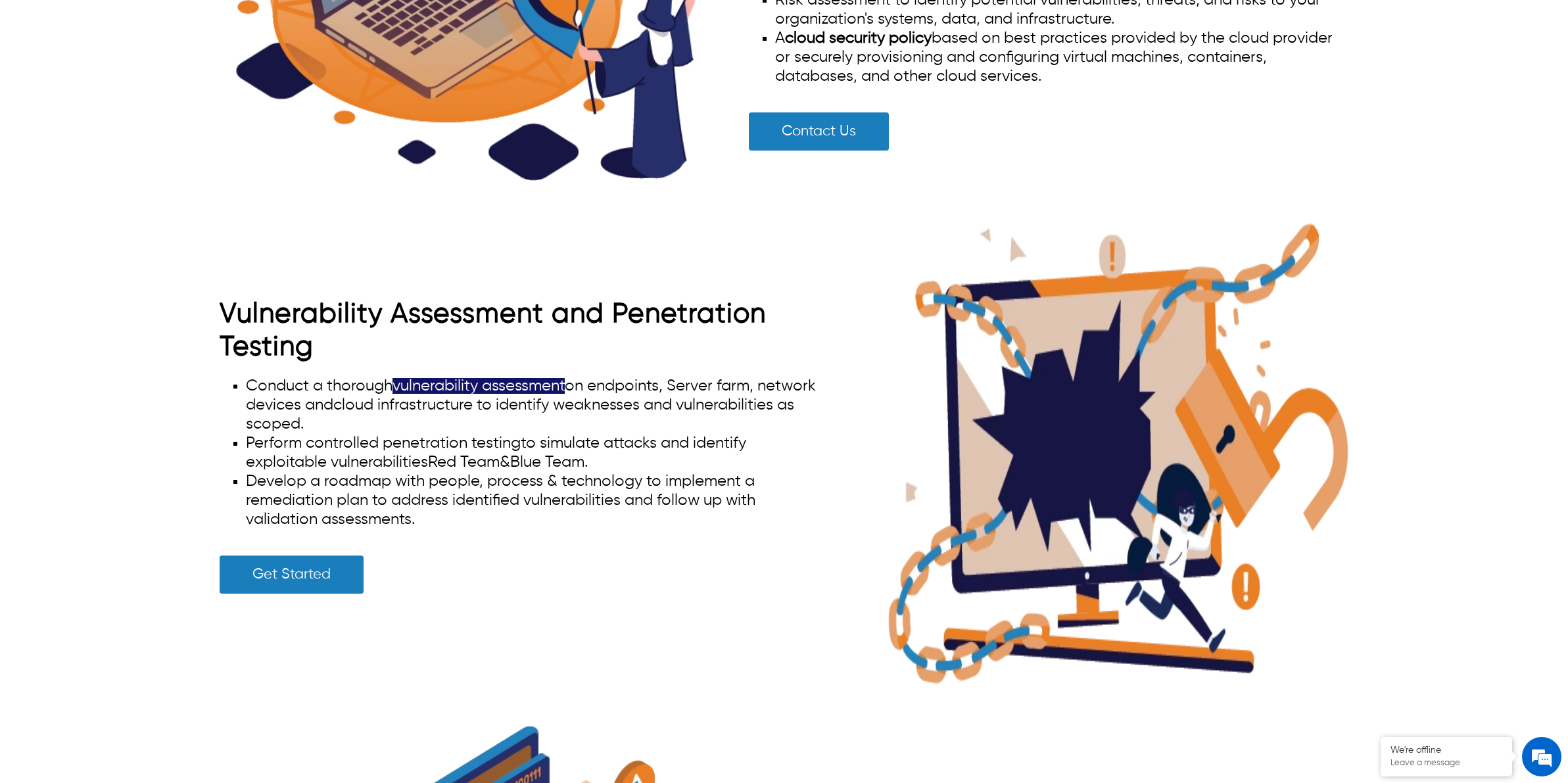
scroll to position [2464, 0]
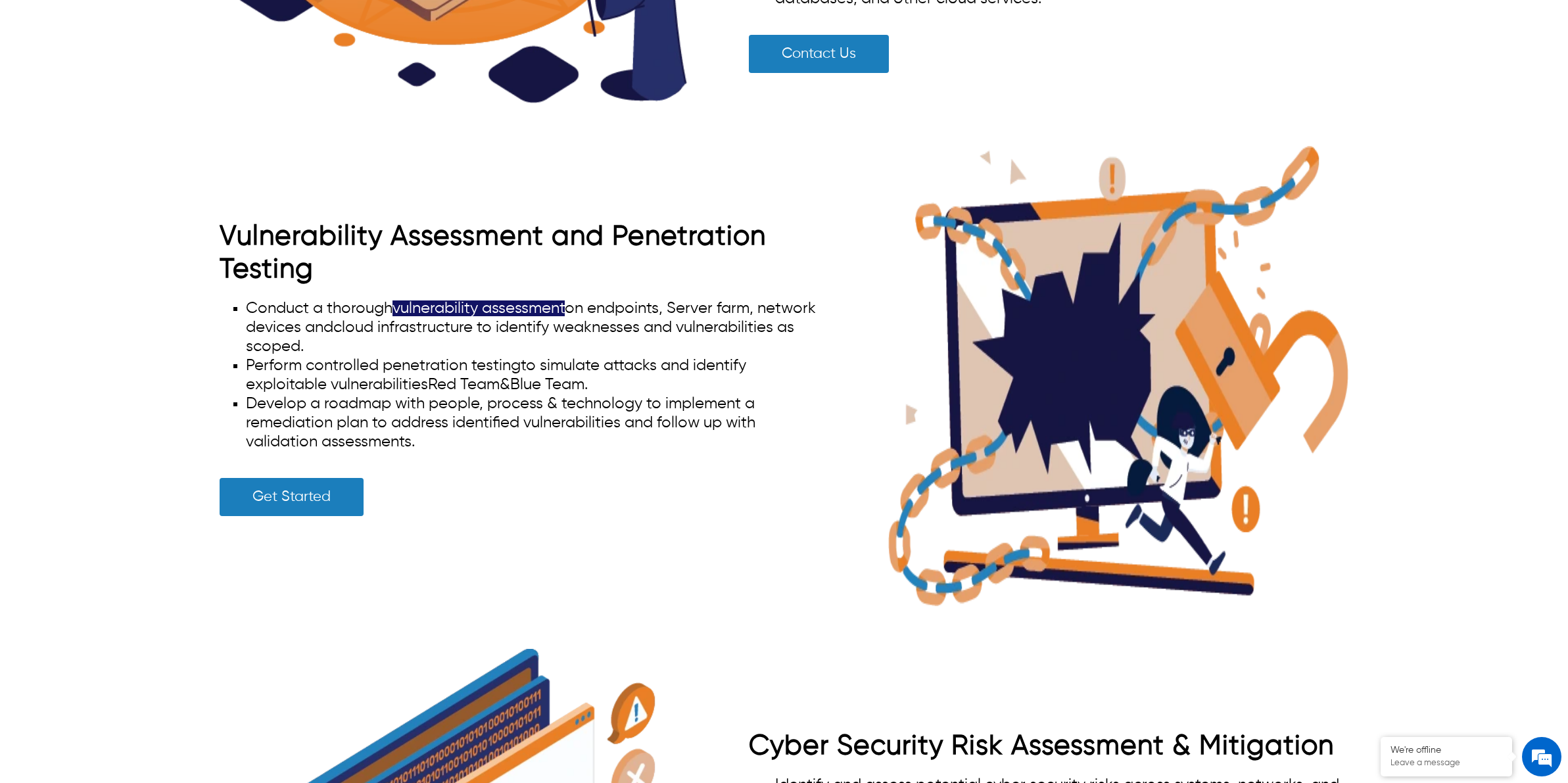
click at [570, 320] on span "cloud infrastructure to identify weaknesses and vulnerabilities as scoped." at bounding box center [520, 337] width 548 height 35
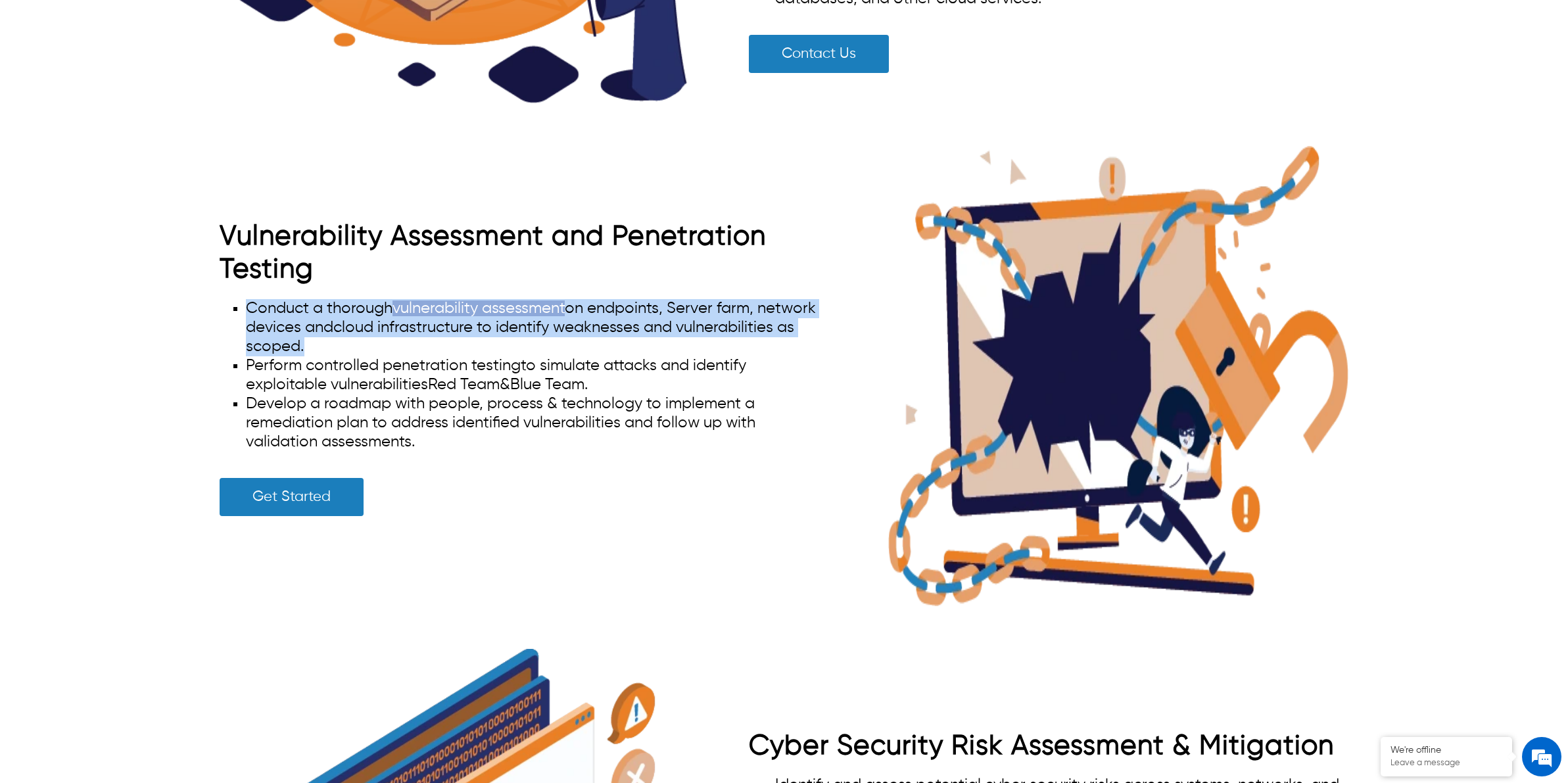
click at [570, 320] on span "cloud infrastructure to identify weaknesses and vulnerabilities as scoped." at bounding box center [520, 337] width 548 height 35
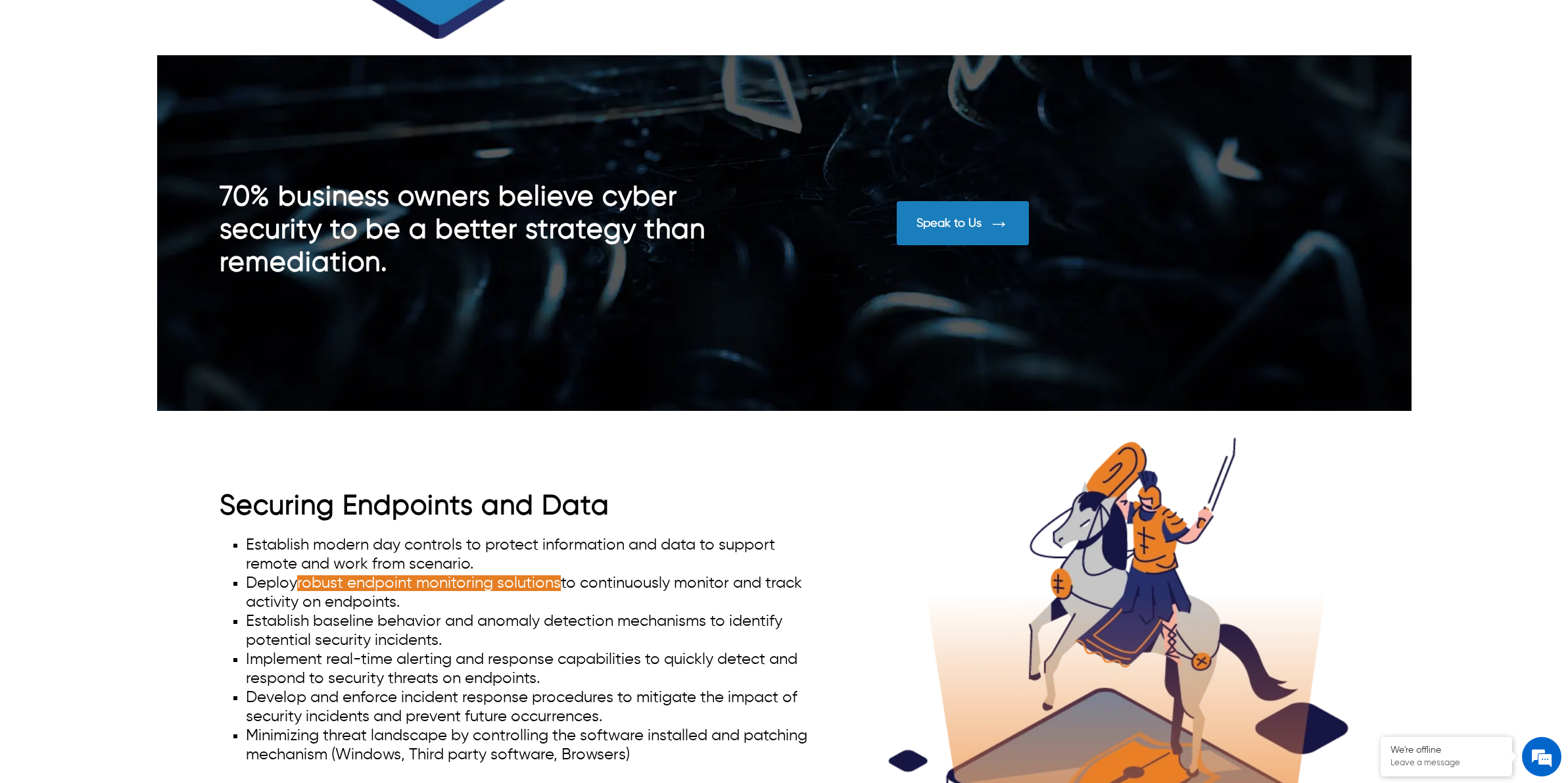
scroll to position [3615, 0]
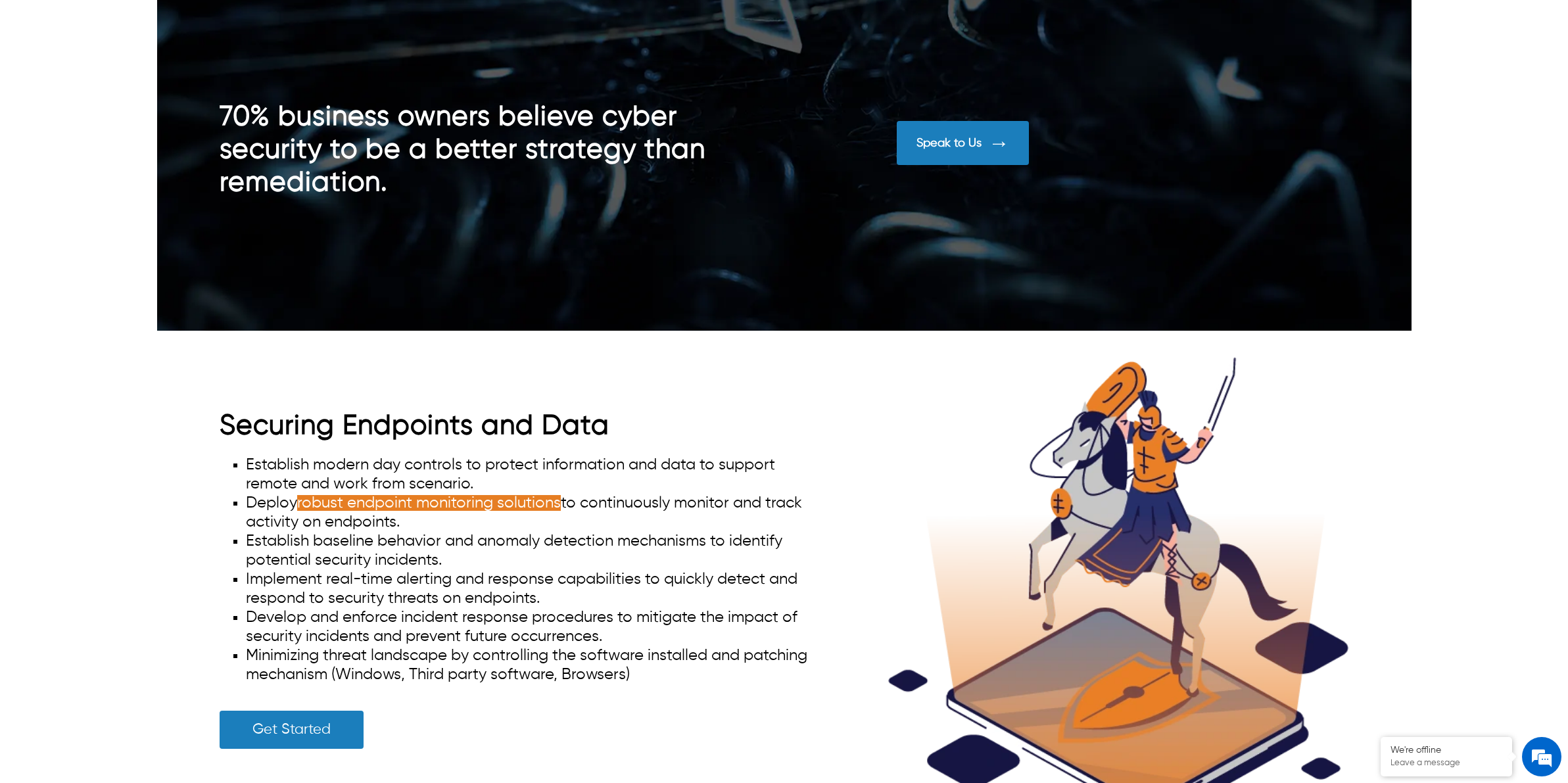
click at [590, 457] on span "h modern day controls to protect information and d" at bounding box center [485, 465] width 370 height 16
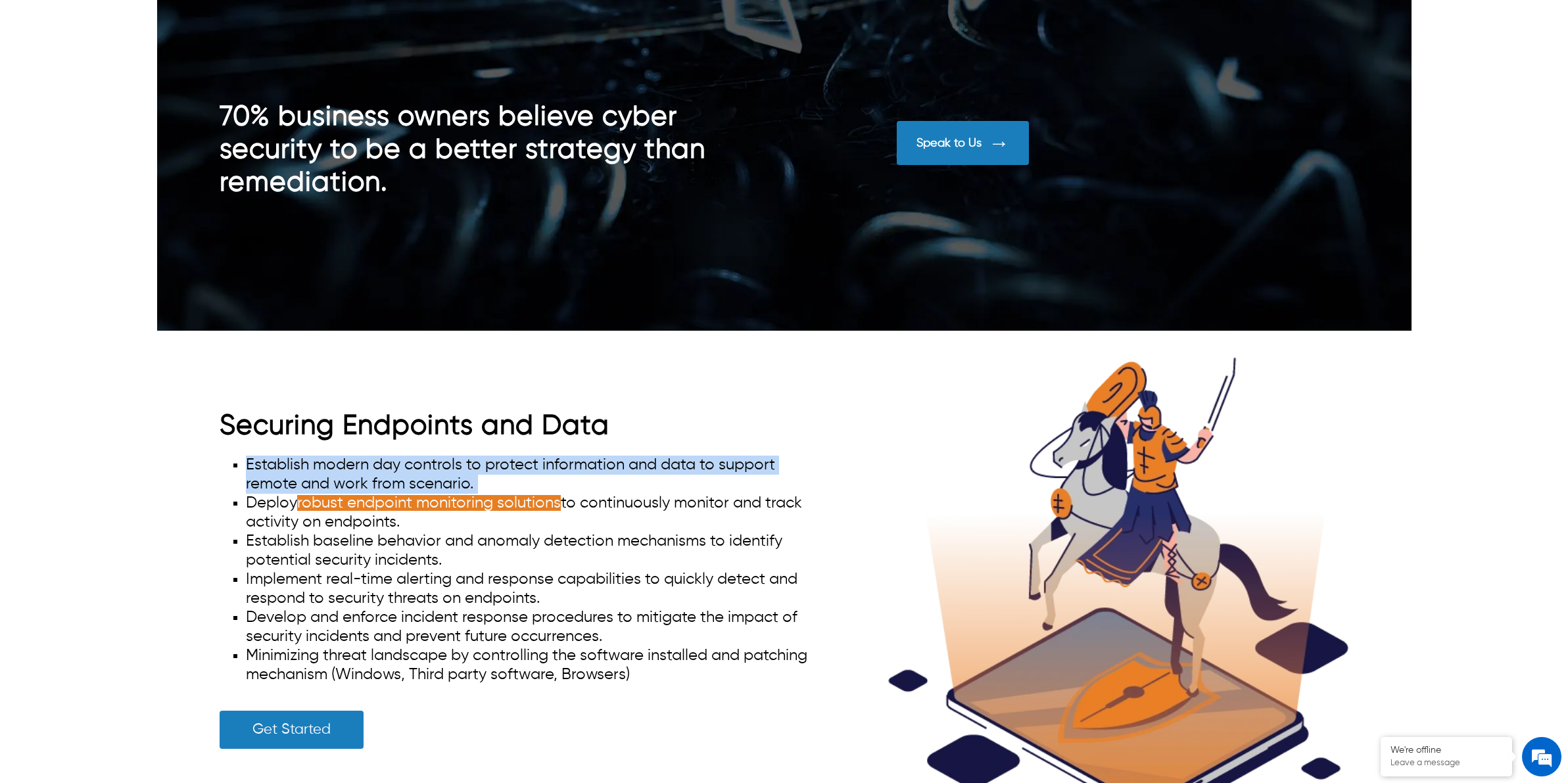
click at [590, 457] on span "h modern day controls to protect information and d" at bounding box center [485, 465] width 370 height 16
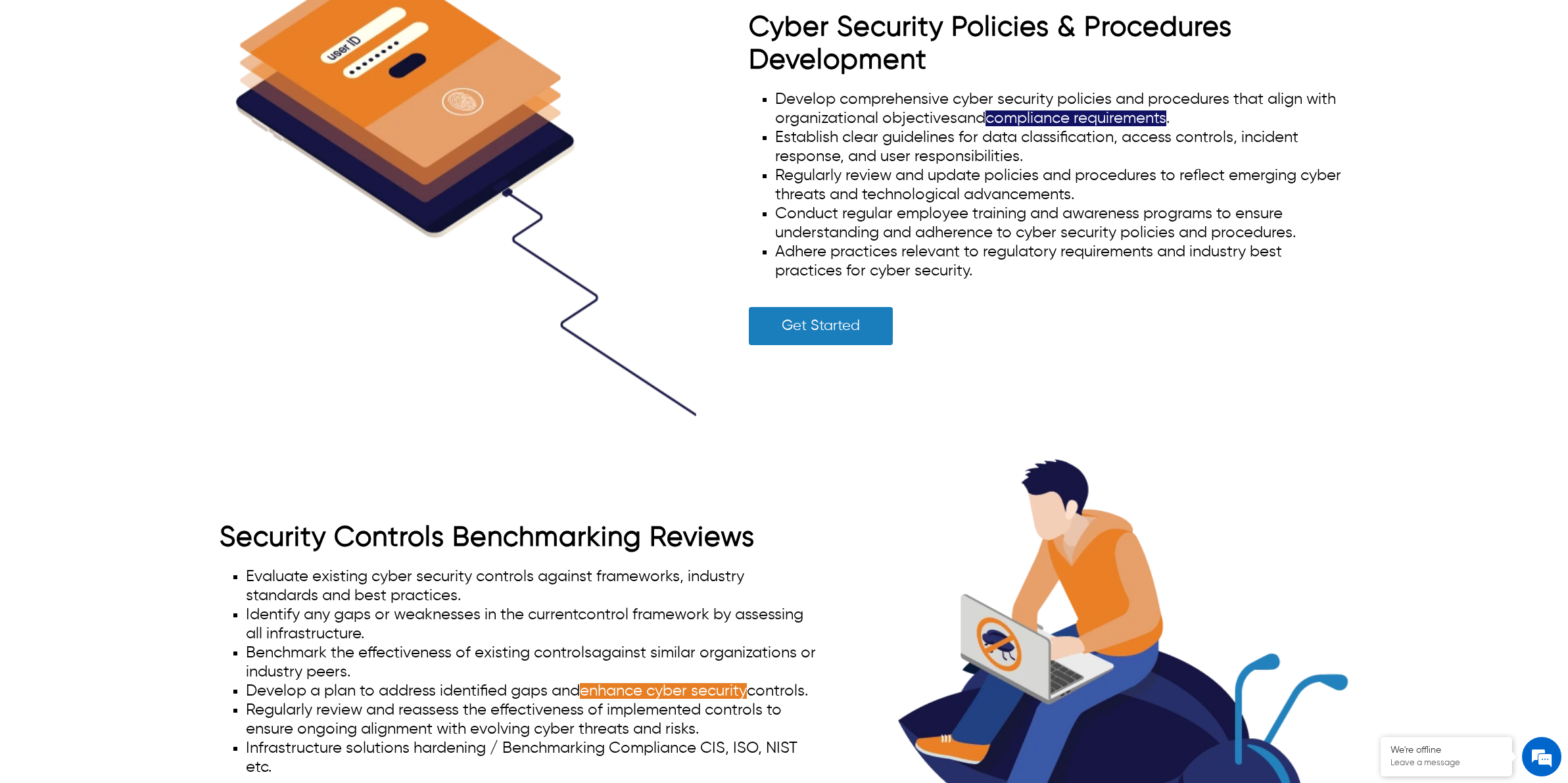
scroll to position [4766, 0]
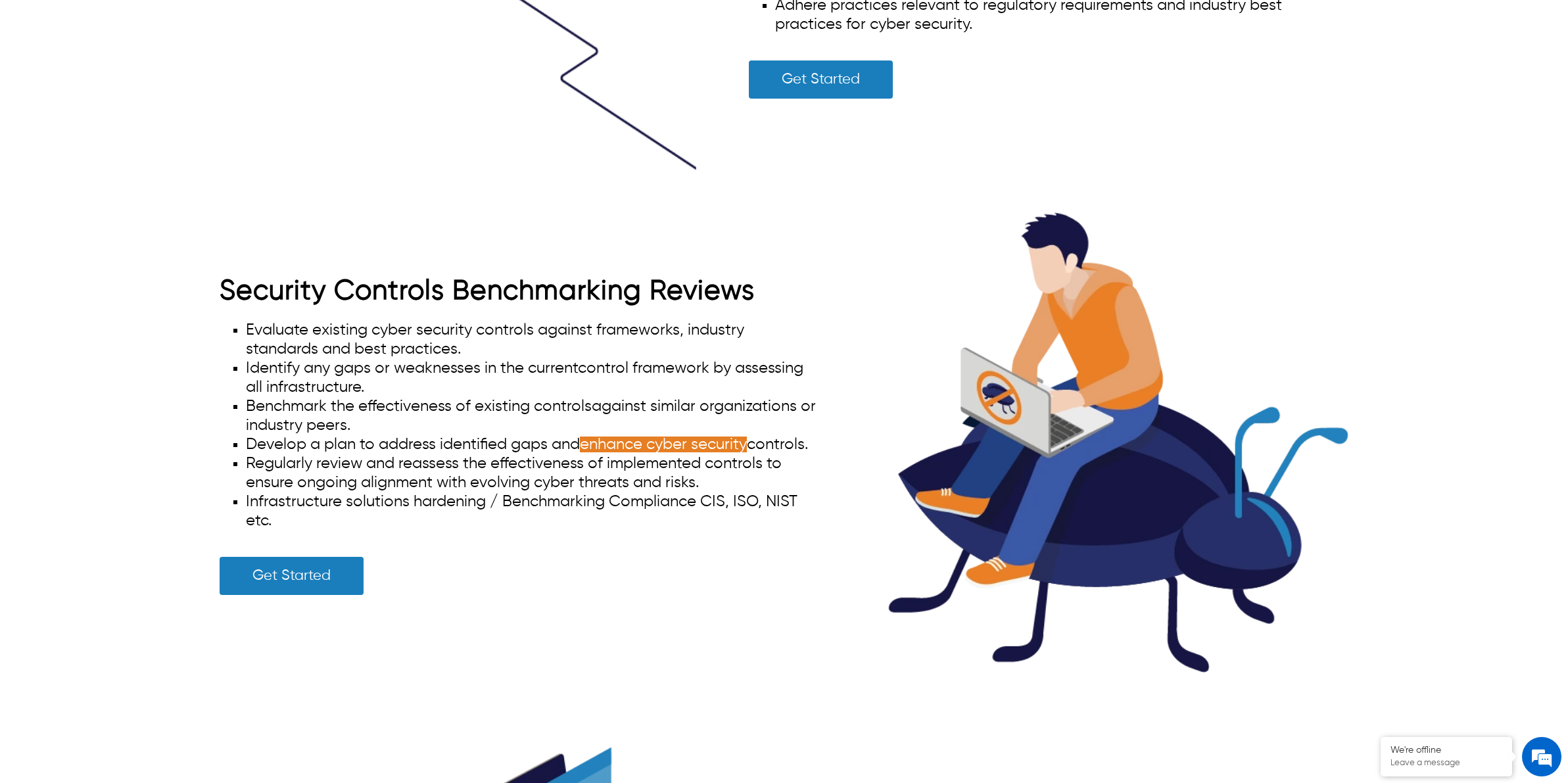
click at [474, 320] on li "Evaluate existing cyber security controls against framework s, industry standar…" at bounding box center [533, 339] width 573 height 38
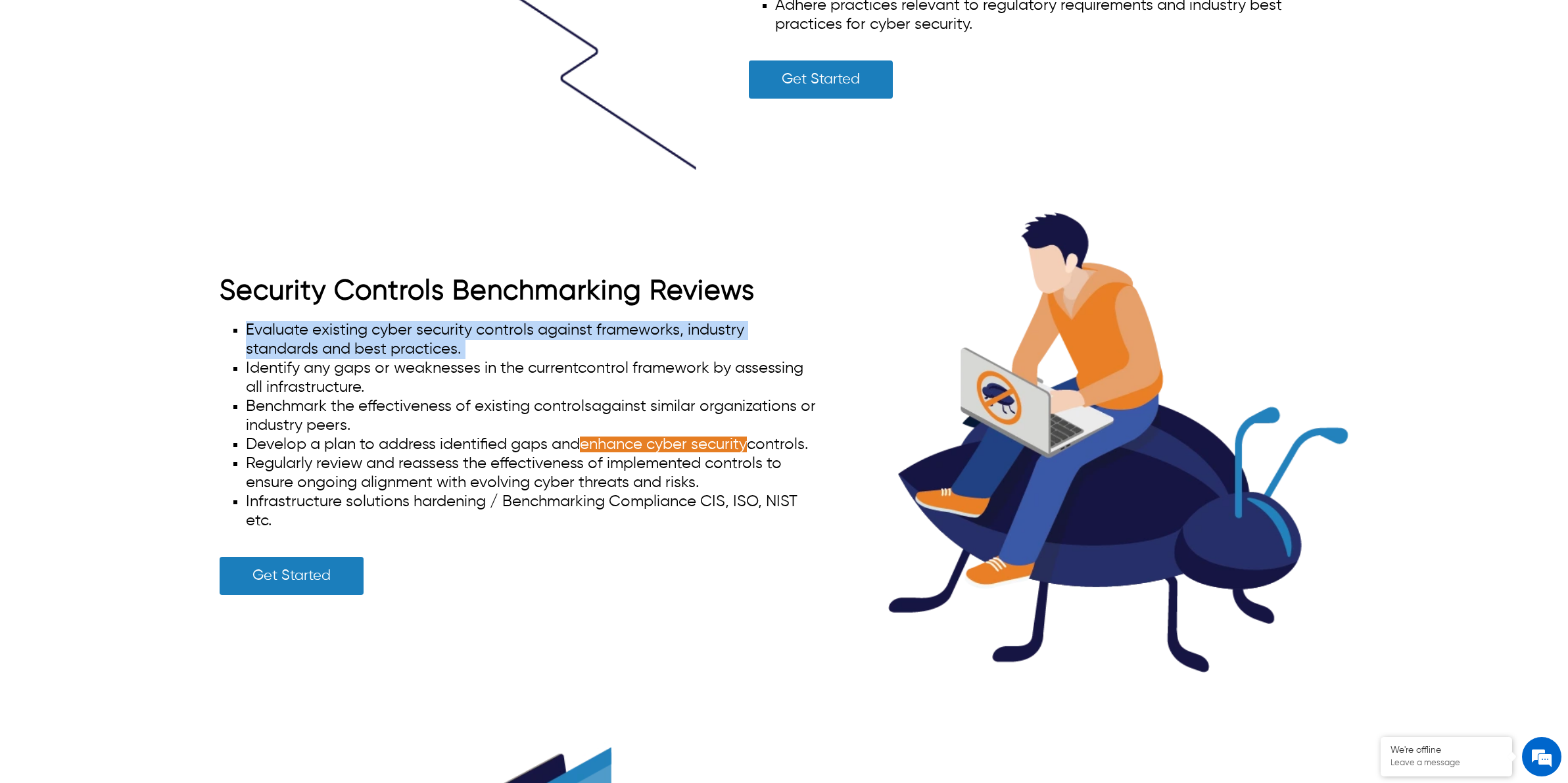
click at [474, 320] on li "Evaluate existing cyber security controls against framework s, industry standar…" at bounding box center [533, 339] width 573 height 38
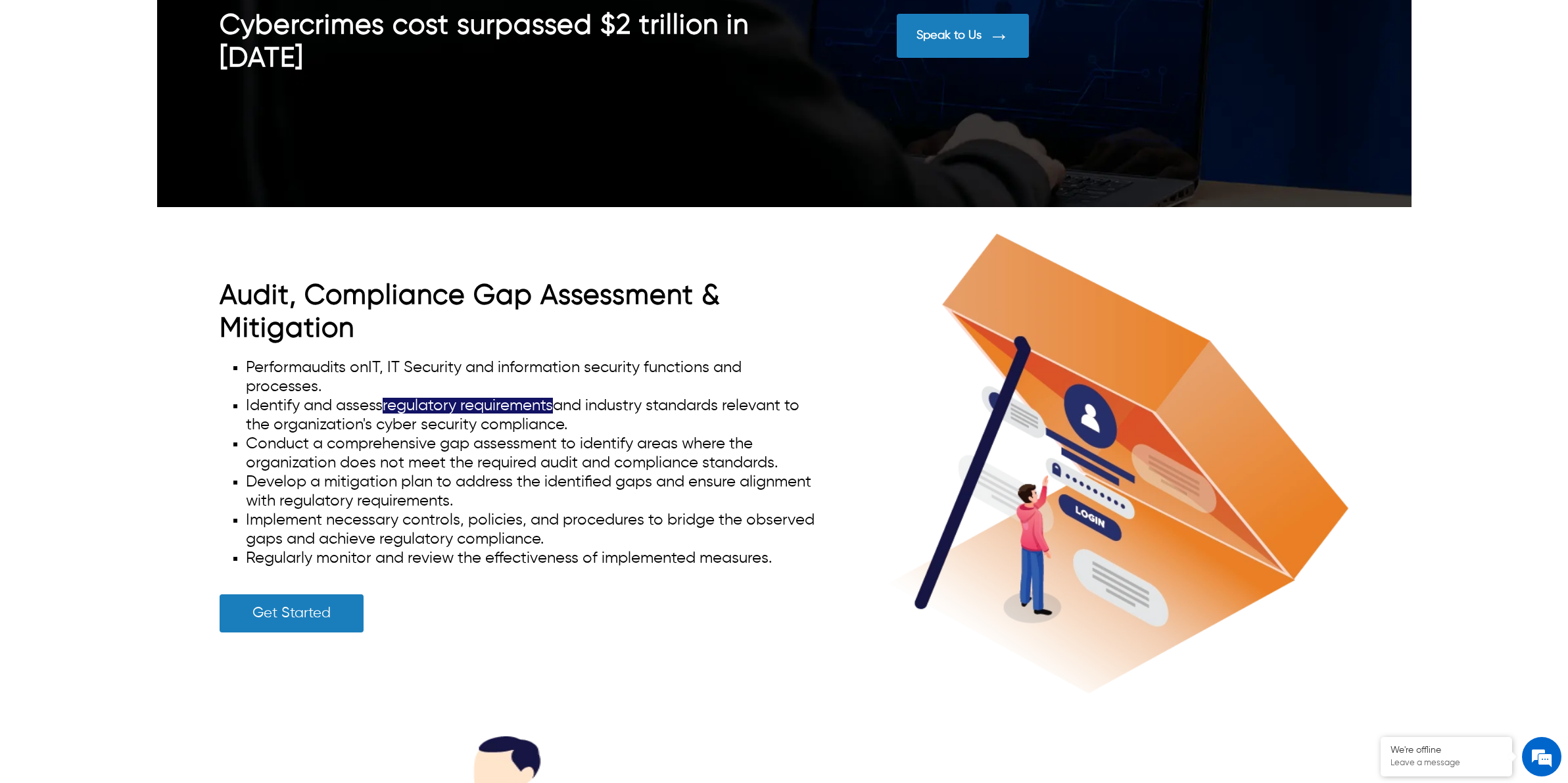
scroll to position [6080, 0]
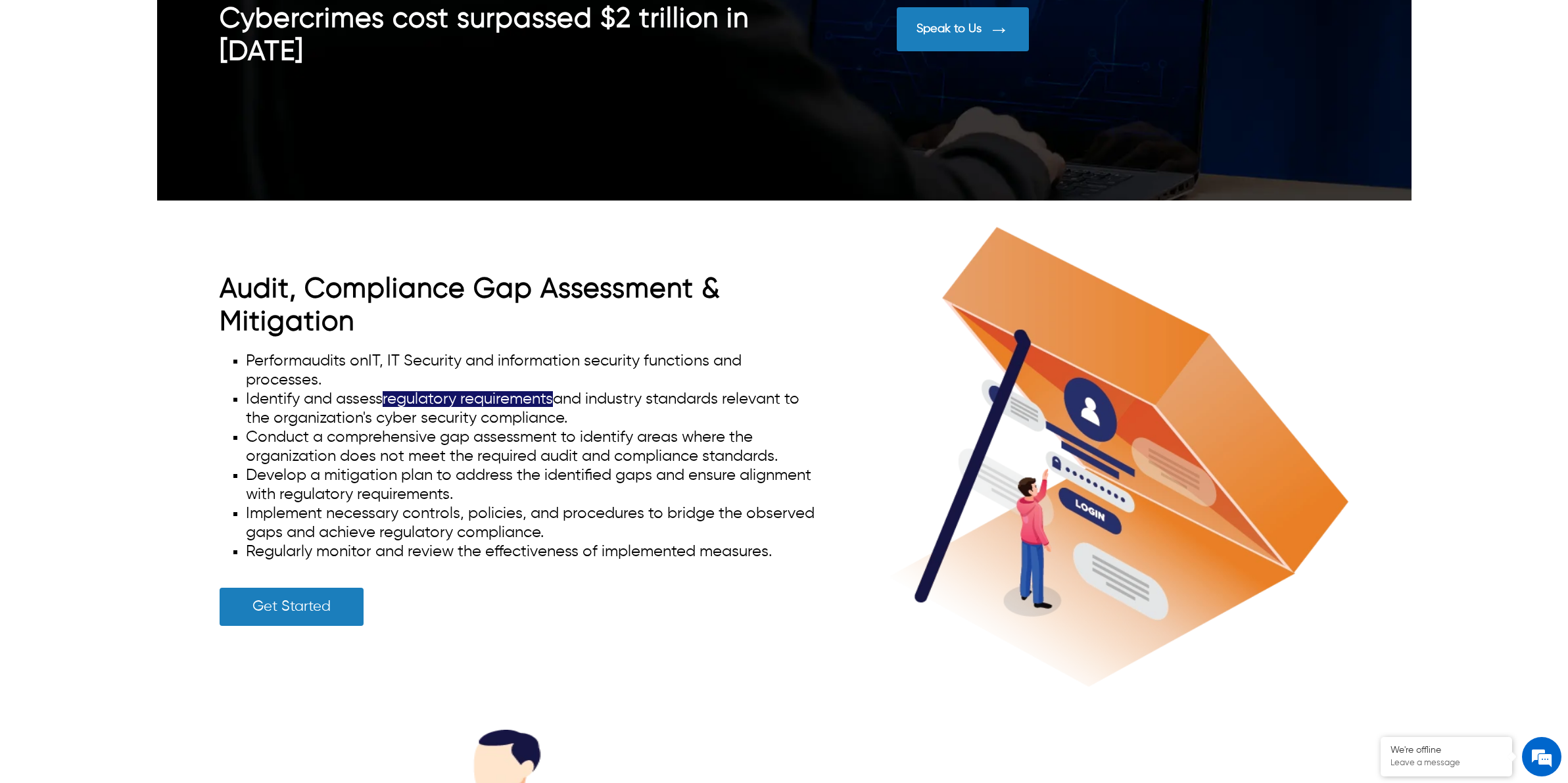
click at [482, 352] on li "Perform audits on IT, IT Security and information security functions and proces…" at bounding box center [533, 371] width 573 height 38
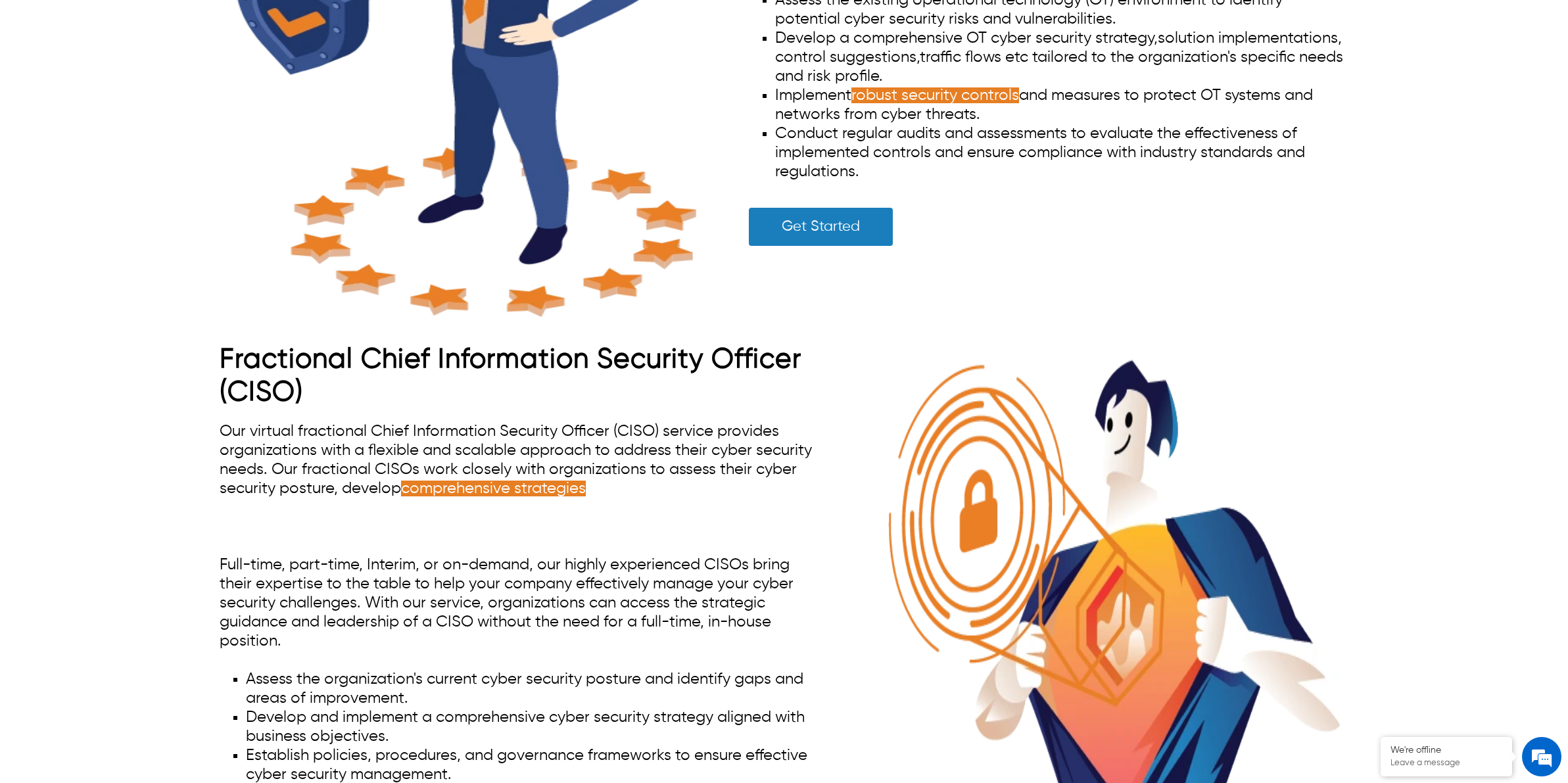
scroll to position [7066, 0]
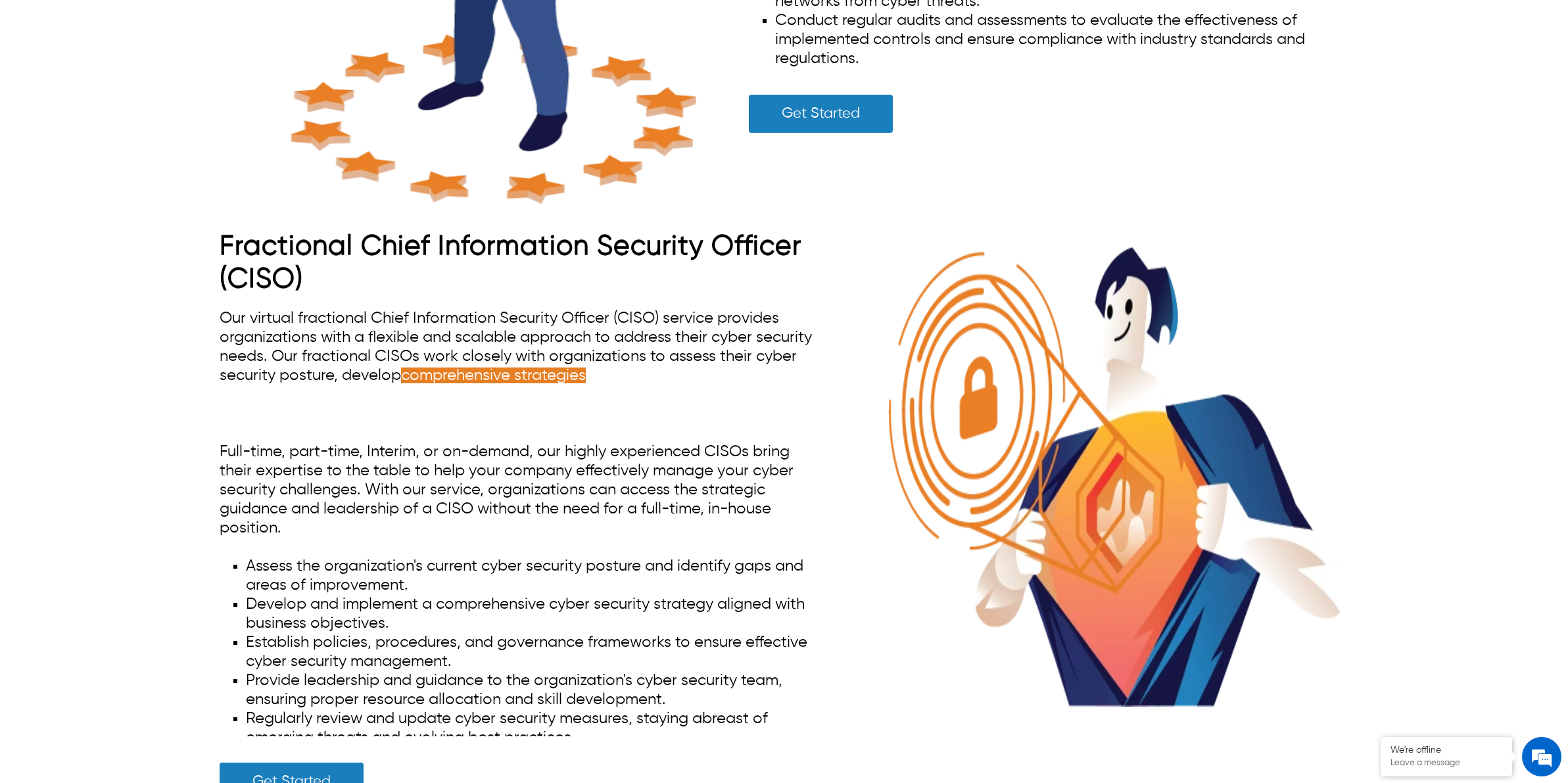
click at [587, 339] on span "Our virtual fractional Chief Information Security Officer (CISO) service provid…" at bounding box center [516, 365] width 592 height 111
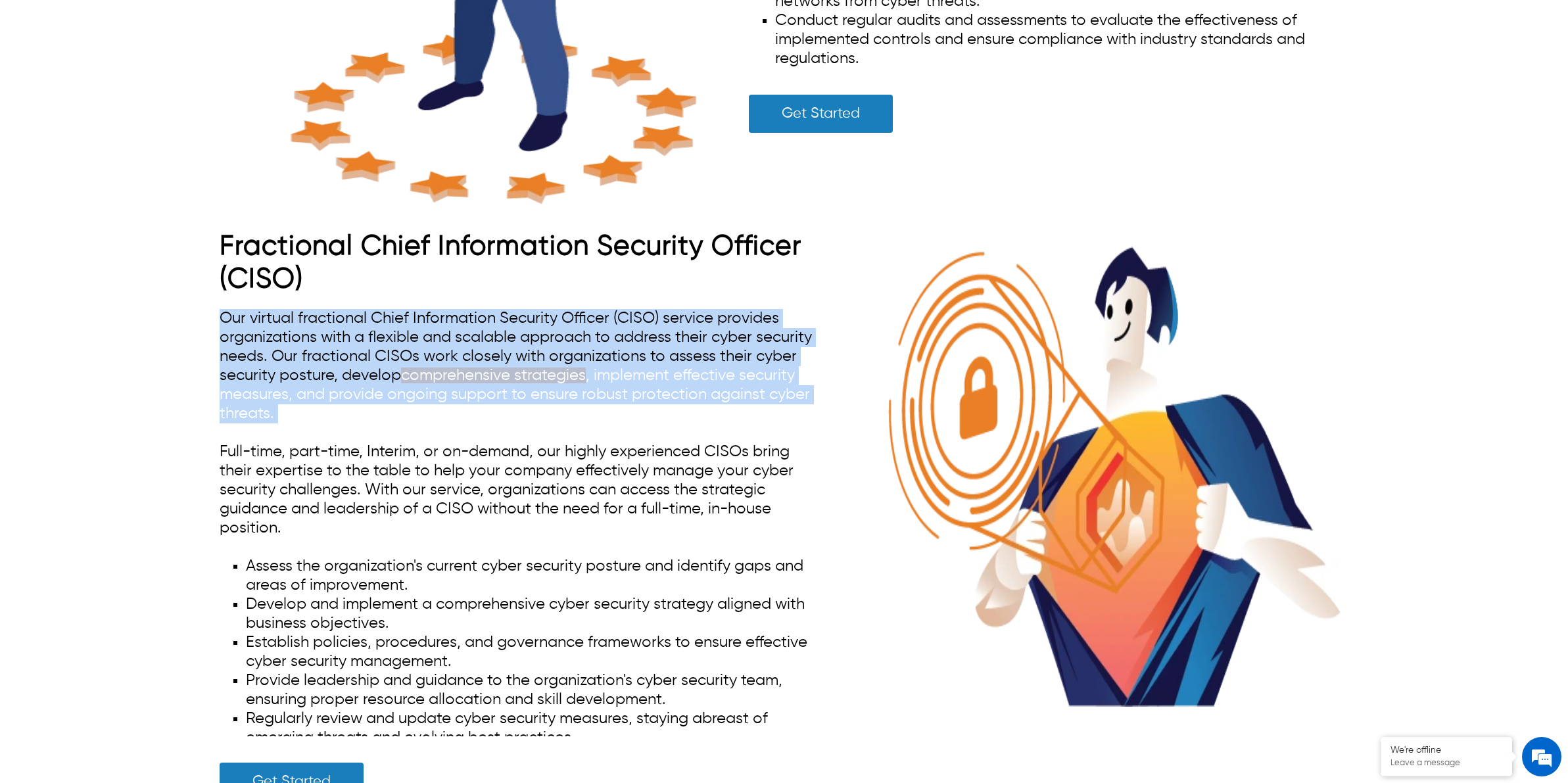
click at [587, 339] on span "Our virtual fractional Chief Information Security Officer (CISO) service provid…" at bounding box center [516, 365] width 592 height 111
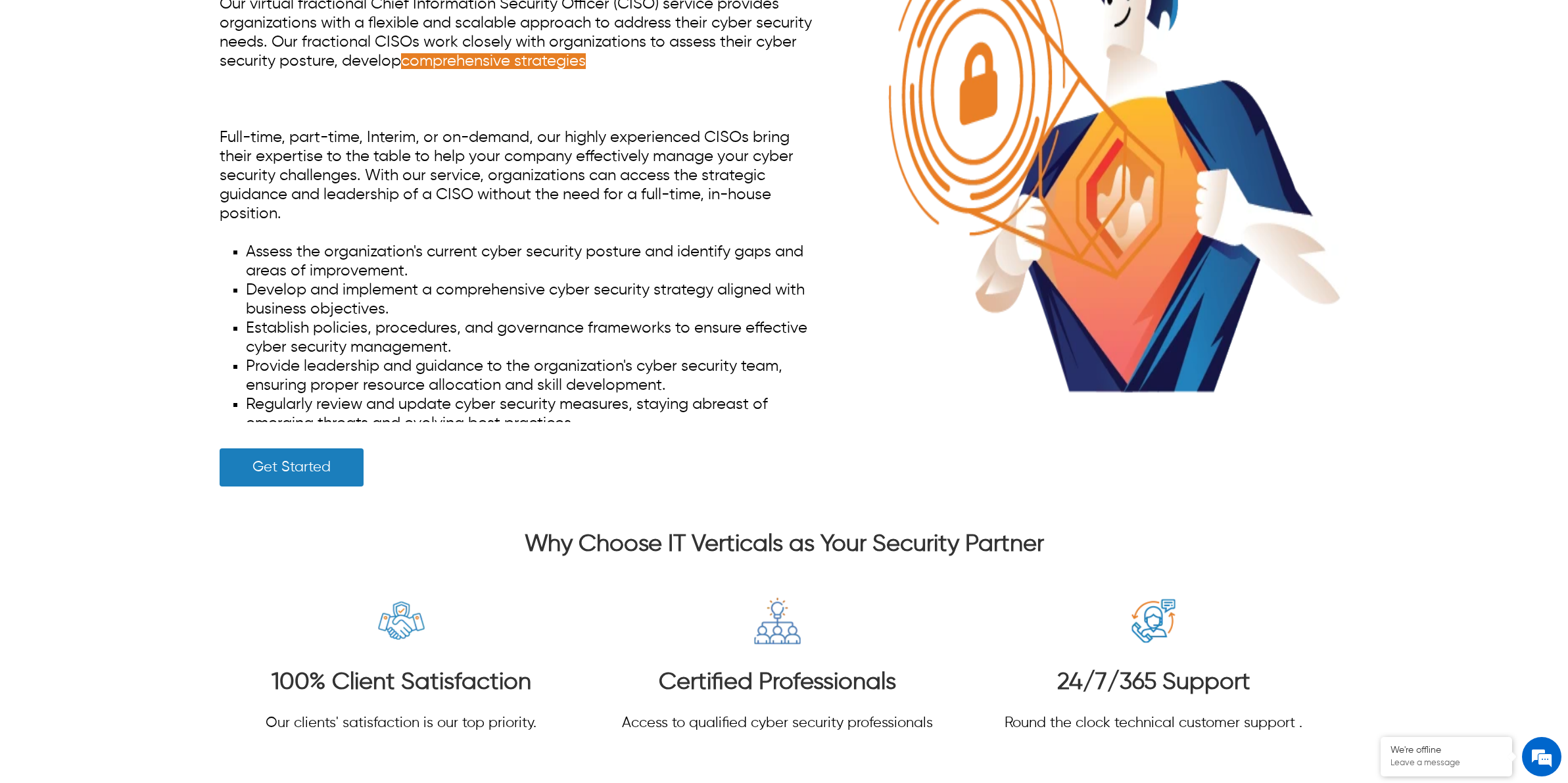
scroll to position [7394, 0]
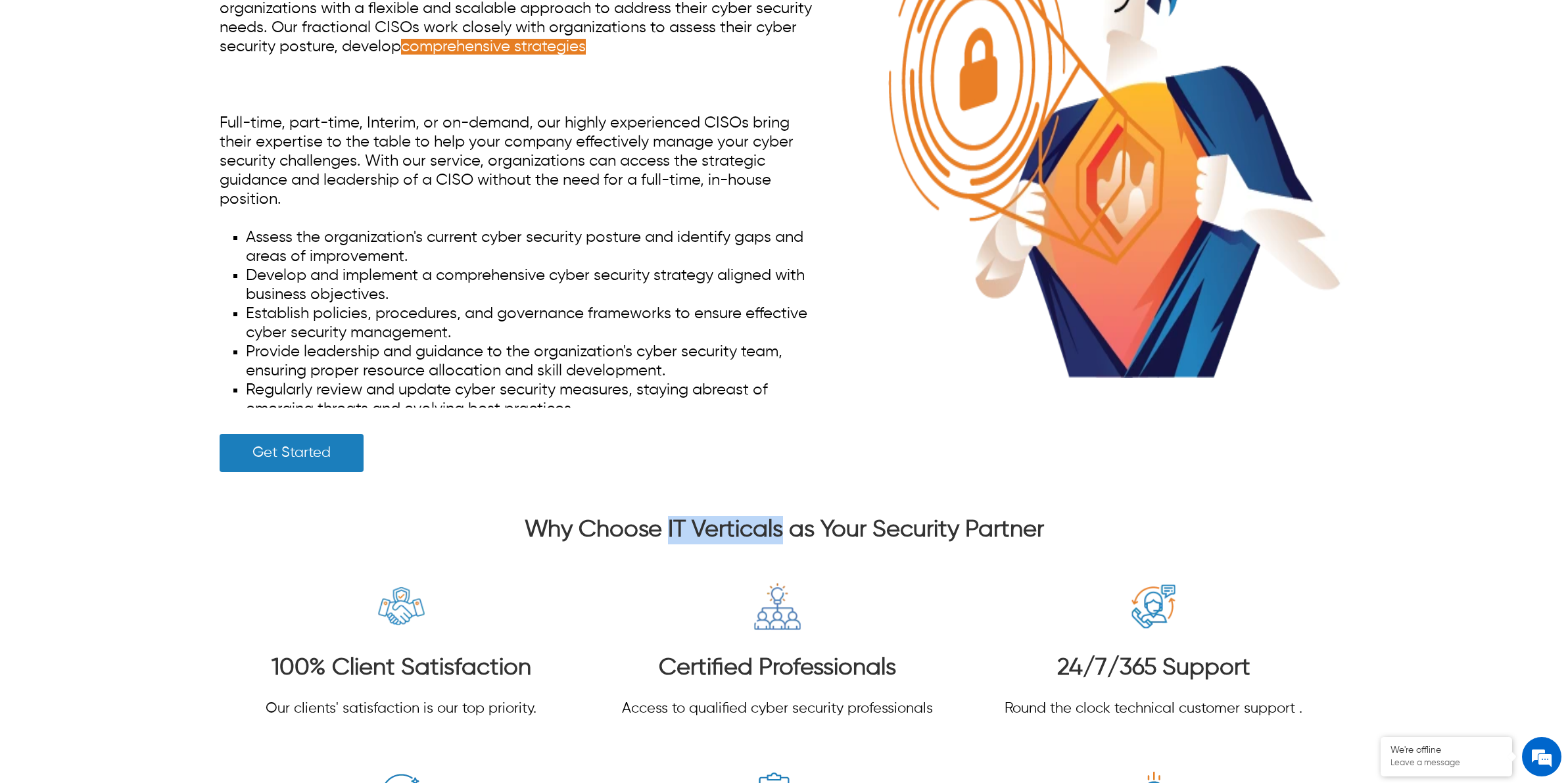
drag, startPoint x: 668, startPoint y: 532, endPoint x: 783, endPoint y: 530, distance: 115.0
click at [783, 530] on h3 "Why Choose IT Verticals as Your Security Partner" at bounding box center [784, 530] width 1129 height 28
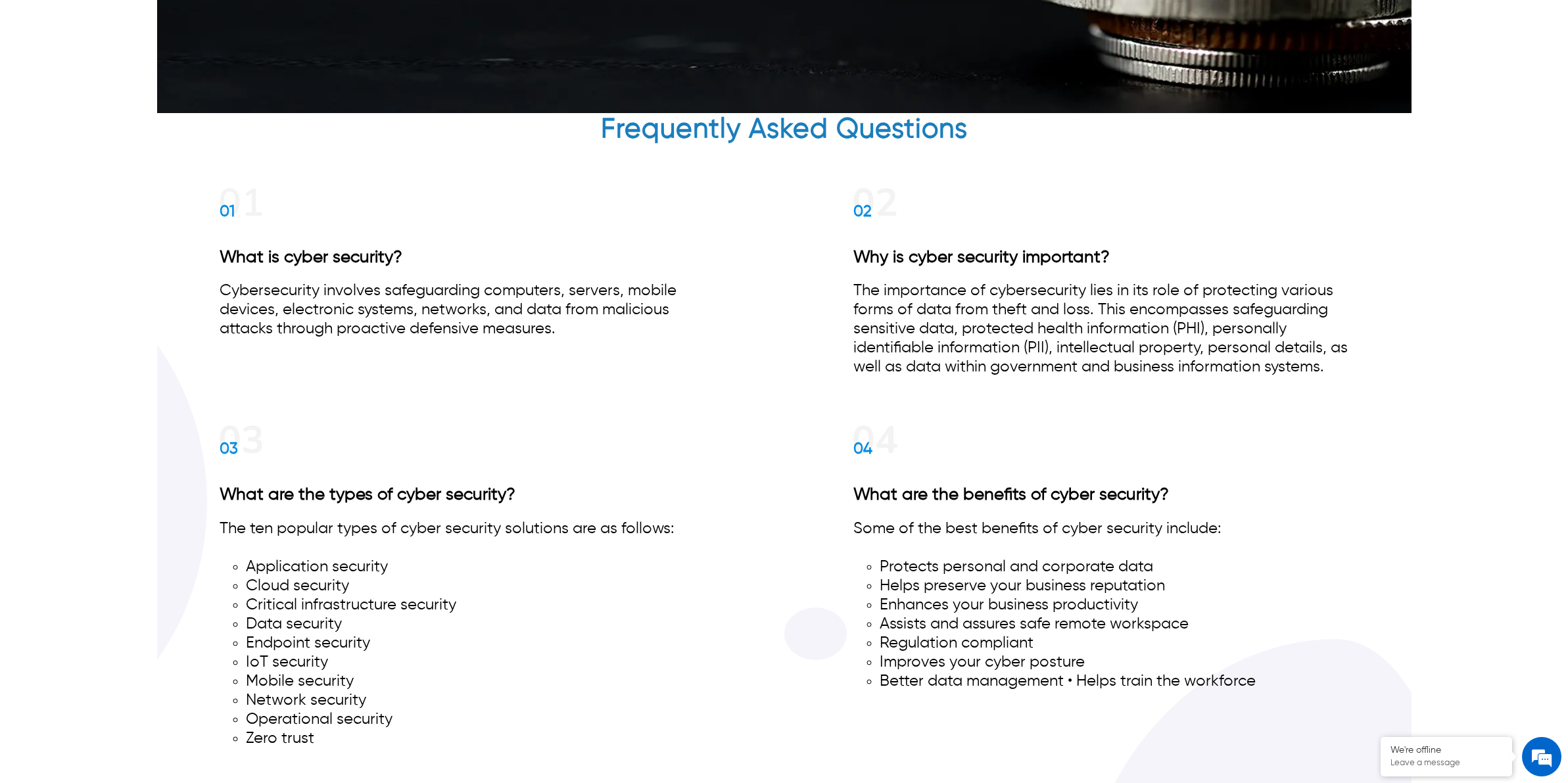
scroll to position [8709, 0]
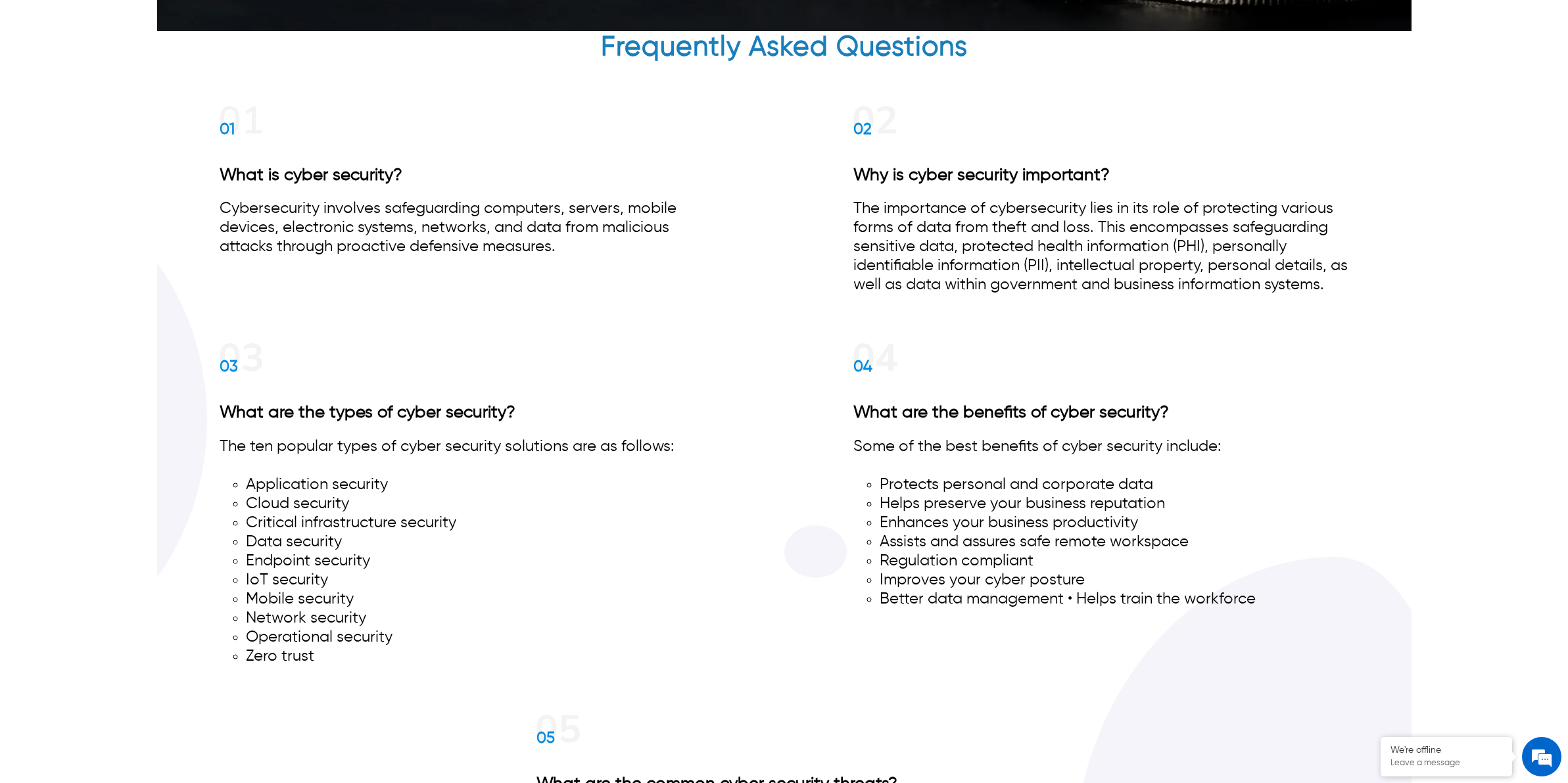
click at [326, 481] on li "Application security" at bounding box center [480, 485] width 469 height 19
click at [324, 500] on li "Cloud security" at bounding box center [480, 503] width 469 height 19
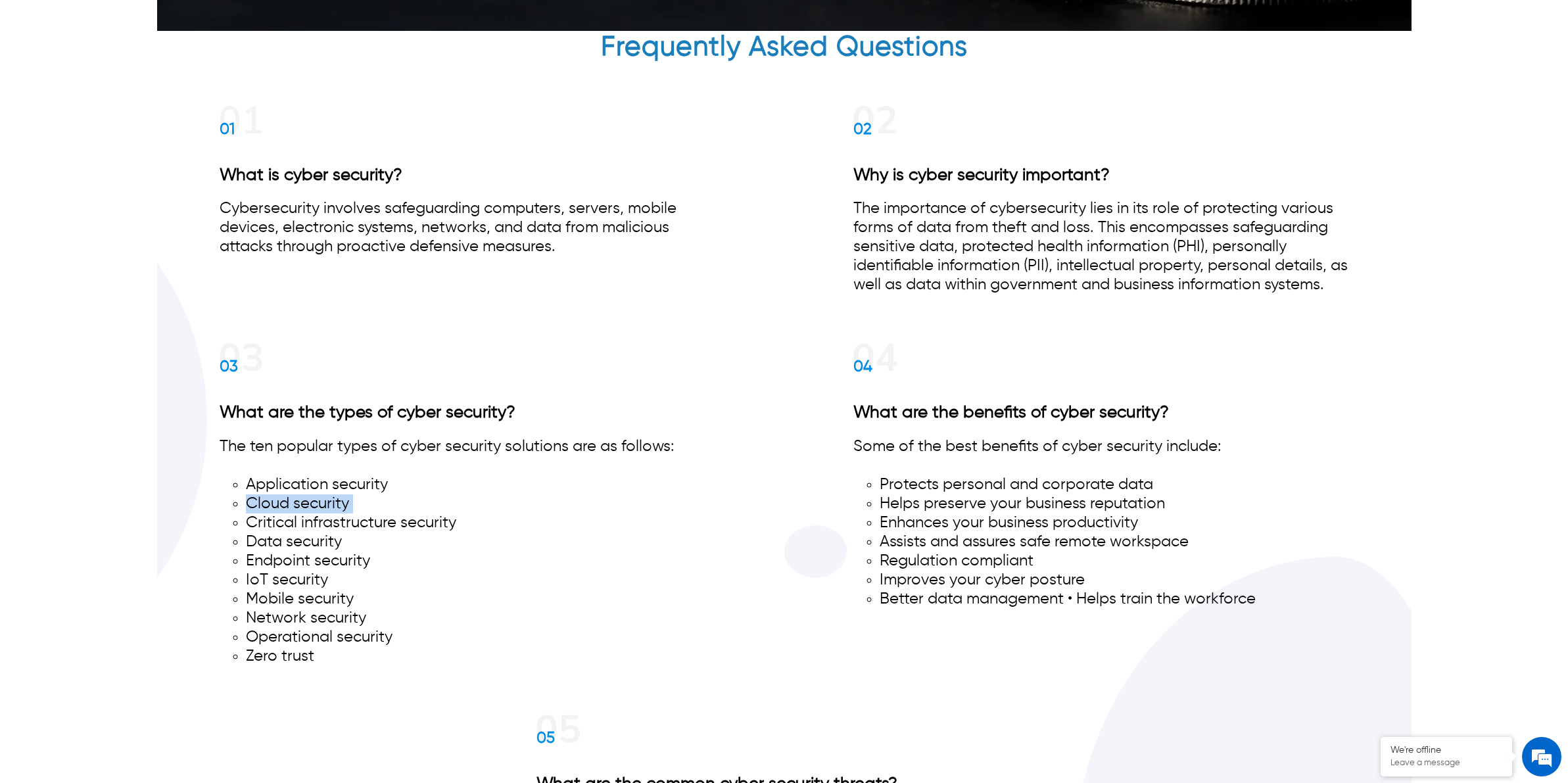
click at [324, 500] on li "Cloud security" at bounding box center [480, 503] width 469 height 19
click at [325, 514] on li "Critical infrastructure security" at bounding box center [480, 523] width 469 height 19
click at [328, 534] on li "Data security" at bounding box center [480, 542] width 469 height 19
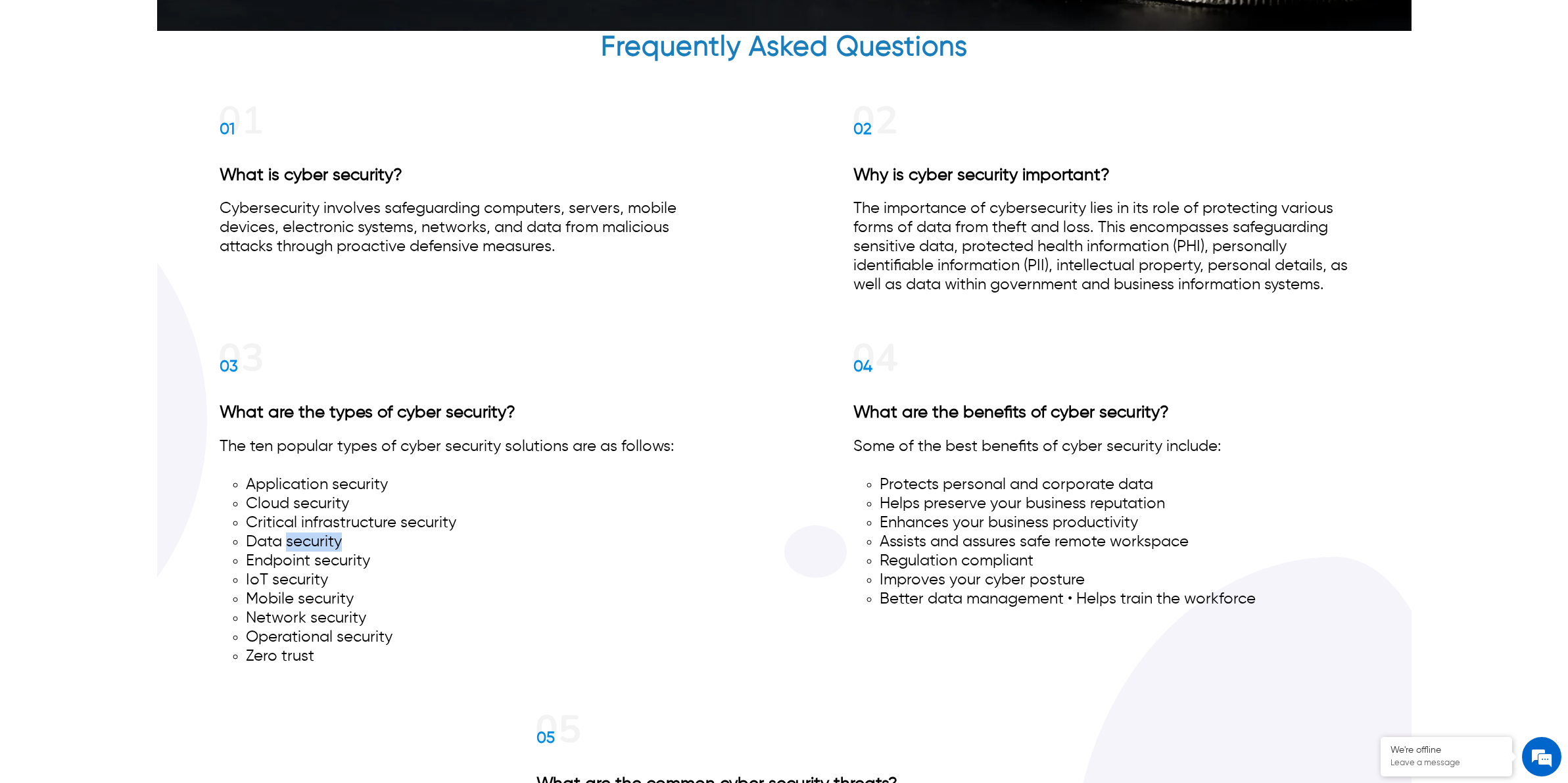
click at [328, 534] on li "Data security" at bounding box center [480, 542] width 469 height 19
click at [333, 552] on li "Endpoint security" at bounding box center [480, 561] width 469 height 19
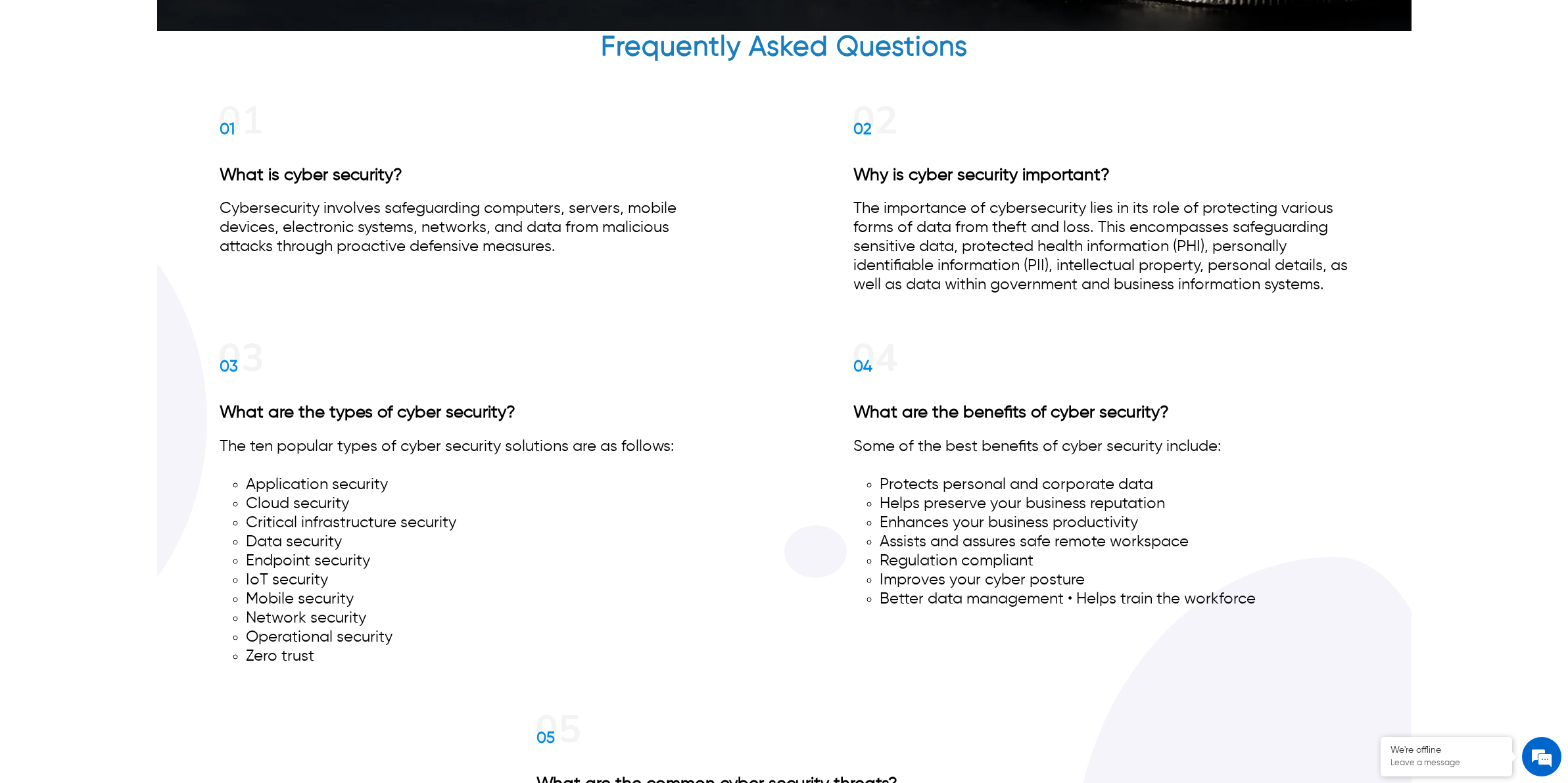
click at [314, 572] on li "IoT security" at bounding box center [480, 580] width 469 height 19
click at [317, 558] on li "Endpoint security" at bounding box center [480, 561] width 469 height 19
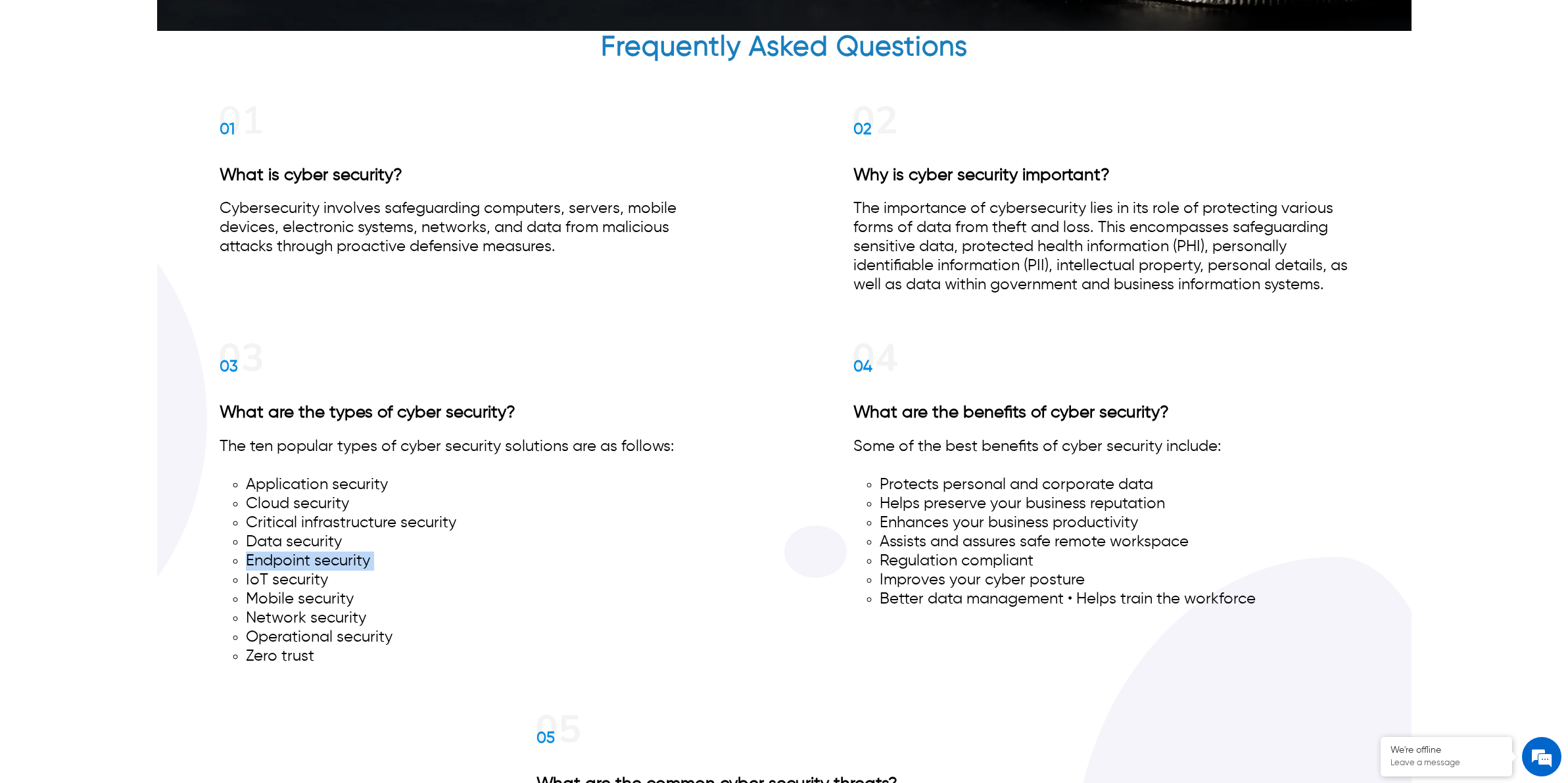
click at [317, 558] on li "Endpoint security" at bounding box center [480, 561] width 469 height 19
click at [308, 593] on li "Mobile security" at bounding box center [480, 599] width 469 height 19
click at [309, 594] on li "Mobile security" at bounding box center [480, 599] width 469 height 19
click at [313, 610] on li "Network security" at bounding box center [480, 618] width 469 height 19
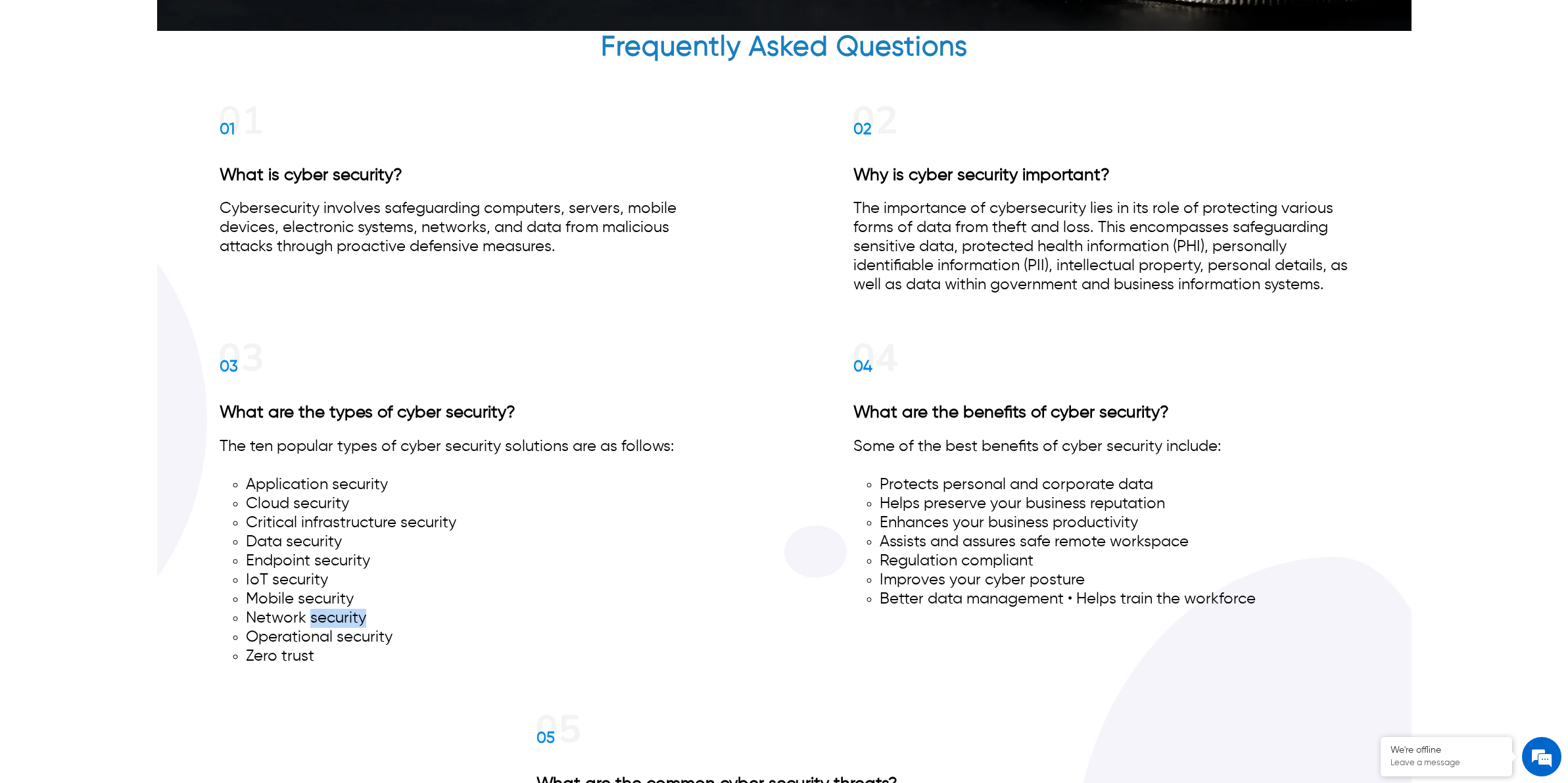
click at [313, 610] on li "Network security" at bounding box center [480, 618] width 469 height 19
click at [313, 629] on li "Operational security" at bounding box center [480, 637] width 469 height 19
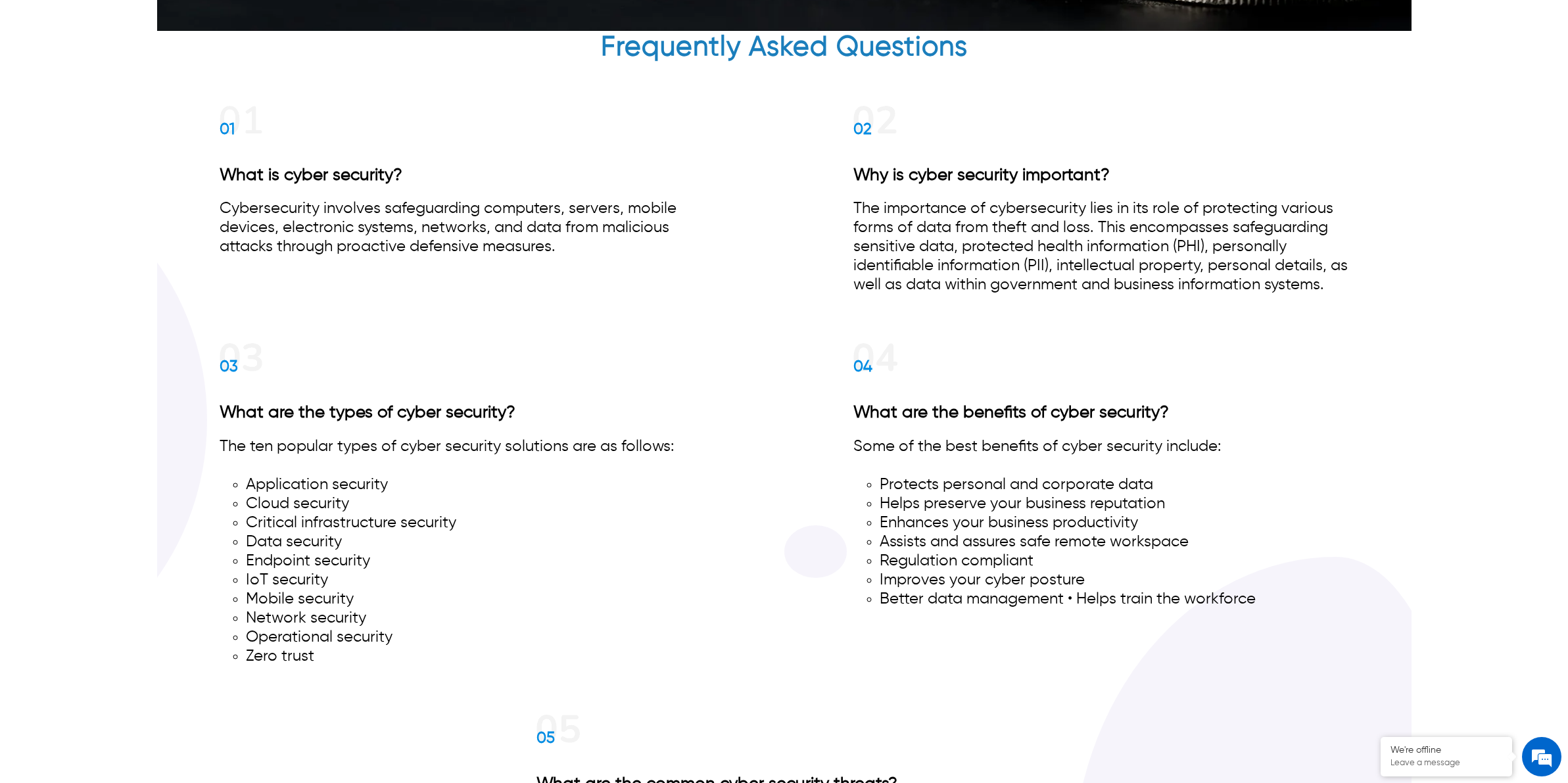
click at [303, 651] on li "Zero trust" at bounding box center [480, 657] width 469 height 19
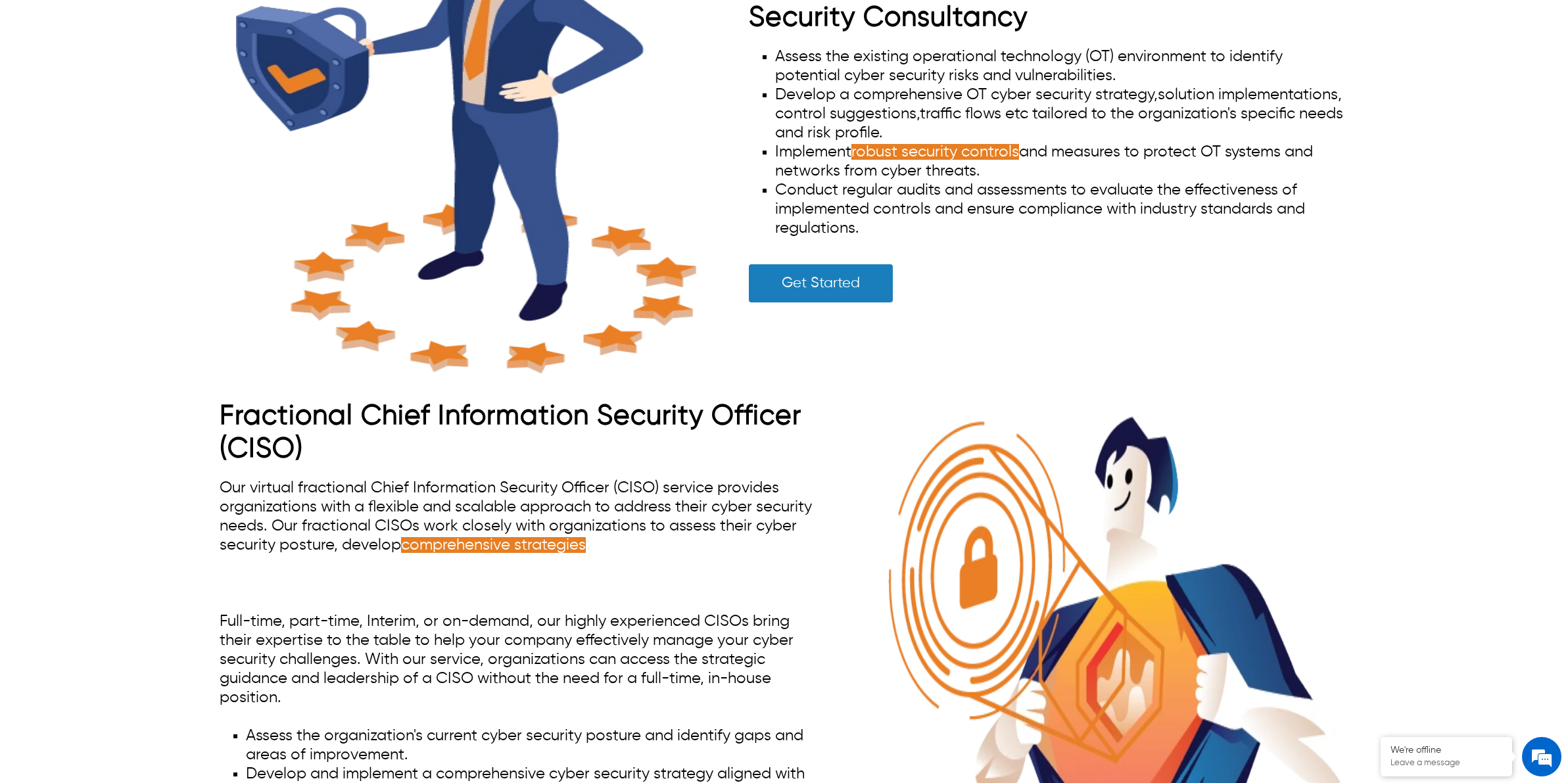
scroll to position [7066, 0]
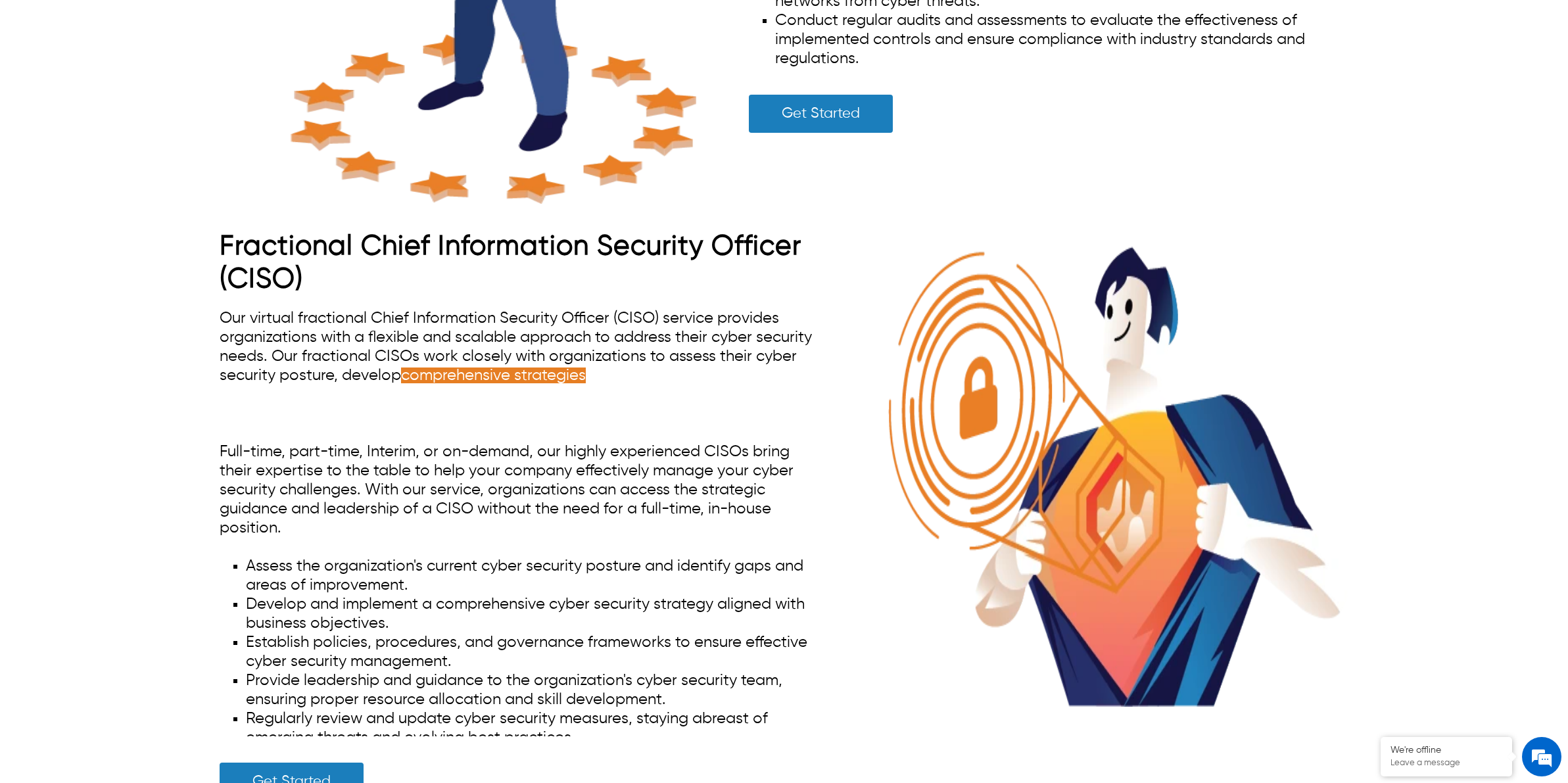
click at [506, 349] on span "Our virtual fractional Chief Information Security Officer (CISO) service provid…" at bounding box center [516, 365] width 592 height 111
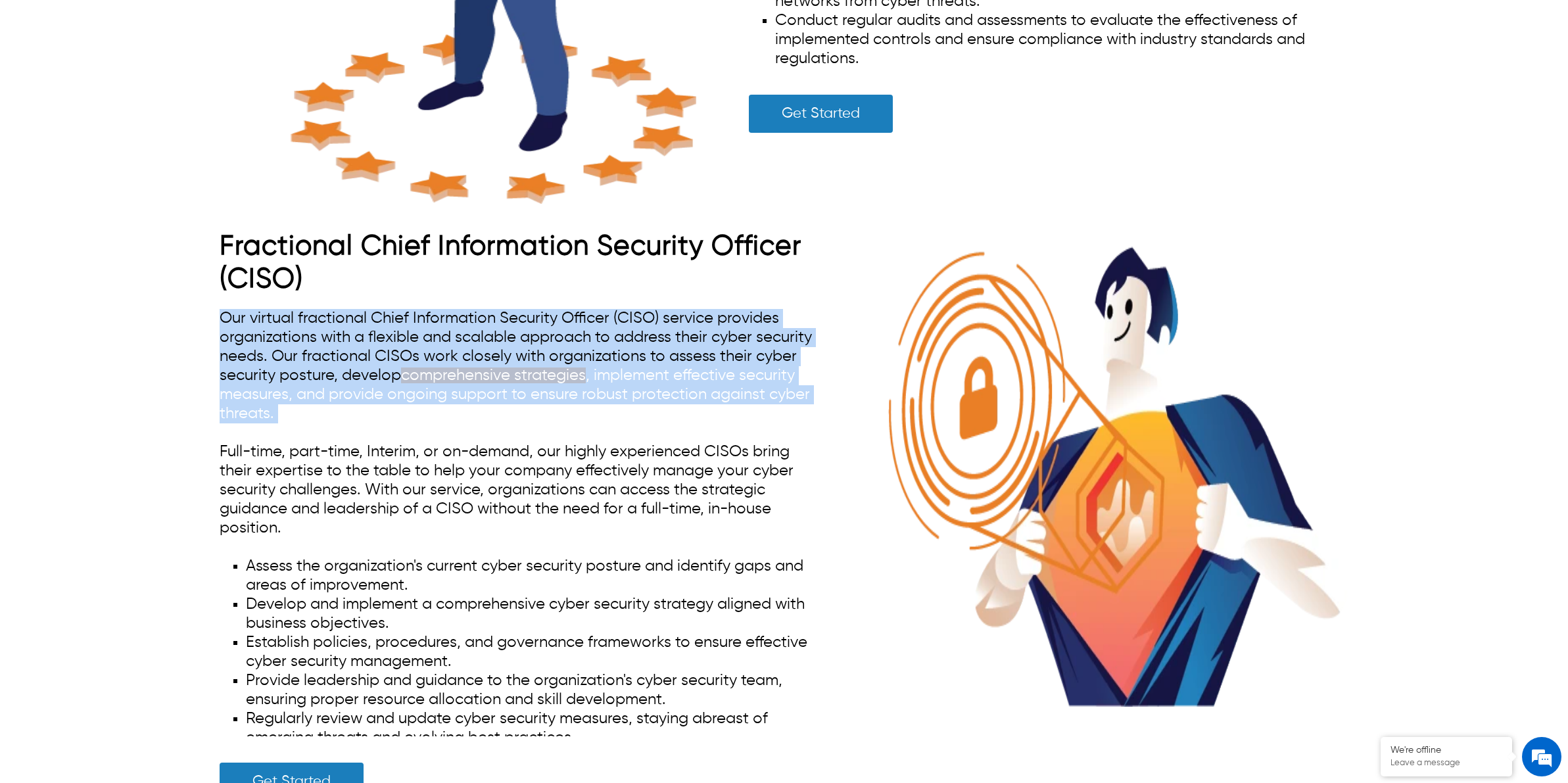
click at [506, 349] on span "Our virtual fractional Chief Information Security Officer (CISO) service provid…" at bounding box center [516, 365] width 592 height 111
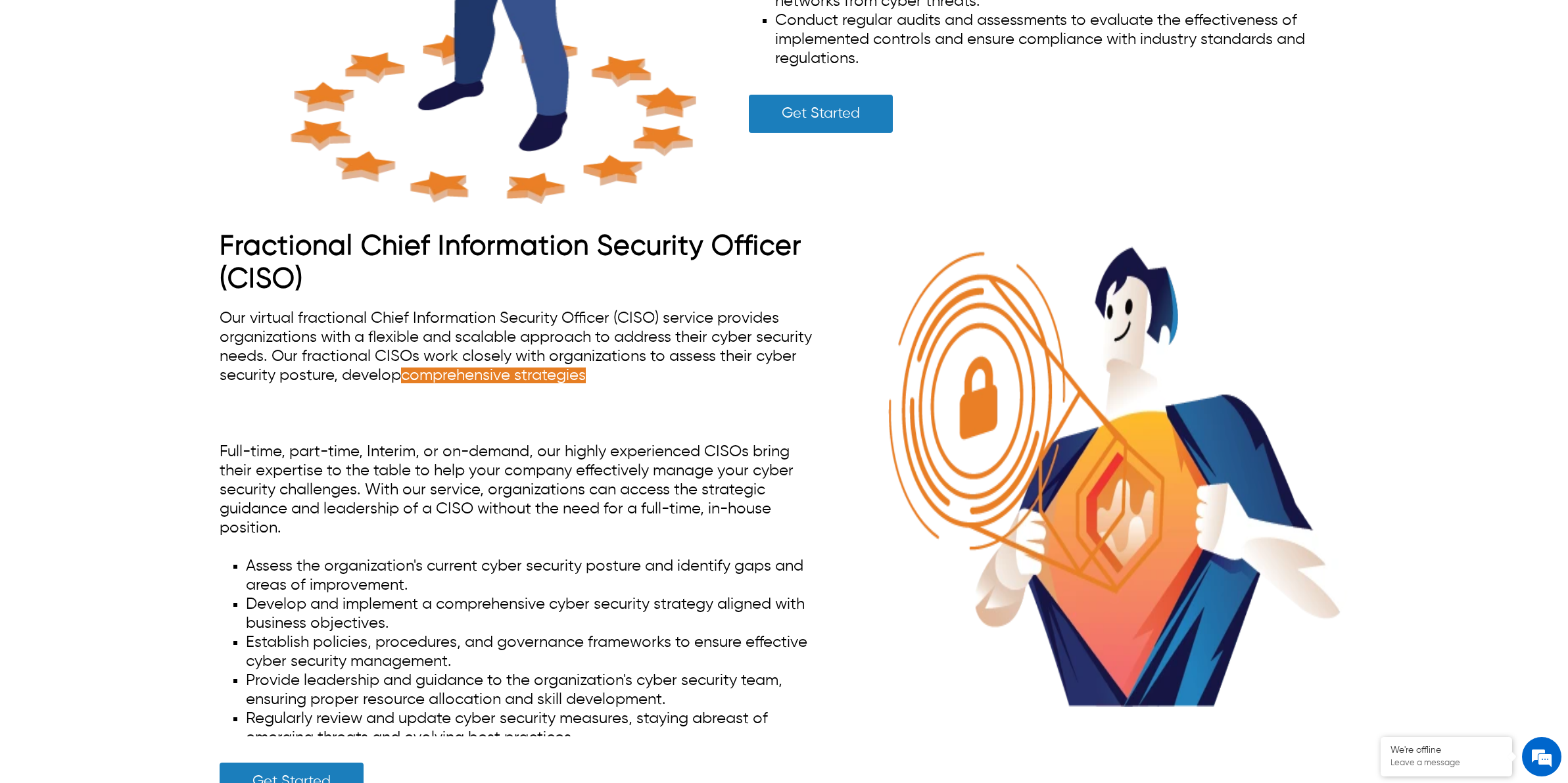
click at [546, 320] on span "Our virtual fractional Chief Information Security Officer (CISO) service provid…" at bounding box center [516, 365] width 592 height 111
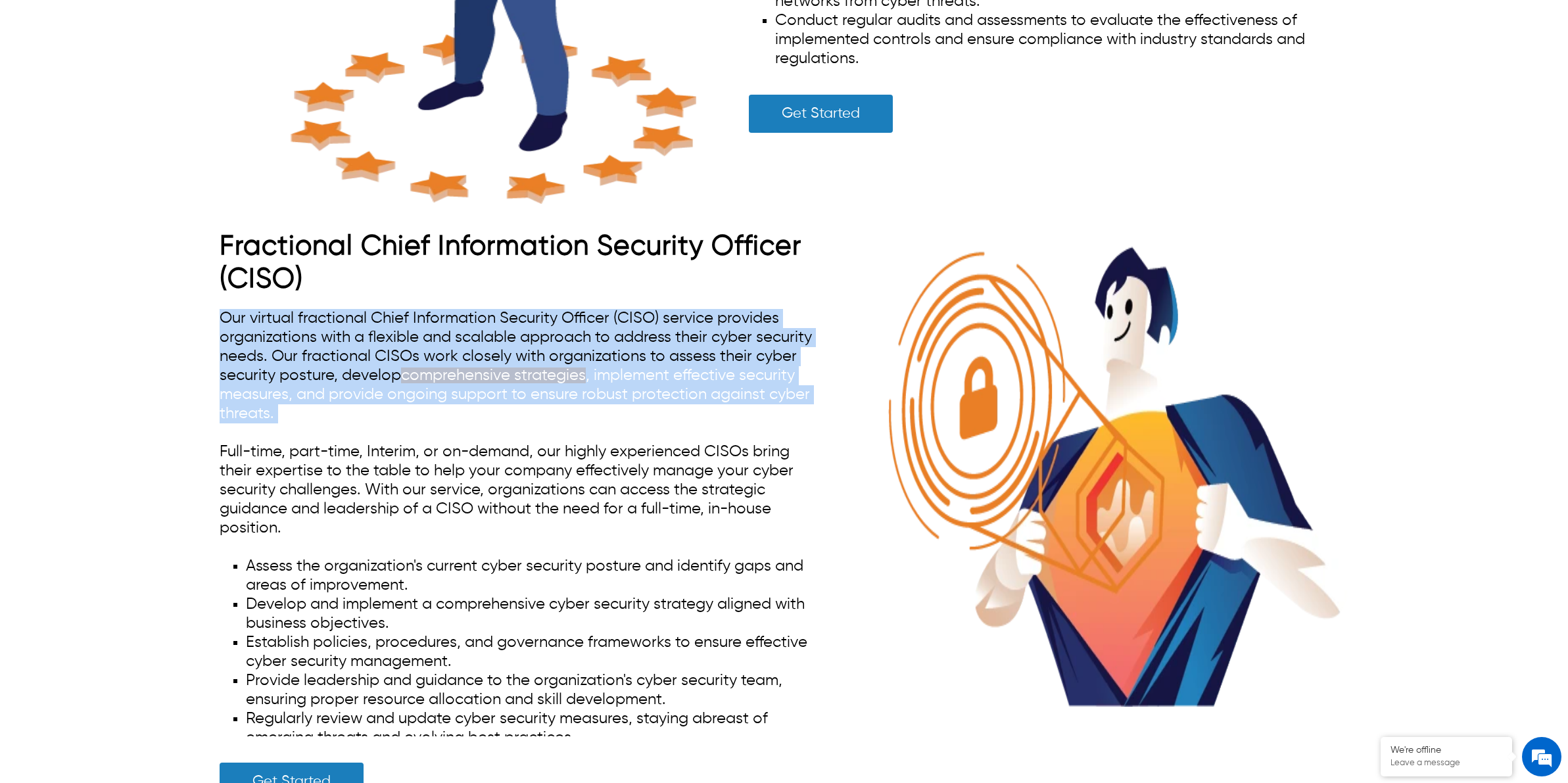
click at [546, 320] on span "Our virtual fractional Chief Information Security Officer (CISO) service provid…" at bounding box center [516, 365] width 592 height 111
click at [179, 368] on div "Fractional Chief Information Security Officer (CISO) Our virtual fractional Chi…" at bounding box center [784, 523] width 1255 height 587
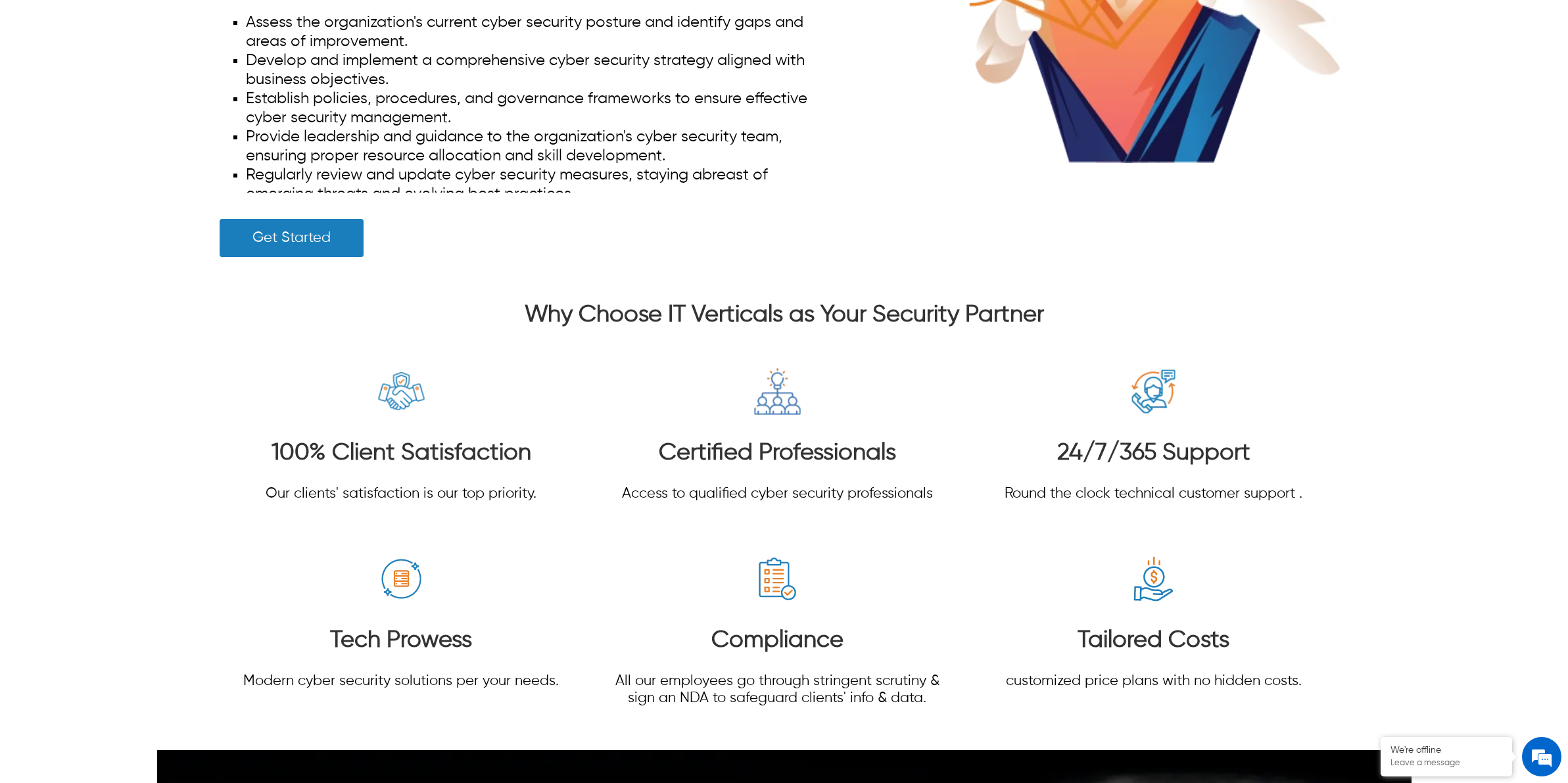
scroll to position [7641, 0]
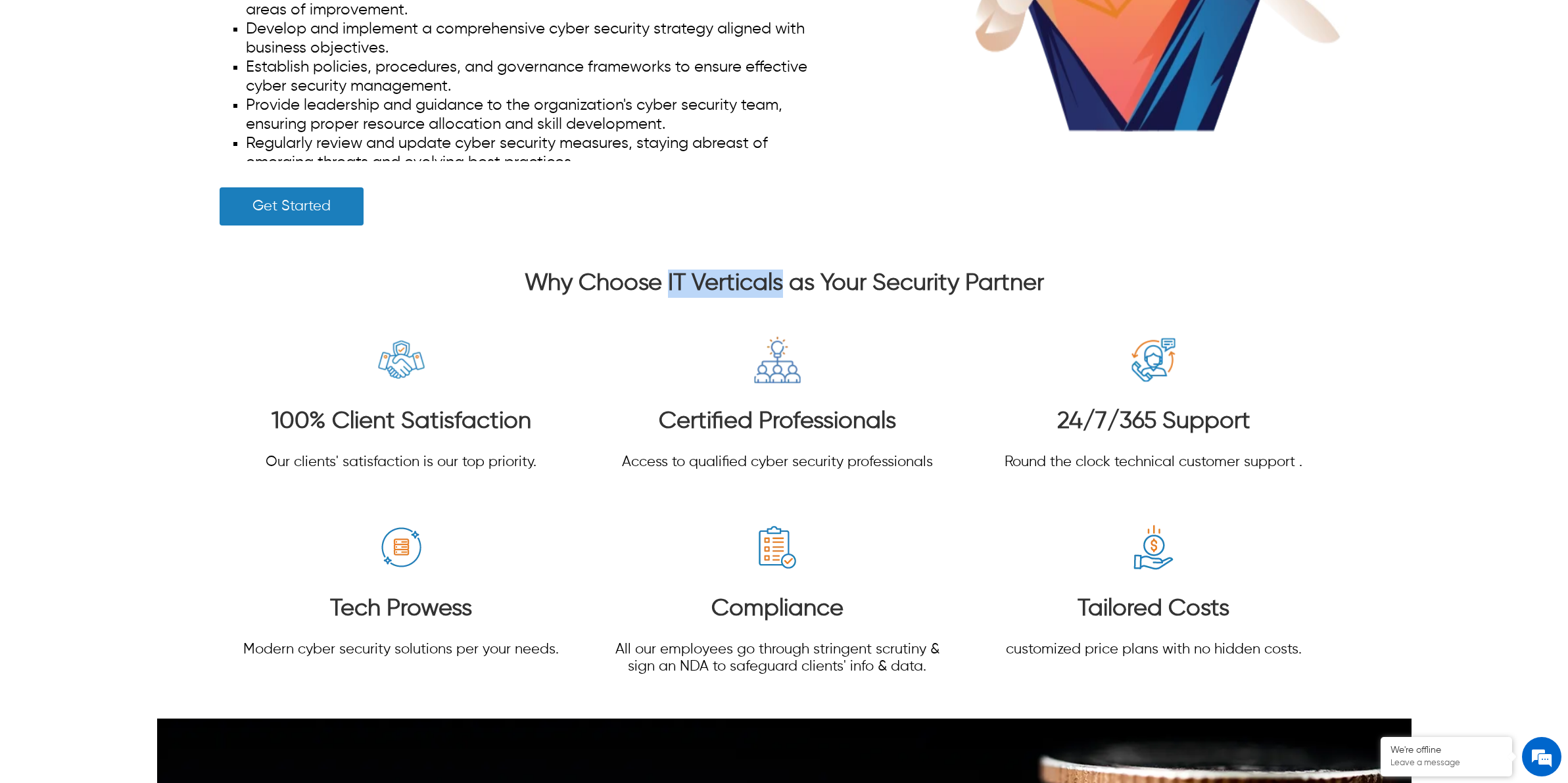
drag, startPoint x: 668, startPoint y: 284, endPoint x: 782, endPoint y: 287, distance: 114.0
click at [782, 287] on h3 "Why Choose IT Verticals as Your Security Partner" at bounding box center [784, 284] width 1129 height 28
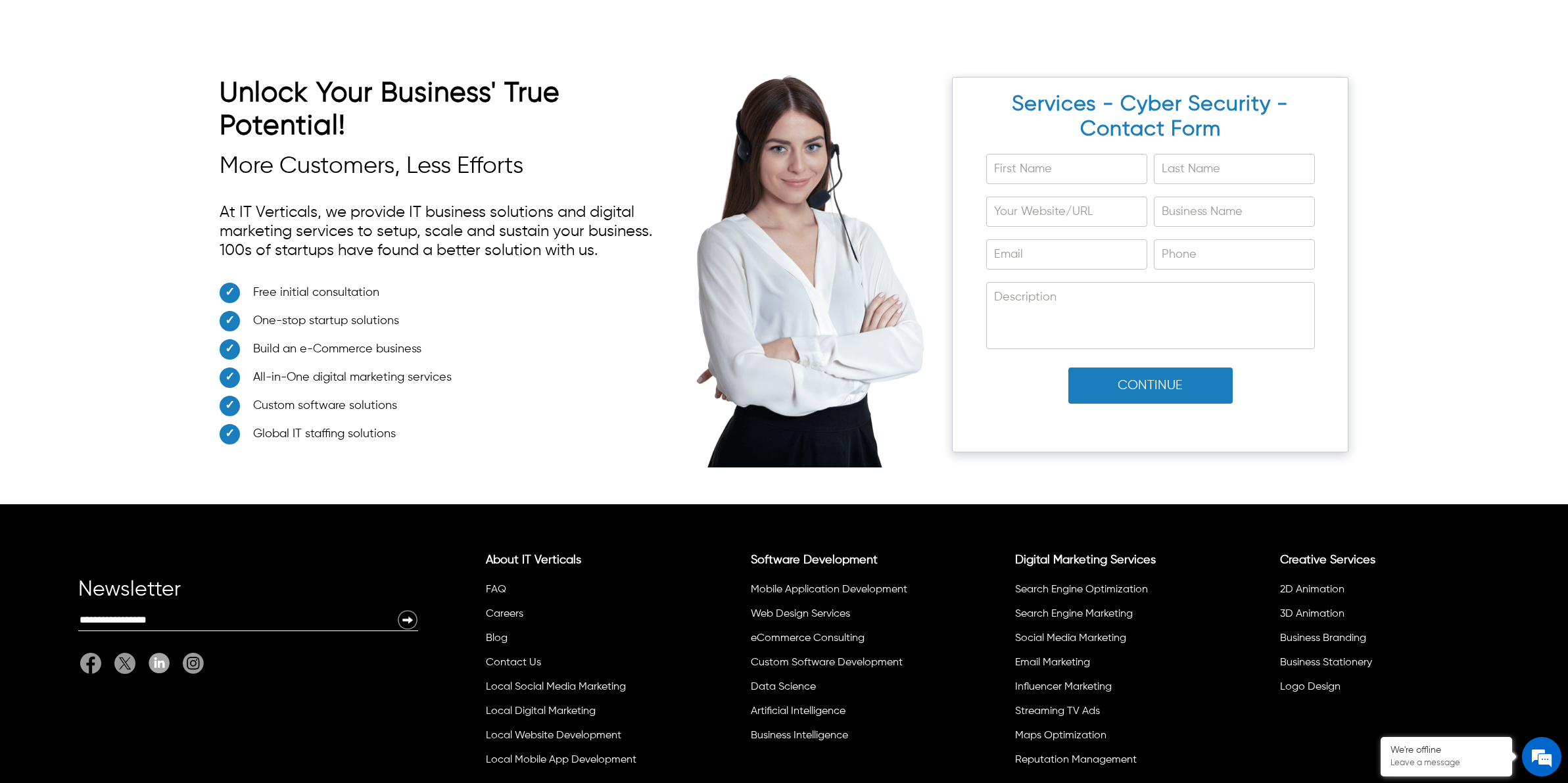
scroll to position [9791, 0]
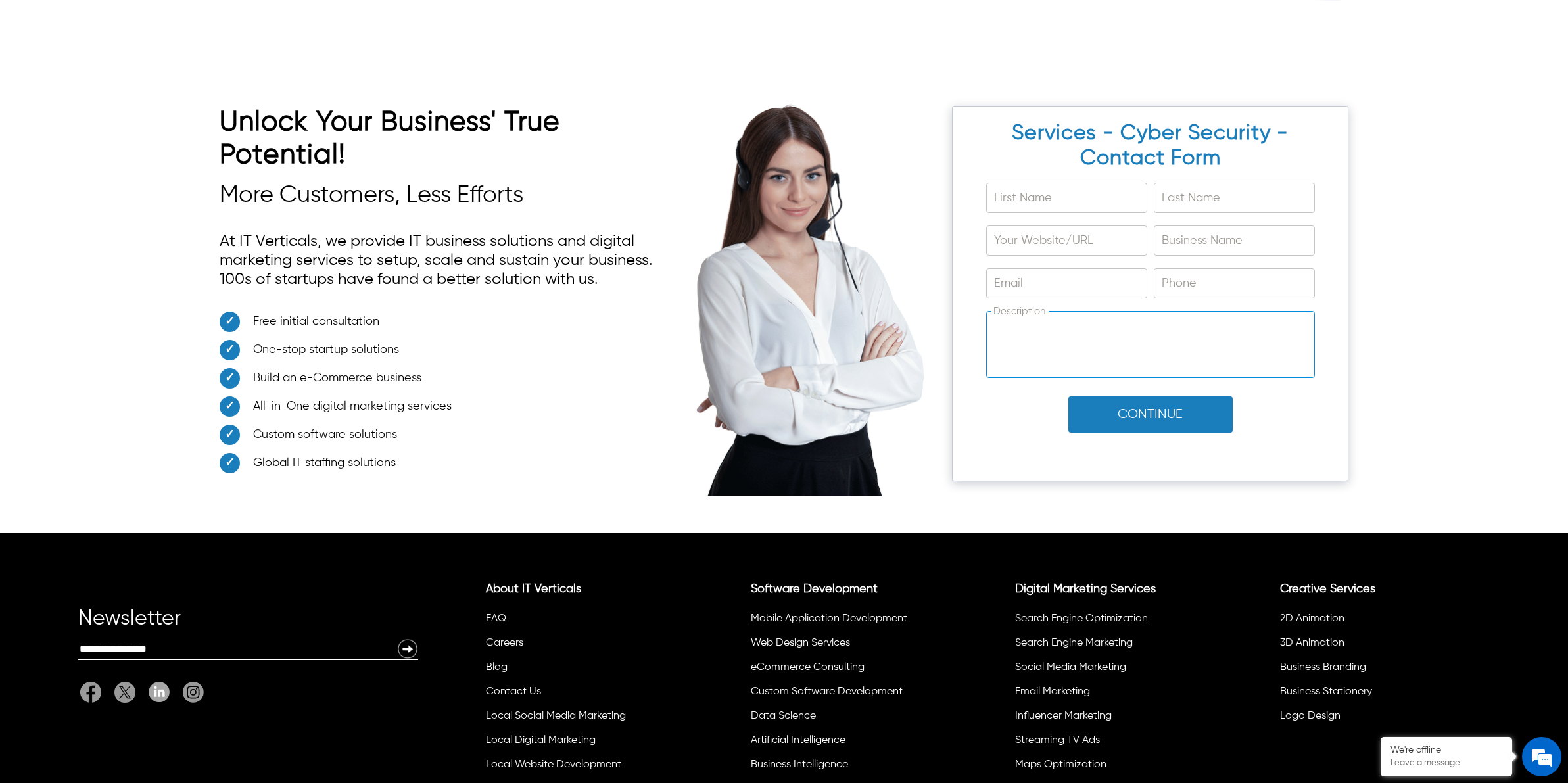
click at [1269, 340] on textarea "Description" at bounding box center [1150, 345] width 328 height 66
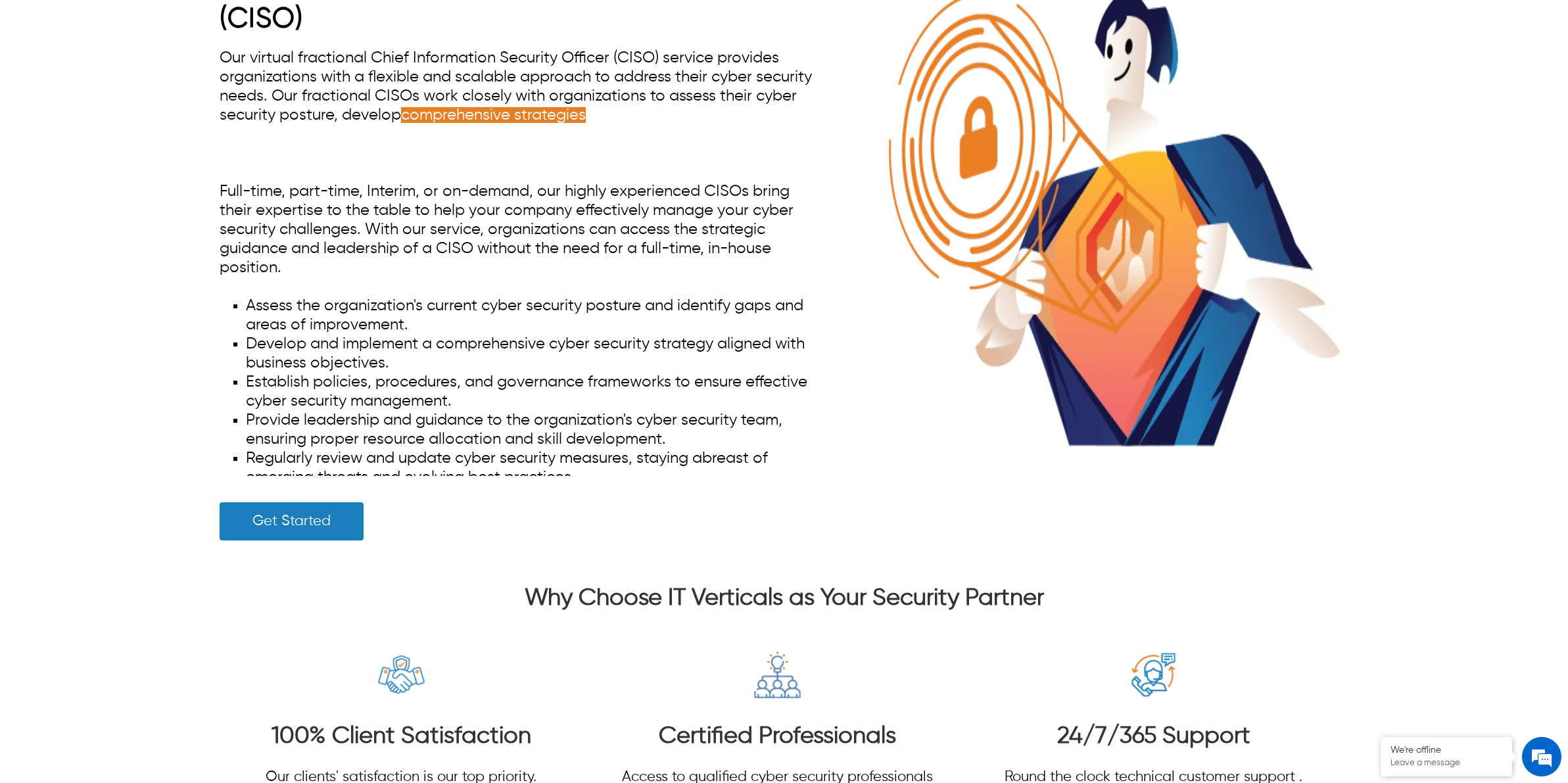
scroll to position [7080, 0]
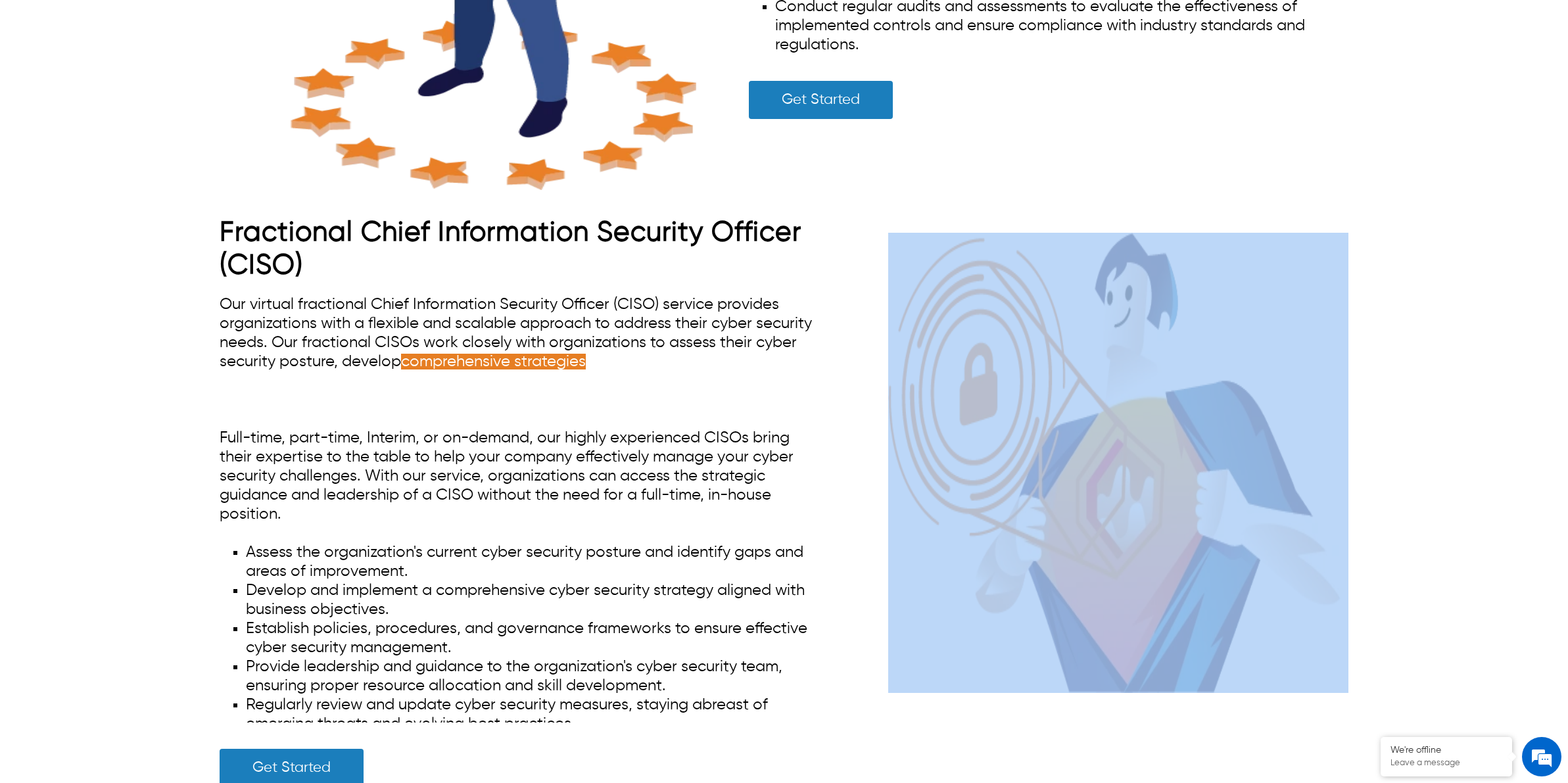
drag, startPoint x: 218, startPoint y: 234, endPoint x: 848, endPoint y: 231, distance: 630.0
click at [848, 231] on div "Fractional Chief Information Security Officer (CISO) Our virtual fractional Chi…" at bounding box center [784, 509] width 1255 height 587
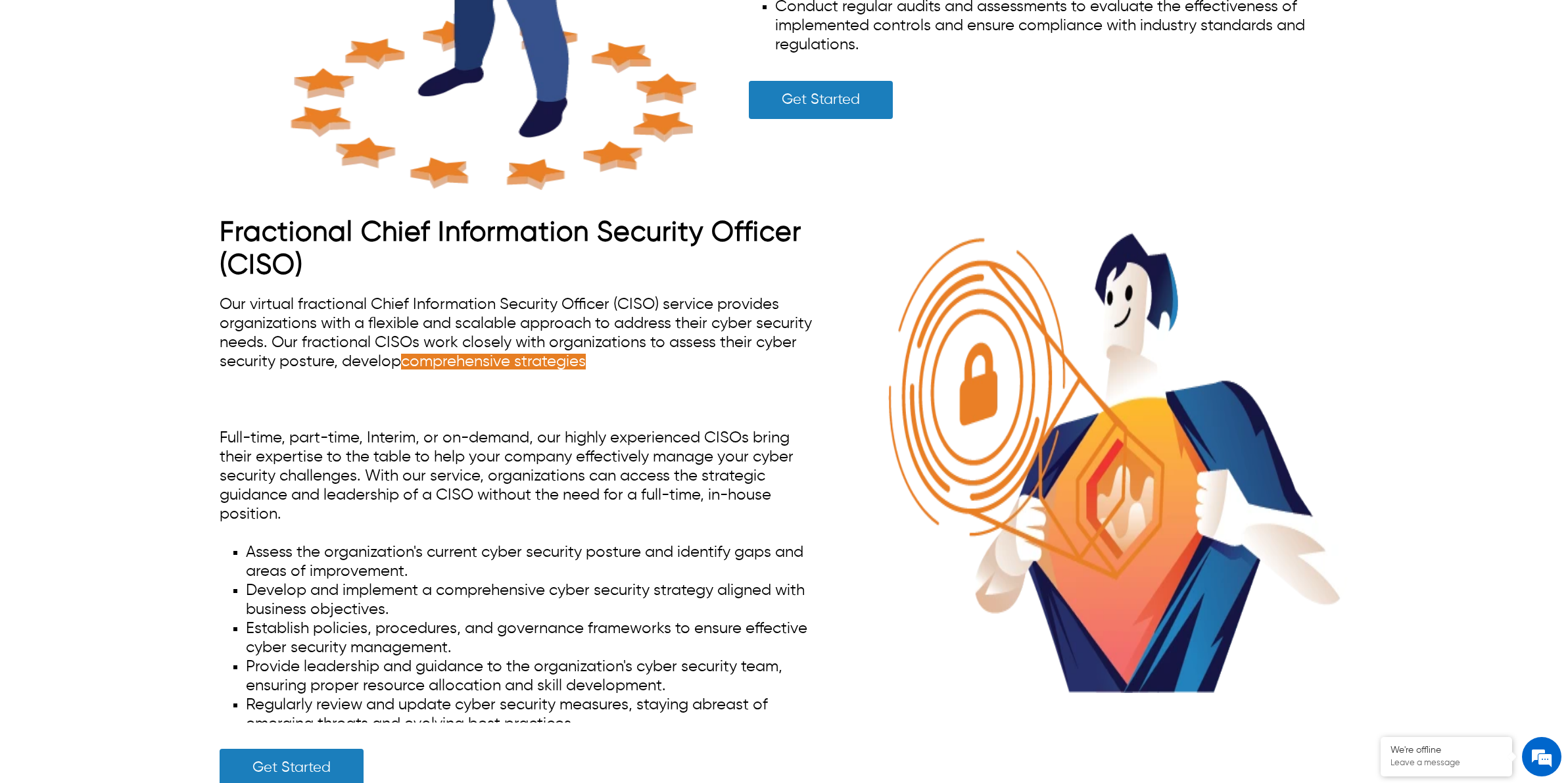
click at [401, 314] on span "Our virtual fractional Chief Information Security Officer (CISO) service provid…" at bounding box center [516, 351] width 592 height 111
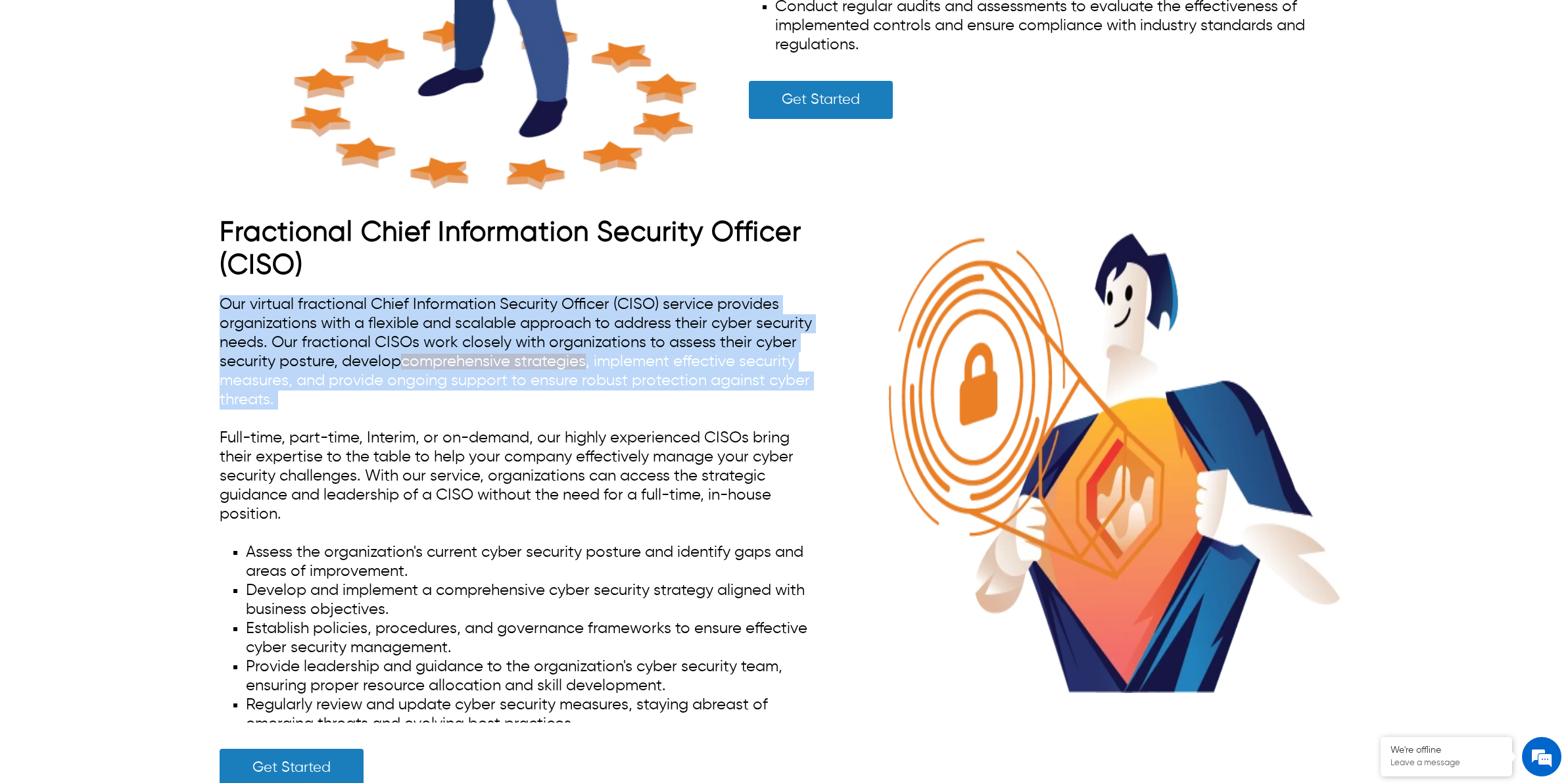
click at [401, 314] on span "Our virtual fractional Chief Information Security Officer (CISO) service provid…" at bounding box center [516, 351] width 592 height 111
click at [556, 386] on span "comprehensive strategies , implement effective security measures, and provide o…" at bounding box center [515, 380] width 591 height 54
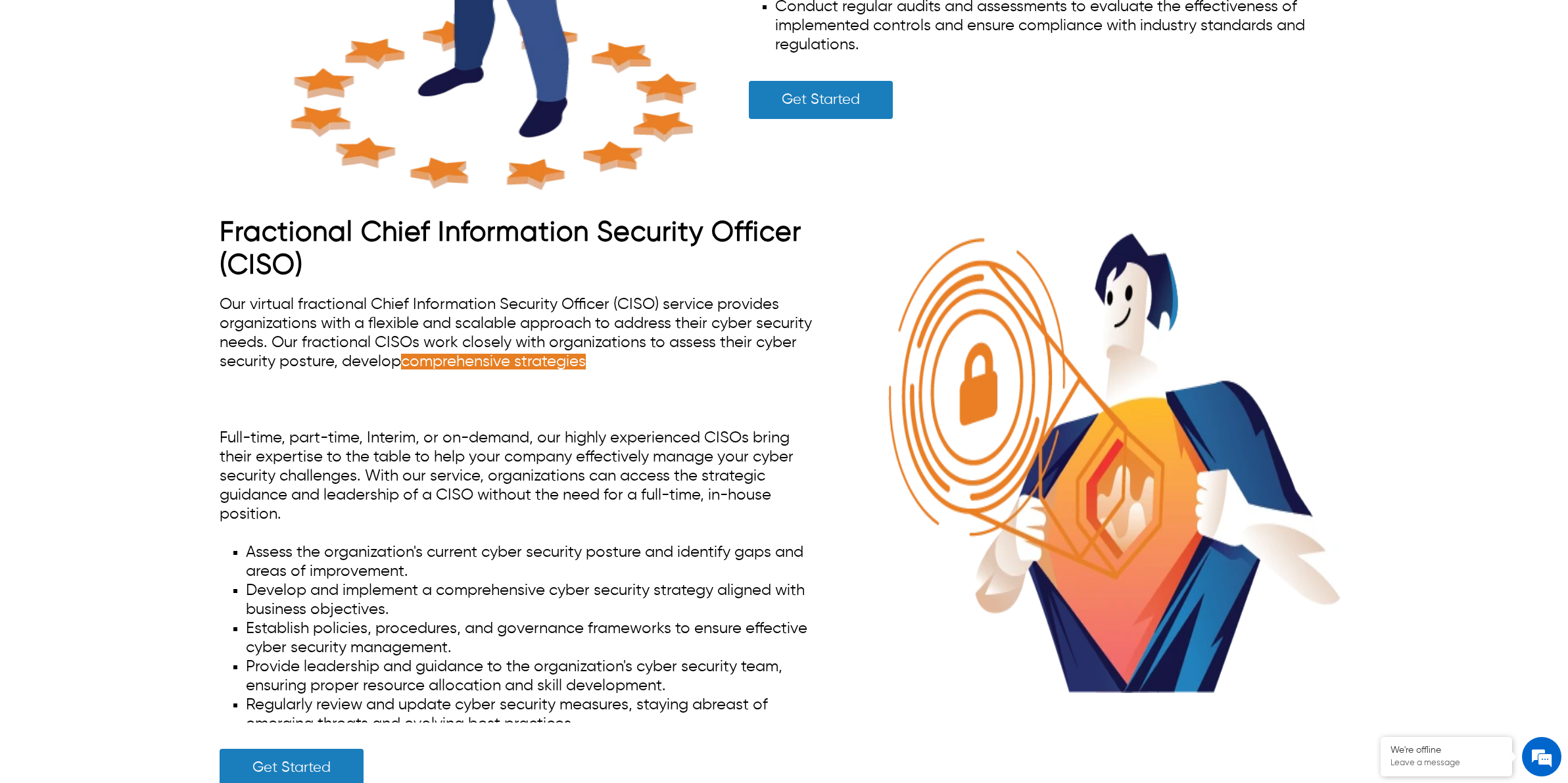
click at [589, 359] on span "comprehensive strategies , implement effective security measures, and provide o…" at bounding box center [515, 380] width 591 height 54
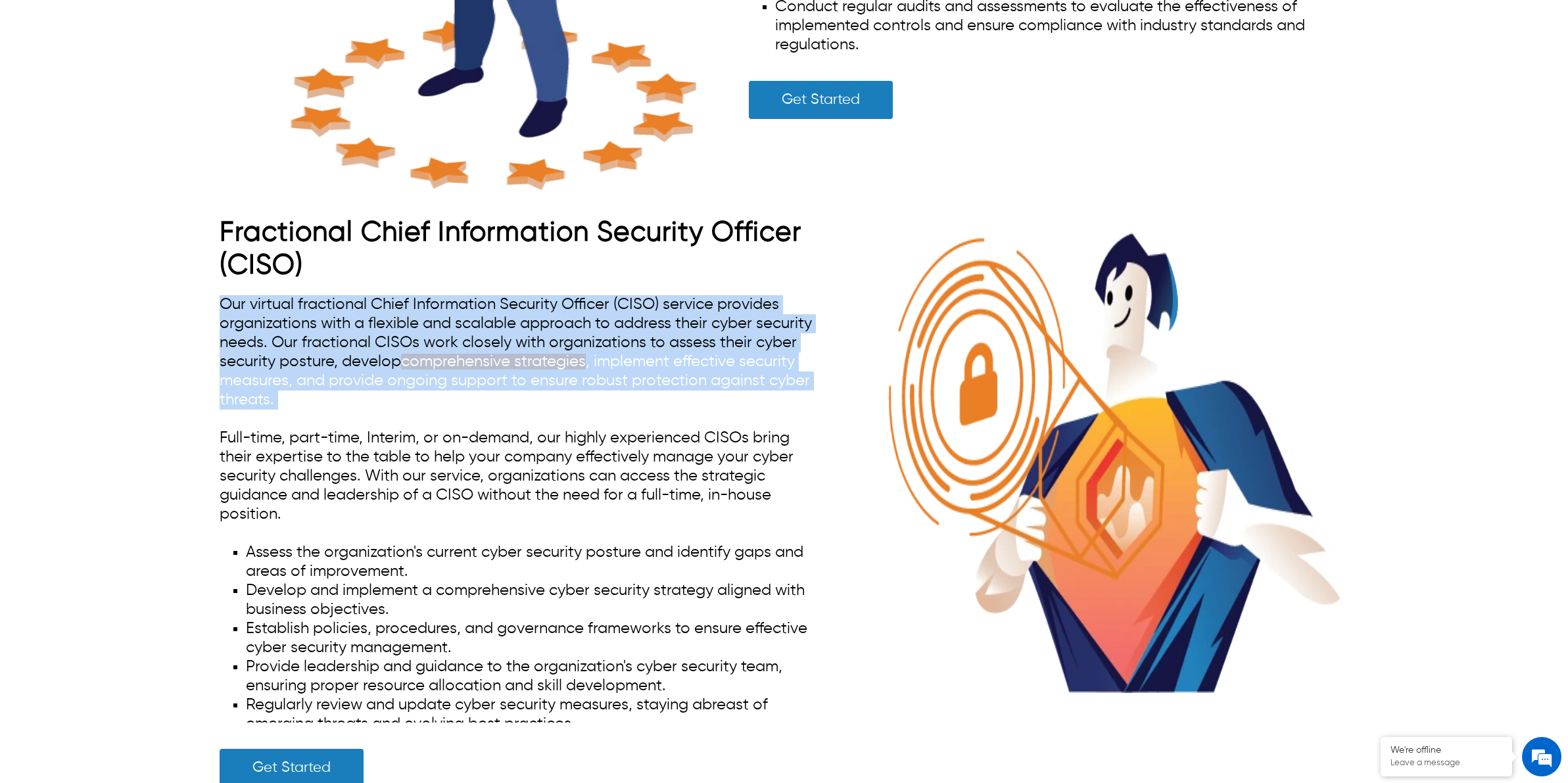
click at [589, 359] on span "comprehensive strategies , implement effective security measures, and provide o…" at bounding box center [515, 380] width 591 height 54
click at [597, 376] on span "comprehensive strategies , implement effective security measures, and provide o…" at bounding box center [515, 380] width 591 height 54
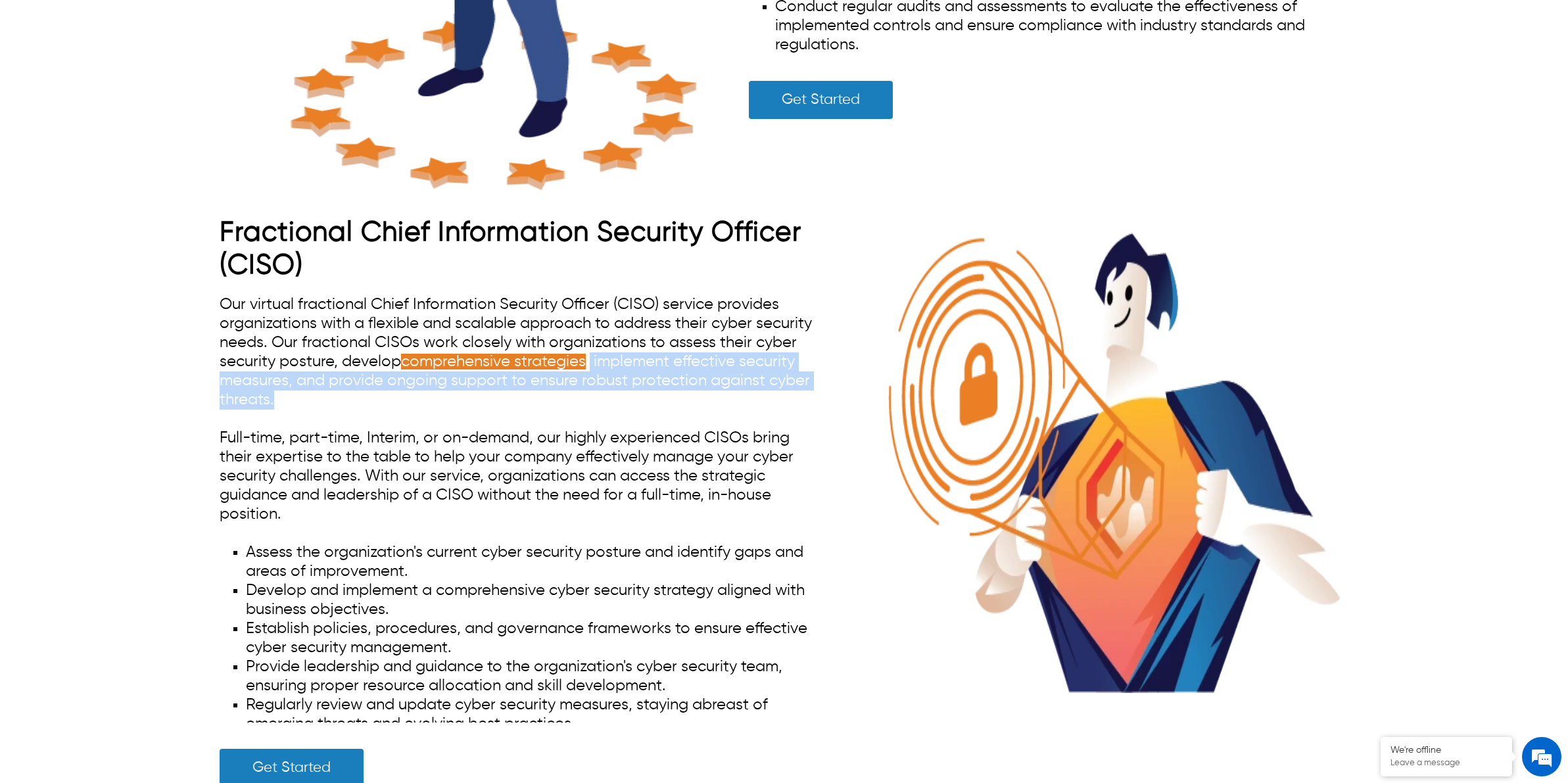
drag, startPoint x: 594, startPoint y: 365, endPoint x: 602, endPoint y: 394, distance: 30.1
click at [602, 394] on div "Our virtual fractional Chief Information Security Officer (CISO) service provid…" at bounding box center [519, 509] width 599 height 427
drag, startPoint x: 596, startPoint y: 364, endPoint x: 606, endPoint y: 397, distance: 34.5
click at [606, 397] on div "Our virtual fractional Chief Information Security Officer (CISO) service provid…" at bounding box center [519, 509] width 599 height 427
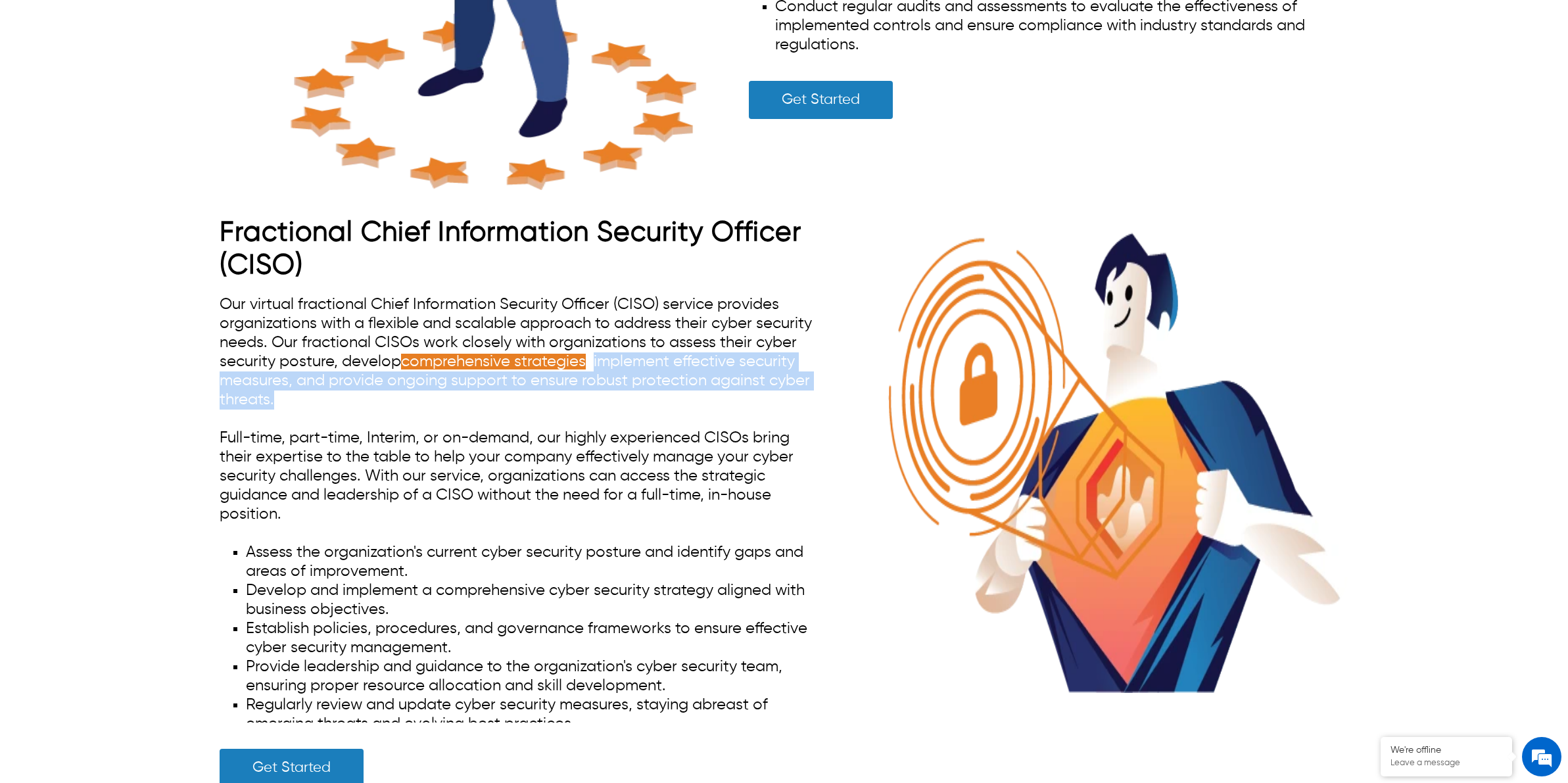
click at [603, 372] on span "comprehensive strategies , implement effective security measures, and provide o…" at bounding box center [515, 380] width 591 height 54
drag, startPoint x: 597, startPoint y: 360, endPoint x: 612, endPoint y: 409, distance: 51.2
click at [612, 409] on div "Our virtual fractional Chief Information Security Officer (CISO) service provid…" at bounding box center [519, 509] width 599 height 427
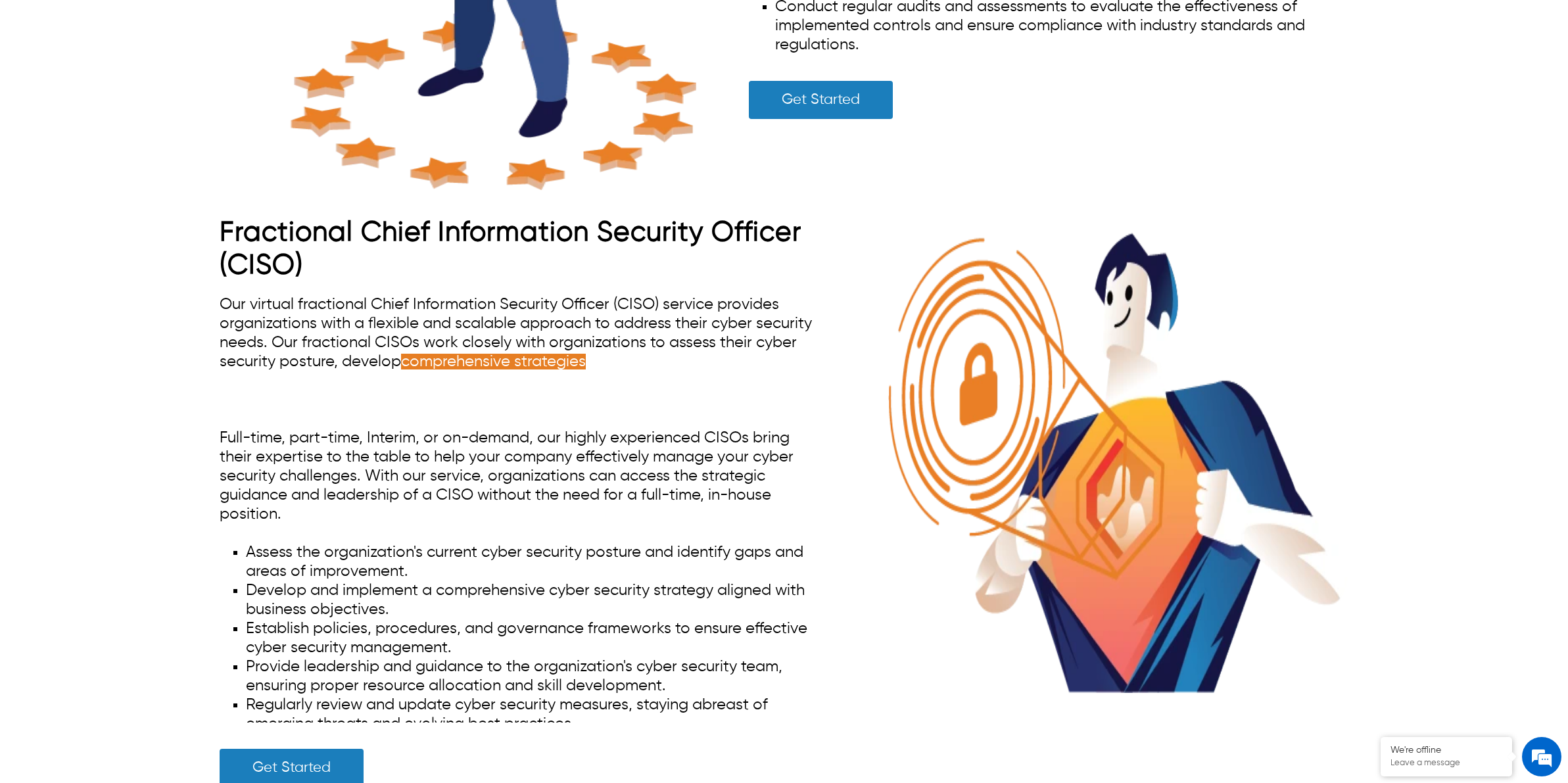
click at [613, 344] on span "Our virtual fractional Chief Information Security Officer (CISO) service provid…" at bounding box center [516, 351] width 592 height 111
drag, startPoint x: 403, startPoint y: 361, endPoint x: 586, endPoint y: 356, distance: 183.1
click at [586, 356] on span "comprehensive strategies" at bounding box center [493, 361] width 185 height 16
click at [534, 326] on span "Our virtual fractional Chief Information Security Officer (CISO) service provid…" at bounding box center [516, 351] width 592 height 111
drag, startPoint x: 402, startPoint y: 363, endPoint x: 590, endPoint y: 360, distance: 188.0
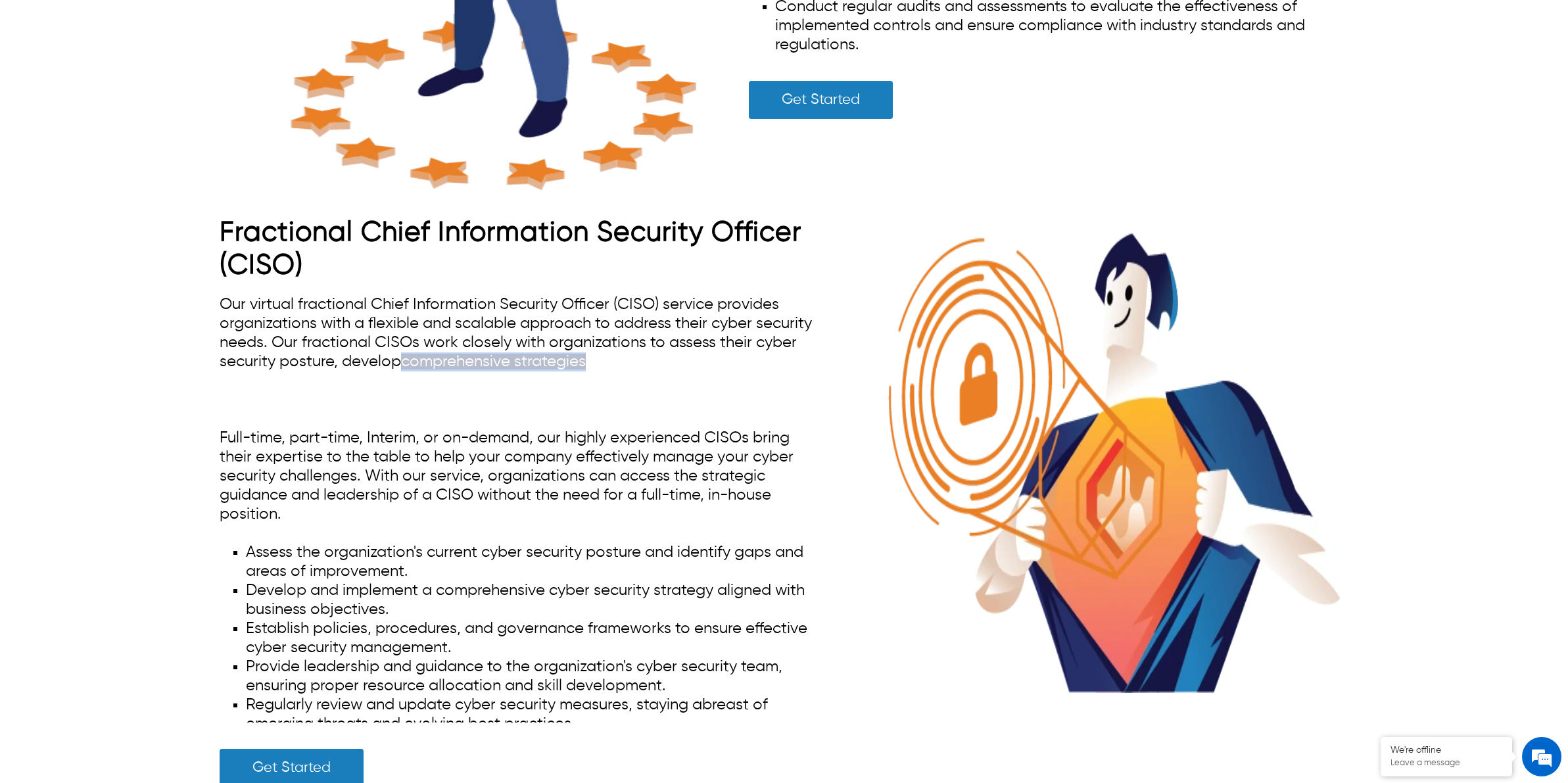
click at [590, 360] on span "Our virtual fractional Chief Information Security Officer (CISO) service provid…" at bounding box center [516, 351] width 592 height 111
click at [613, 361] on span "comprehensive strategies , implement effective security measures, and provide o…" at bounding box center [515, 380] width 591 height 54
drag, startPoint x: 418, startPoint y: 360, endPoint x: 641, endPoint y: 360, distance: 223.0
click at [641, 360] on span "Our virtual fractional Chief Information Security Officer (CISO) service provid…" at bounding box center [516, 351] width 592 height 111
click at [533, 385] on span "comprehensive strategies , implement effective security measures, and provide o…" at bounding box center [515, 380] width 591 height 54
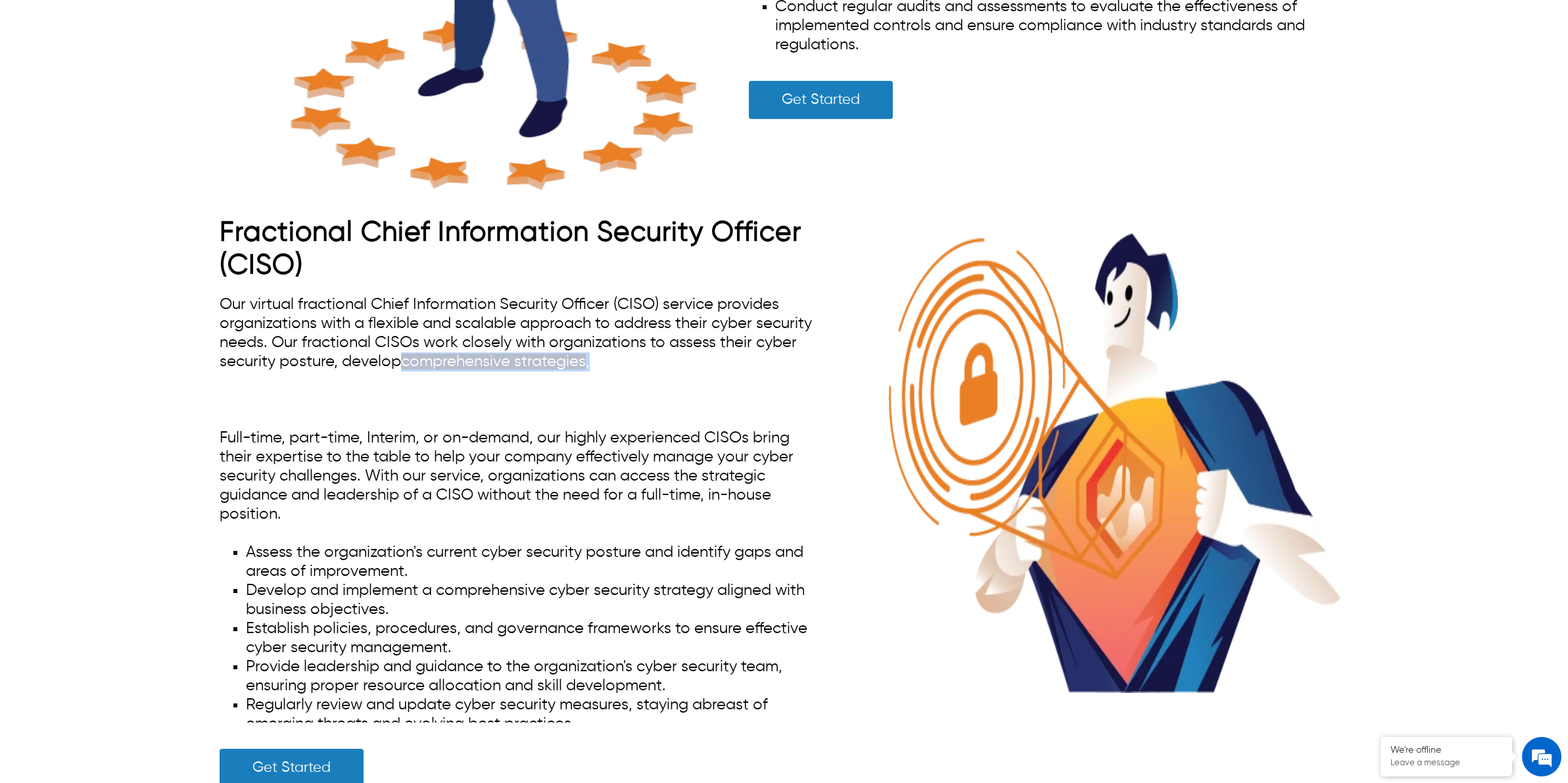
drag, startPoint x: 402, startPoint y: 364, endPoint x: 592, endPoint y: 364, distance: 190.0
click at [592, 364] on span "Our virtual fractional Chief Information Security Officer (CISO) service provid…" at bounding box center [516, 351] width 592 height 111
click at [570, 414] on div "Our virtual fractional Chief Information Security Officer (CISO) service provid…" at bounding box center [519, 509] width 599 height 427
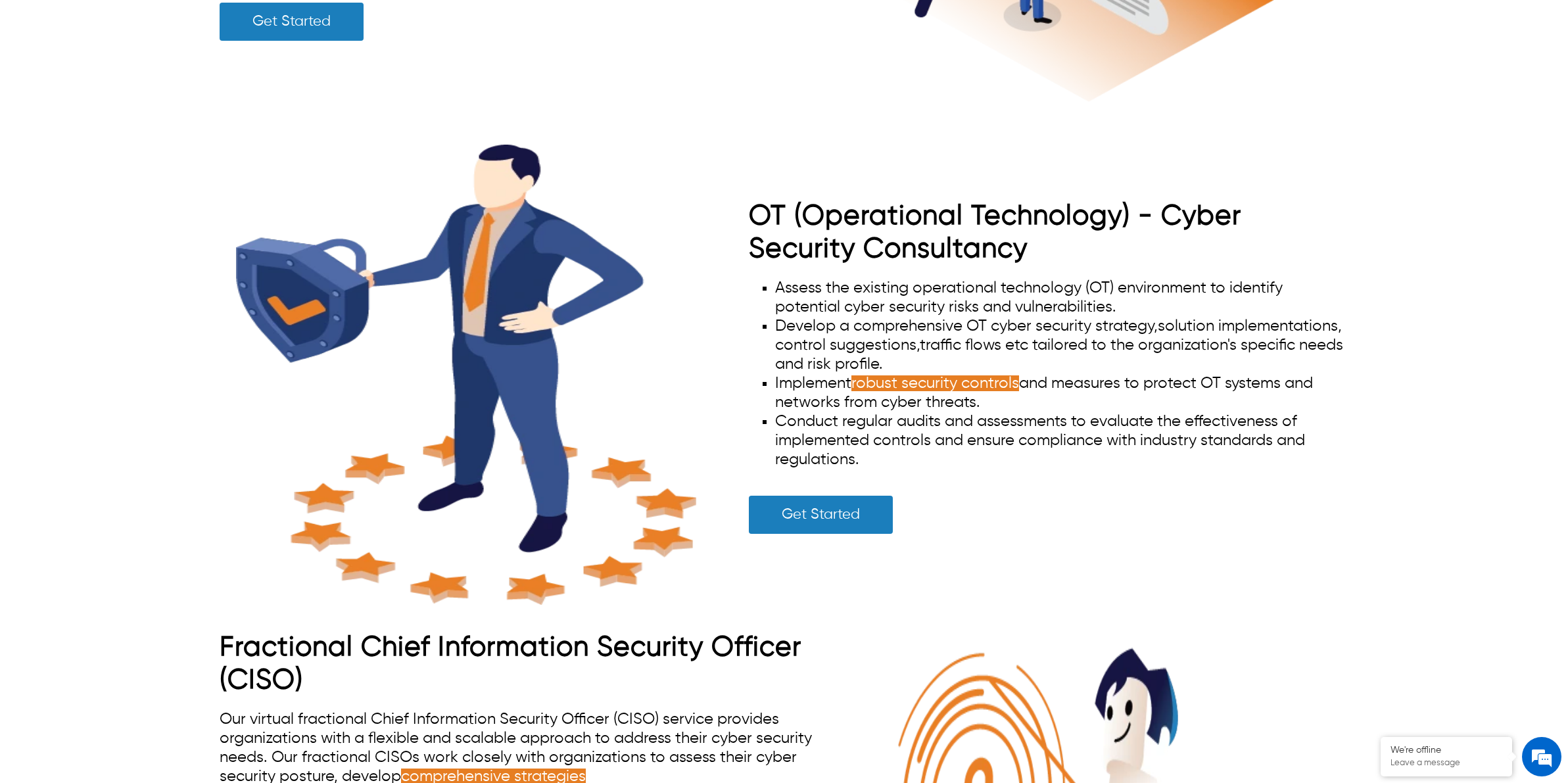
scroll to position [6669, 0]
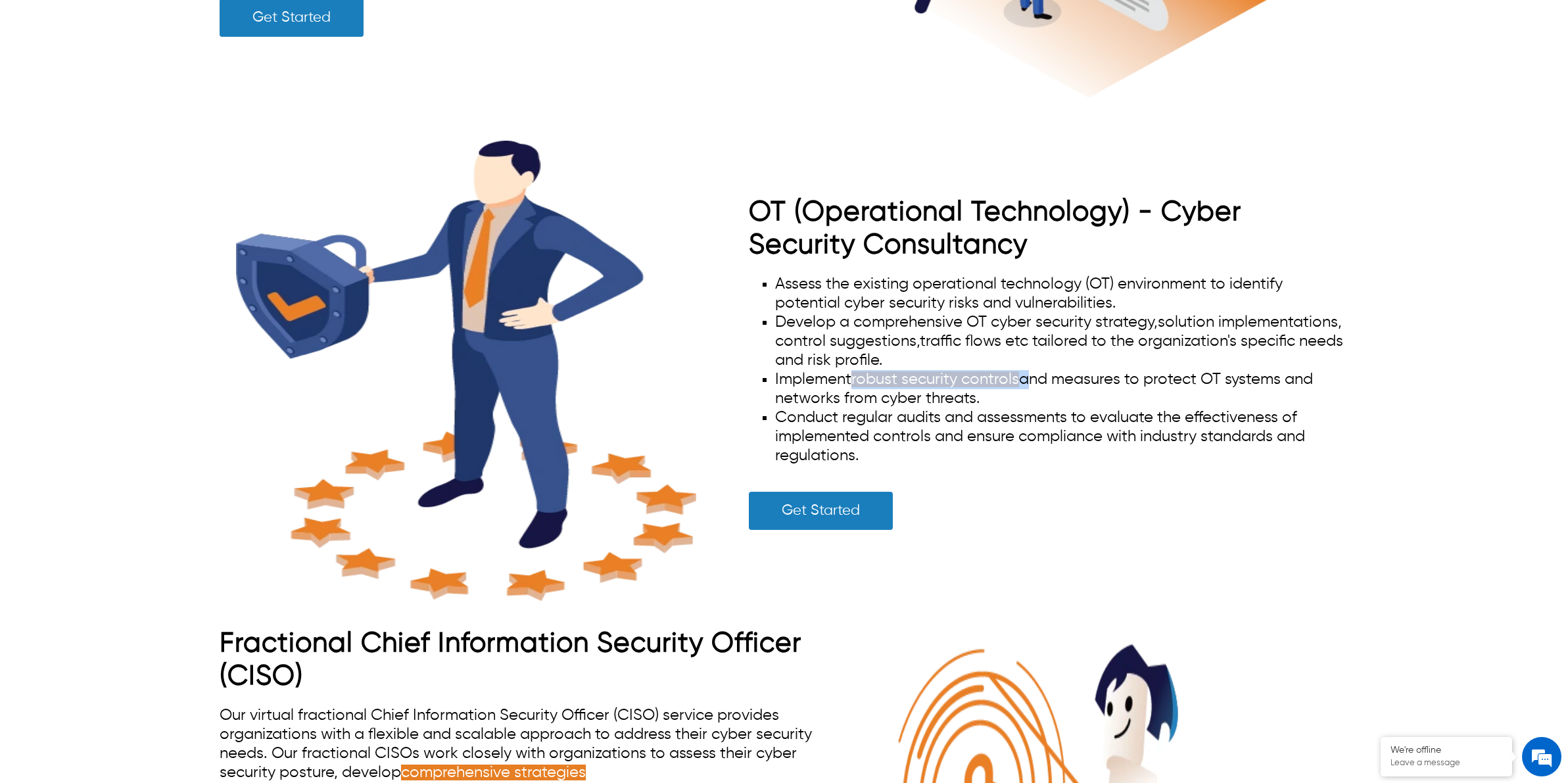
drag, startPoint x: 853, startPoint y: 371, endPoint x: 1024, endPoint y: 369, distance: 171.0
click at [1024, 370] on li "Implement robust security controls and measures to protect OT systems and netwo…" at bounding box center [1062, 389] width 573 height 38
click at [1005, 409] on span "Conduct regular audits and assessments to evaluate the effectiveness of impleme…" at bounding box center [1040, 436] width 530 height 54
drag, startPoint x: 850, startPoint y: 373, endPoint x: 1030, endPoint y: 372, distance: 180.0
click at [1030, 372] on li "Implement robust security controls and measures to protect OT systems and netwo…" at bounding box center [1062, 389] width 573 height 38
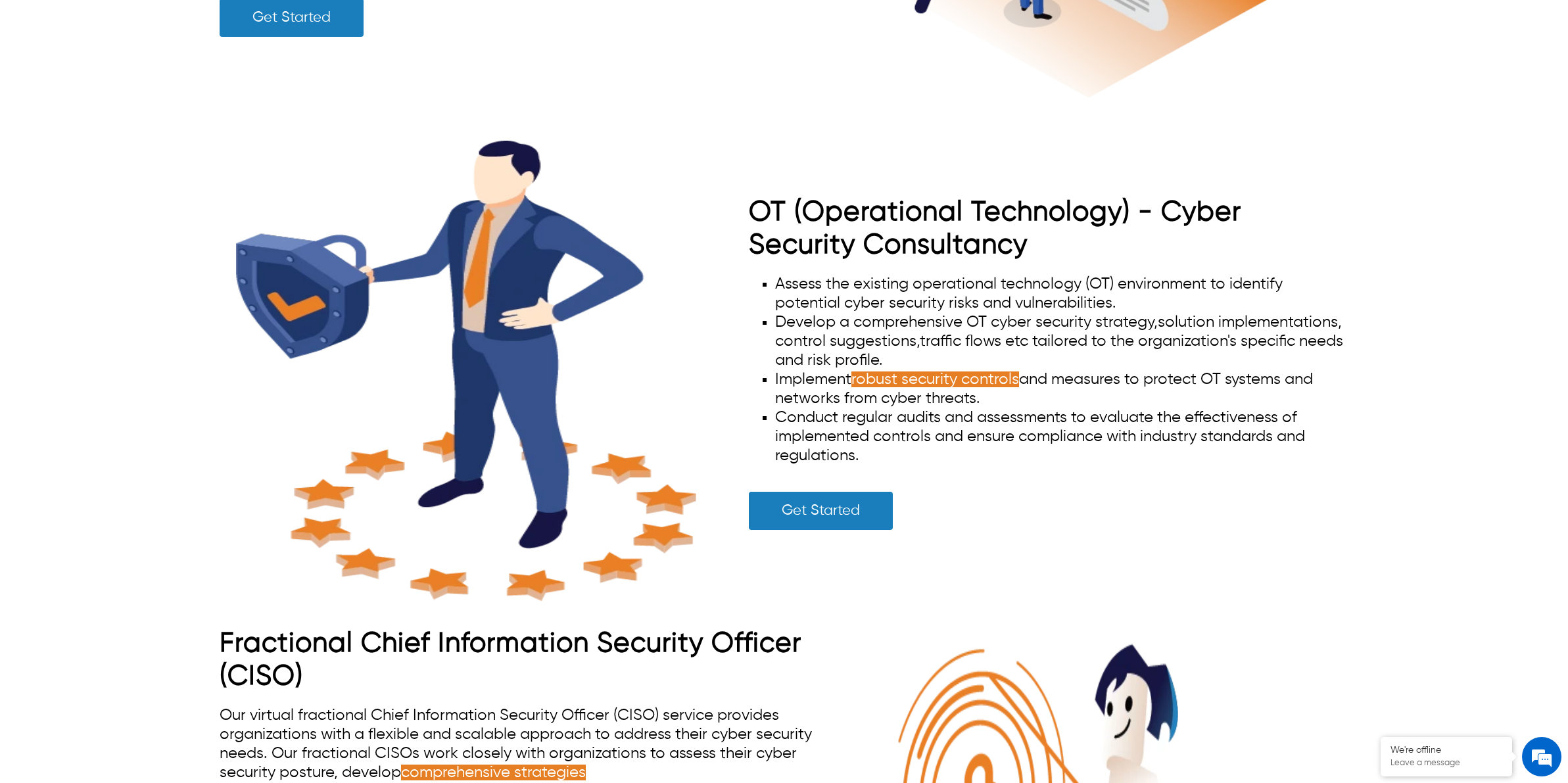
click at [1008, 394] on li "Implement robust security controls and measures to protect OT systems and netwo…" at bounding box center [1062, 389] width 573 height 38
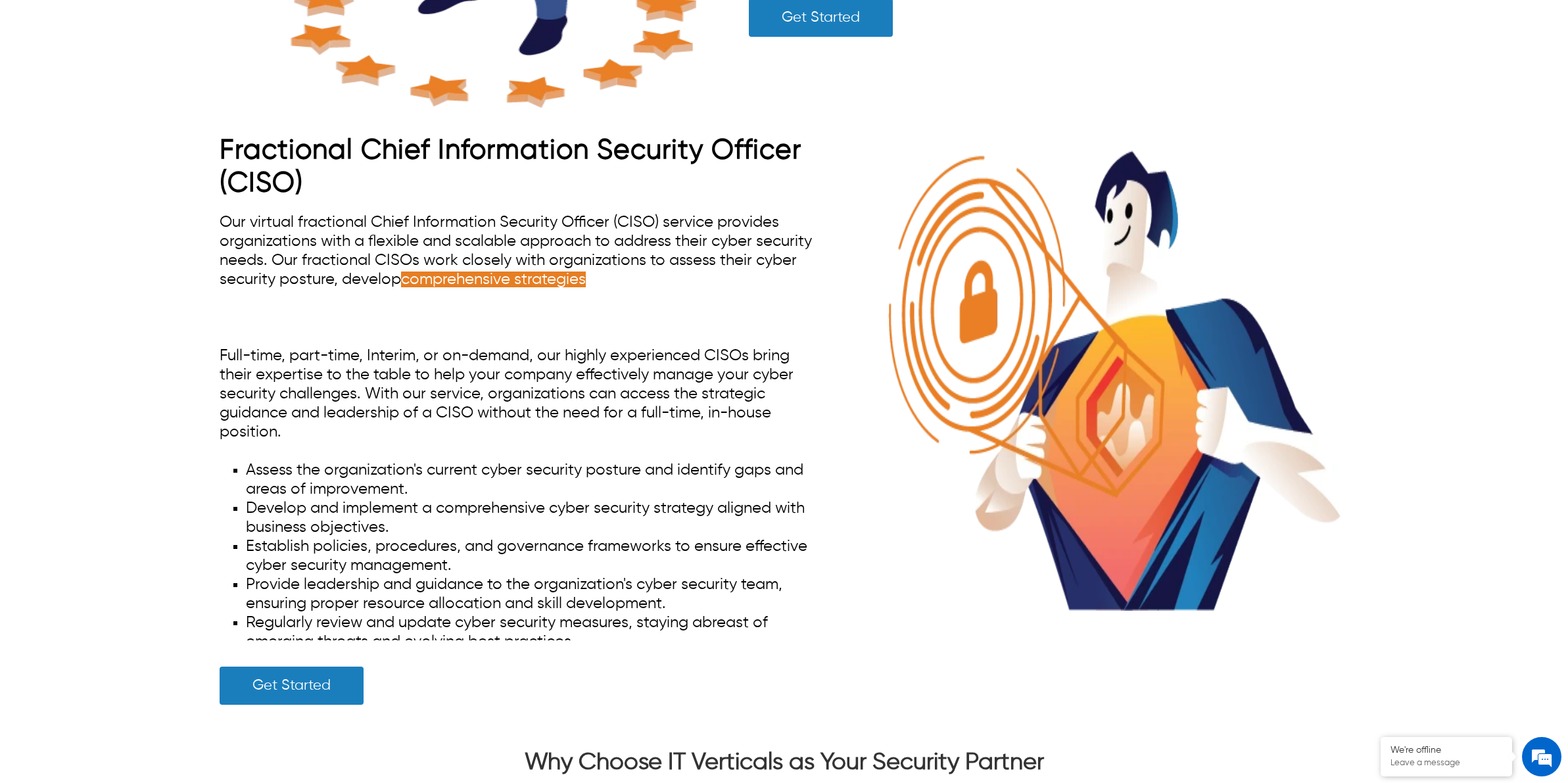
scroll to position [58, 0]
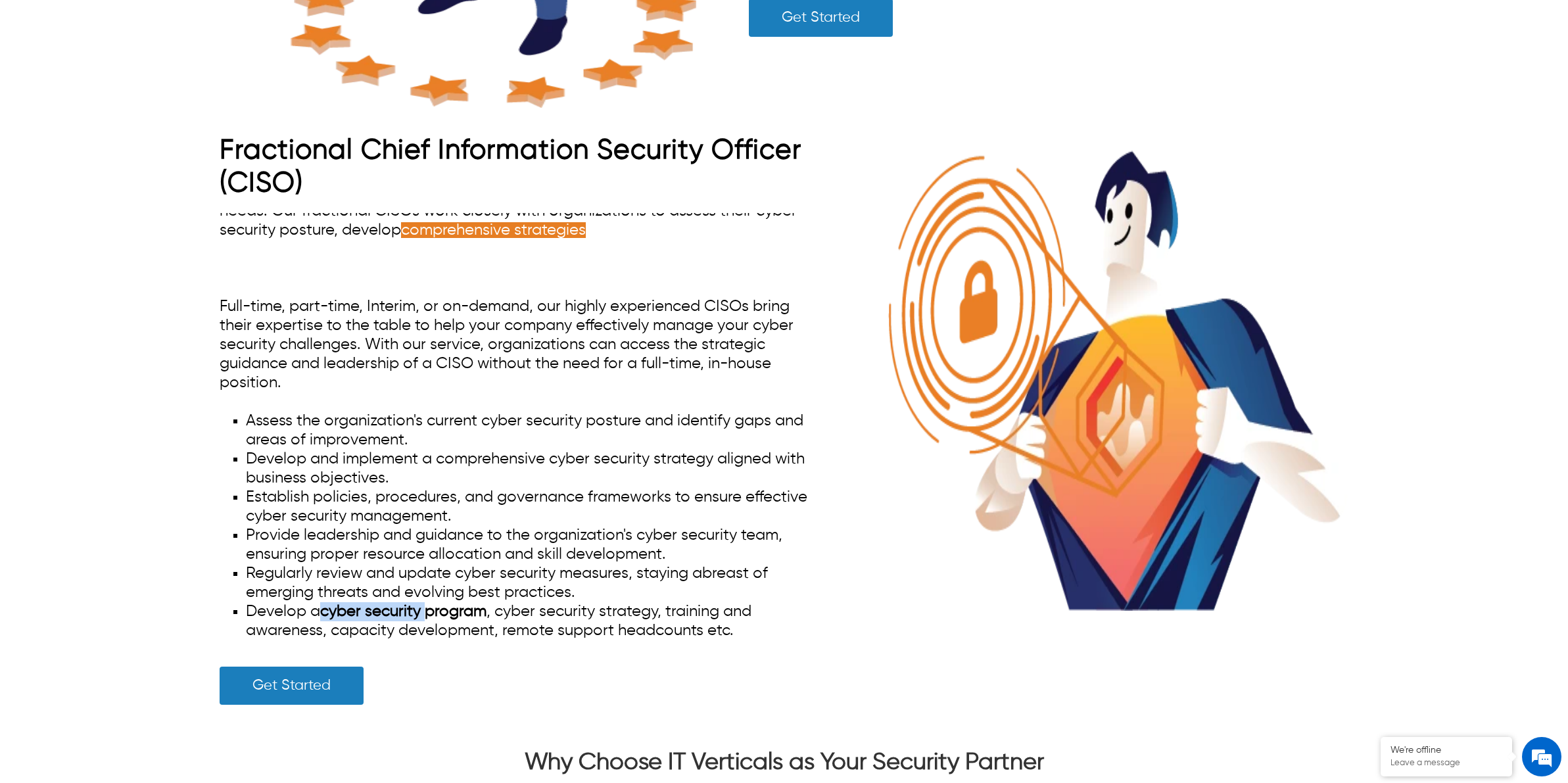
drag, startPoint x: 361, startPoint y: 591, endPoint x: 429, endPoint y: 589, distance: 68.0
click at [429, 603] on span "Develop a cyber security program , cyber security strategy, training and awaren…" at bounding box center [499, 620] width 506 height 35
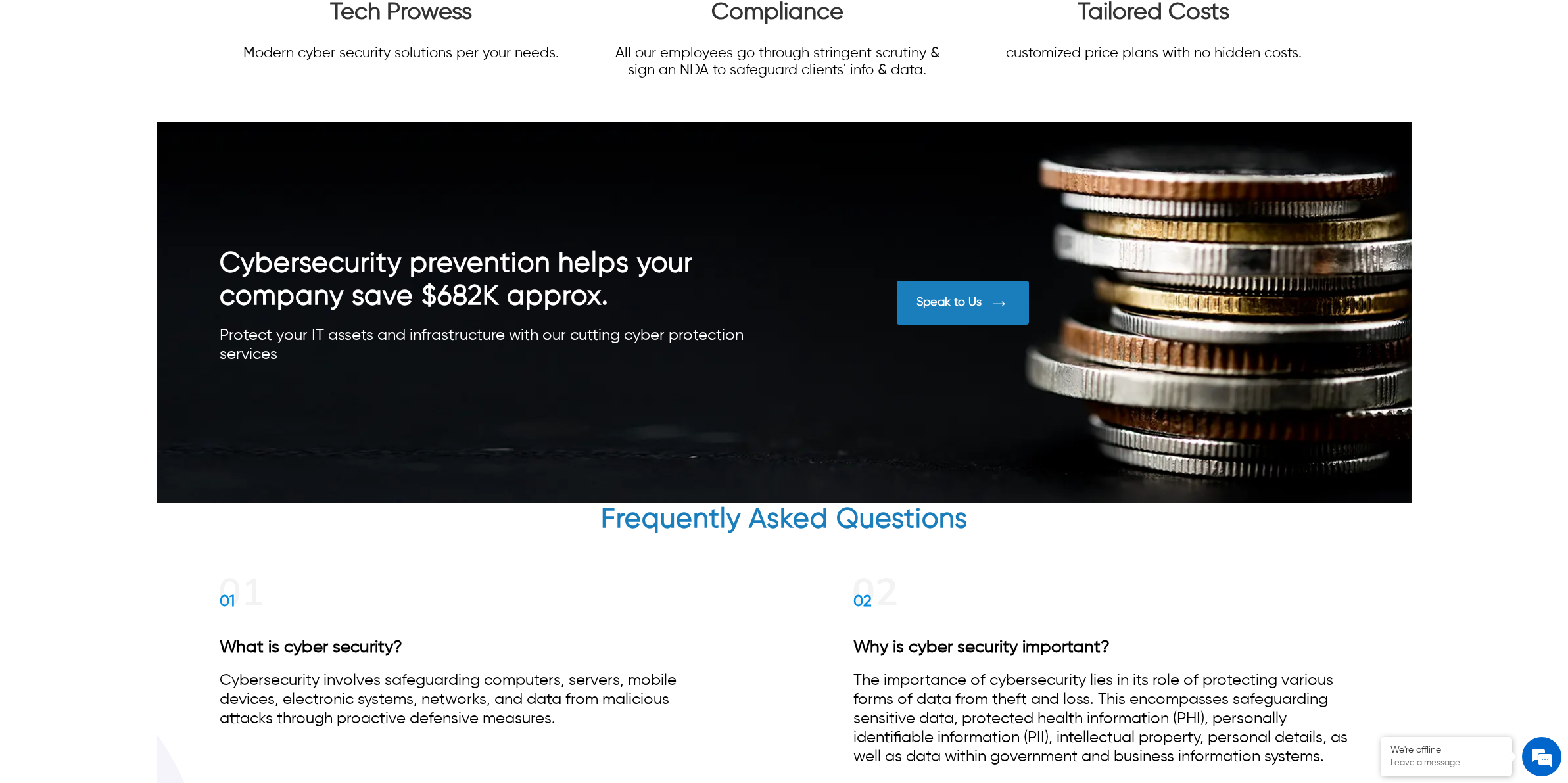
scroll to position [8230, 0]
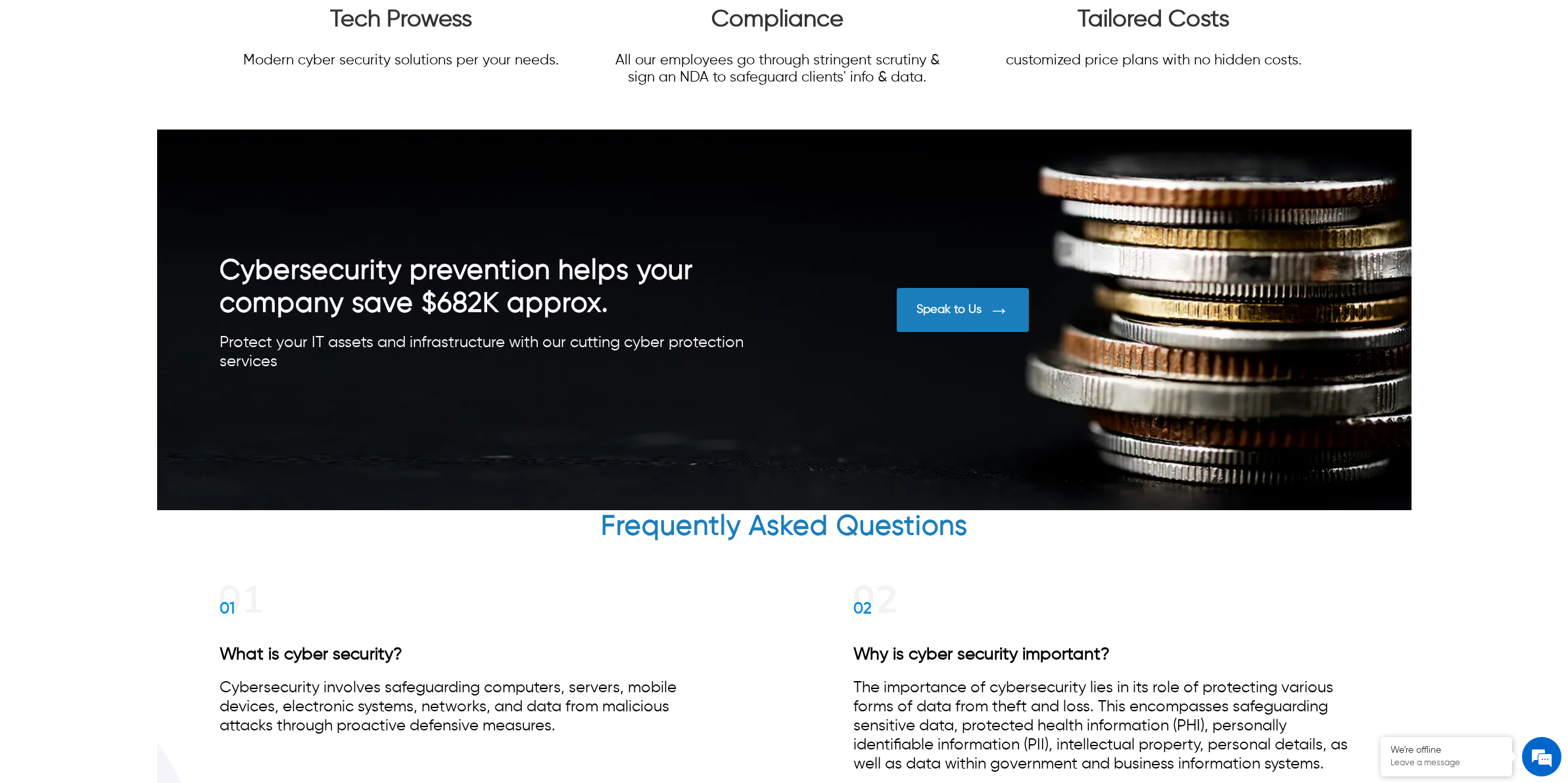
click at [963, 309] on div "Speak to Us" at bounding box center [949, 309] width 65 height 14
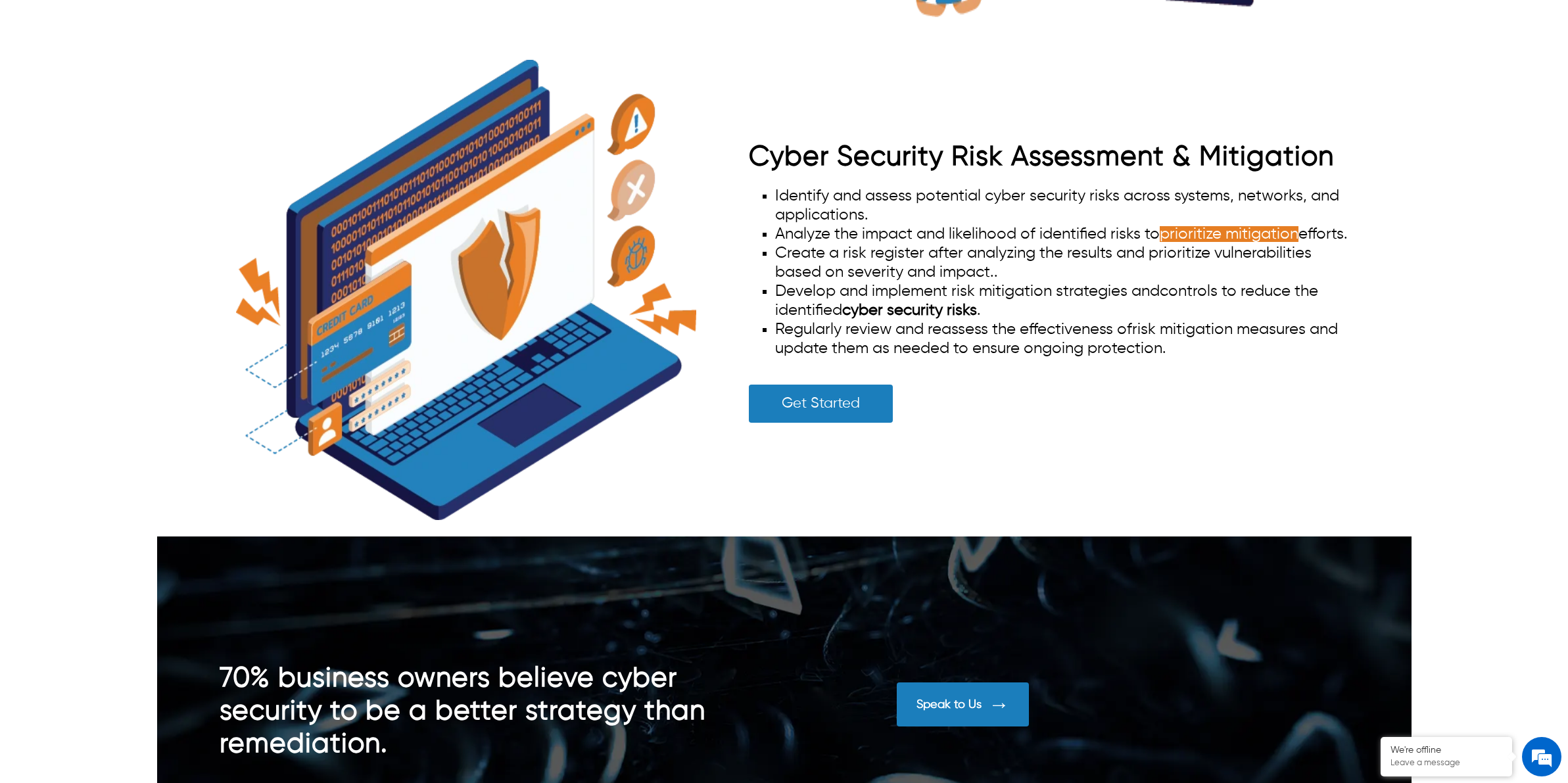
scroll to position [2972, 0]
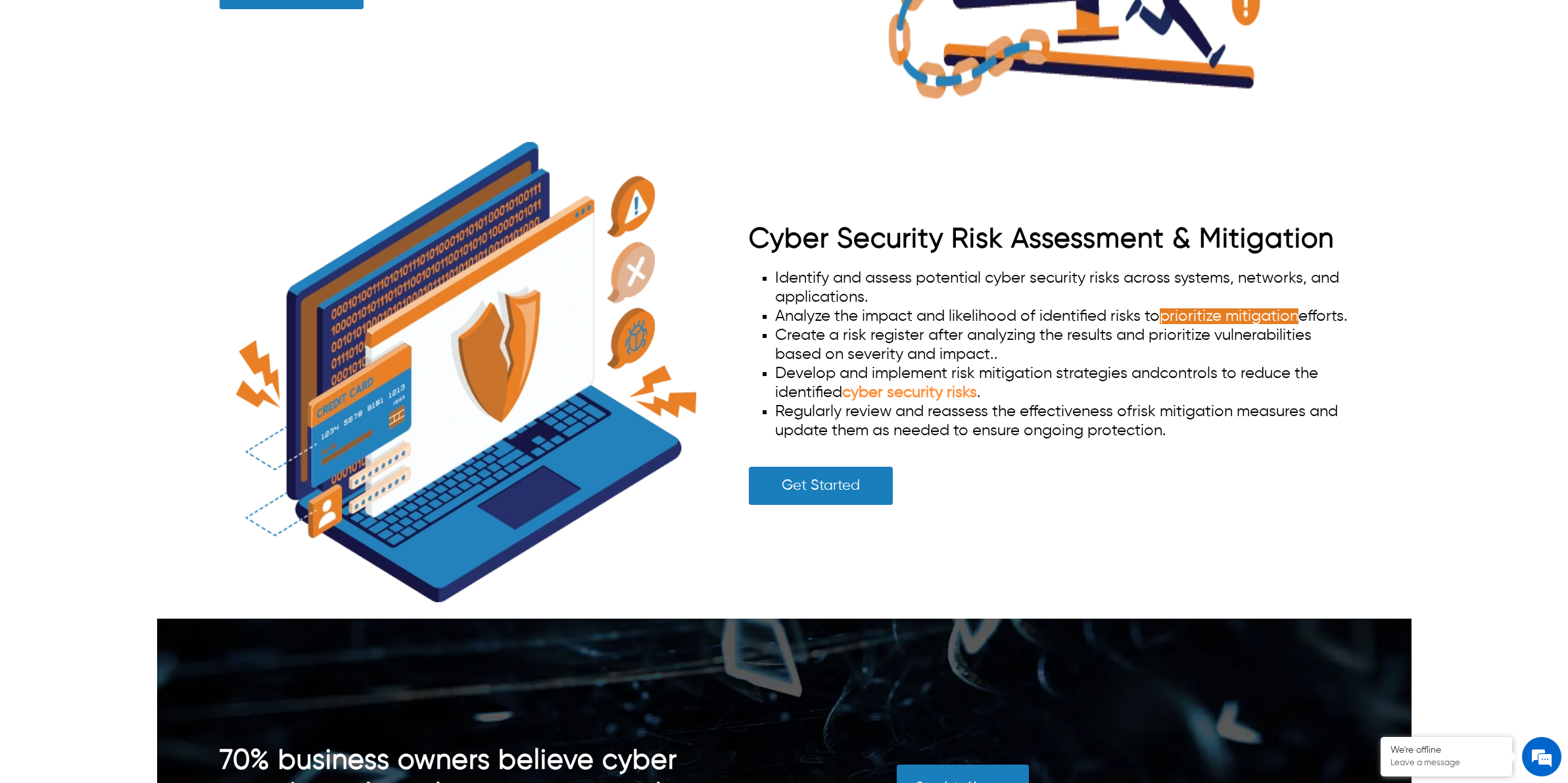
drag, startPoint x: 1010, startPoint y: 391, endPoint x: 868, endPoint y: 402, distance: 142.4
click at [868, 402] on li "Develop and implement risk mitigation strategies and controls to reduce the ide…" at bounding box center [1062, 383] width 573 height 38
click at [1059, 394] on li "Develop and implement risk mitigation strategies and controls to reduce the ide…" at bounding box center [1062, 383] width 573 height 38
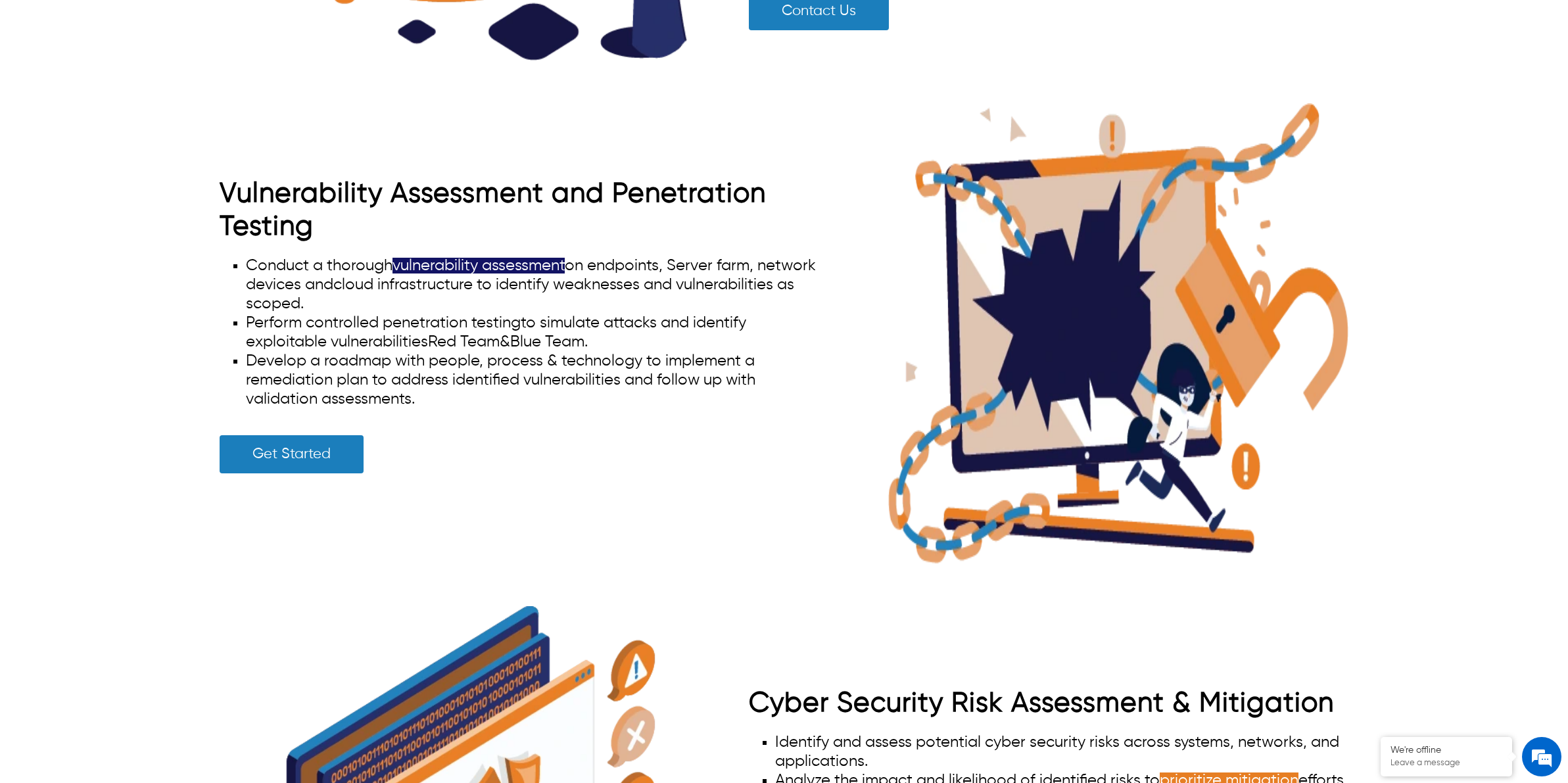
scroll to position [2479, 0]
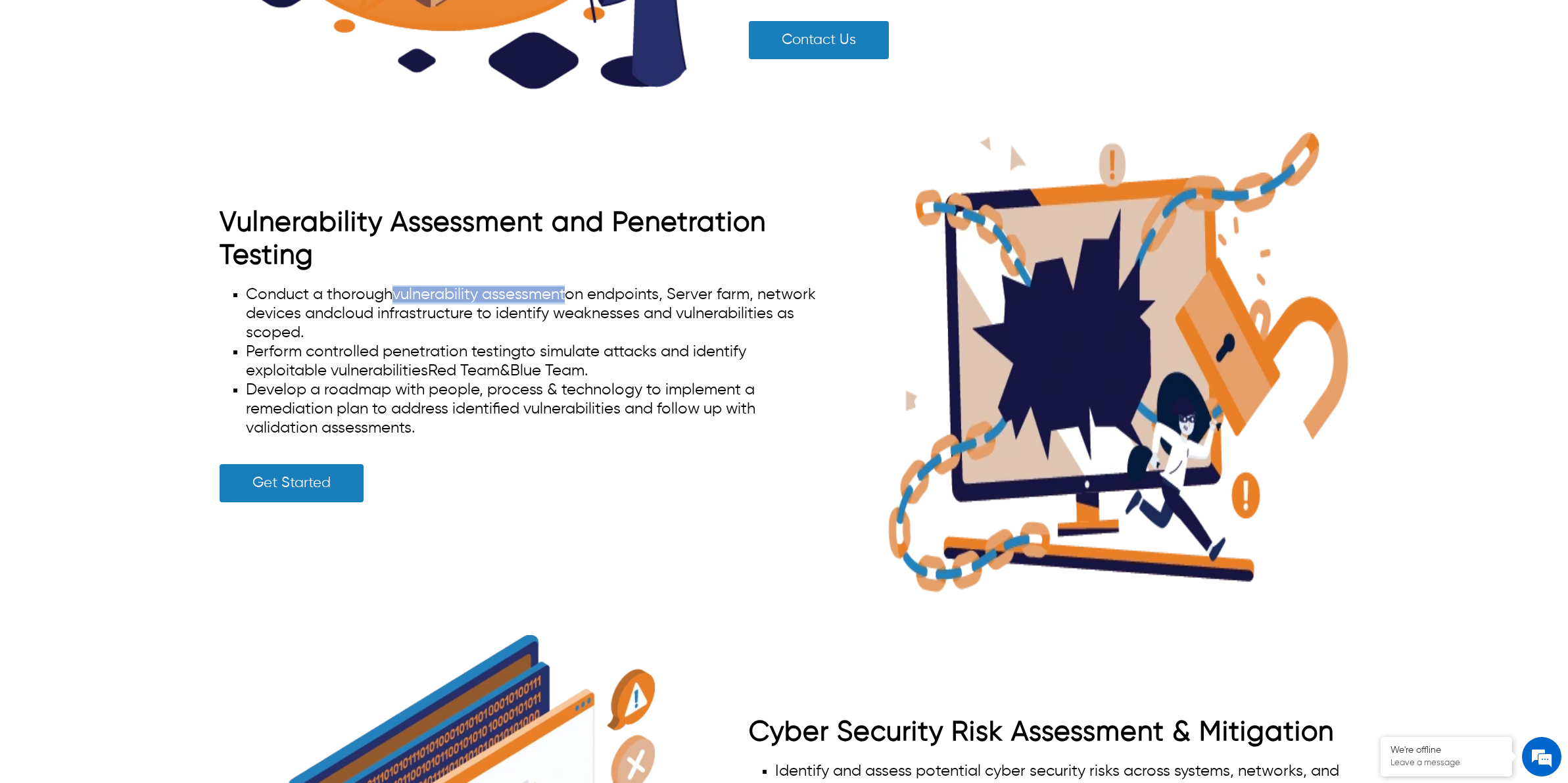
drag, startPoint x: 397, startPoint y: 286, endPoint x: 570, endPoint y: 288, distance: 173.0
click at [565, 288] on span "vulnerability assessment" at bounding box center [478, 295] width 172 height 16
click at [566, 344] on li "Perform controlled penetration testing to simulate attacks and identify exploit…" at bounding box center [533, 361] width 573 height 38
drag, startPoint x: 399, startPoint y: 288, endPoint x: 566, endPoint y: 292, distance: 167.0
click at [565, 292] on span "vulnerability assessment" at bounding box center [478, 295] width 172 height 16
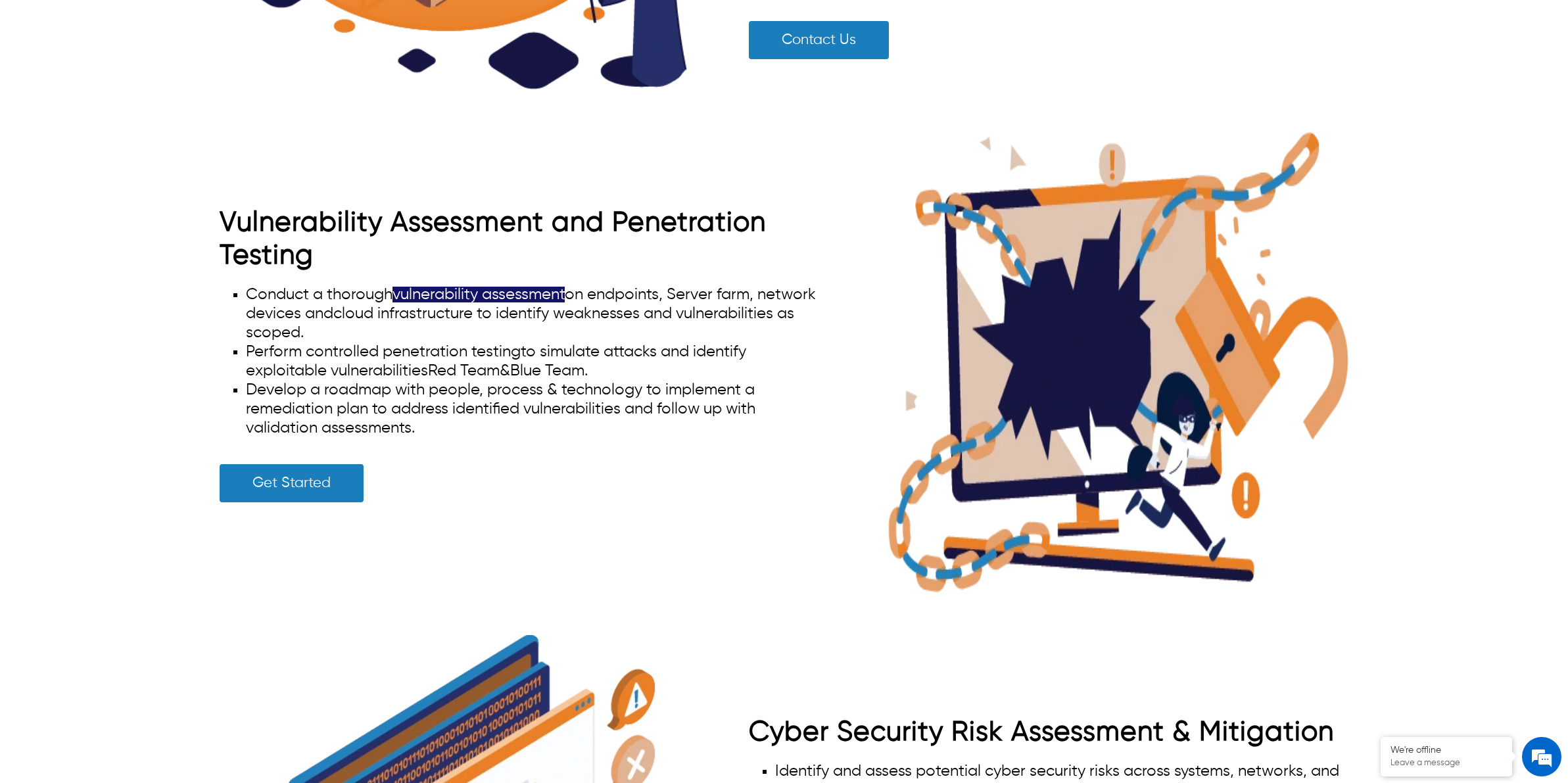
click at [599, 392] on span "Develop a roadmap with people, process & technology to implement a remediation …" at bounding box center [500, 408] width 510 height 54
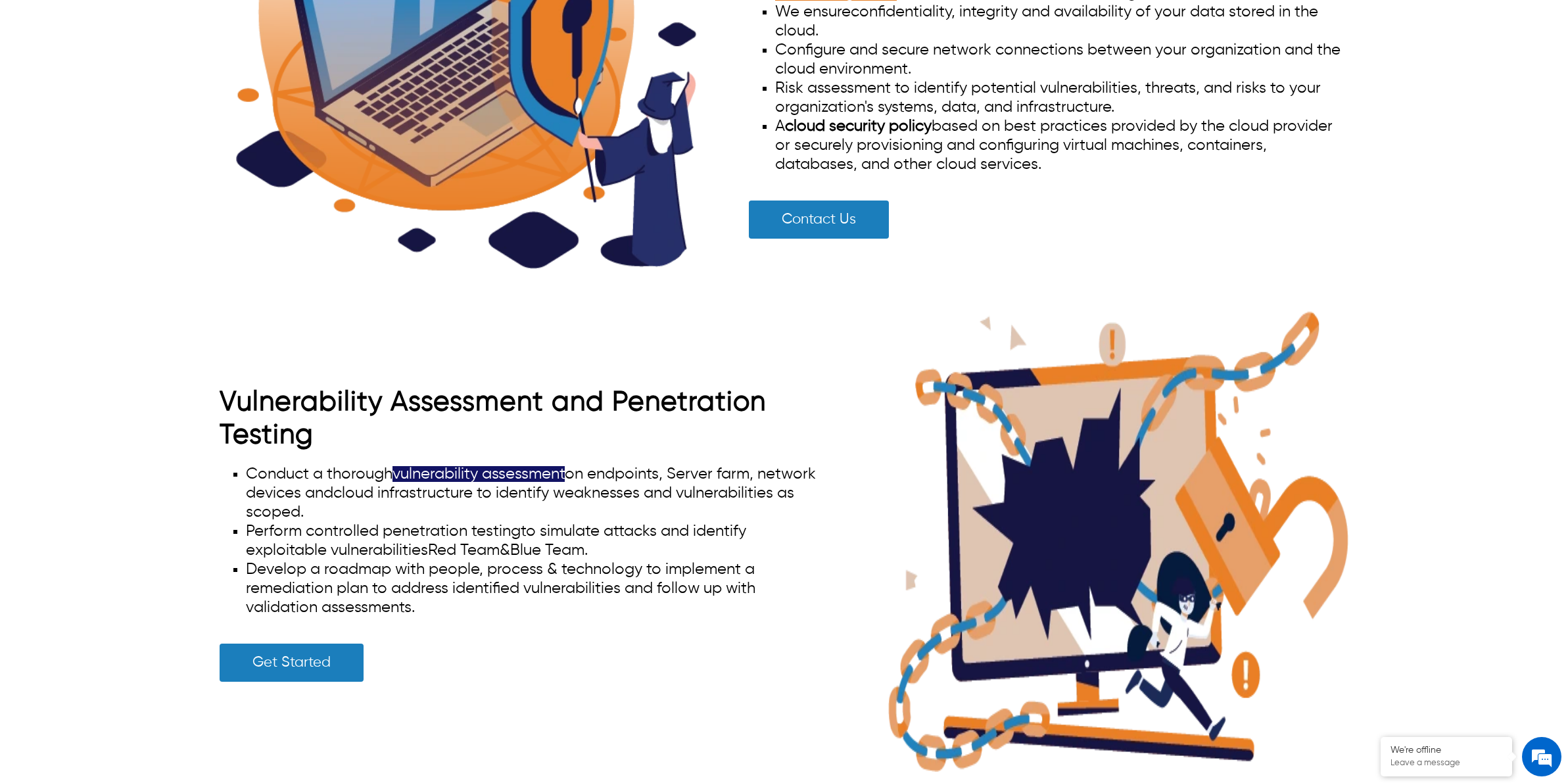
scroll to position [2150, 0]
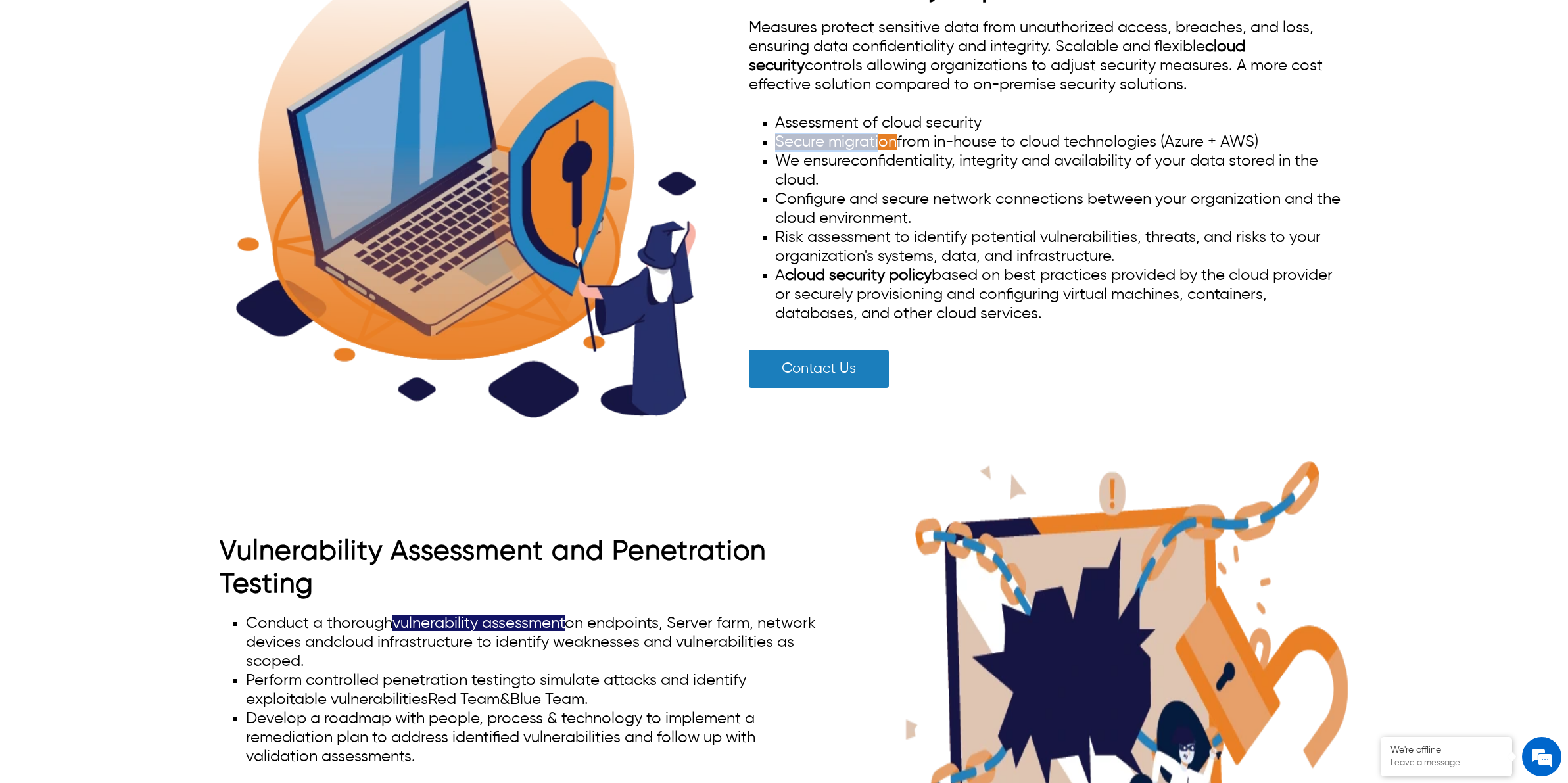
drag, startPoint x: 777, startPoint y: 128, endPoint x: 878, endPoint y: 131, distance: 101.0
click at [878, 134] on span "Secure migration" at bounding box center [836, 142] width 122 height 16
click at [1042, 205] on li "Configure and secure network connections between your organization and the clou…" at bounding box center [1062, 209] width 573 height 38
click at [935, 229] on span "Risk assessment to identify potential vulnerabilities, threats, and risks to yo…" at bounding box center [1048, 247] width 546 height 35
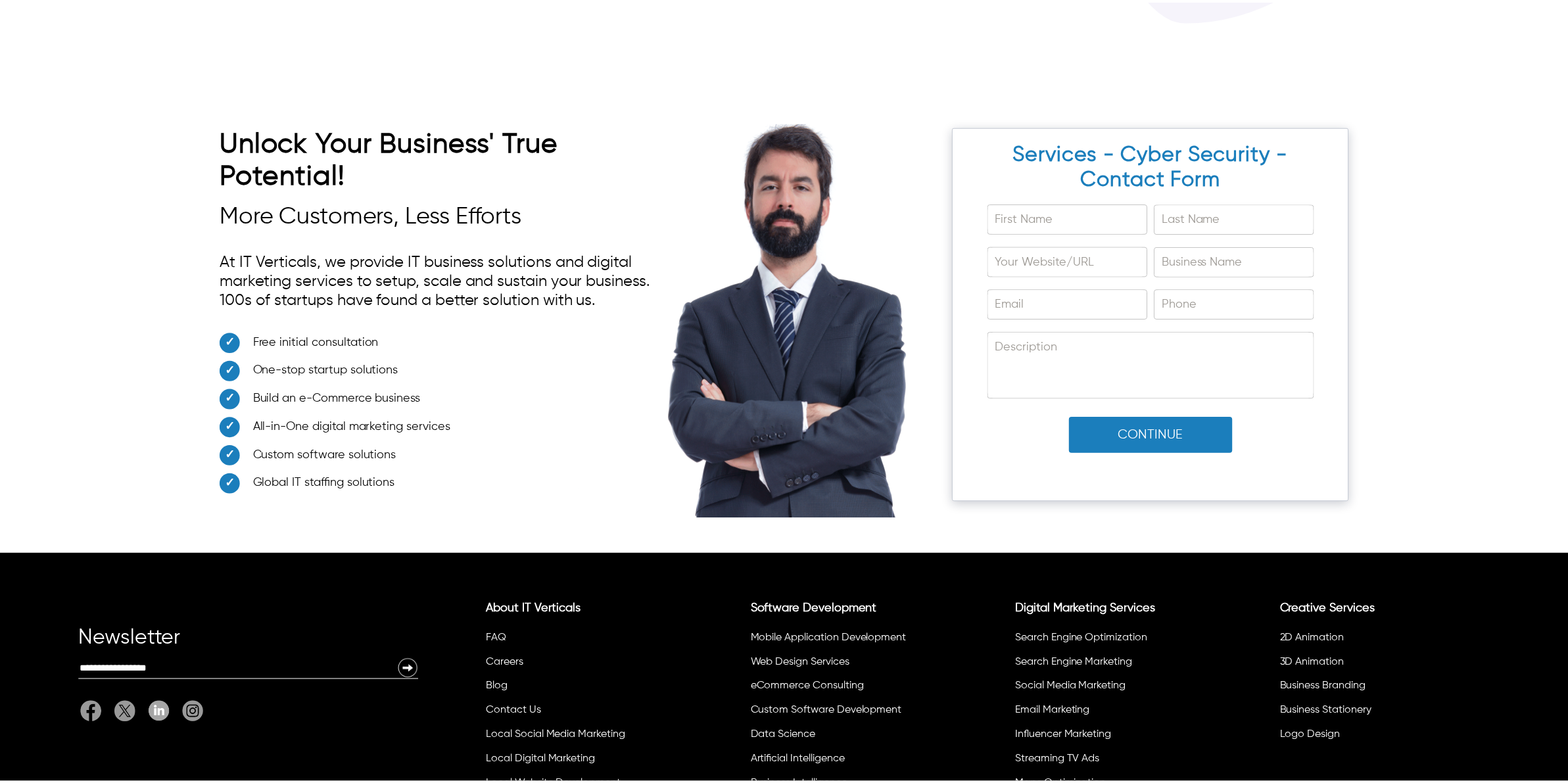
scroll to position [9853, 0]
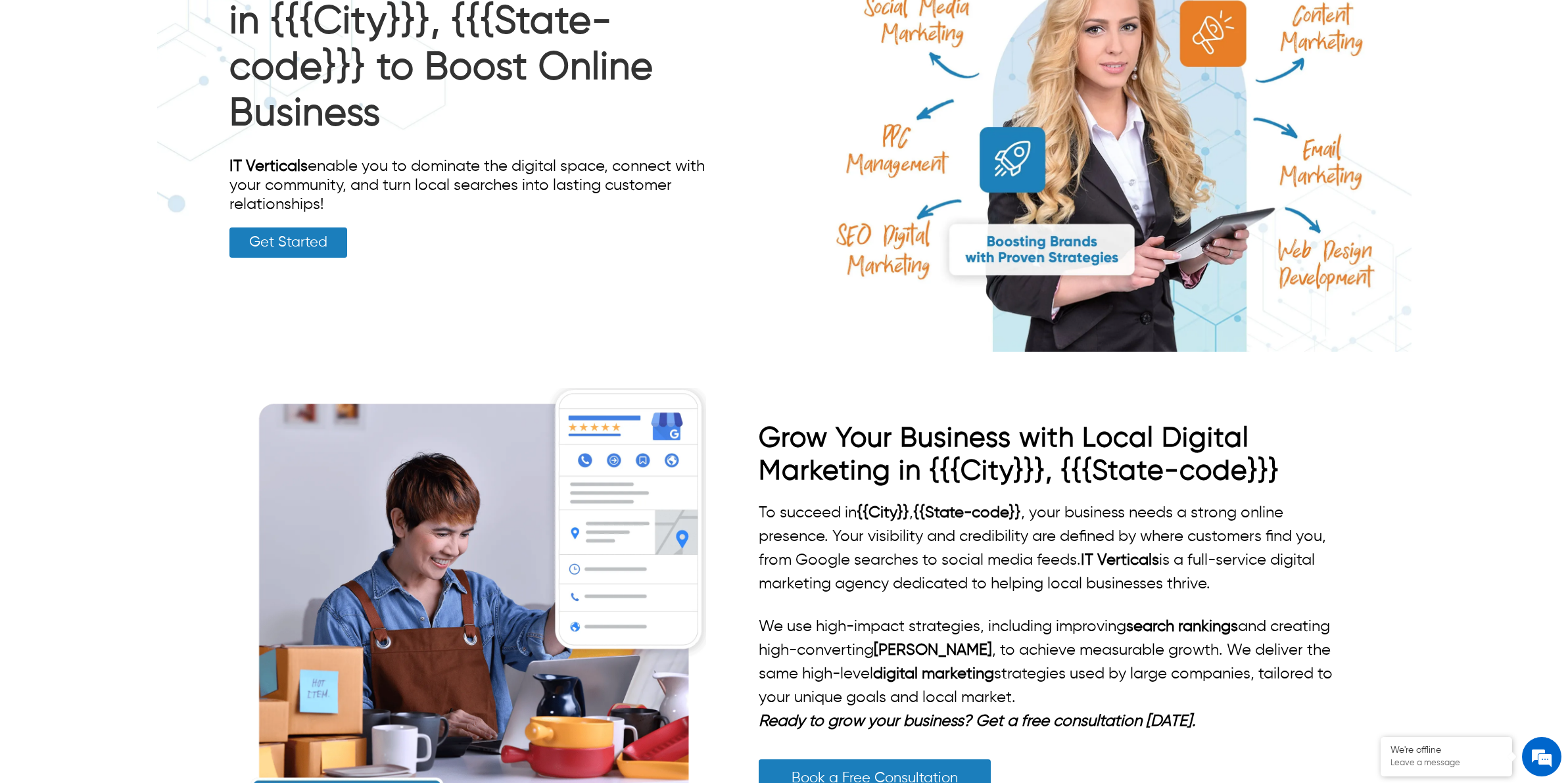
scroll to position [296, 0]
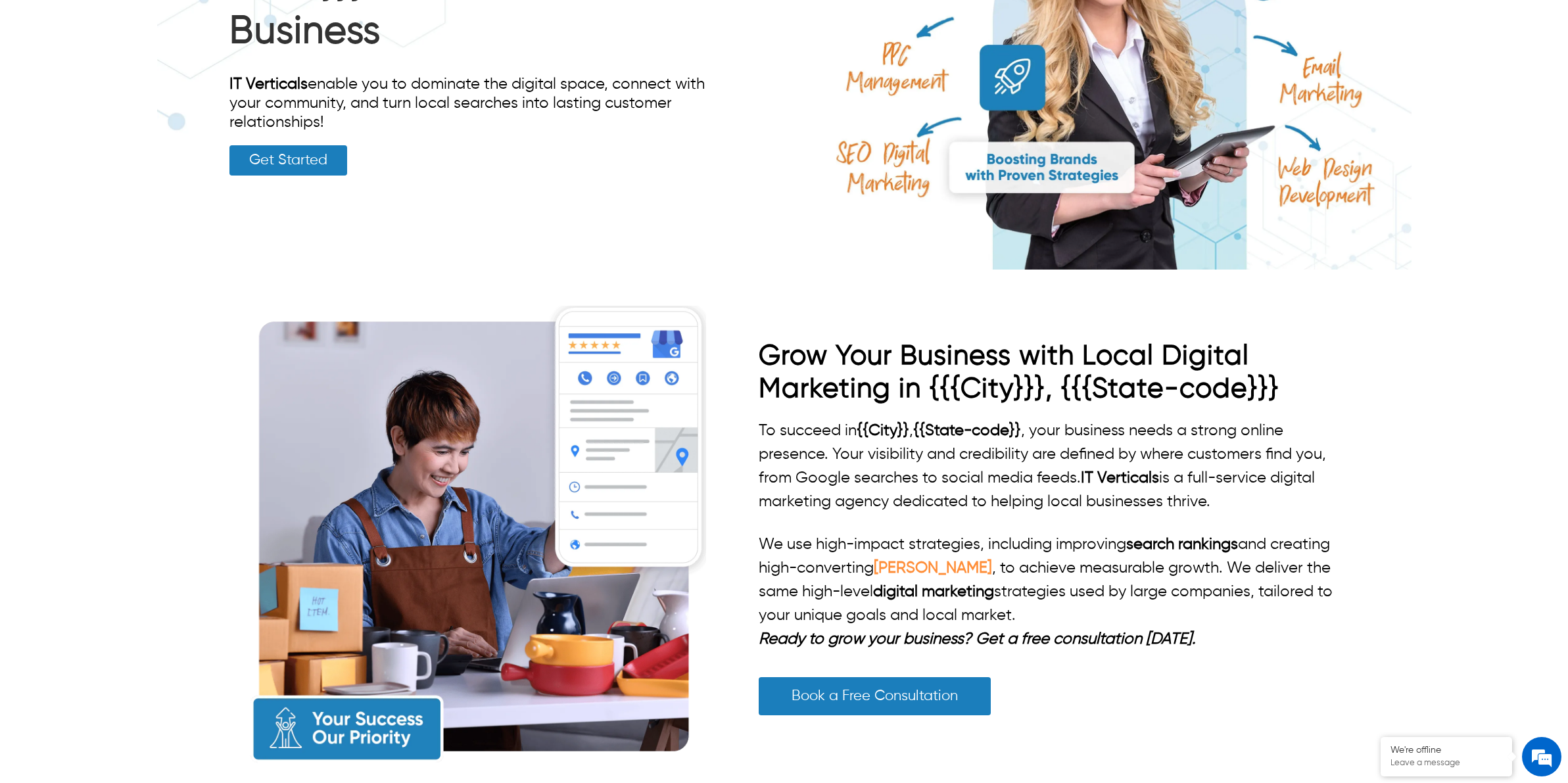
drag, startPoint x: 876, startPoint y: 560, endPoint x: 982, endPoint y: 556, distance: 106.1
click at [982, 556] on p "We use high-impact strategies, including improving search rankings and creating…" at bounding box center [1053, 580] width 590 height 95
click at [1069, 613] on p "We use high-impact strategies, including improving search rankings and creating…" at bounding box center [1053, 580] width 590 height 95
drag, startPoint x: 876, startPoint y: 589, endPoint x: 1074, endPoint y: 580, distance: 198.2
click at [1074, 580] on p "We use high-impact strategies, including improving search rankings and creating…" at bounding box center [1053, 580] width 590 height 95
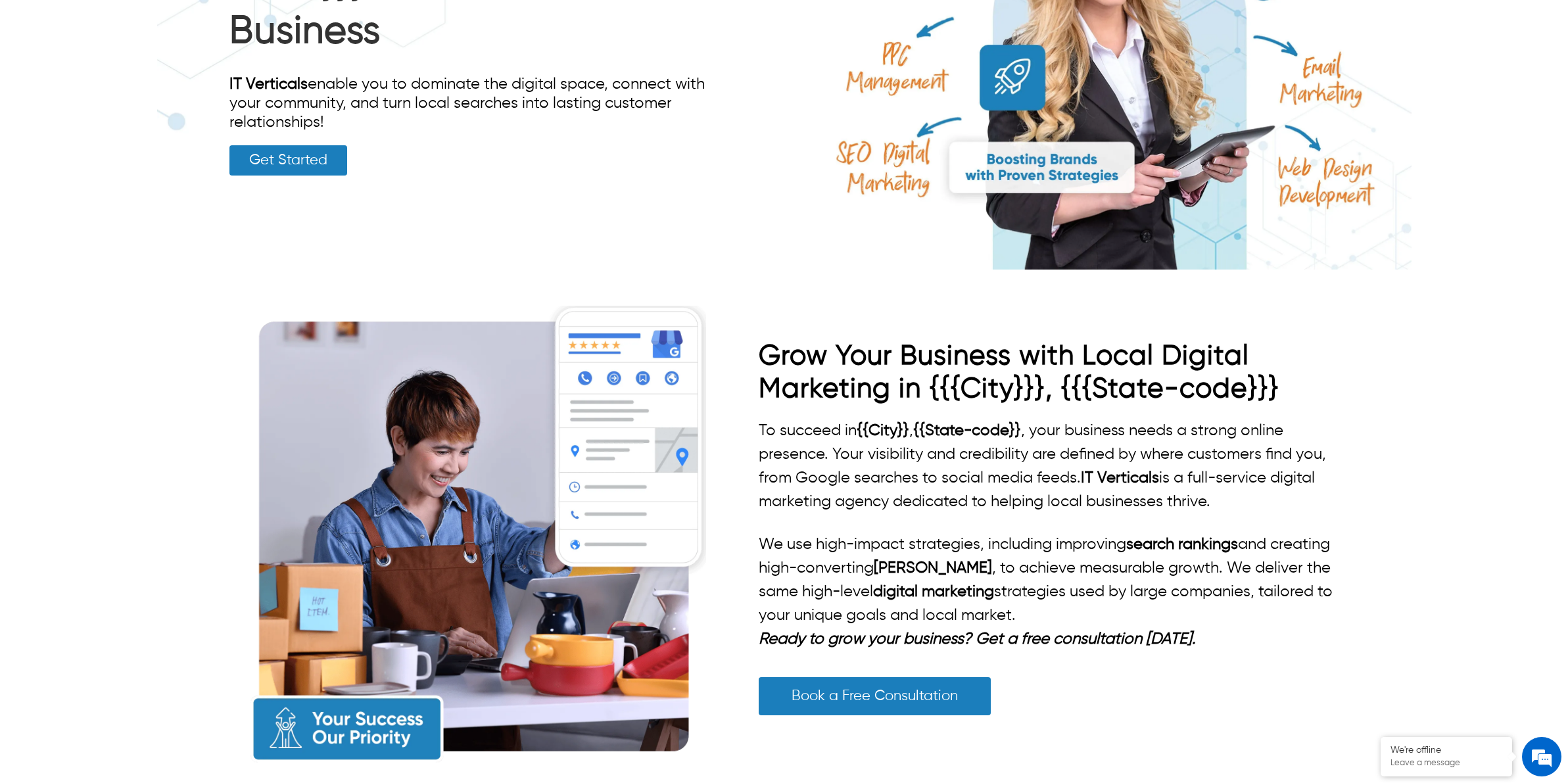
click at [1050, 606] on p "We use high-impact strategies, including improving search rankings and creating…" at bounding box center [1053, 580] width 590 height 95
drag, startPoint x: 1072, startPoint y: 580, endPoint x: 980, endPoint y: 577, distance: 92.0
click at [980, 577] on p "We use high-impact strategies, including improving search rankings and creating…" at bounding box center [1053, 580] width 590 height 95
click at [1185, 580] on p "We use high-impact strategies, including improving search rankings and creating…" at bounding box center [1053, 580] width 590 height 95
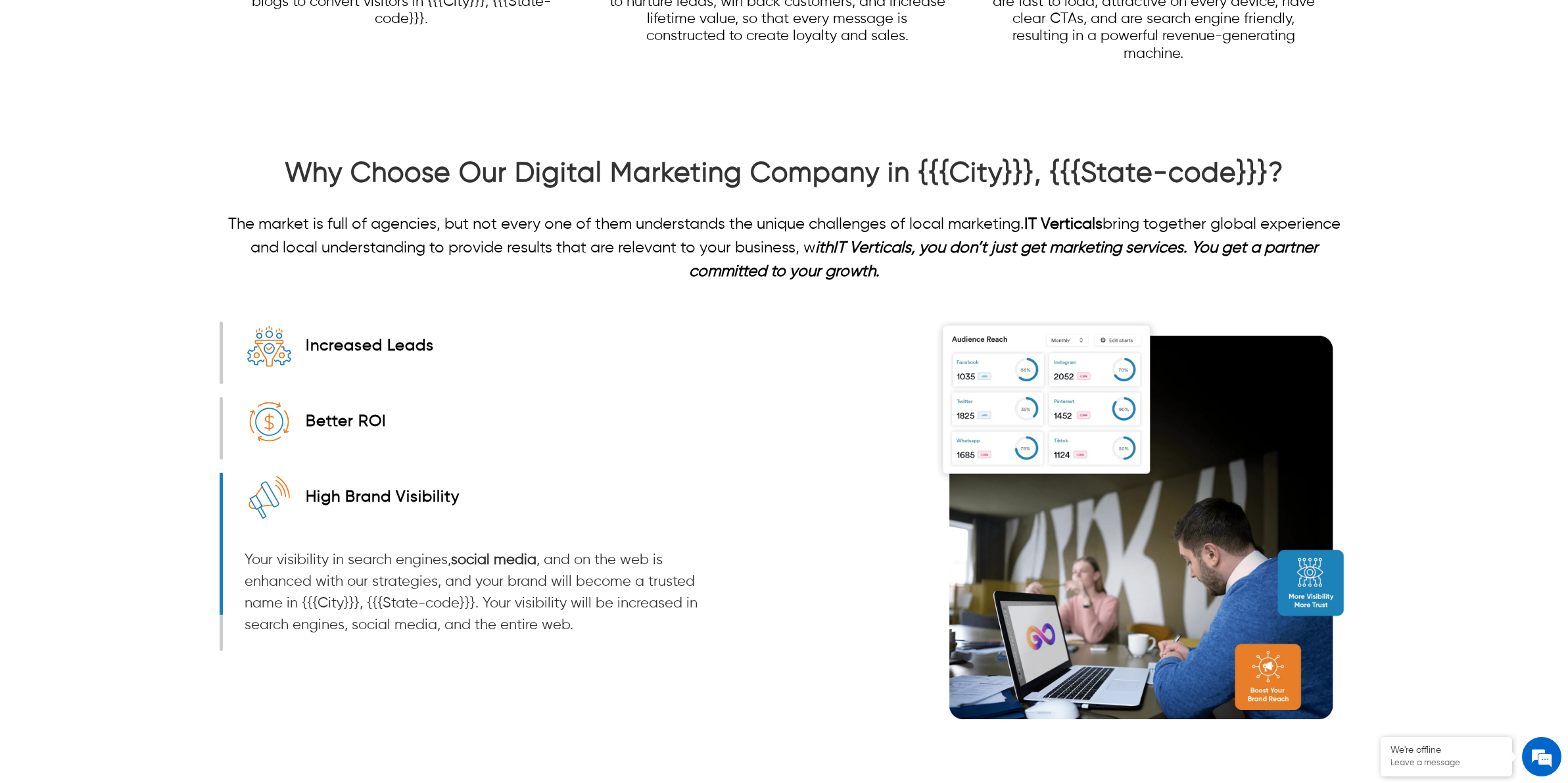
scroll to position [1857, 0]
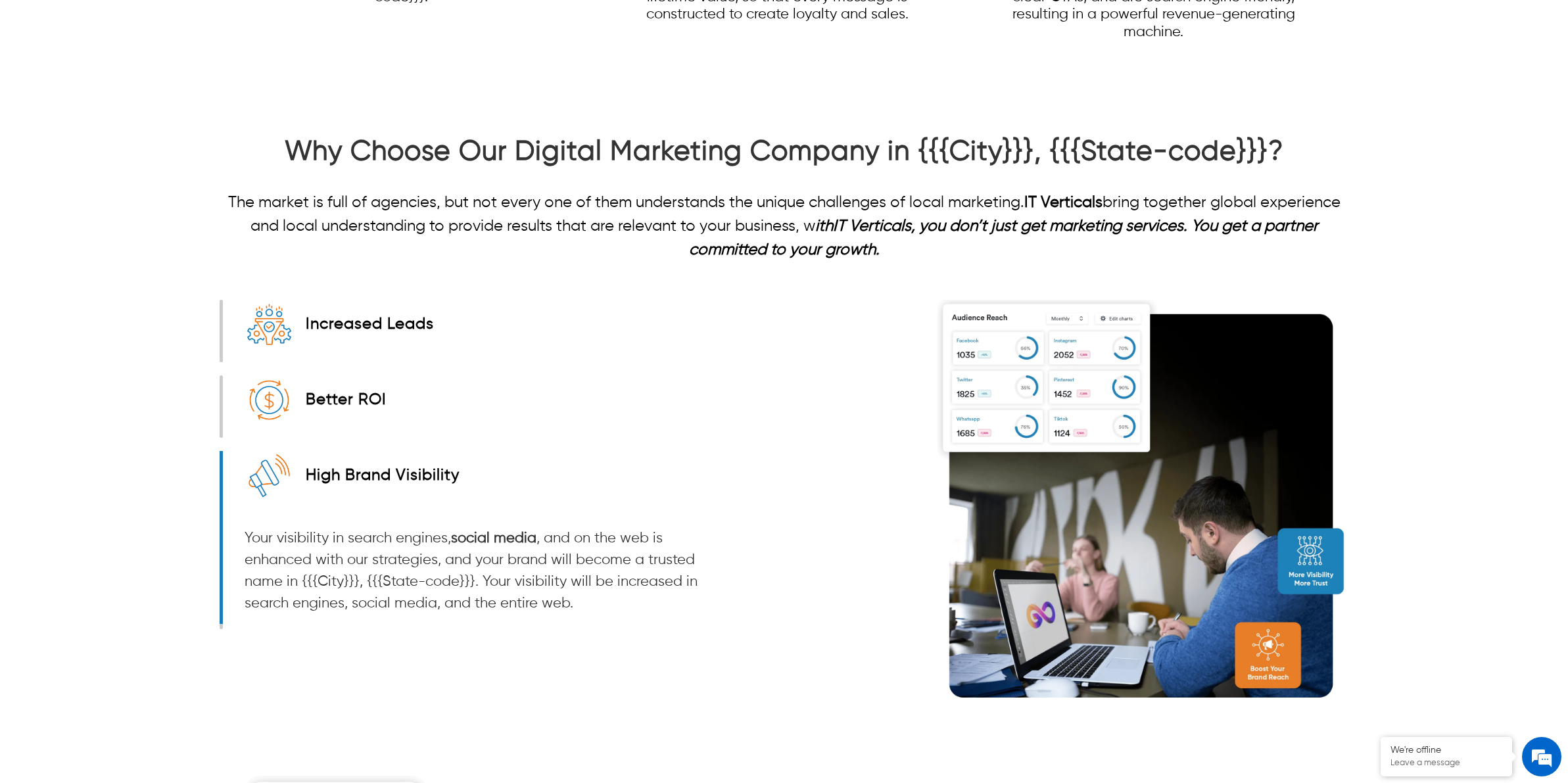
click at [221, 300] on div at bounding box center [222, 331] width 3 height 63
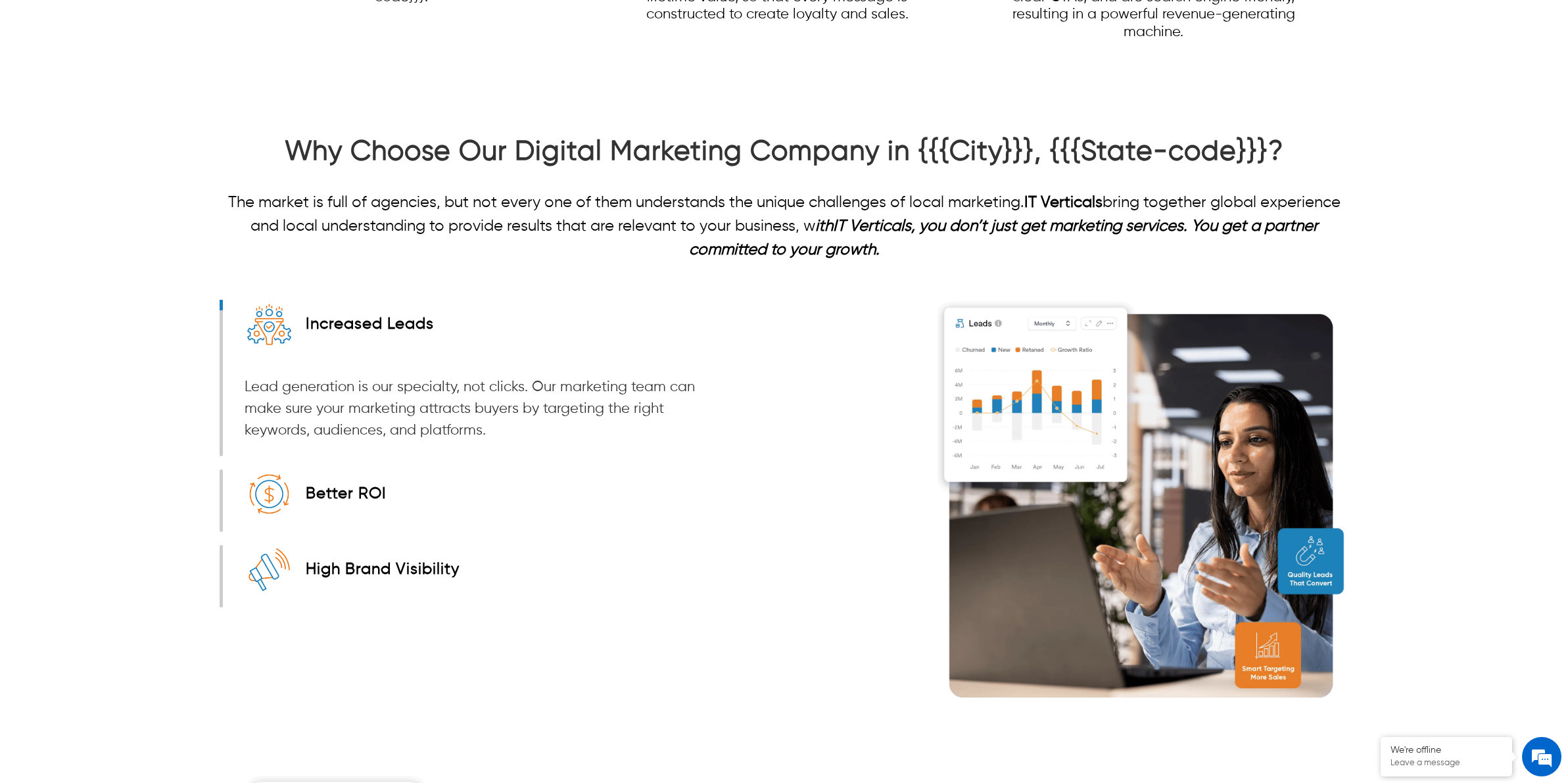
click at [224, 475] on div "Better ROI Every dollar invested in digital marketing should deliver the best R…" at bounding box center [475, 501] width 505 height 63
click at [218, 475] on div "Increased Leads Lead generation is our specialty, not clicks. Our marketing tea…" at bounding box center [784, 511] width 1255 height 423
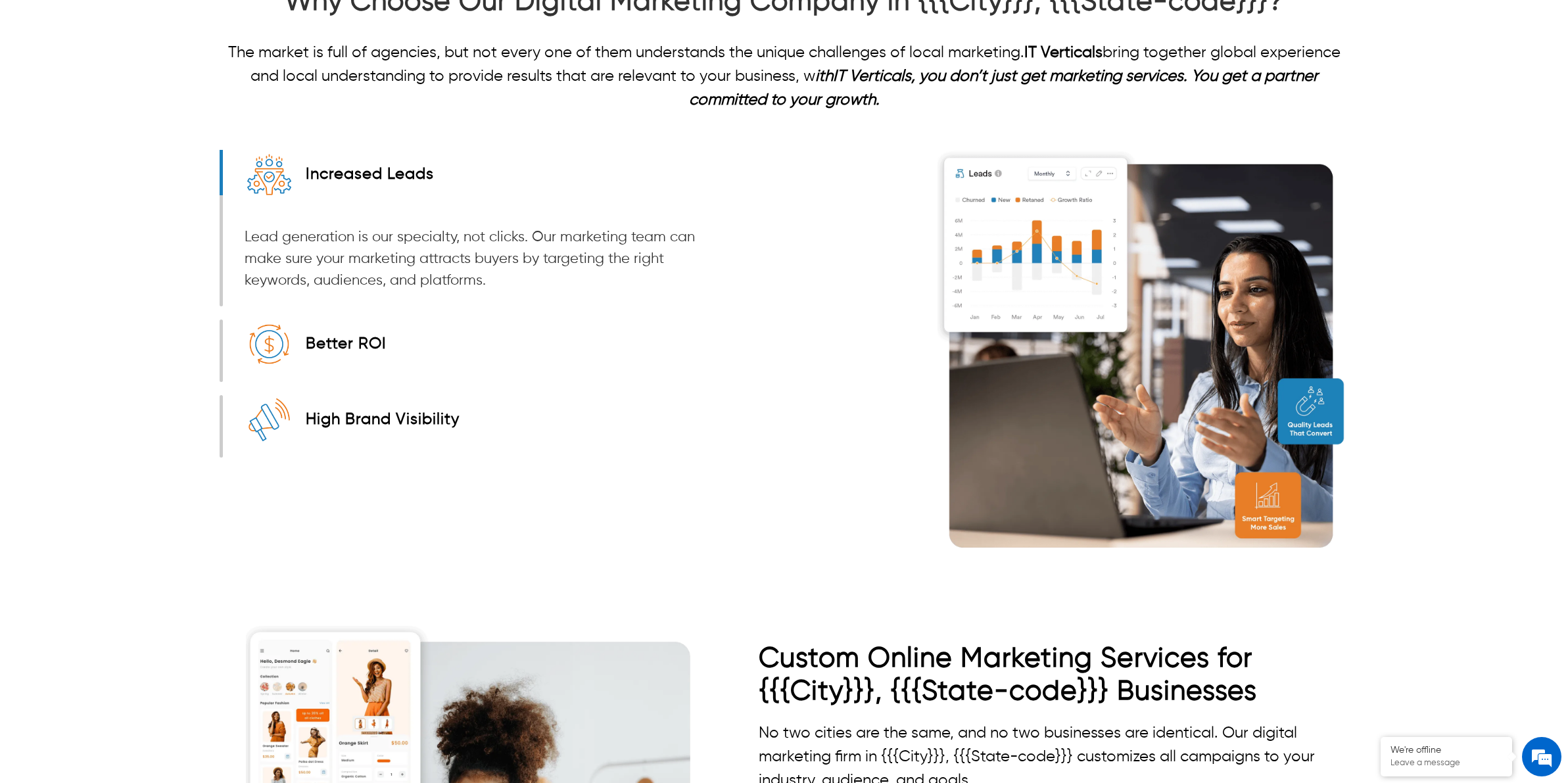
scroll to position [2022, 0]
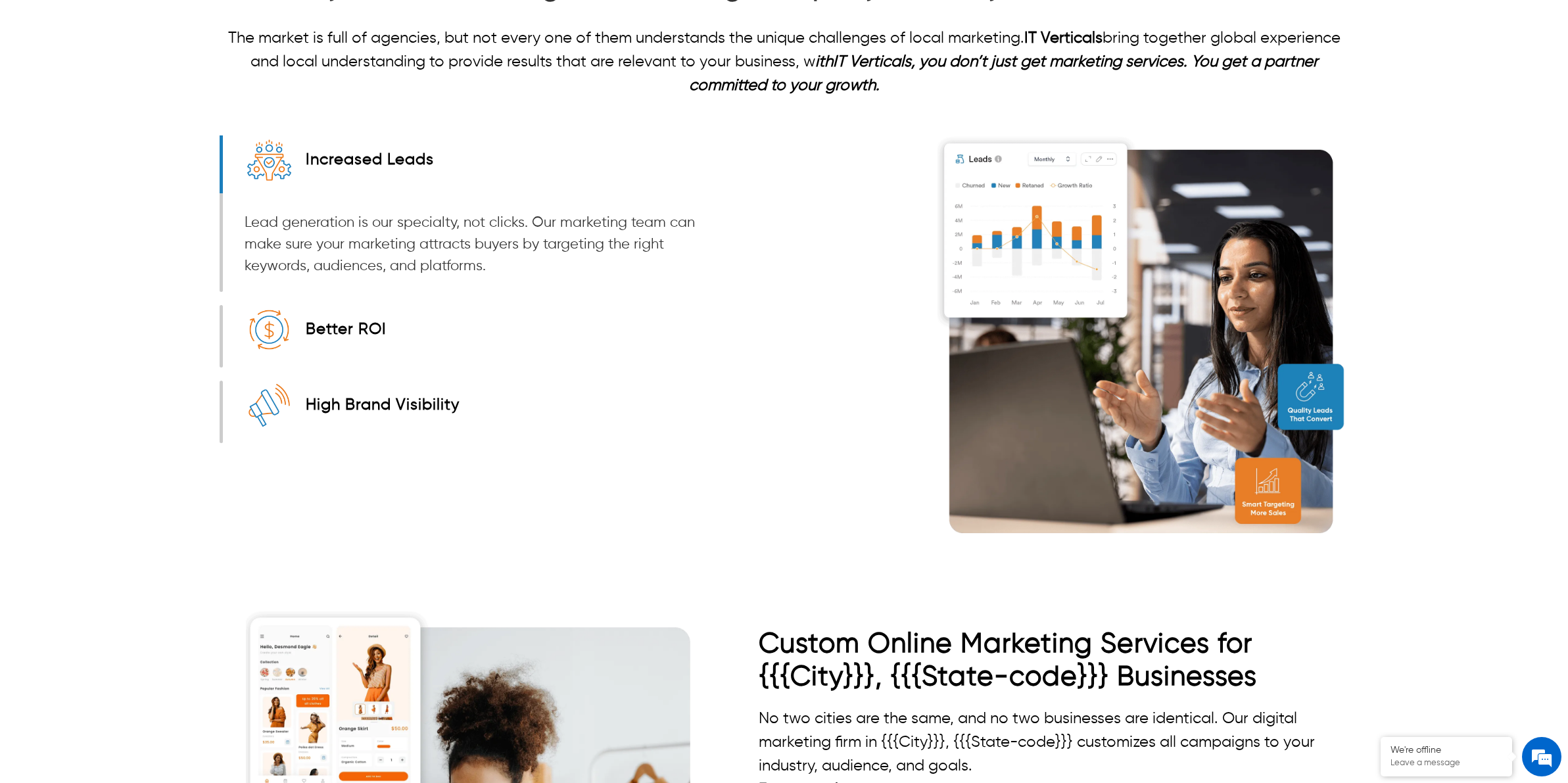
click at [214, 393] on div "Increased Leads Lead generation is our specialty, not clicks. Our marketing tea…" at bounding box center [784, 346] width 1255 height 423
click at [224, 393] on div "High Brand Visibility Your visibility in search engines, social media , and on …" at bounding box center [475, 412] width 505 height 63
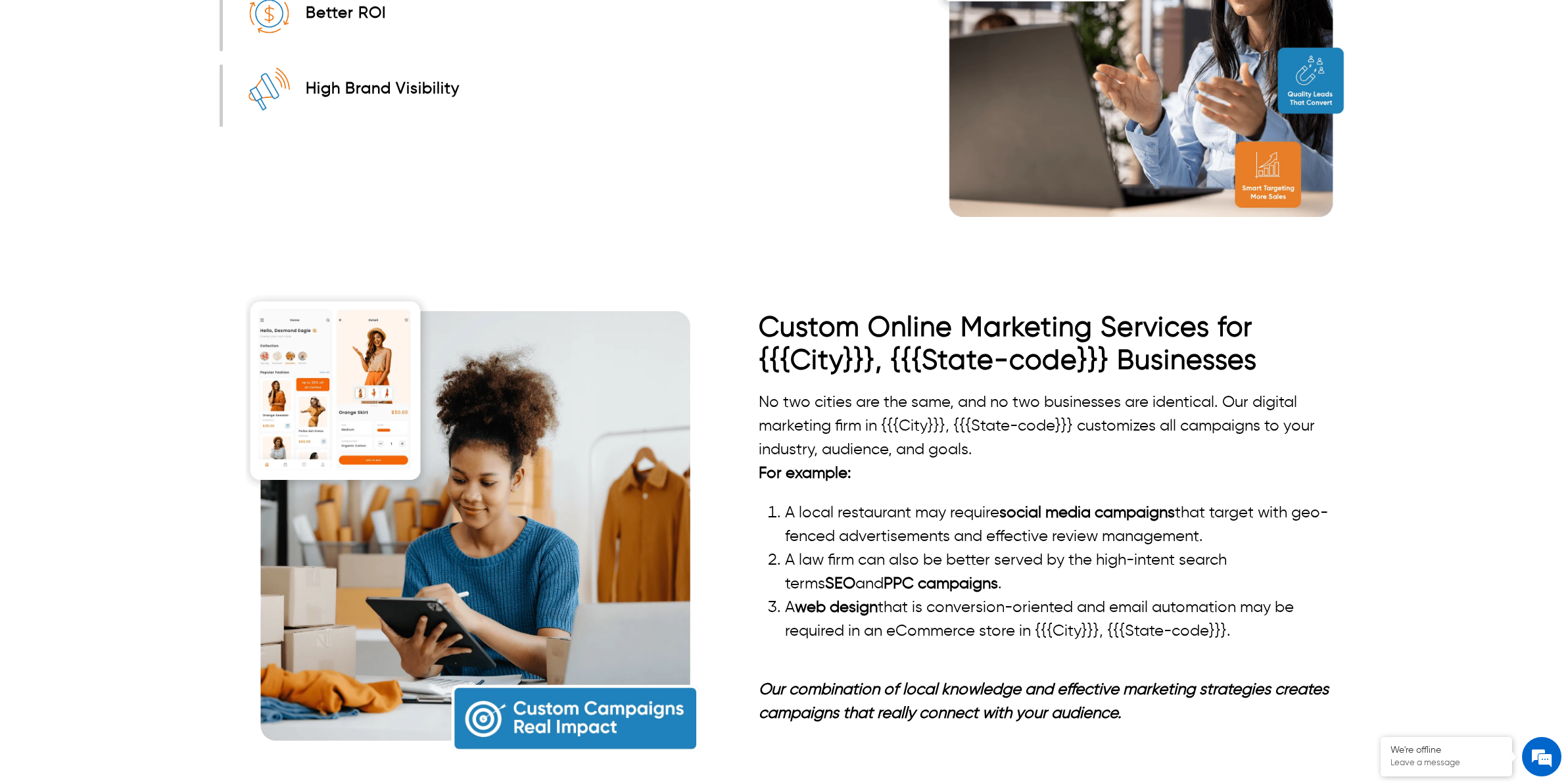
scroll to position [2432, 0]
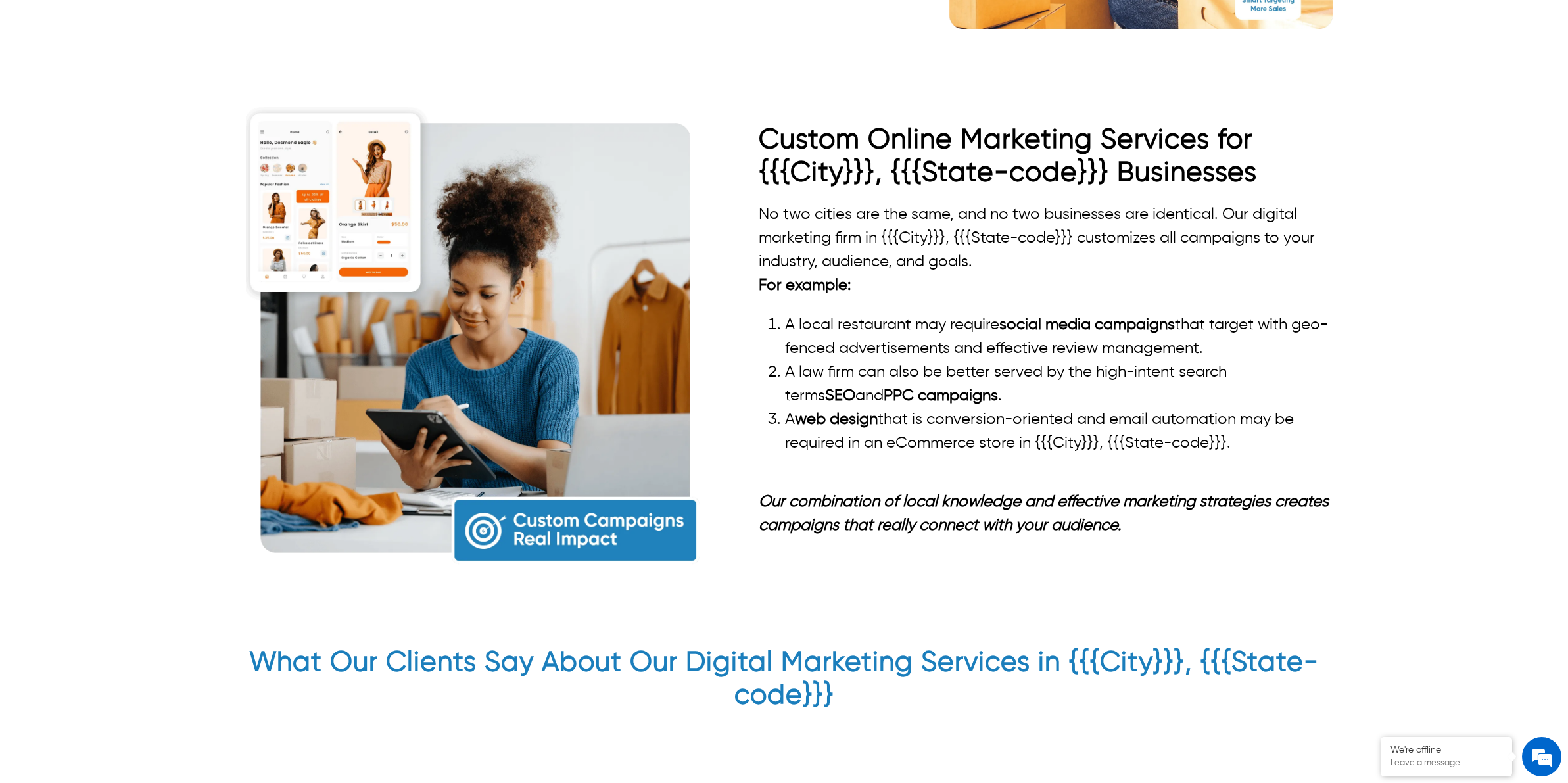
click at [1002, 408] on li "A web design that is conversion-oriented and email automation may be required i…" at bounding box center [1066, 431] width 563 height 47
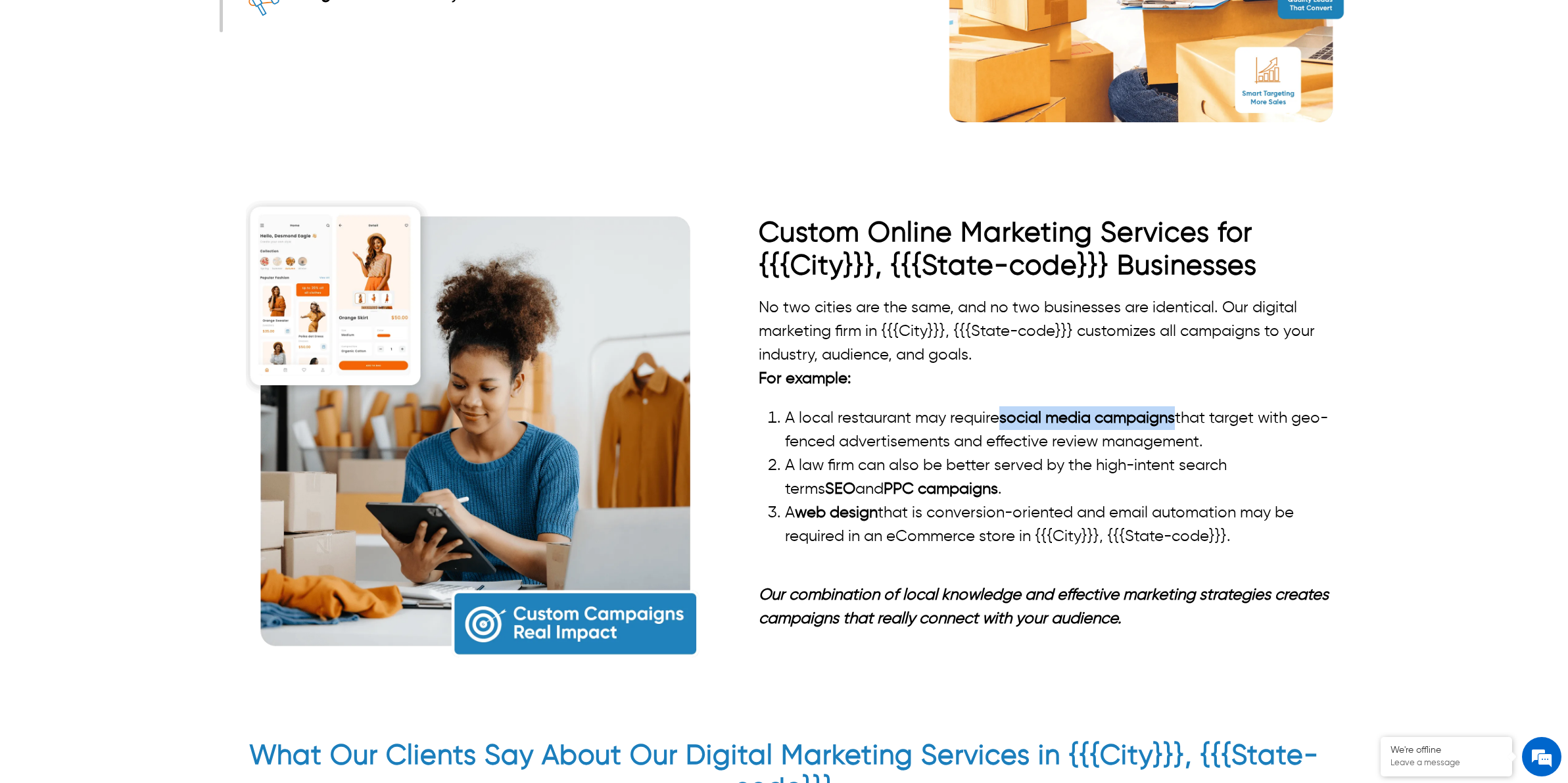
drag, startPoint x: 1001, startPoint y: 392, endPoint x: 1181, endPoint y: 389, distance: 180.0
click at [1181, 406] on li "A local restaurant may require social media campaigns that target with geo-fenc…" at bounding box center [1066, 430] width 563 height 47
click at [1131, 415] on li "A local restaurant may require social media campaigns that target with geo-fenc…" at bounding box center [1066, 430] width 563 height 47
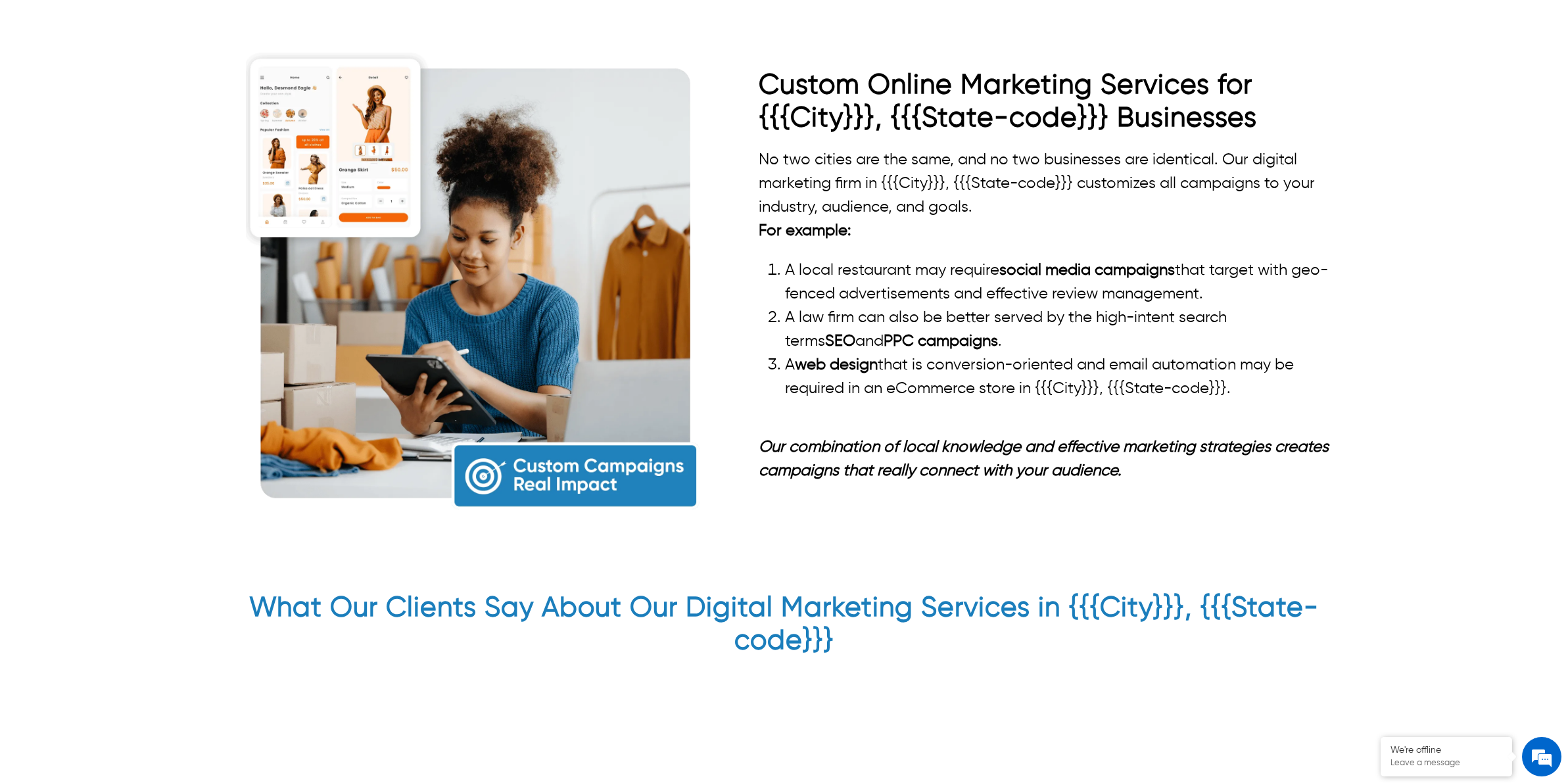
scroll to position [2584, 0]
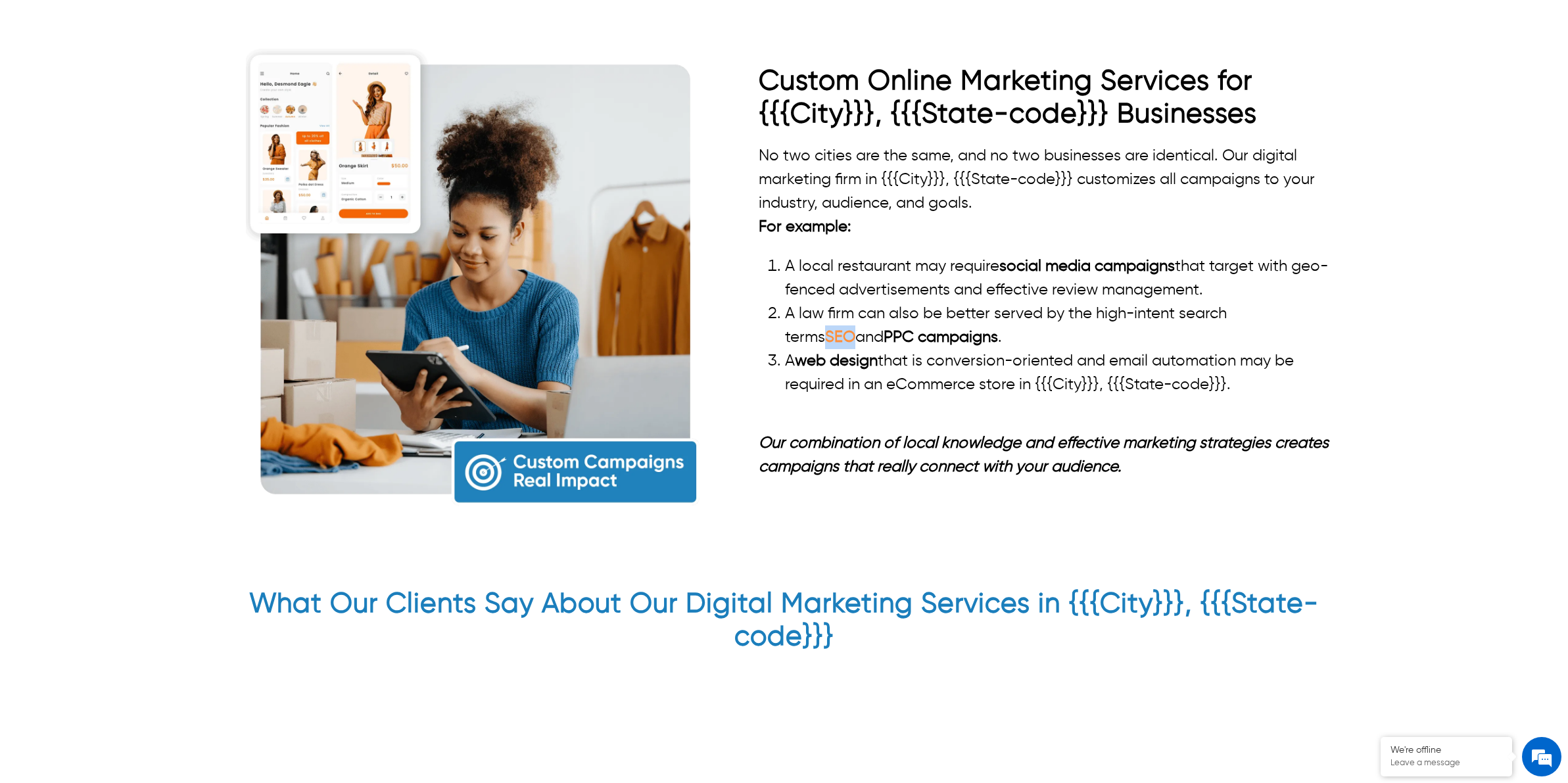
drag, startPoint x: 826, startPoint y: 313, endPoint x: 857, endPoint y: 311, distance: 31.1
click at [857, 311] on li "A law firm can also be better served by the high-intent search terms SEO and PP…" at bounding box center [1066, 325] width 563 height 47
click at [962, 357] on li "A web design that is conversion-oriented and email automation may be required i…" at bounding box center [1066, 372] width 563 height 47
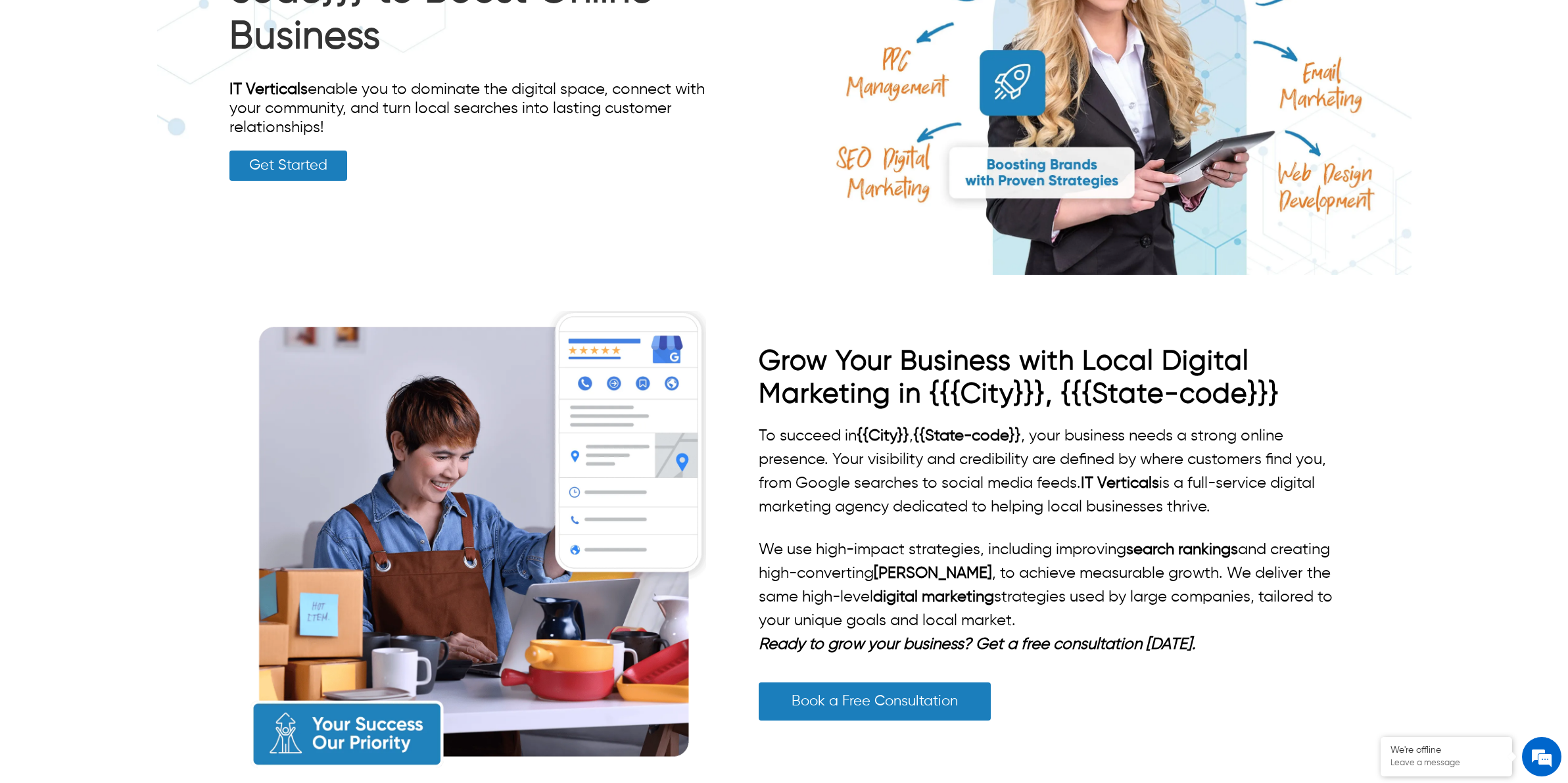
scroll to position [0, 0]
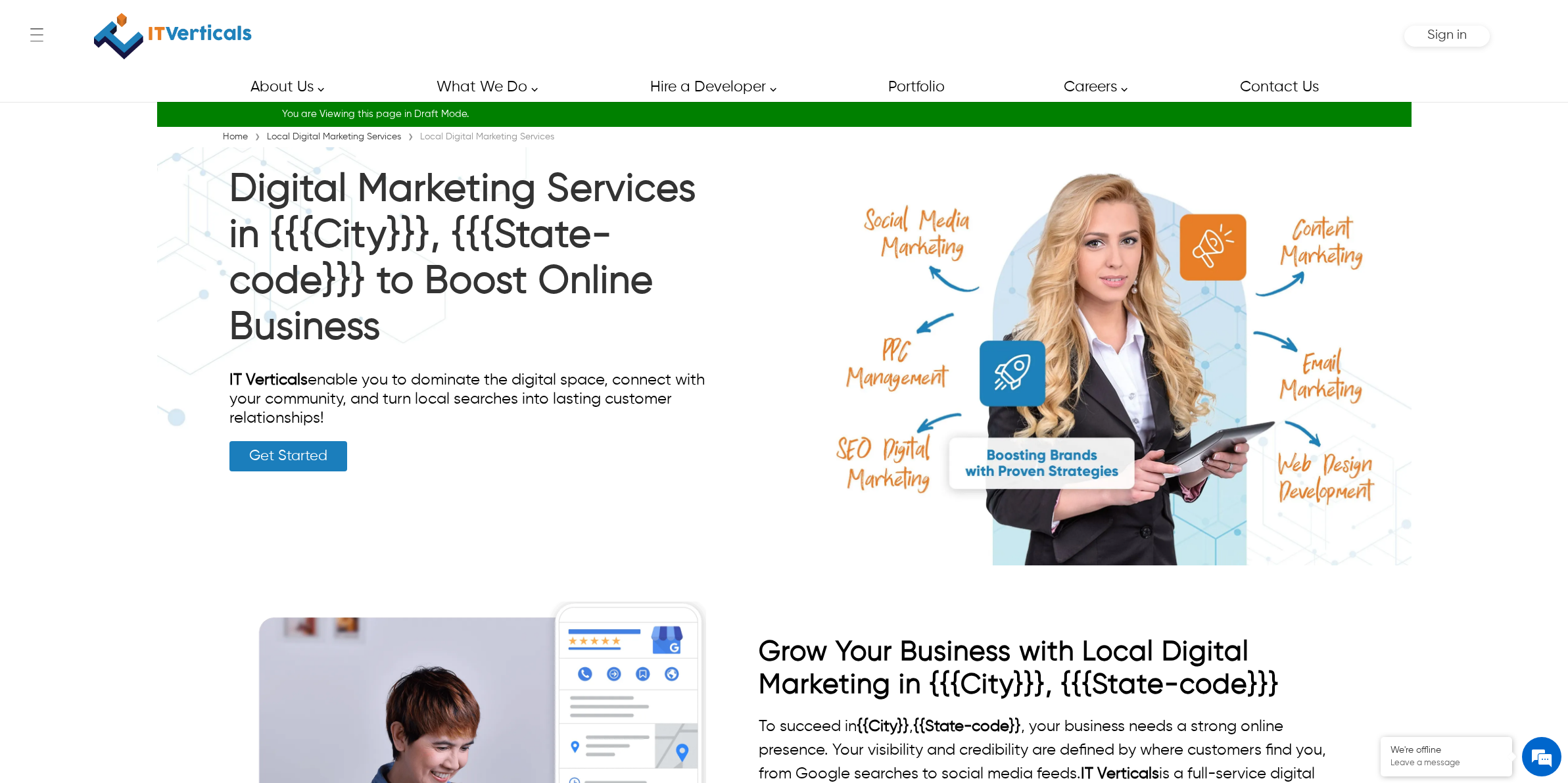
click at [1512, 303] on div "← Menu Startup Solutions Software Development Digital Marketing Services IT Sta…" at bounding box center [784, 391] width 1568 height 783
click at [1487, 269] on div "← Menu Startup Solutions Software Development Digital Marketing Services IT Sta…" at bounding box center [784, 391] width 1568 height 783
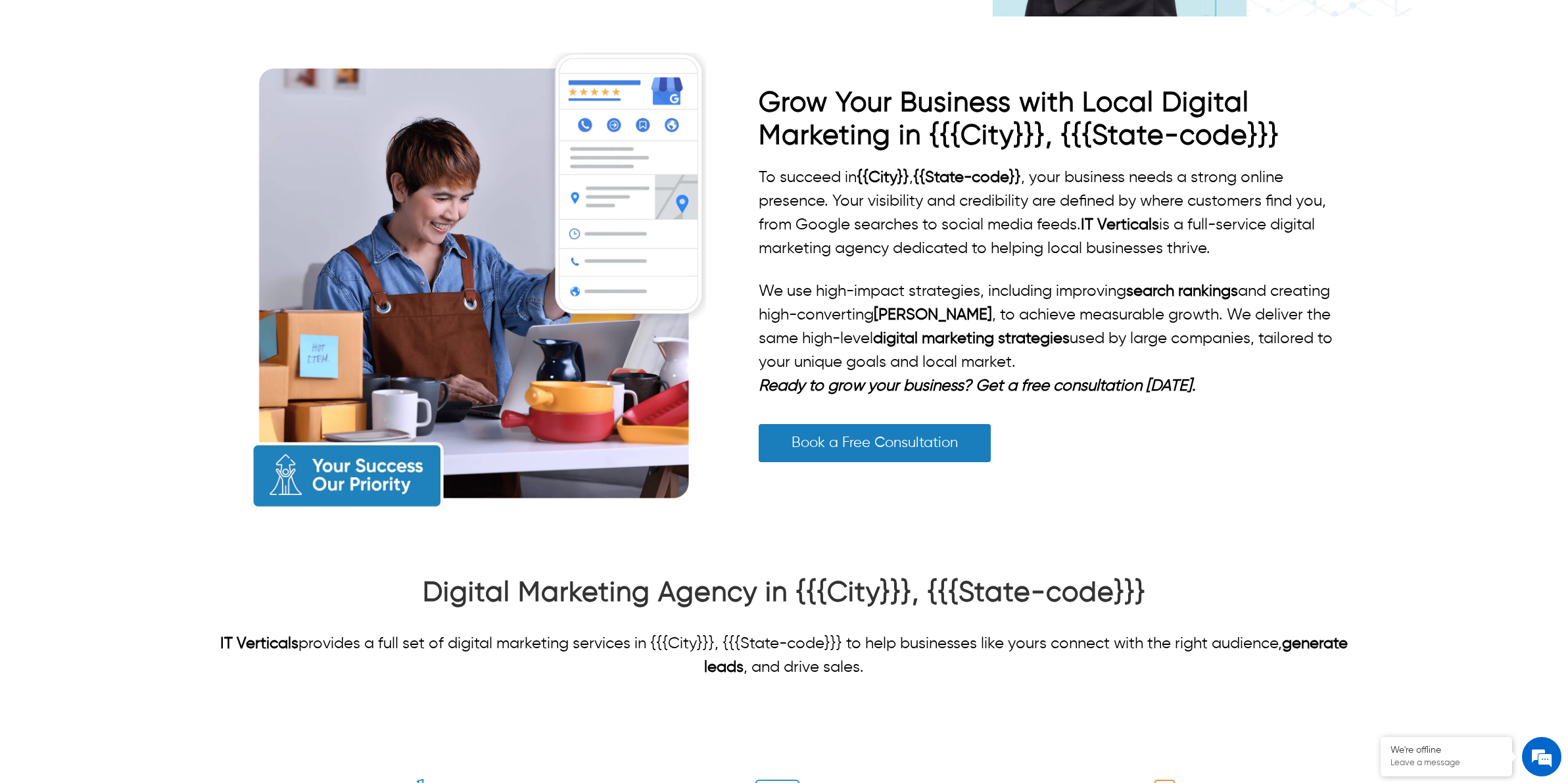
scroll to position [528, 0]
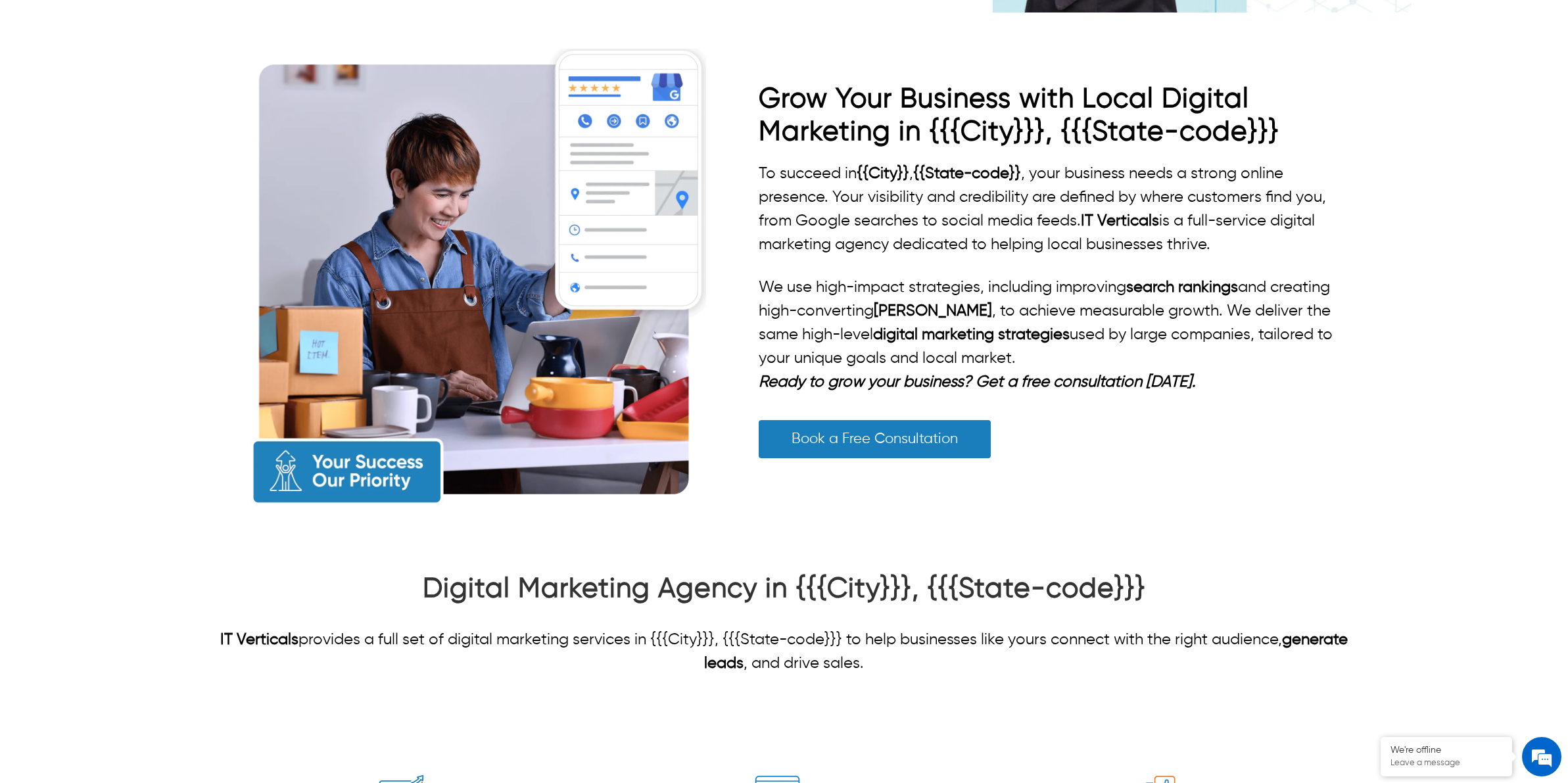
click at [797, 375] on em "Ready to grow your business? Get a free consultation [DATE]." at bounding box center [977, 382] width 438 height 16
click at [797, 375] on em "Ready to grow your business? Get a free consultation [DATE]." at bounding box center [977, 382] width 438 height 16
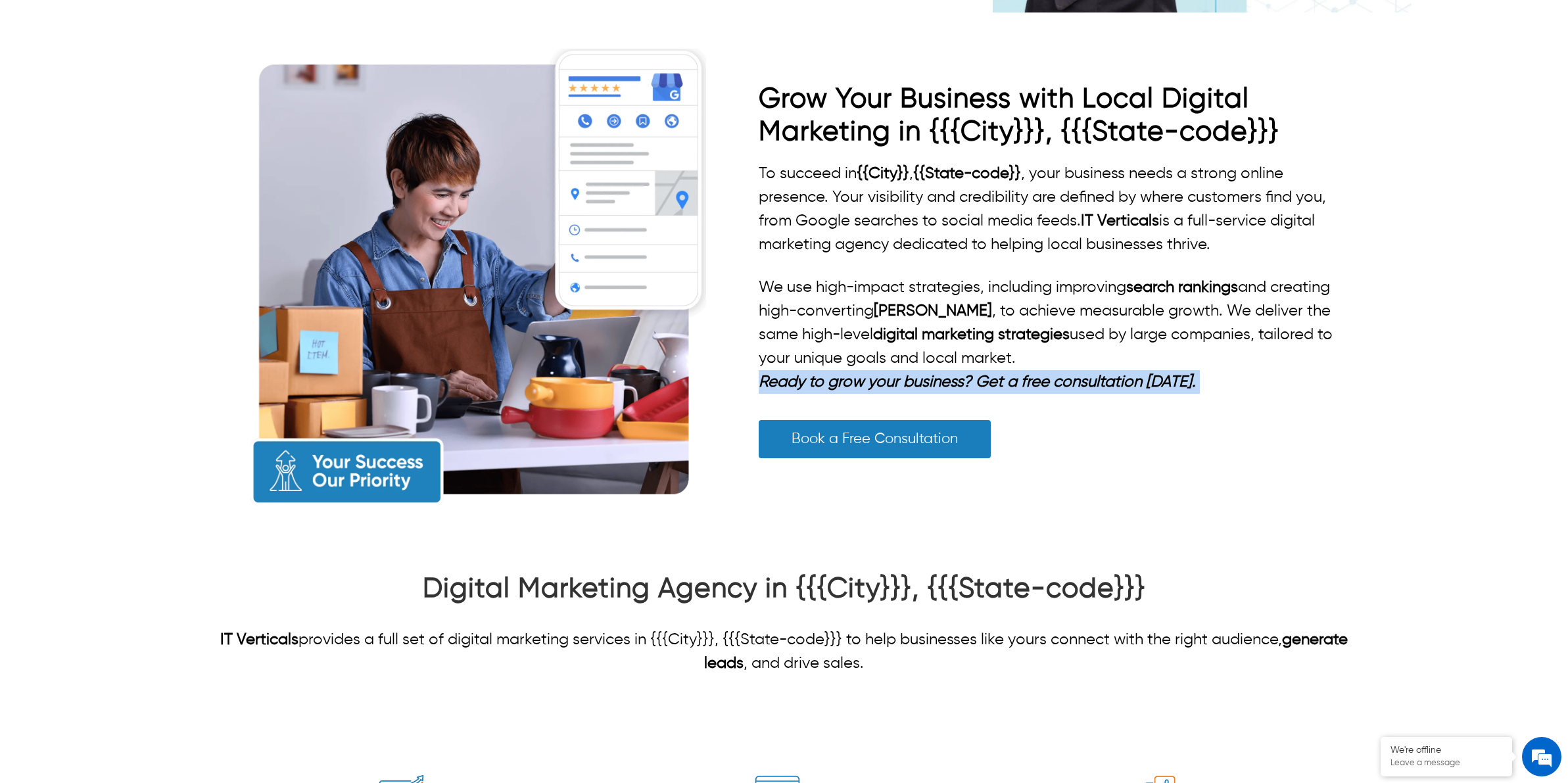
click at [800, 374] on em "Ready to grow your business? Get a free consultation [DATE]." at bounding box center [977, 382] width 438 height 16
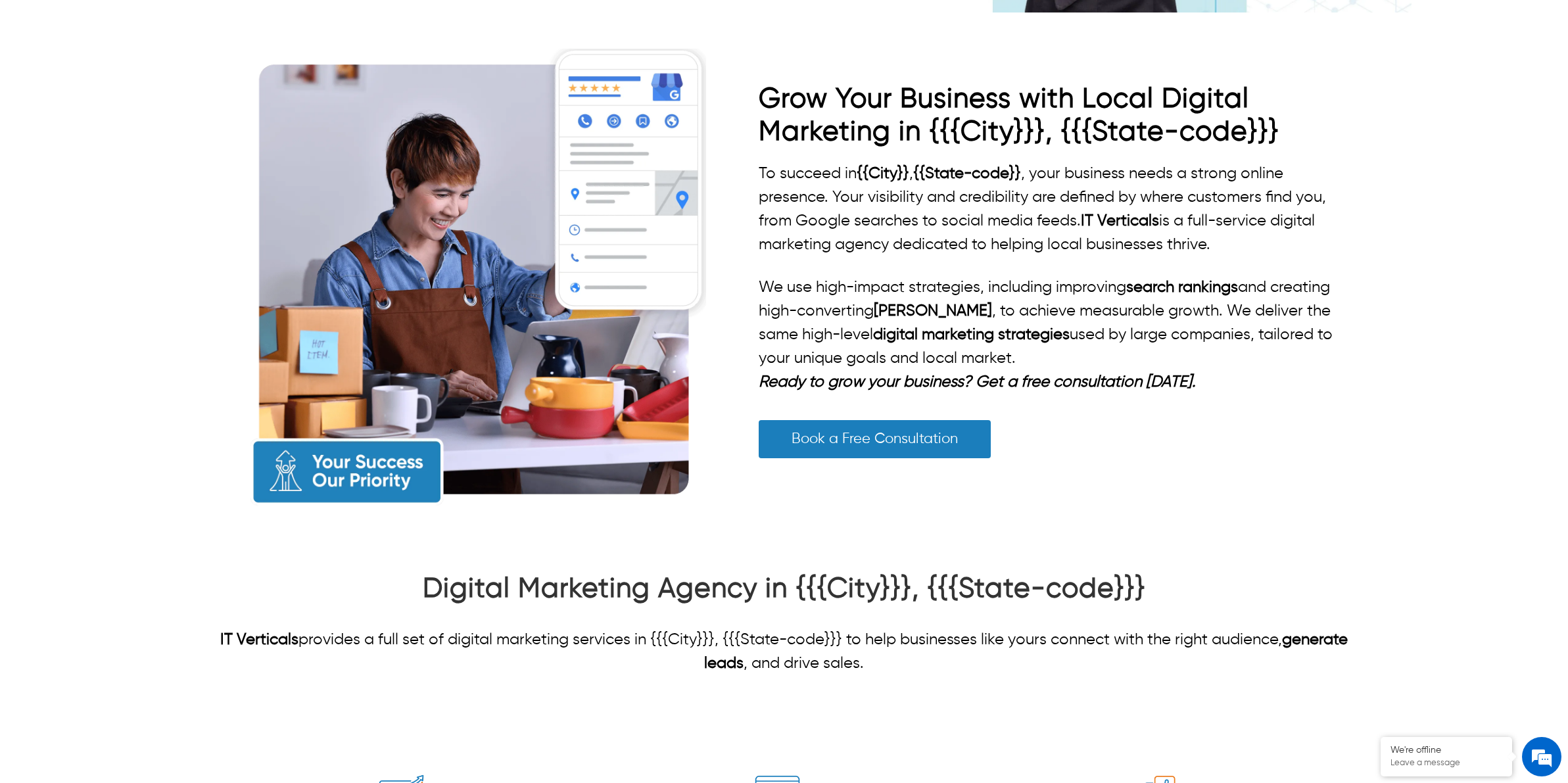
click at [1020, 349] on p "We use high-impact strategies, including improving search rankings and creating…" at bounding box center [1053, 323] width 590 height 95
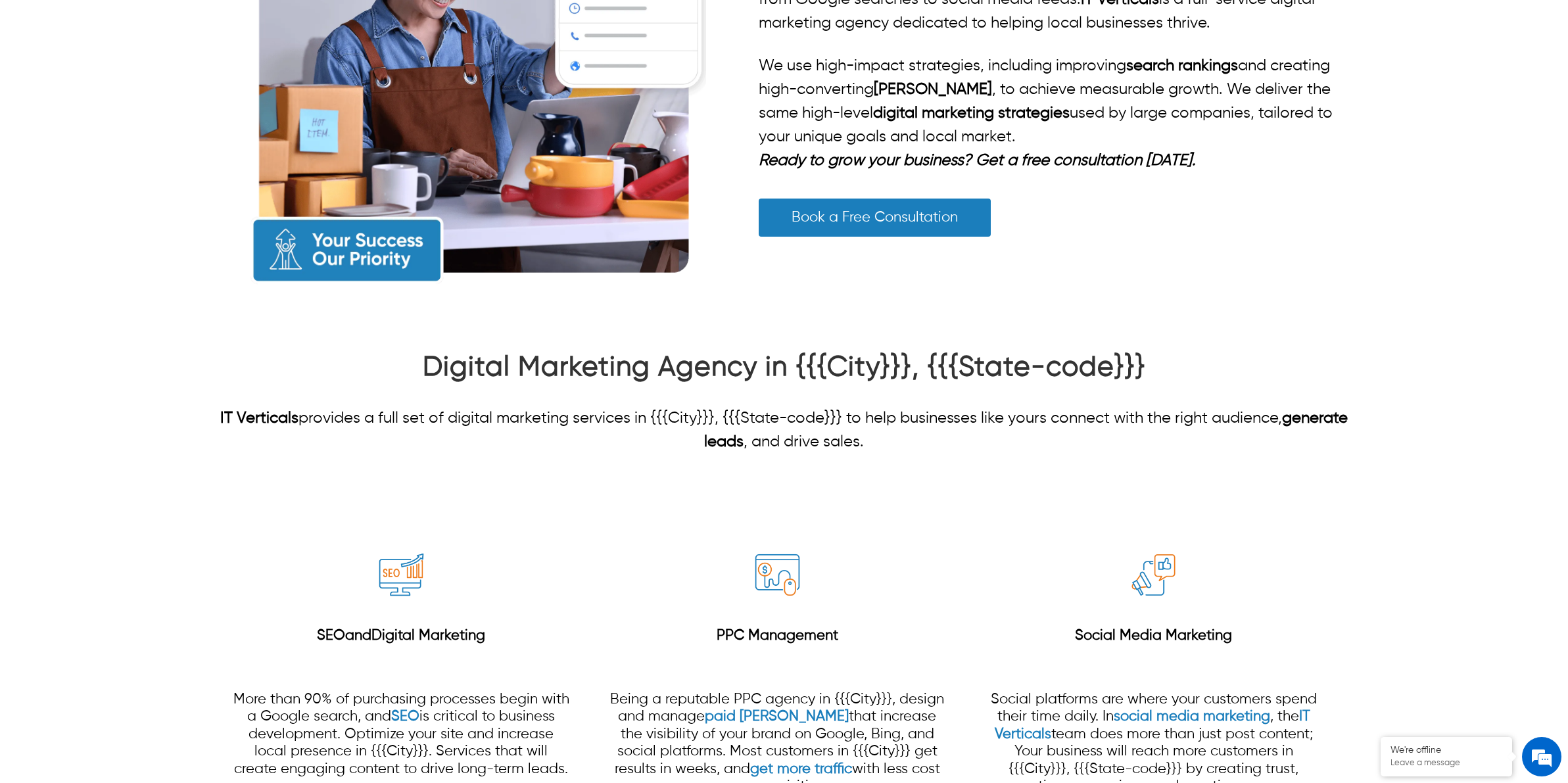
scroll to position [774, 0]
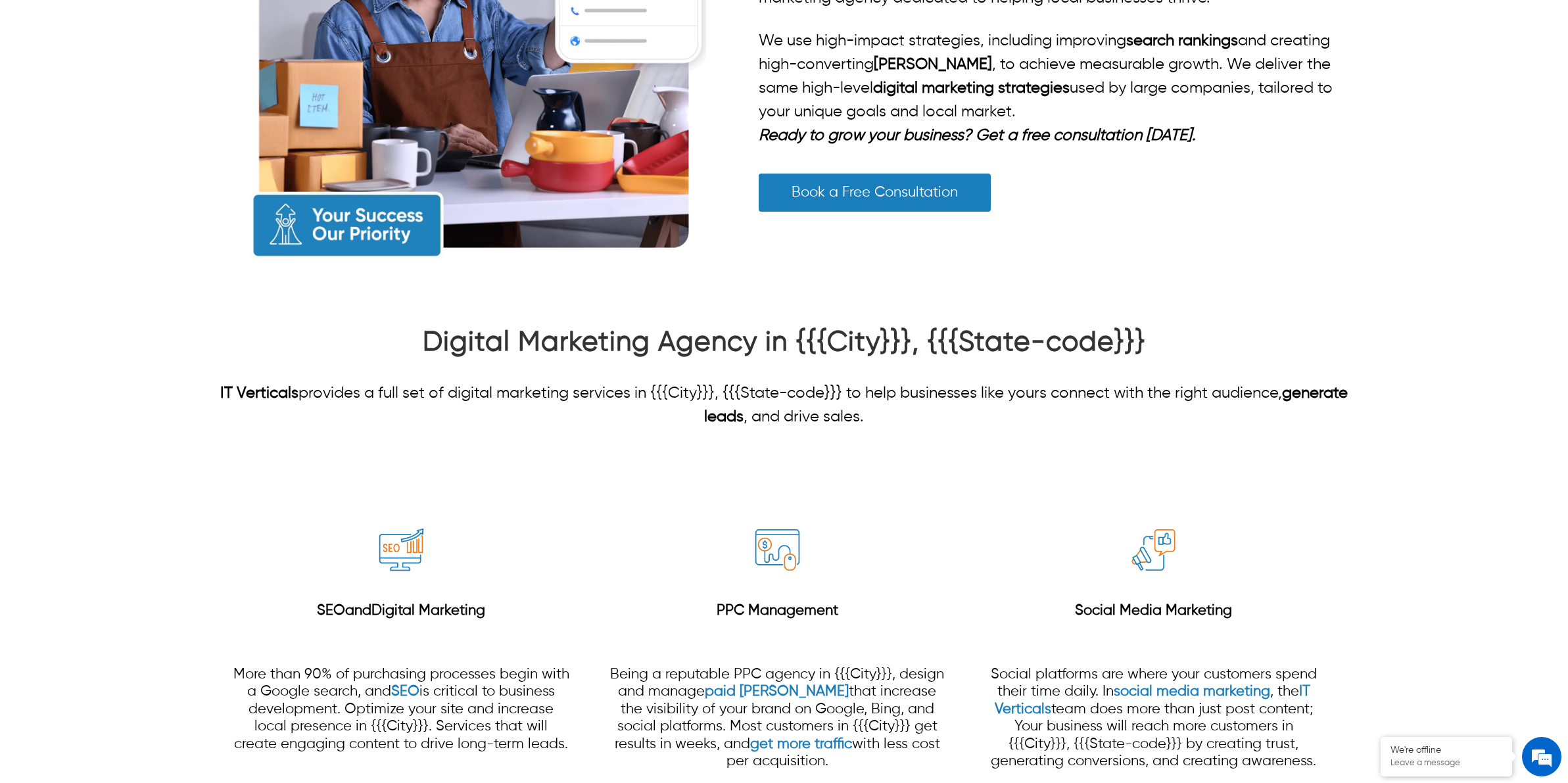
click at [885, 389] on p "IT Verticals provides a full set of digital marketing services in {{{City}}}, {…" at bounding box center [784, 404] width 1129 height 47
click at [888, 389] on p "IT Verticals provides a full set of digital marketing services in {{{City}}}, {…" at bounding box center [784, 404] width 1129 height 47
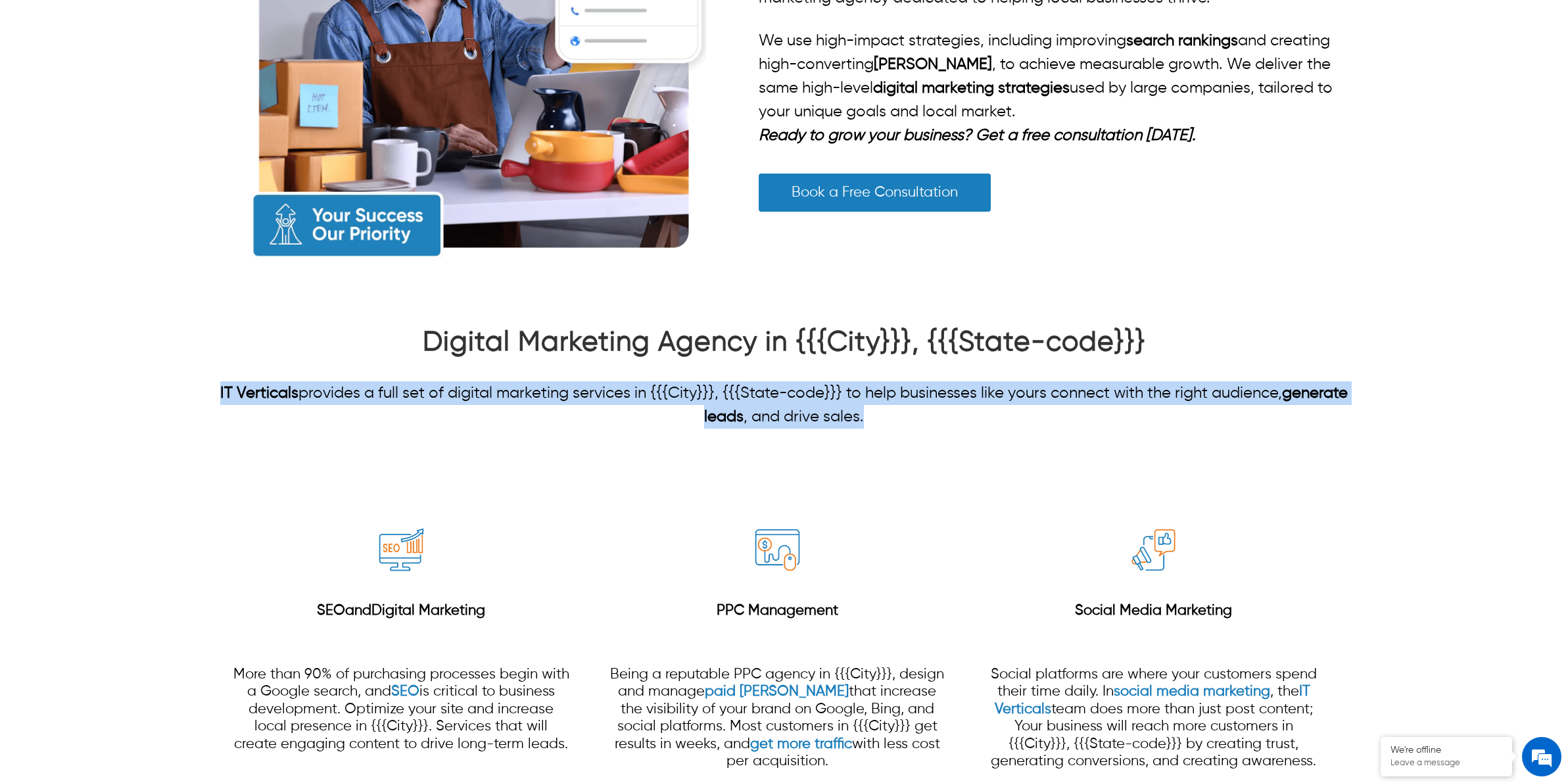
click at [888, 389] on p "IT Verticals provides a full set of digital marketing services in {{{City}}}, {…" at bounding box center [784, 404] width 1129 height 47
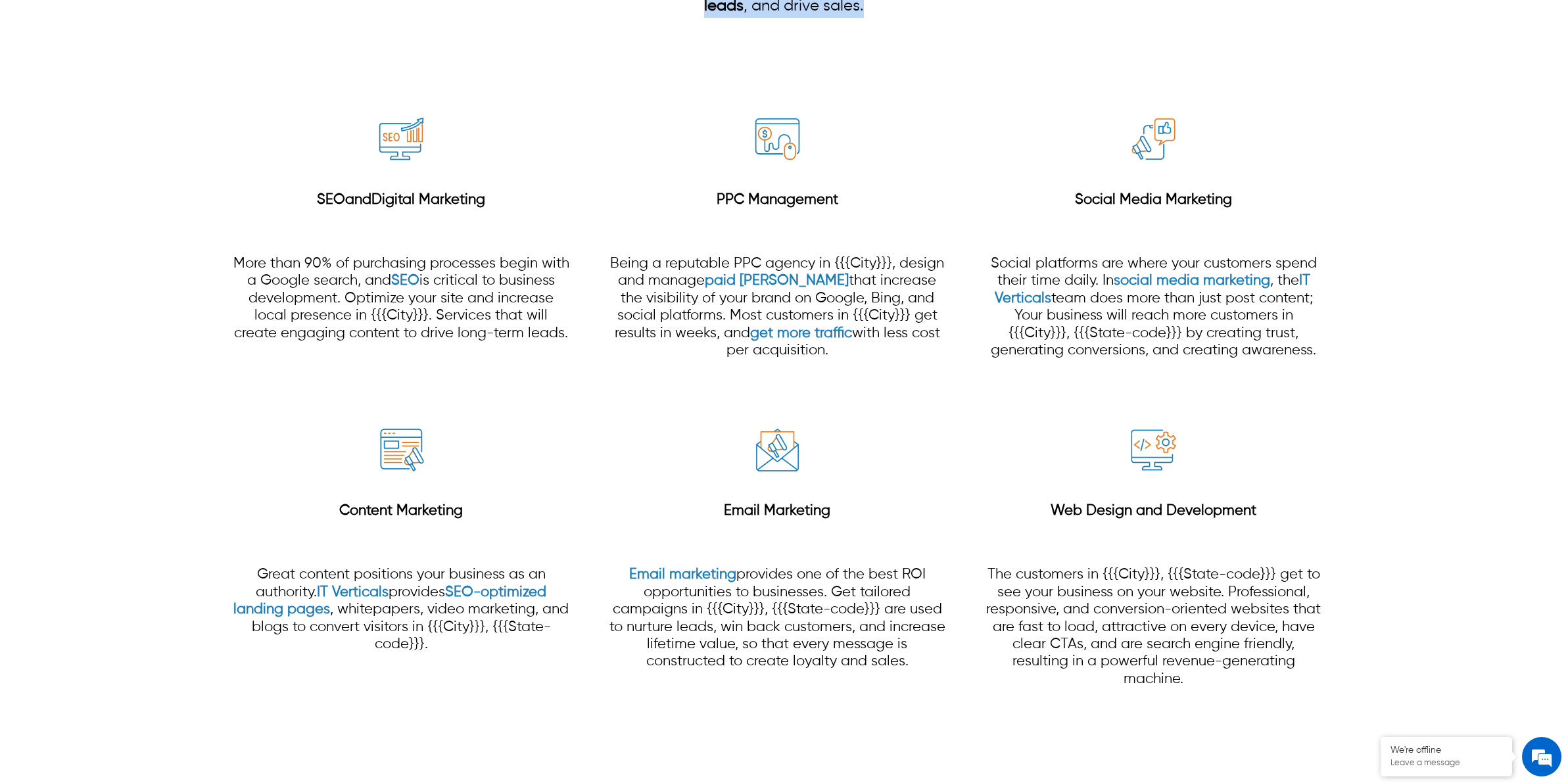
scroll to position [857, 0]
